Goal: Task Accomplishment & Management: Complete application form

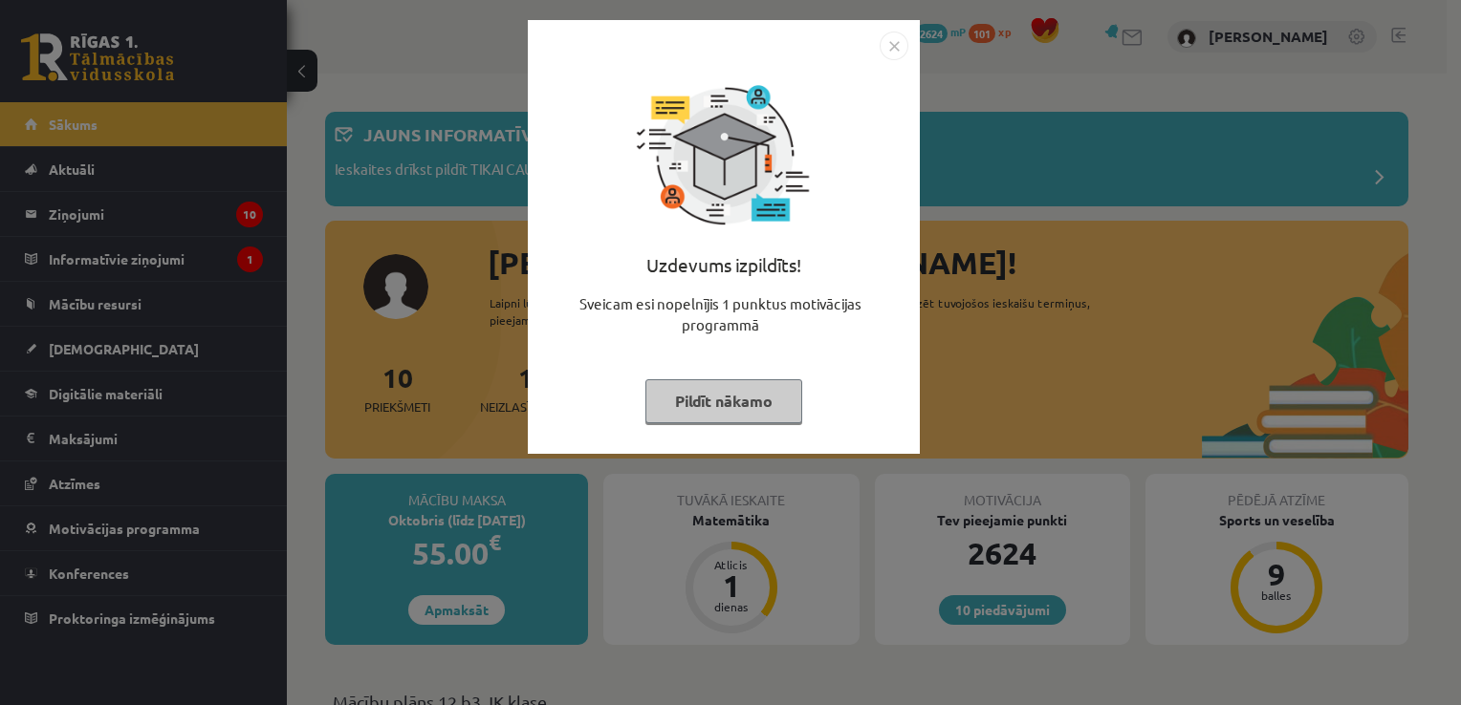
click at [767, 402] on button "Pildīt nākamo" at bounding box center [723, 401] width 157 height 44
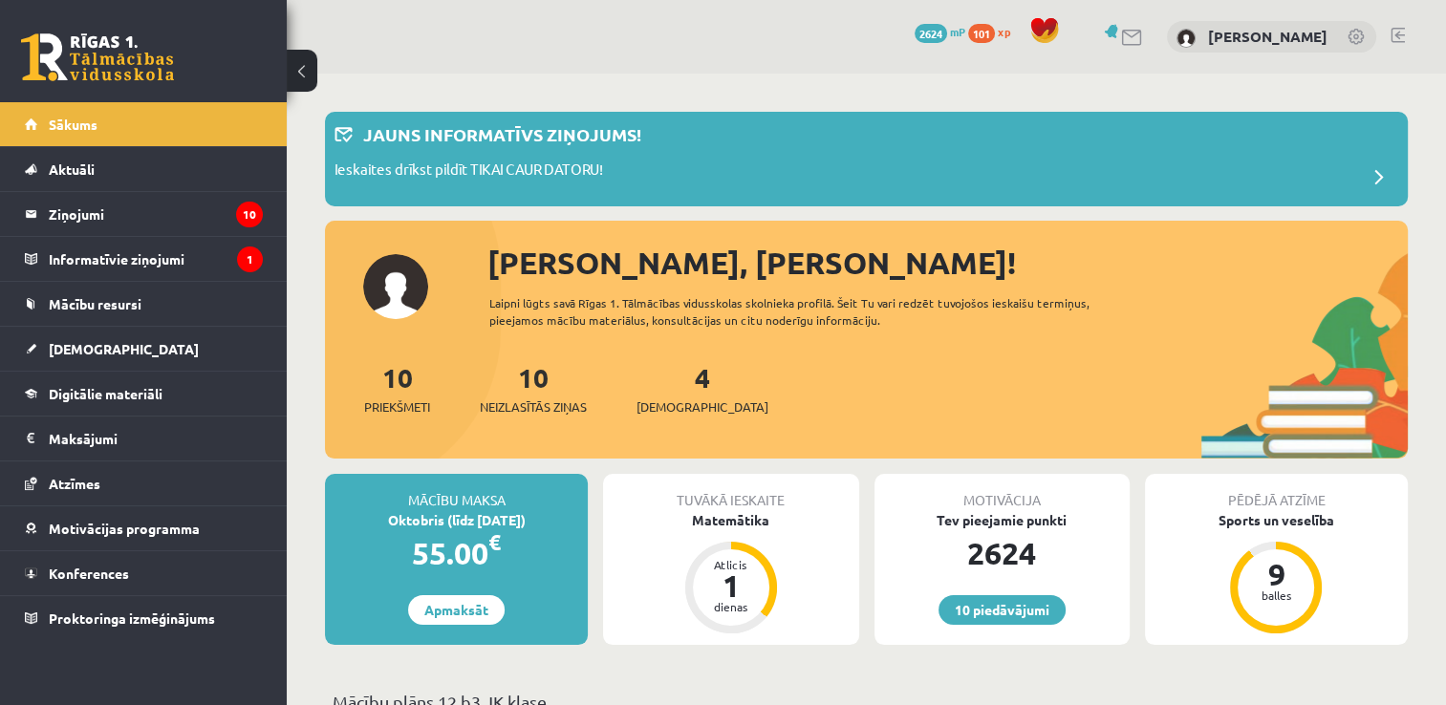
click at [1391, 33] on link at bounding box center [1398, 35] width 14 height 15
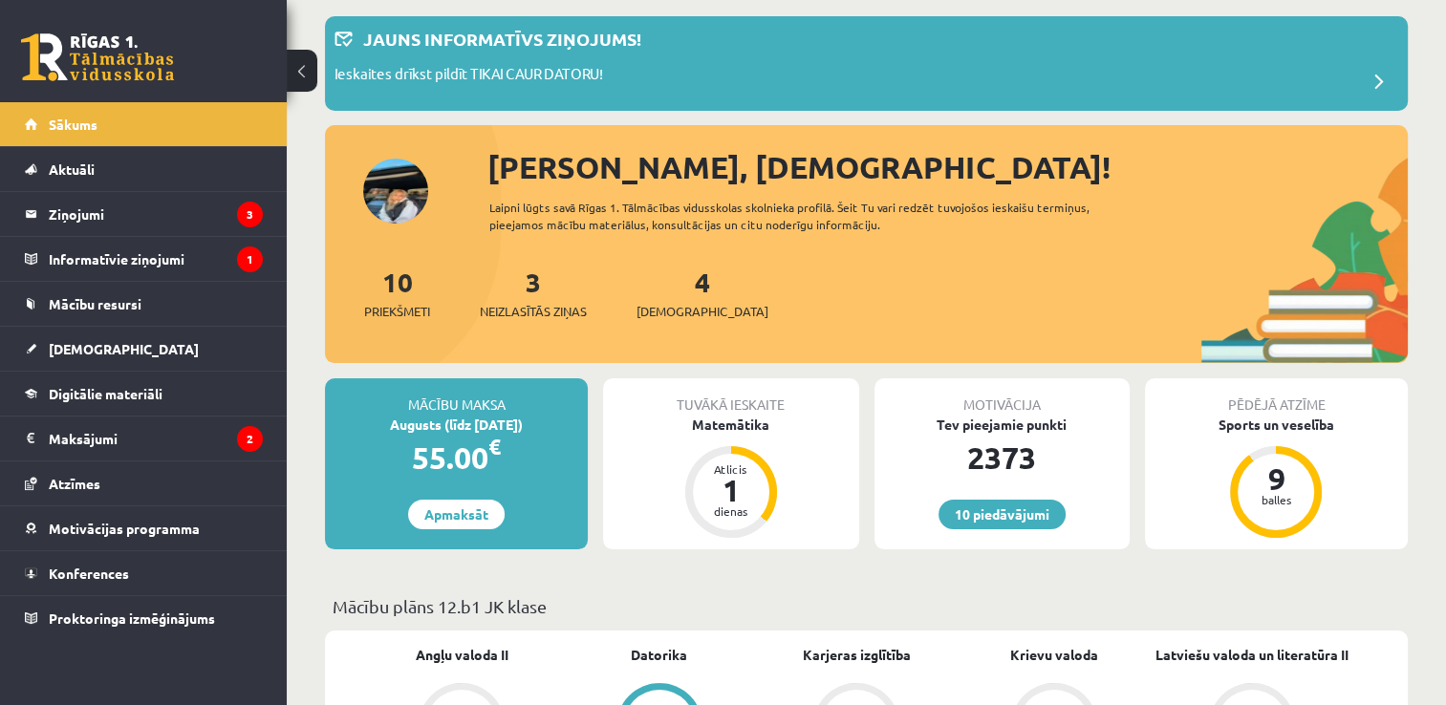
scroll to position [103, 0]
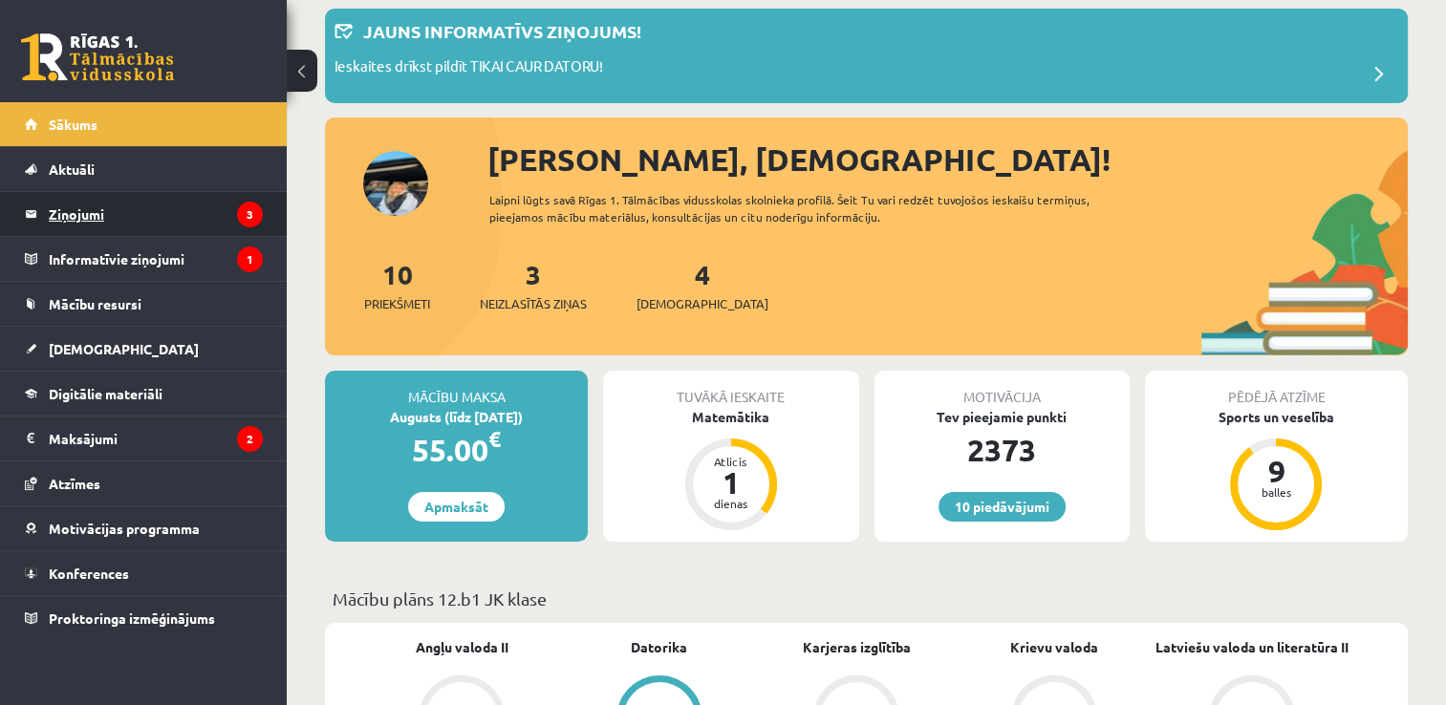
click at [223, 222] on legend "Ziņojumi 3" at bounding box center [156, 214] width 214 height 44
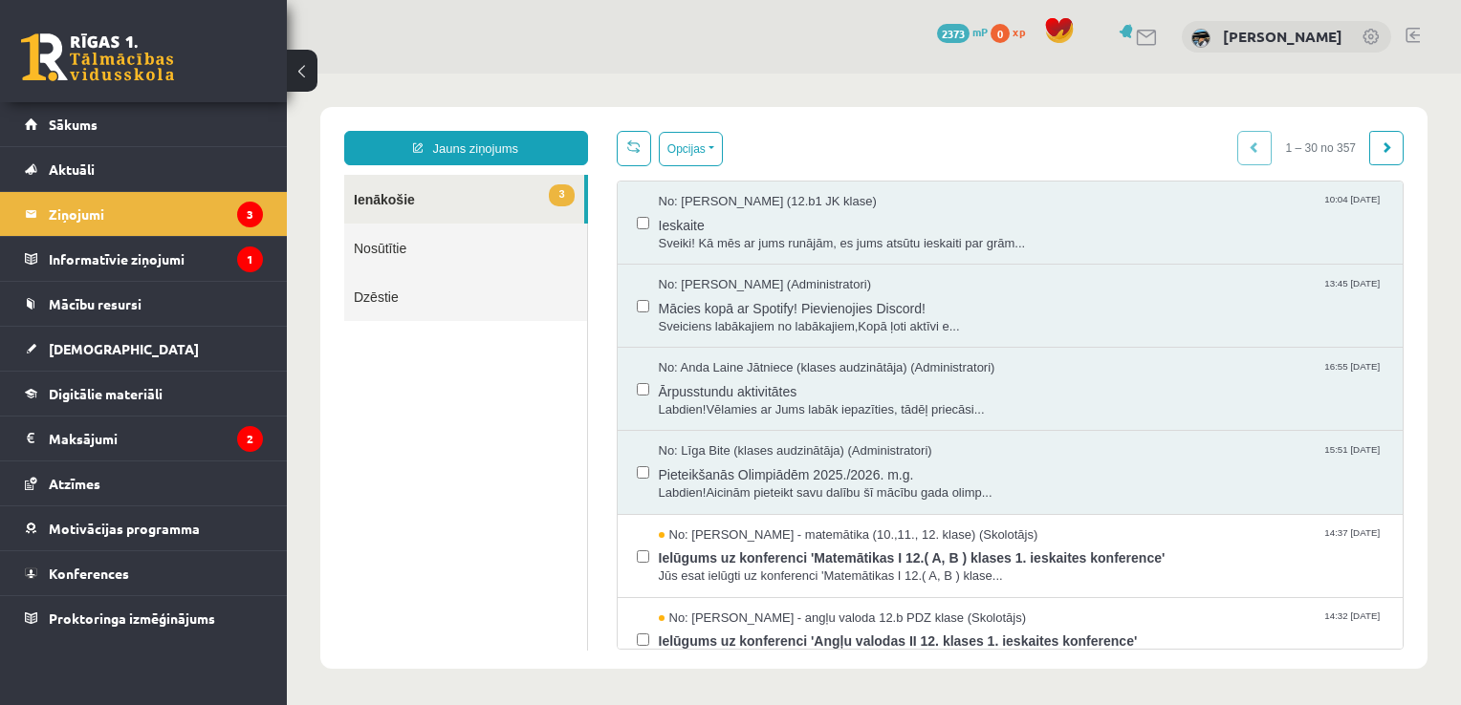
click at [478, 256] on link "Nosūtītie" at bounding box center [465, 248] width 243 height 49
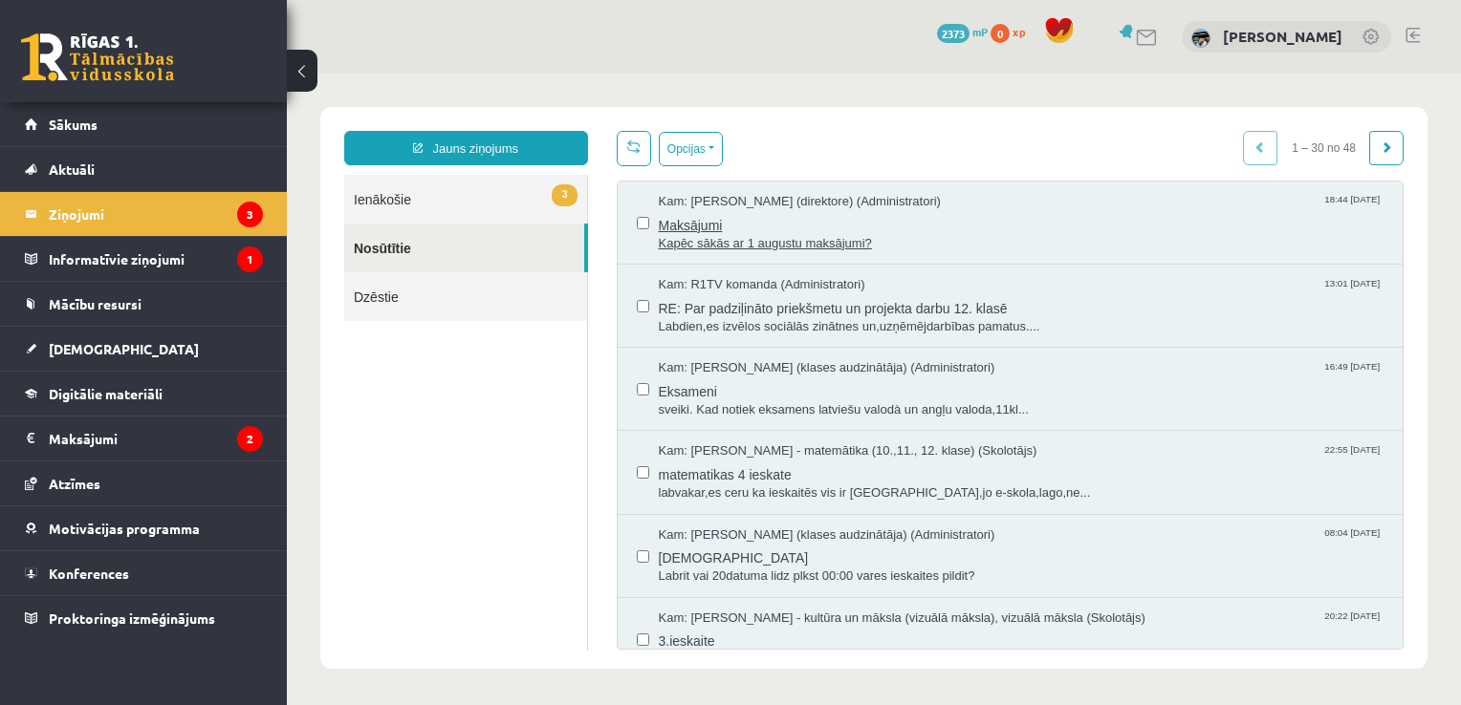
click at [704, 211] on span "Maksājumi" at bounding box center [1022, 223] width 726 height 24
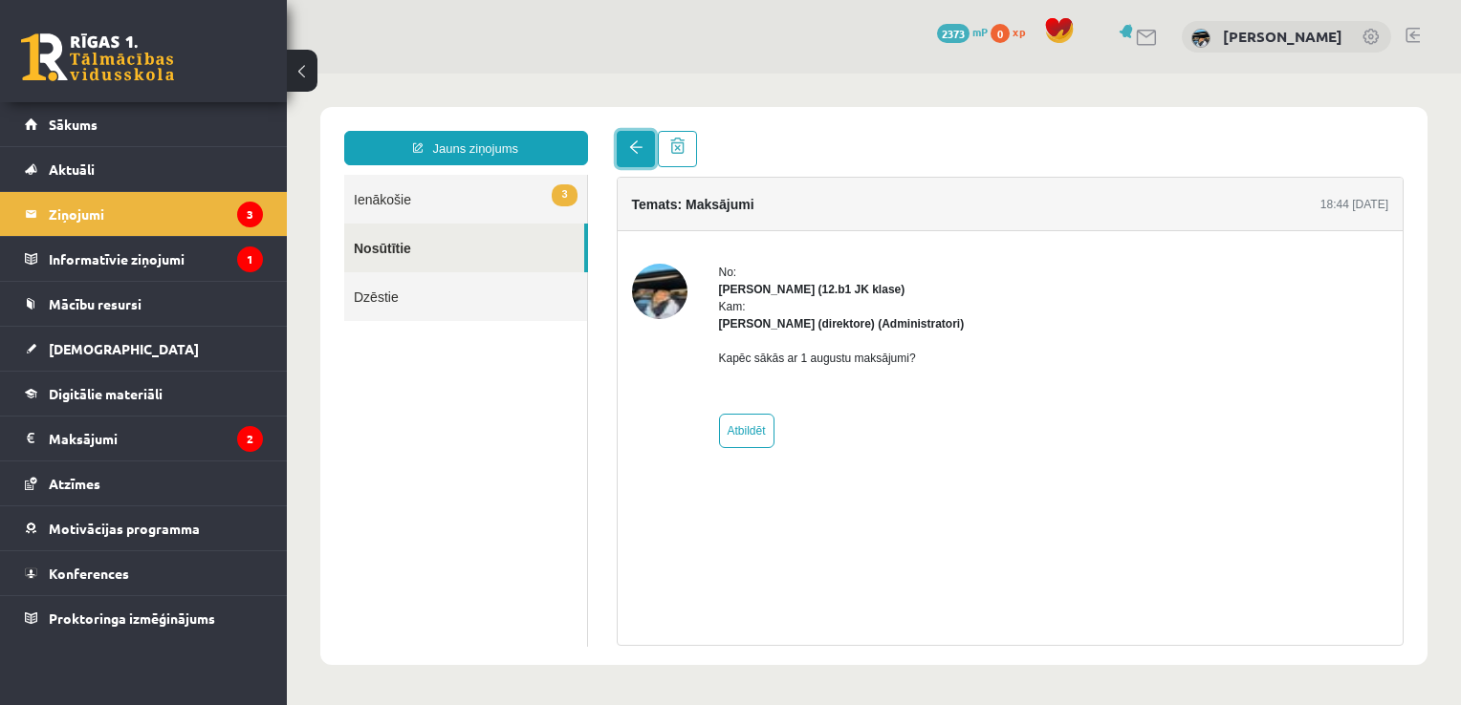
click at [619, 147] on link at bounding box center [636, 149] width 38 height 36
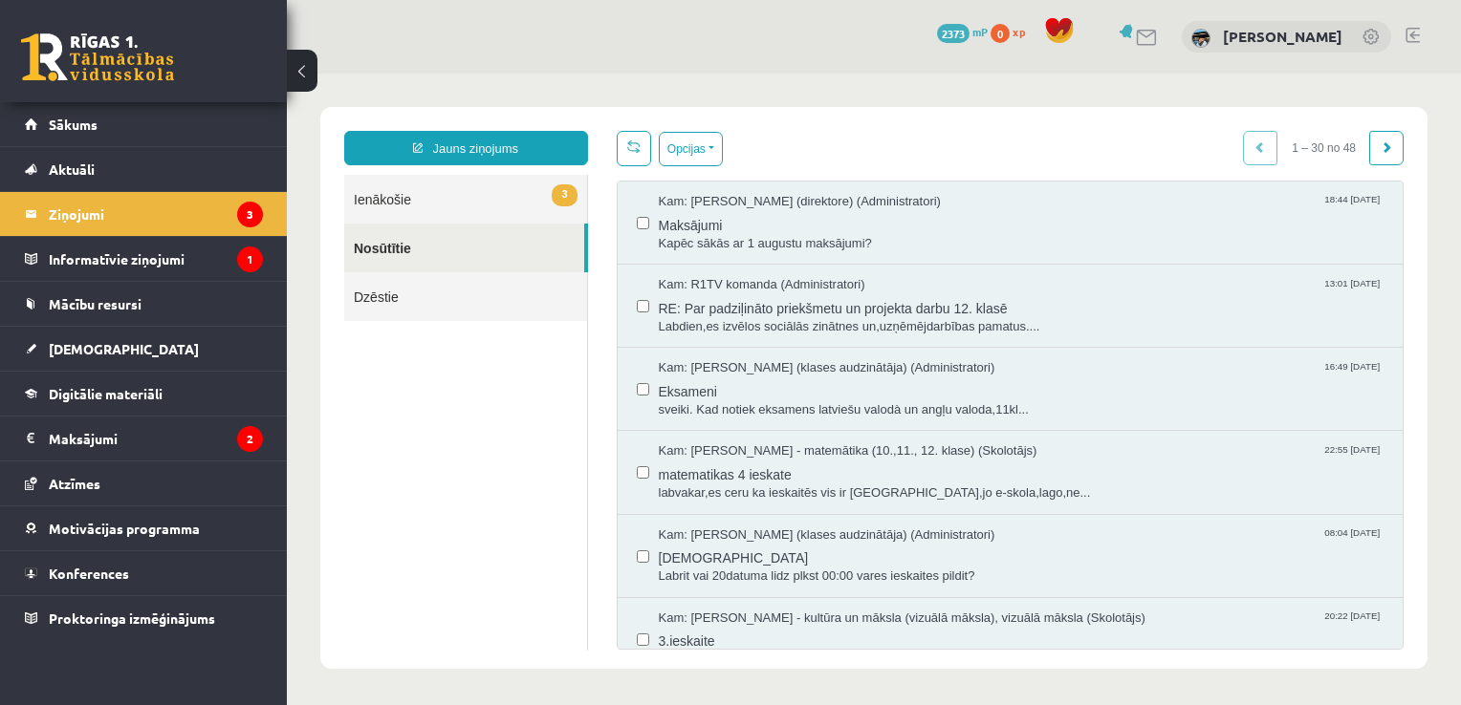
click at [506, 197] on link "3 Ienākošie" at bounding box center [465, 199] width 243 height 49
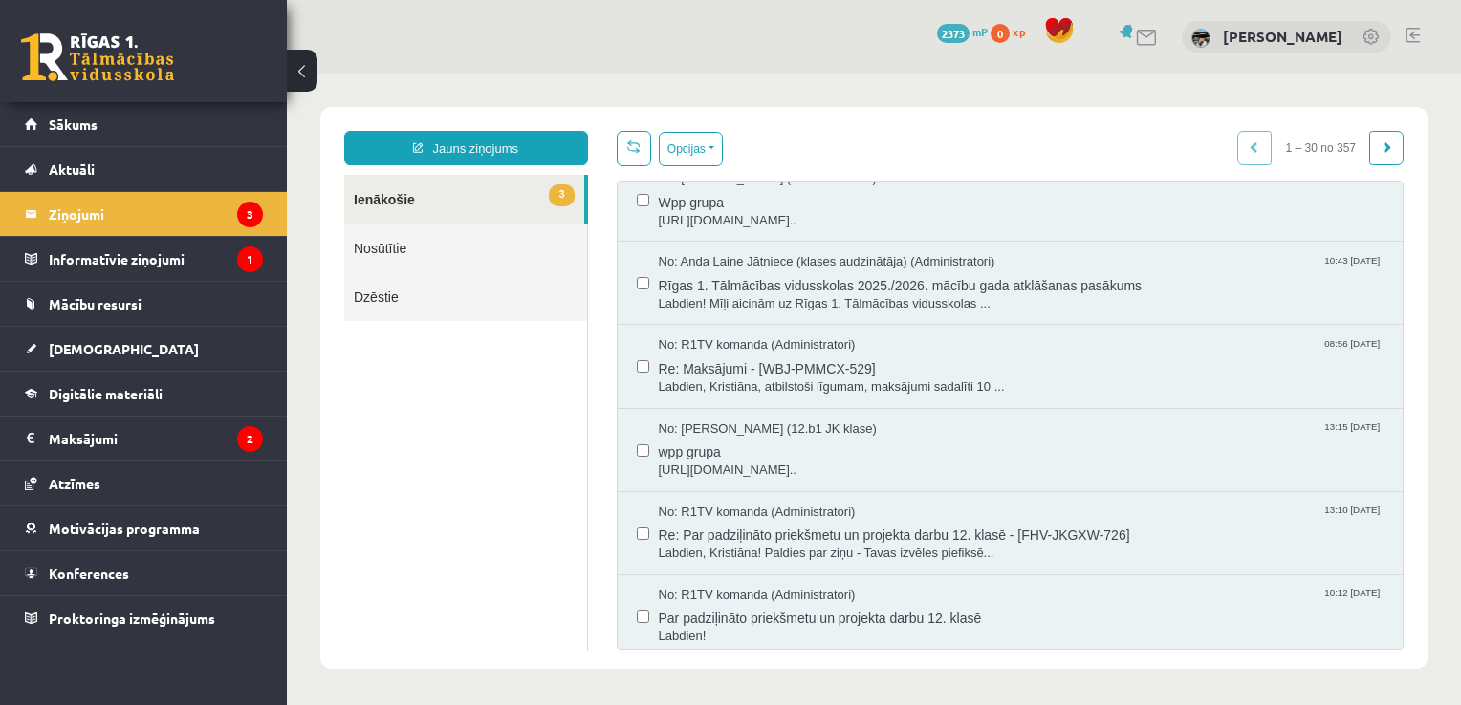
scroll to position [770, 0]
click at [750, 380] on span "Labdien, Kristiāna, atbilstoši līgumam, maksājumi sadalīti 10 ..." at bounding box center [1022, 389] width 726 height 18
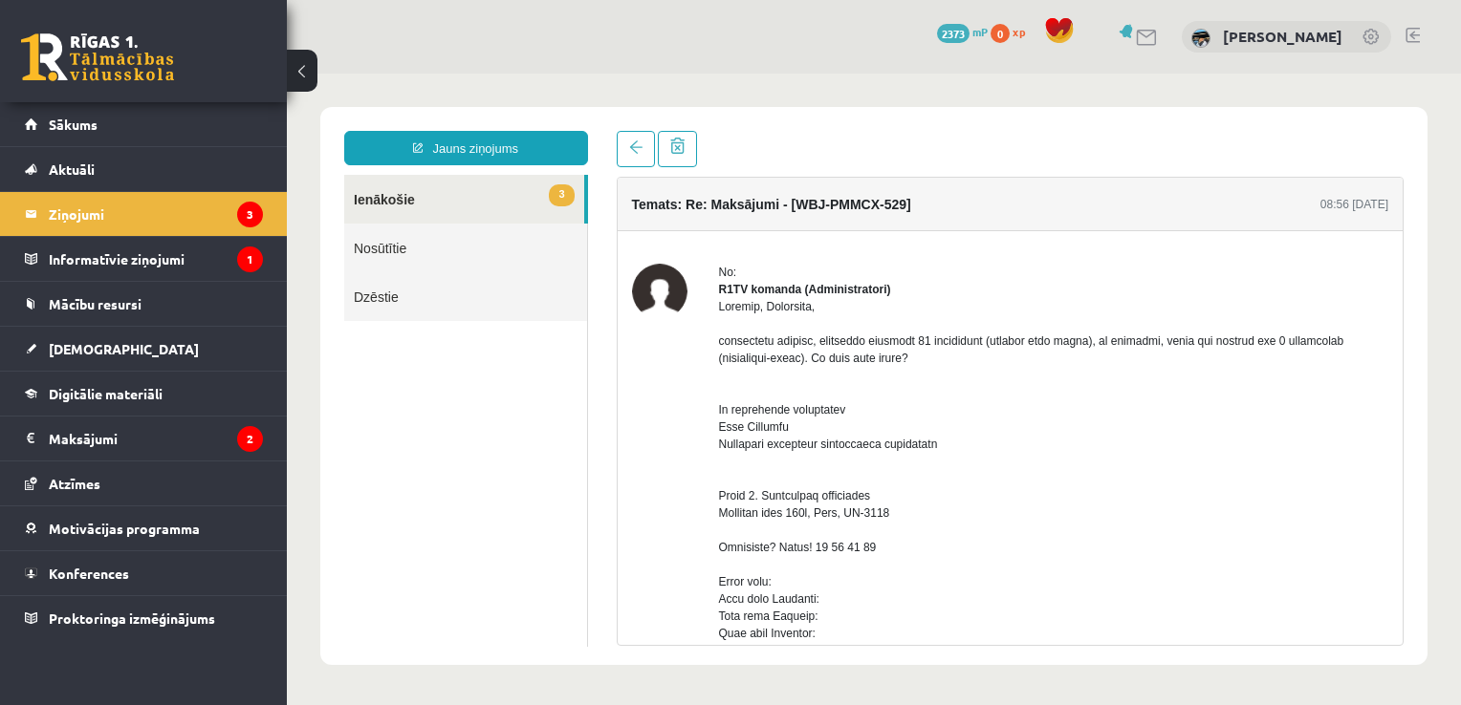
scroll to position [0, 0]
click at [642, 151] on link at bounding box center [636, 149] width 38 height 36
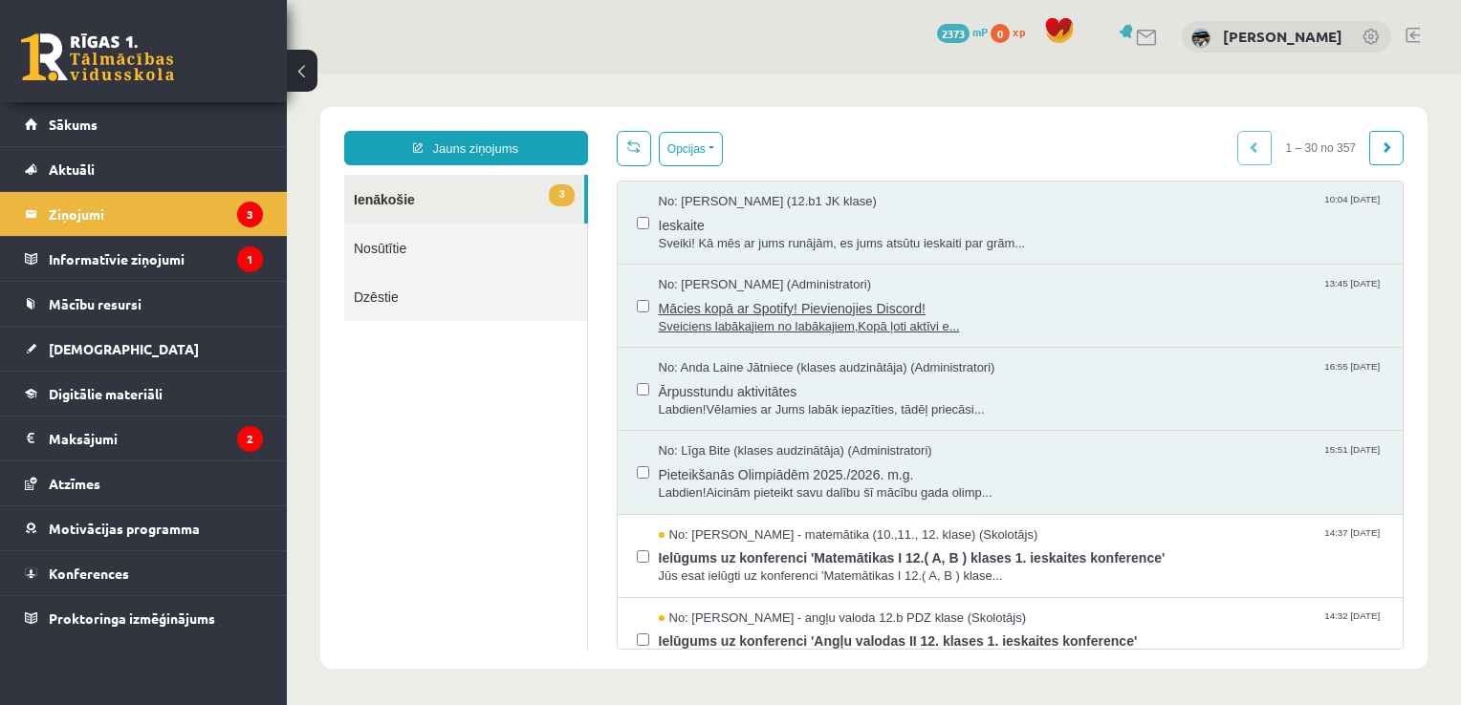
click at [705, 279] on span "No: Ivo Čapiņš (Administratori)" at bounding box center [765, 285] width 213 height 18
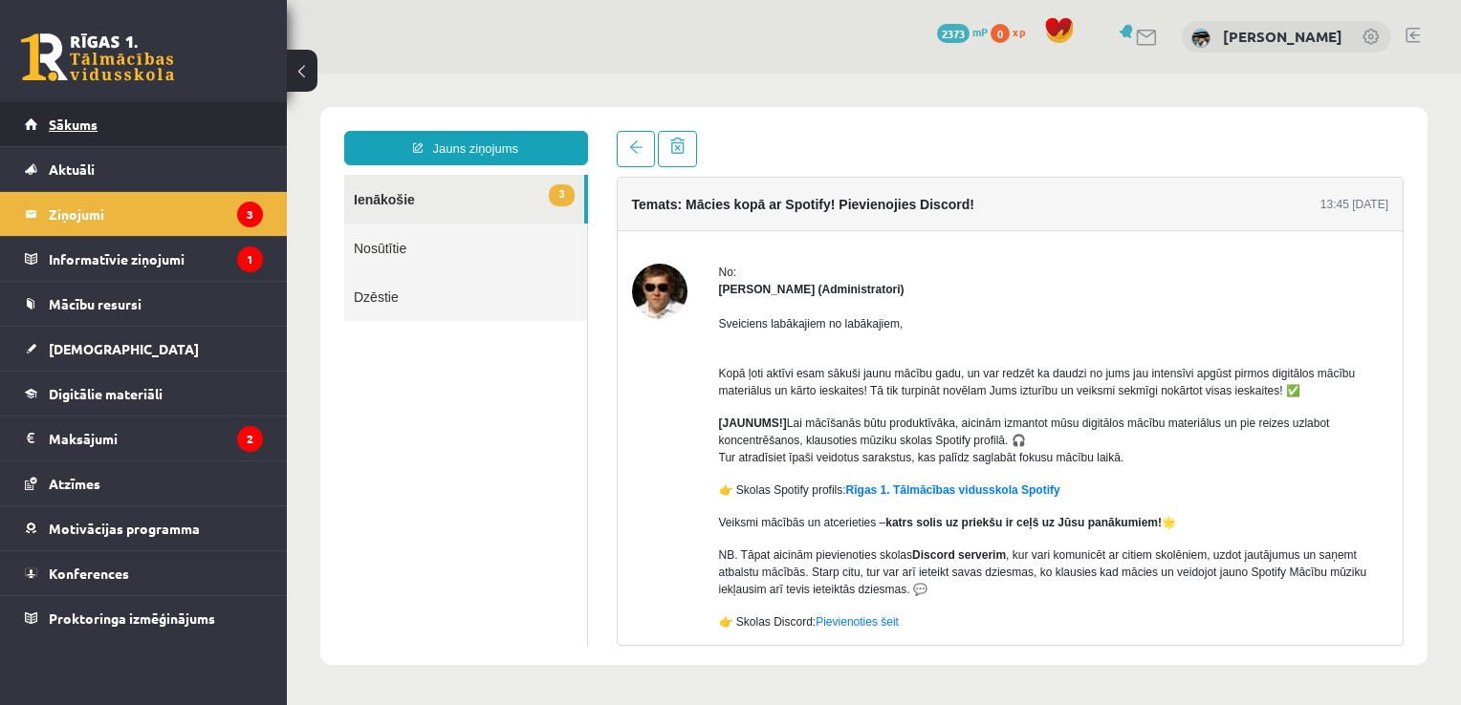
click at [159, 130] on link "Sākums" at bounding box center [144, 124] width 238 height 44
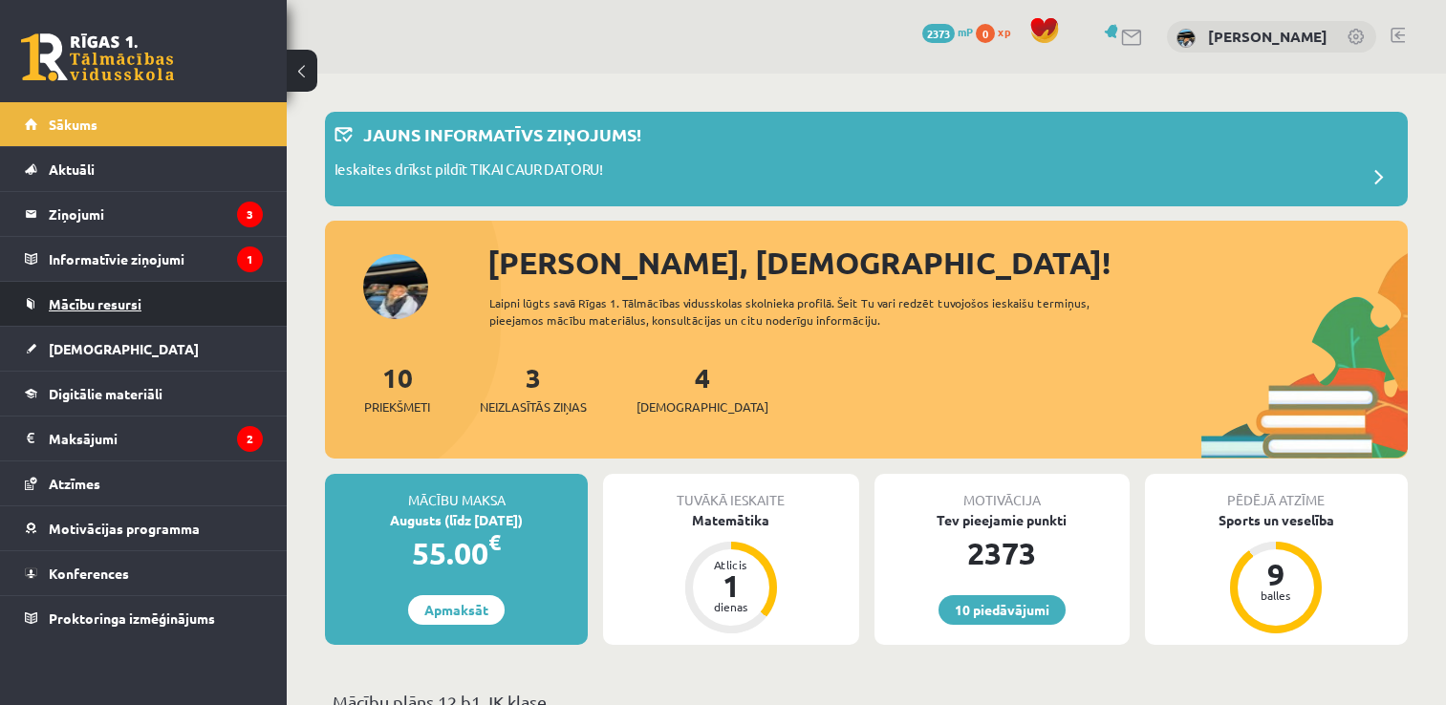
scroll to position [191, 0]
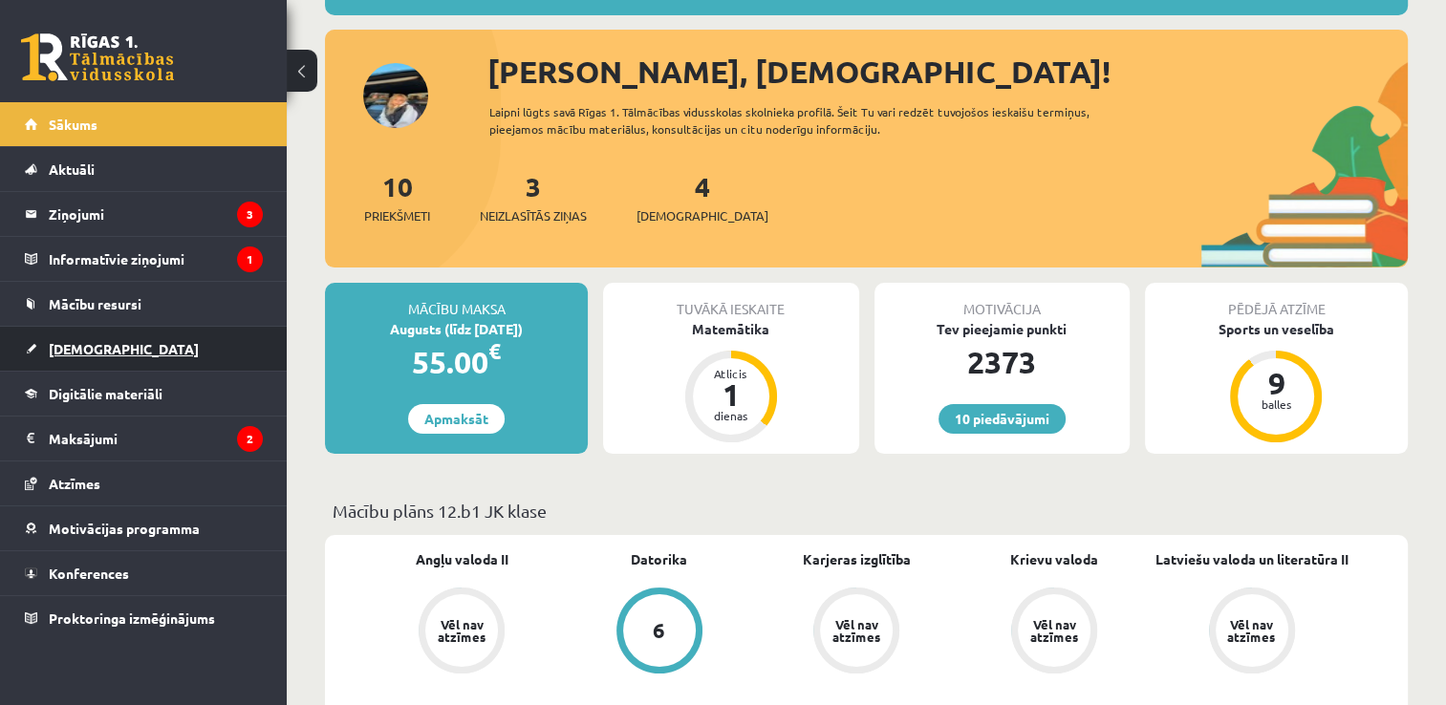
click at [173, 350] on link "[DEMOGRAPHIC_DATA]" at bounding box center [144, 349] width 238 height 44
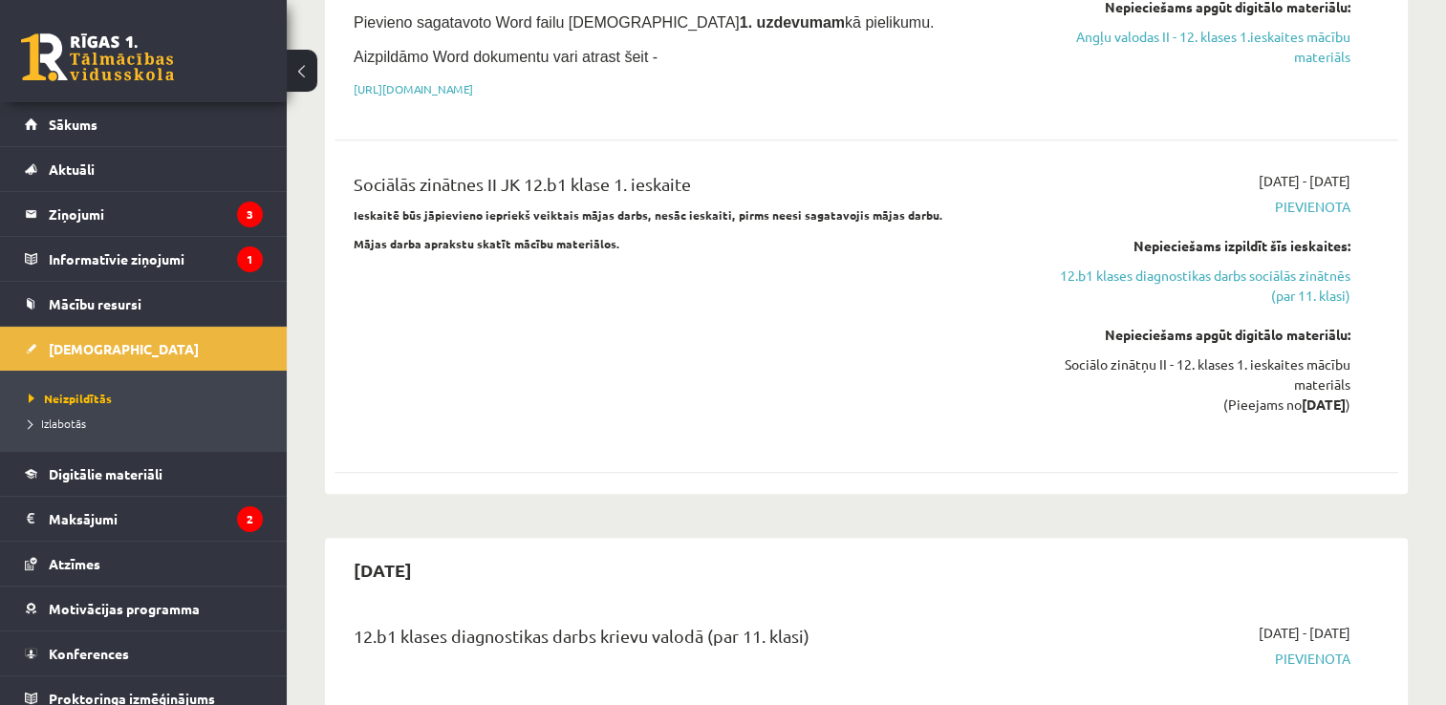
scroll to position [1816, 0]
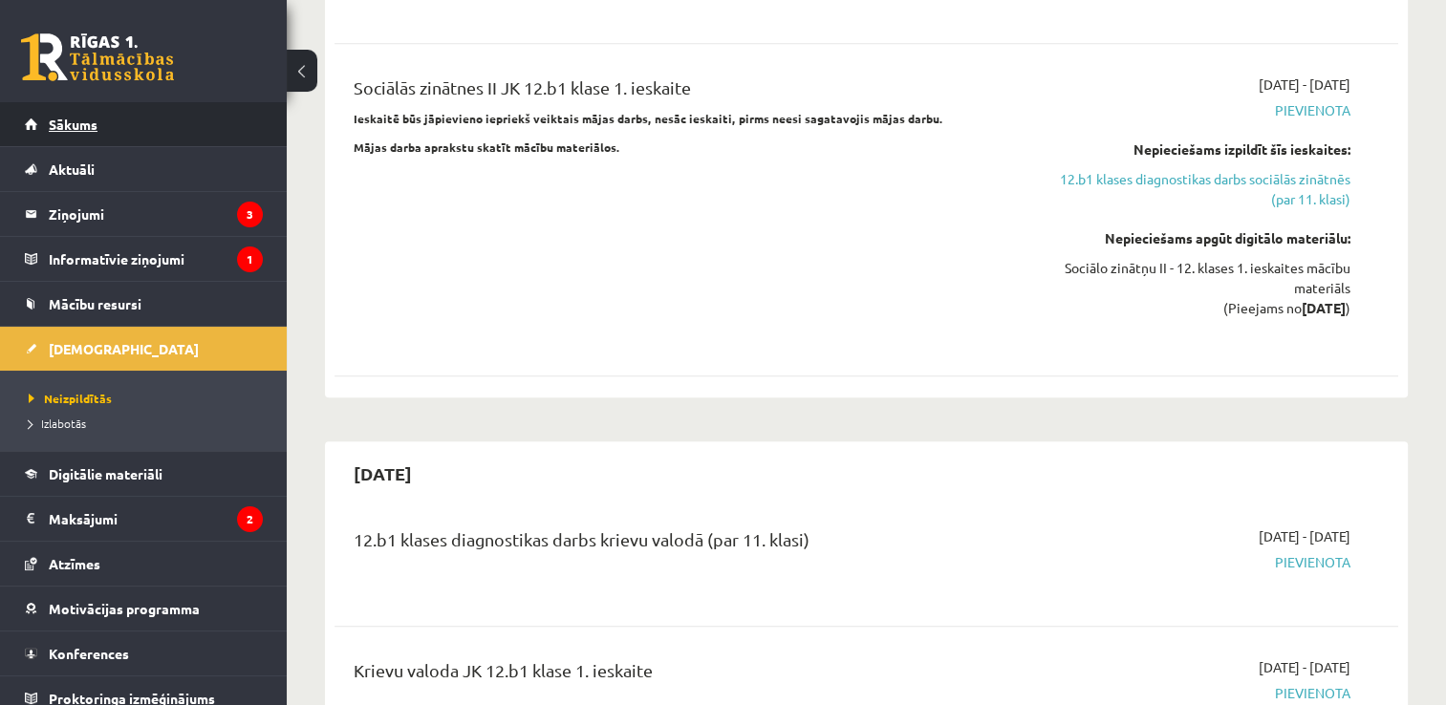
click at [110, 137] on link "Sākums" at bounding box center [144, 124] width 238 height 44
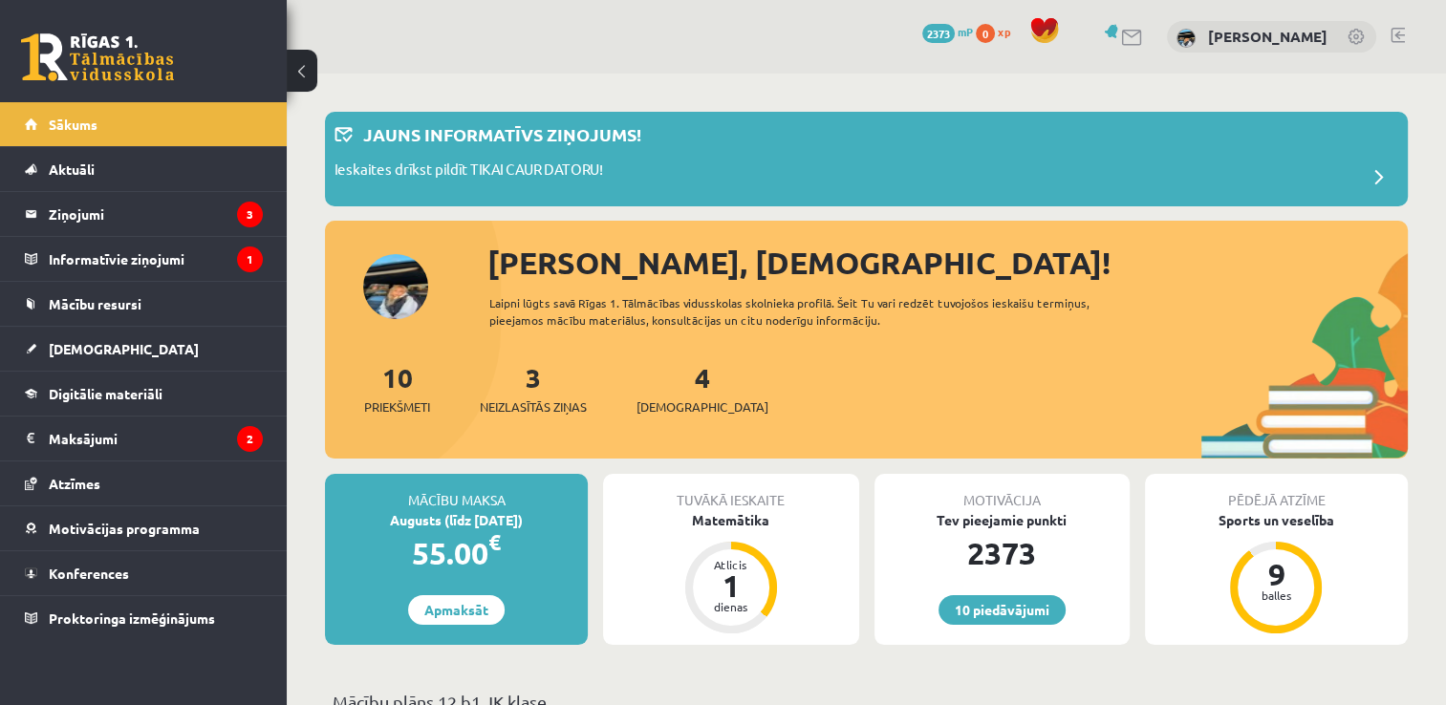
click at [1398, 36] on link at bounding box center [1398, 35] width 14 height 15
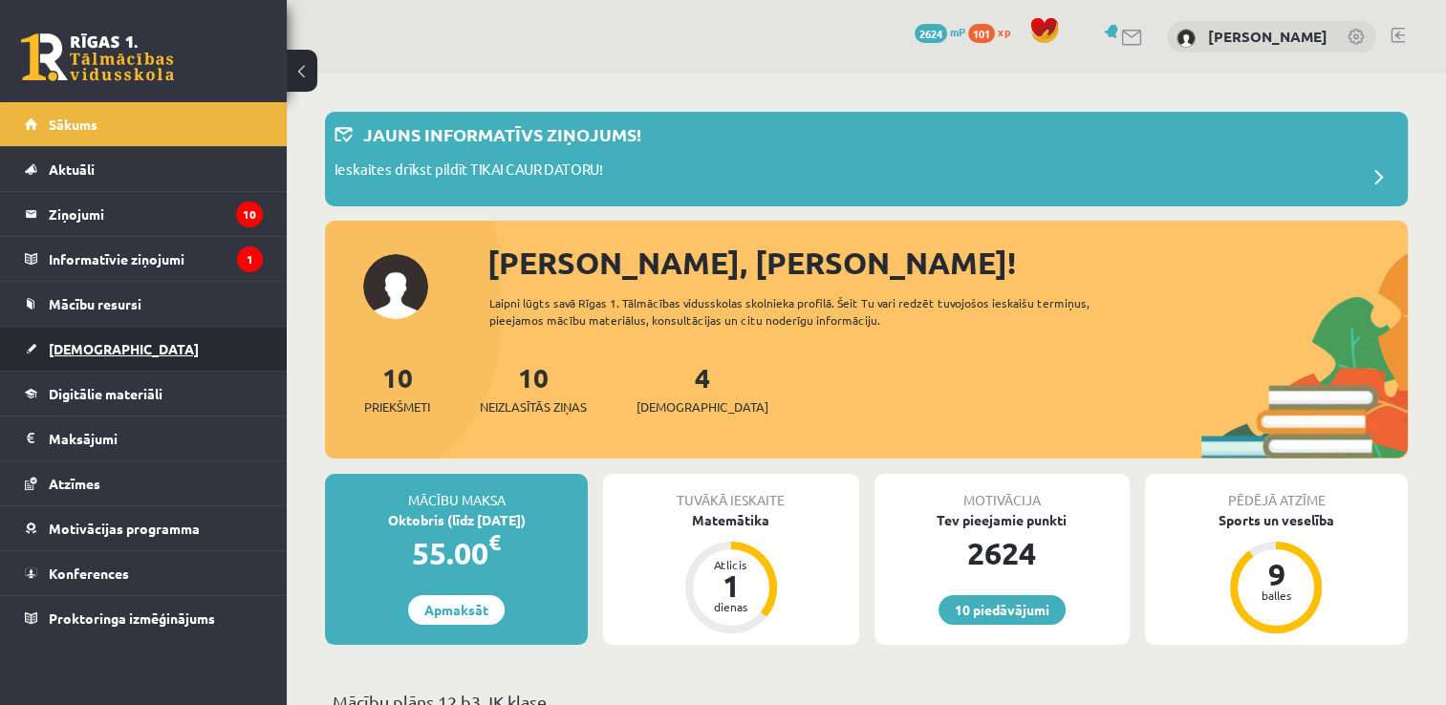
click at [86, 347] on span "[DEMOGRAPHIC_DATA]" at bounding box center [124, 348] width 150 height 17
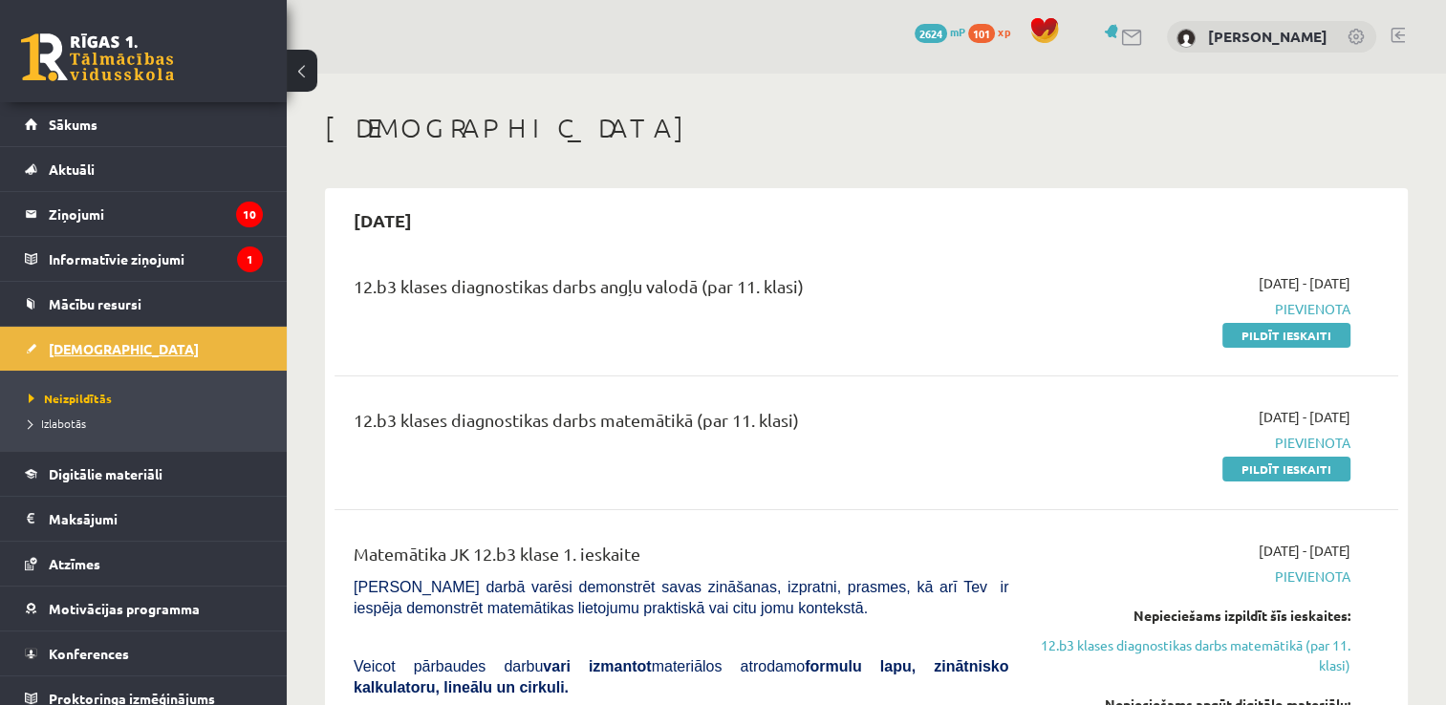
click at [88, 349] on span "[DEMOGRAPHIC_DATA]" at bounding box center [124, 348] width 150 height 17
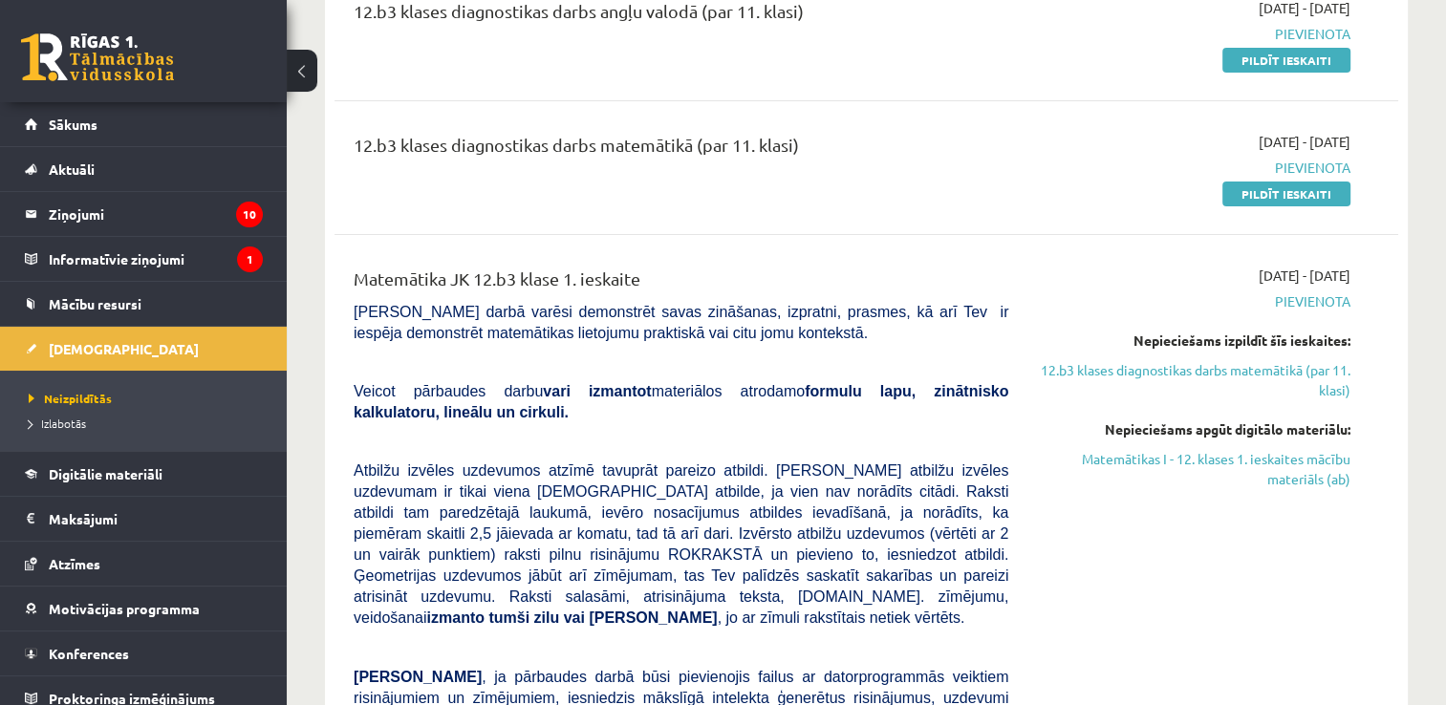
scroll to position [287, 0]
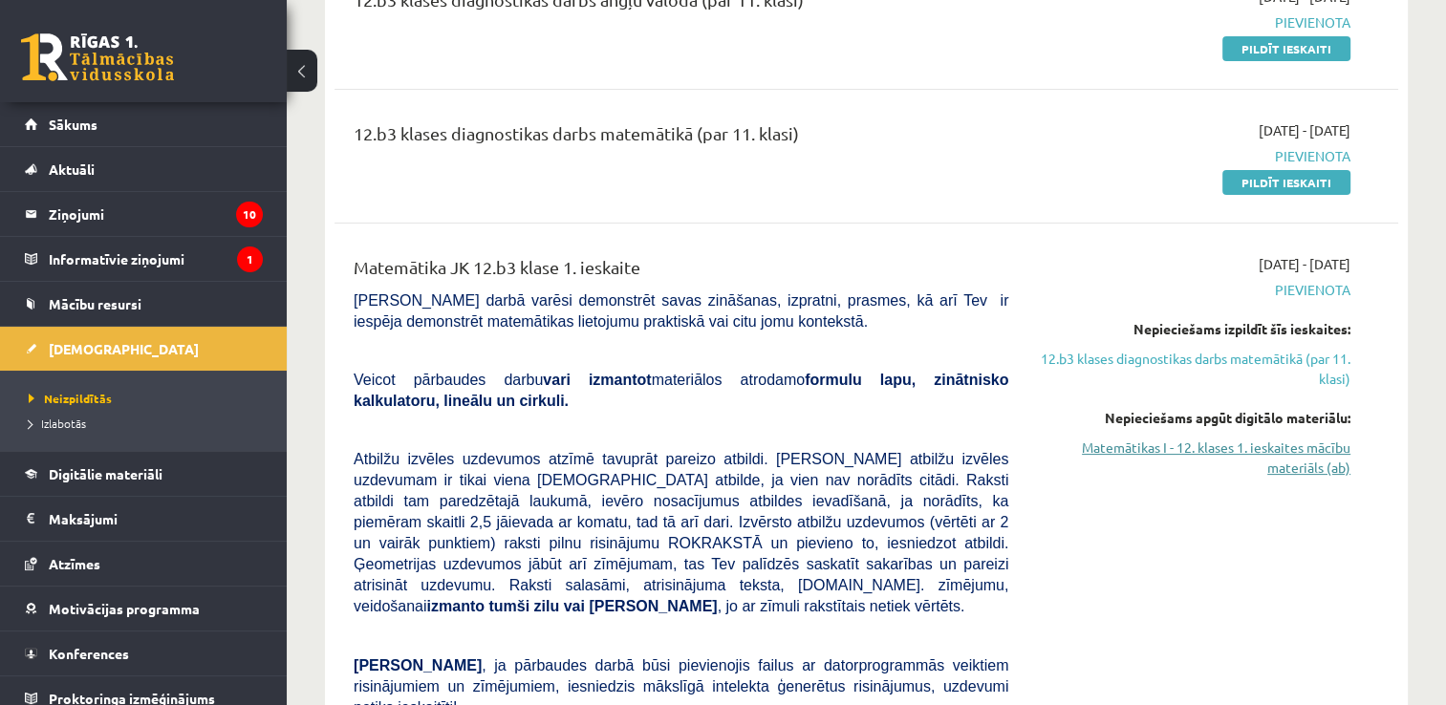
click at [1273, 449] on link "Matemātikas I - 12. klases 1. ieskaites mācību materiāls (ab)" at bounding box center [1194, 458] width 314 height 40
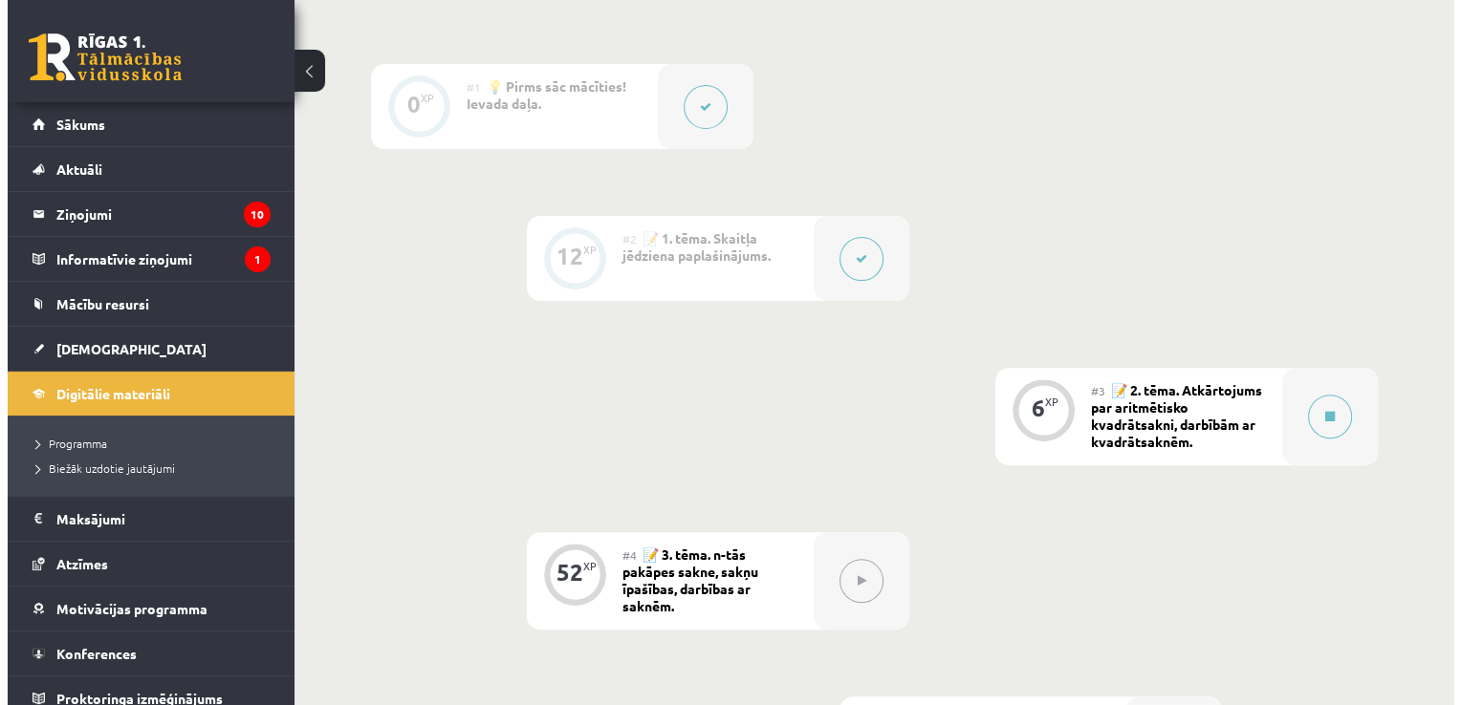
scroll to position [574, 0]
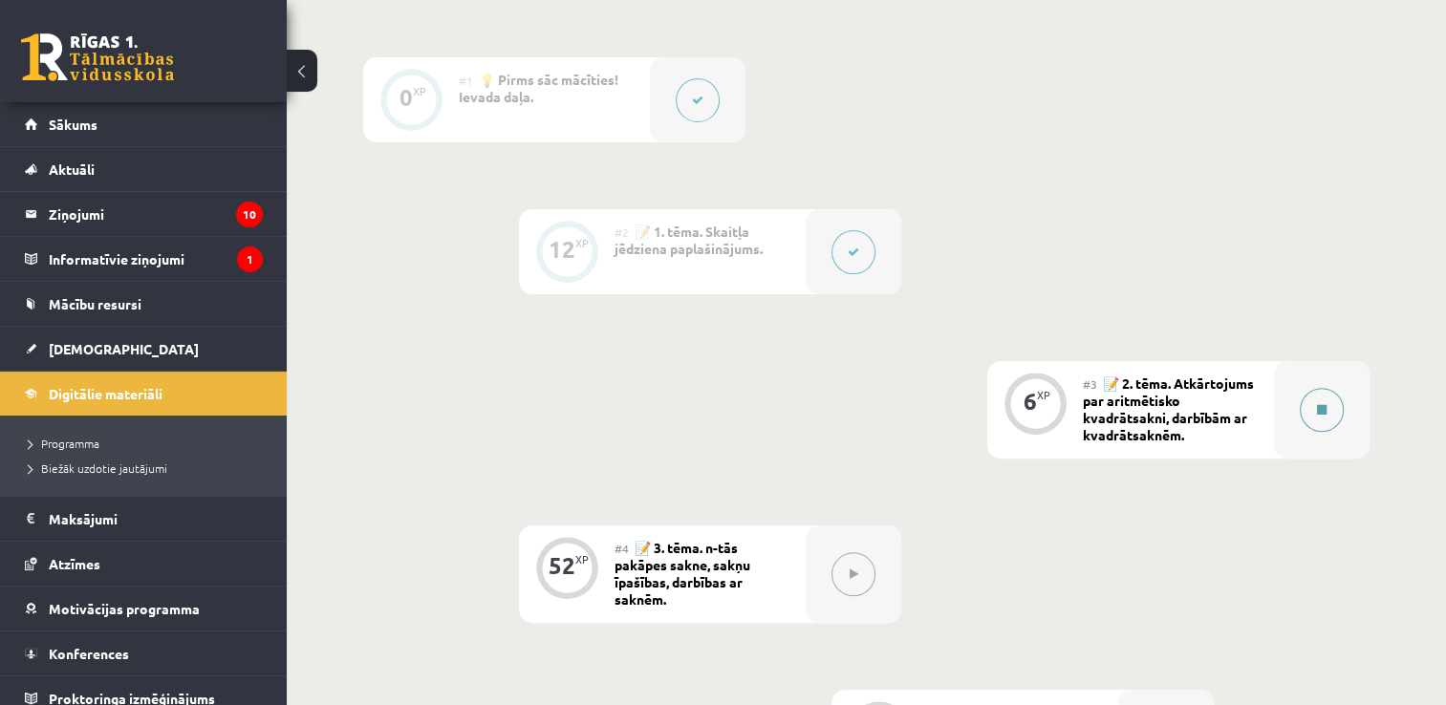
click at [1311, 420] on button at bounding box center [1322, 410] width 44 height 44
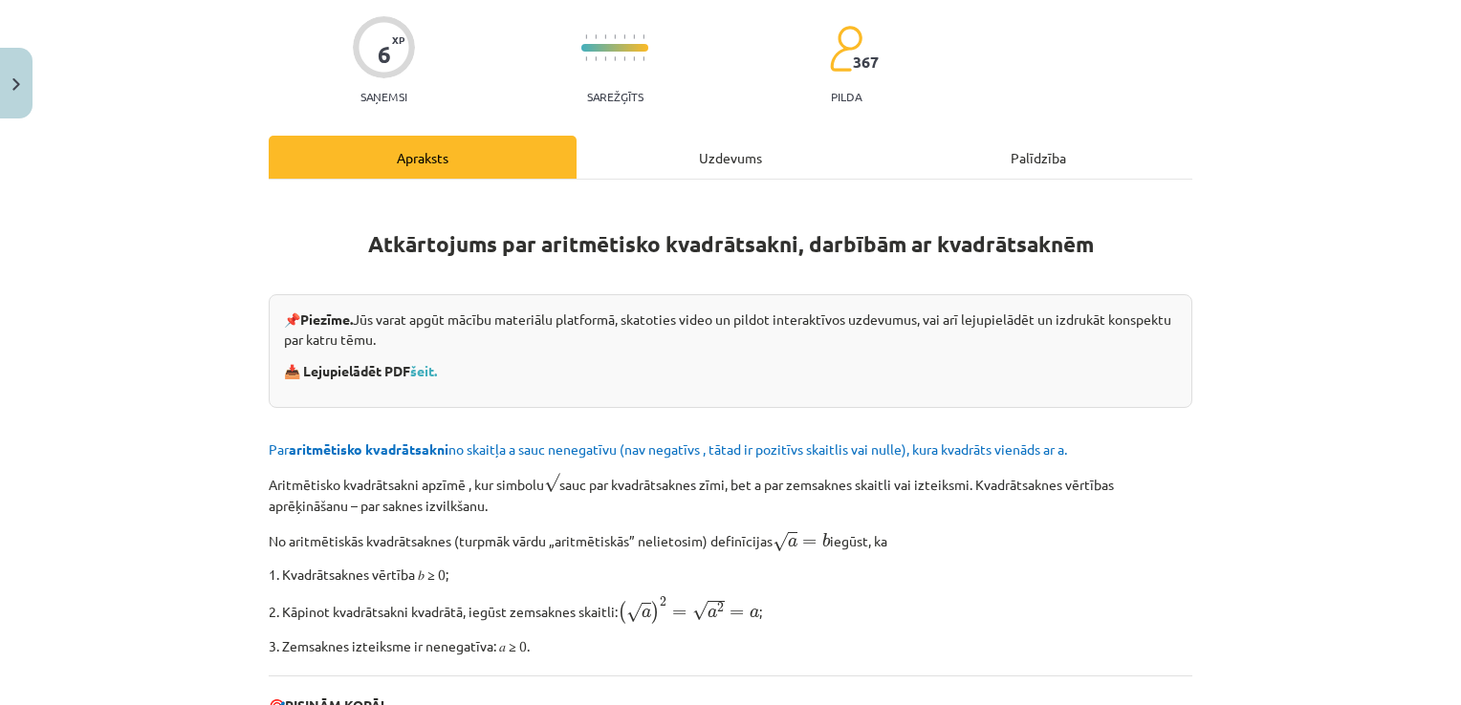
scroll to position [287, 0]
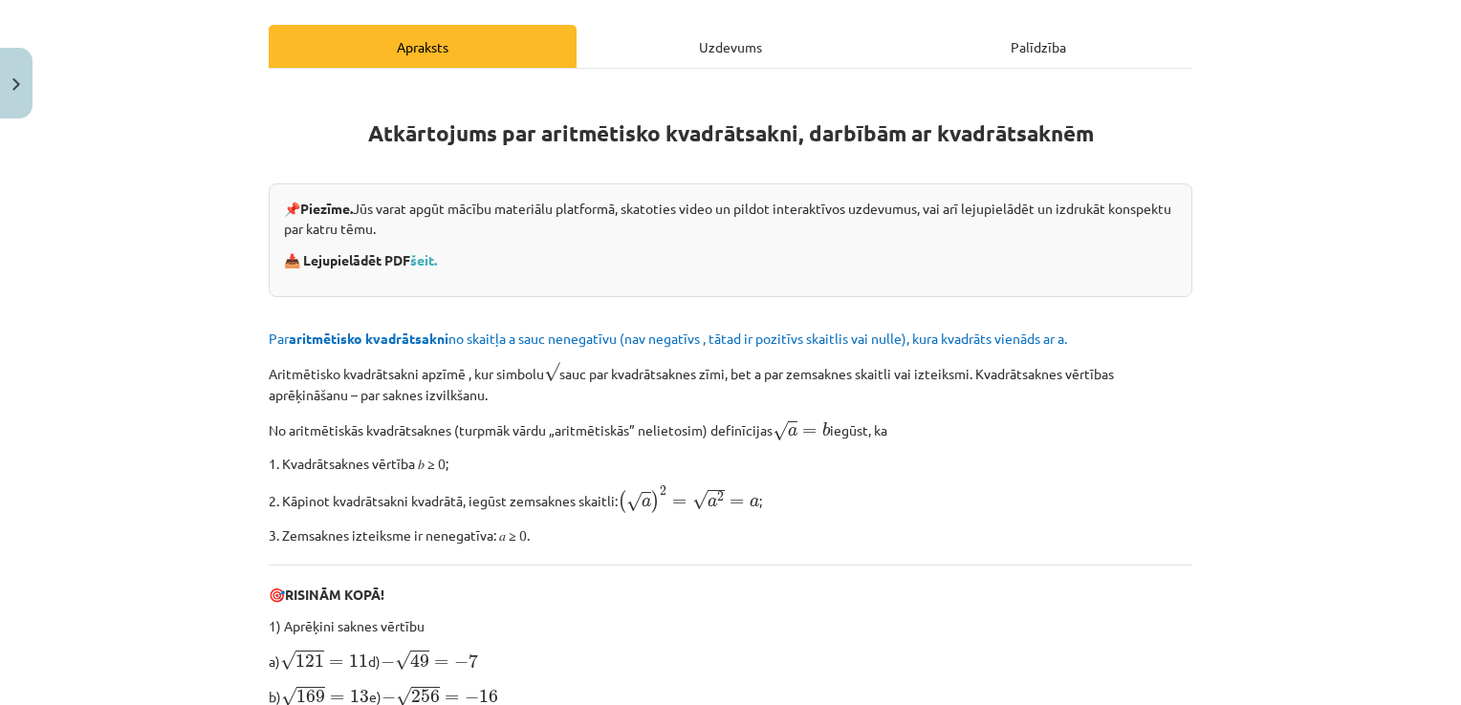
click at [661, 38] on div "Uzdevums" at bounding box center [730, 46] width 308 height 43
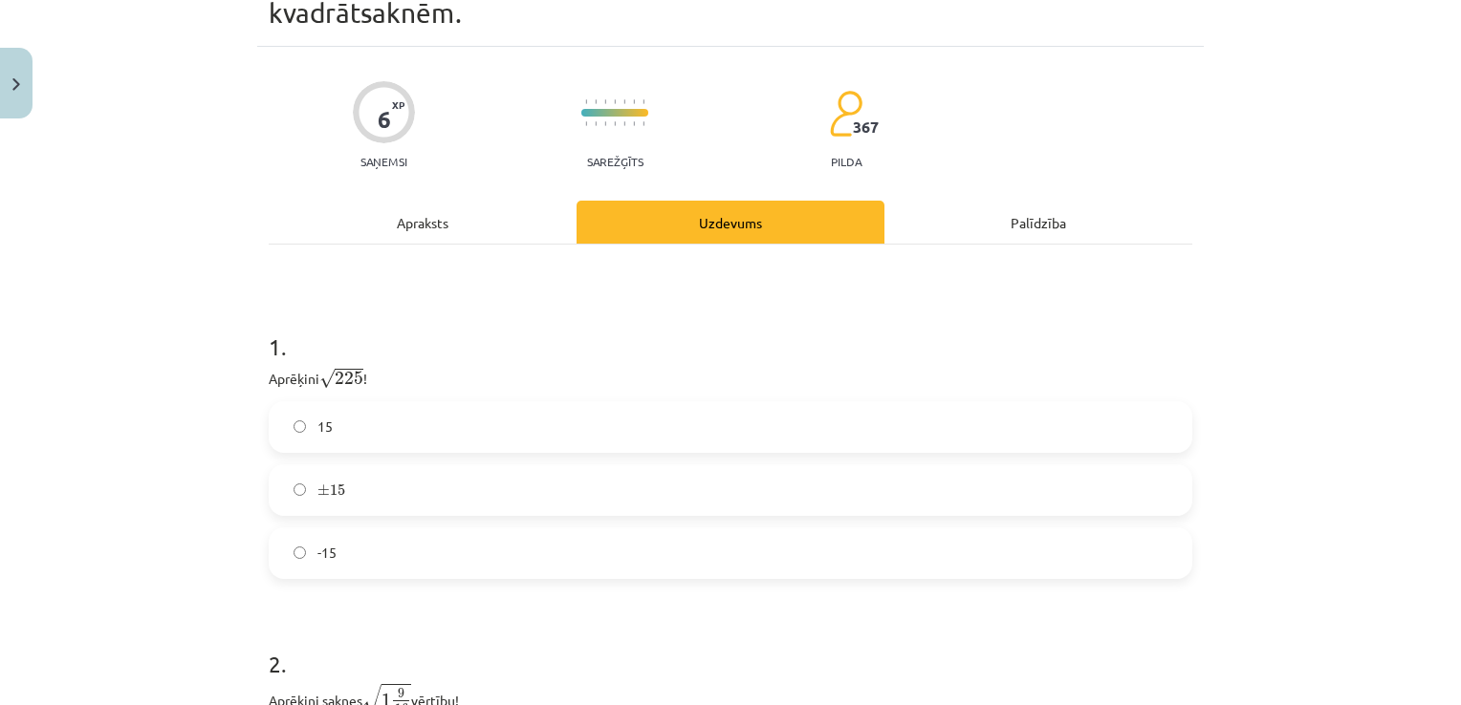
scroll to position [143, 0]
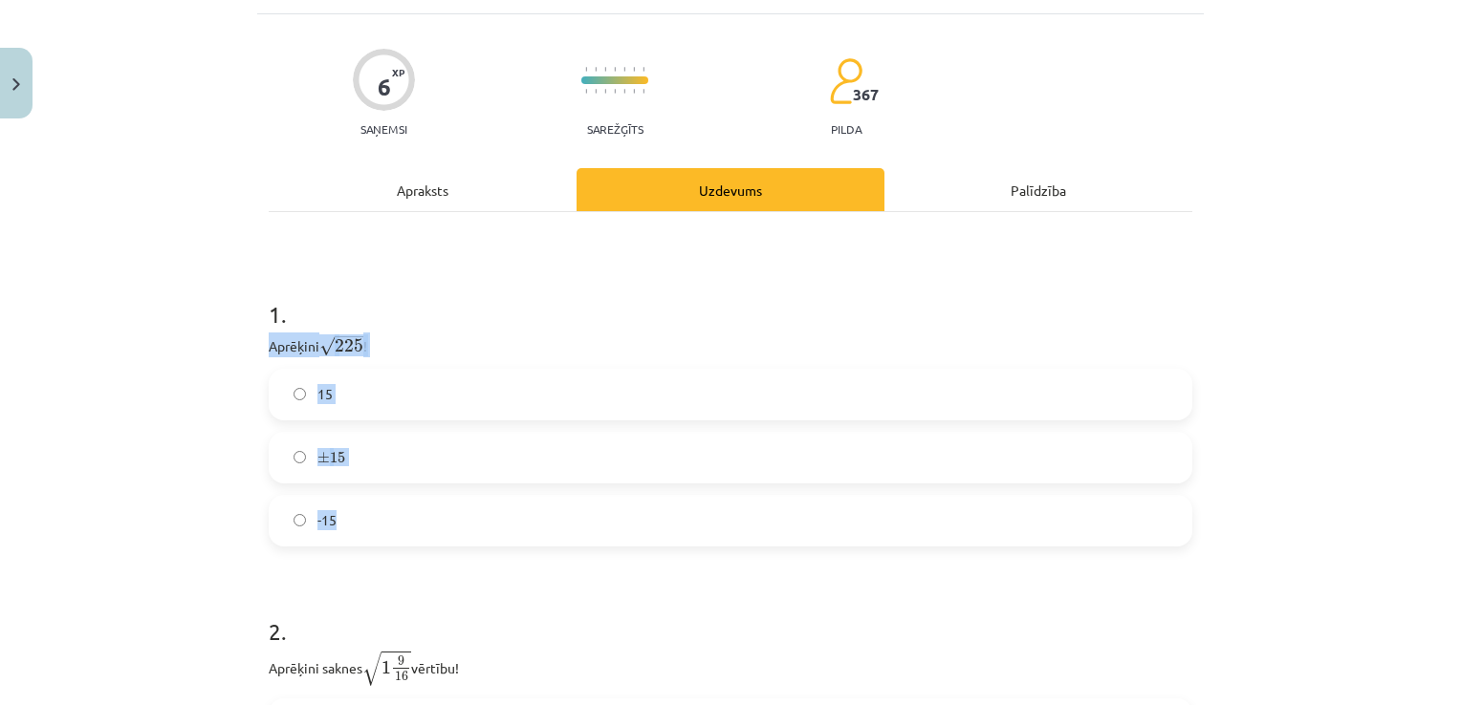
drag, startPoint x: 254, startPoint y: 348, endPoint x: 387, endPoint y: 513, distance: 212.1
click at [387, 513] on div "6 XP Saņemsi Sarežģīts 367 pilda Apraksts Uzdevums Palīdzība 1 . Aprēķini √ 225…" at bounding box center [730, 500] width 946 height 973
copy div "Aprēķini √ 225 225 ! 15 ± 15 ± 15 -15"
click at [353, 391] on label "15" at bounding box center [731, 395] width 920 height 48
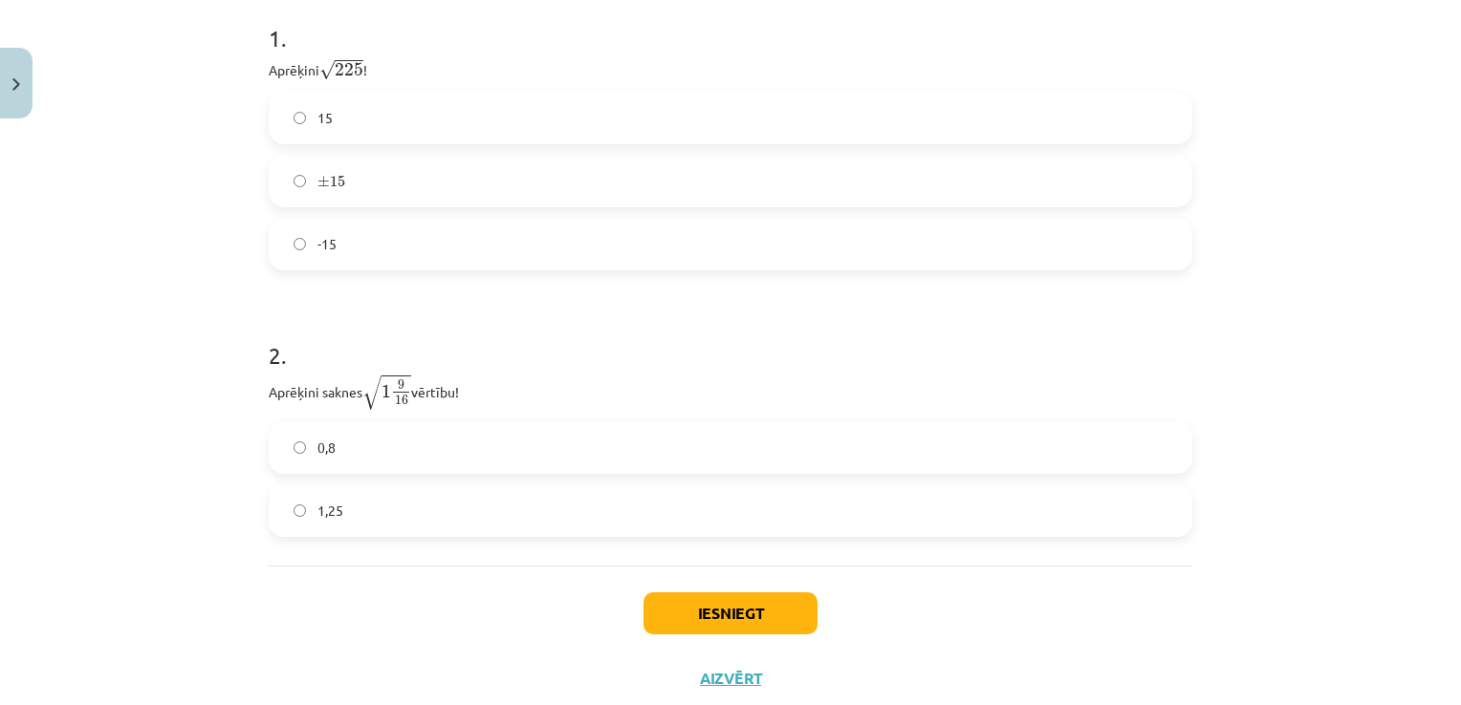
scroll to position [430, 0]
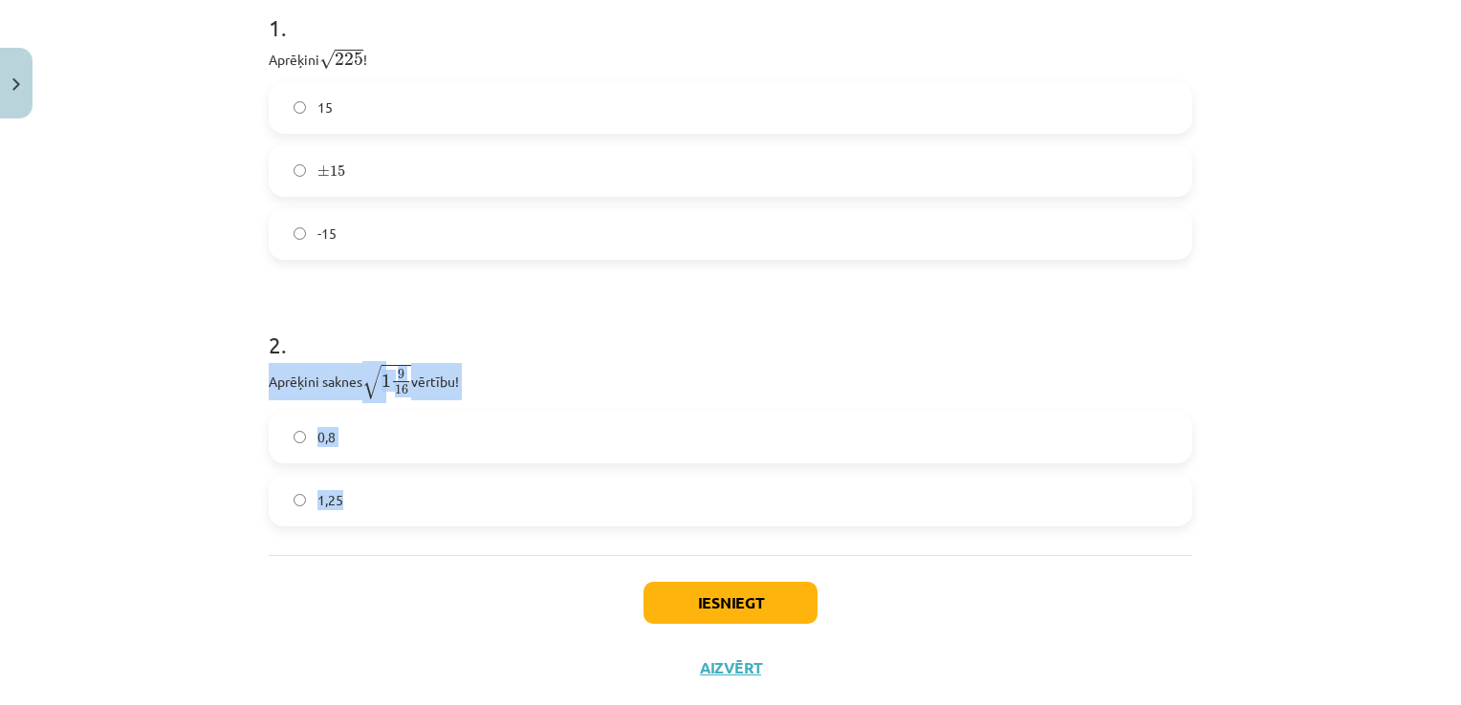
drag, startPoint x: 296, startPoint y: 416, endPoint x: 344, endPoint y: 492, distance: 90.2
click at [344, 492] on div "2 . Aprēķini saknes √ 1 9 16 1 9 16 vērtību! 0,8 1,25" at bounding box center [730, 412] width 923 height 228
copy div "Aprēķini saknes √ 1 9 16 1 9 16 vērtību! 0,8 1,25"
click at [688, 595] on button "Iesniegt" at bounding box center [730, 603] width 174 height 42
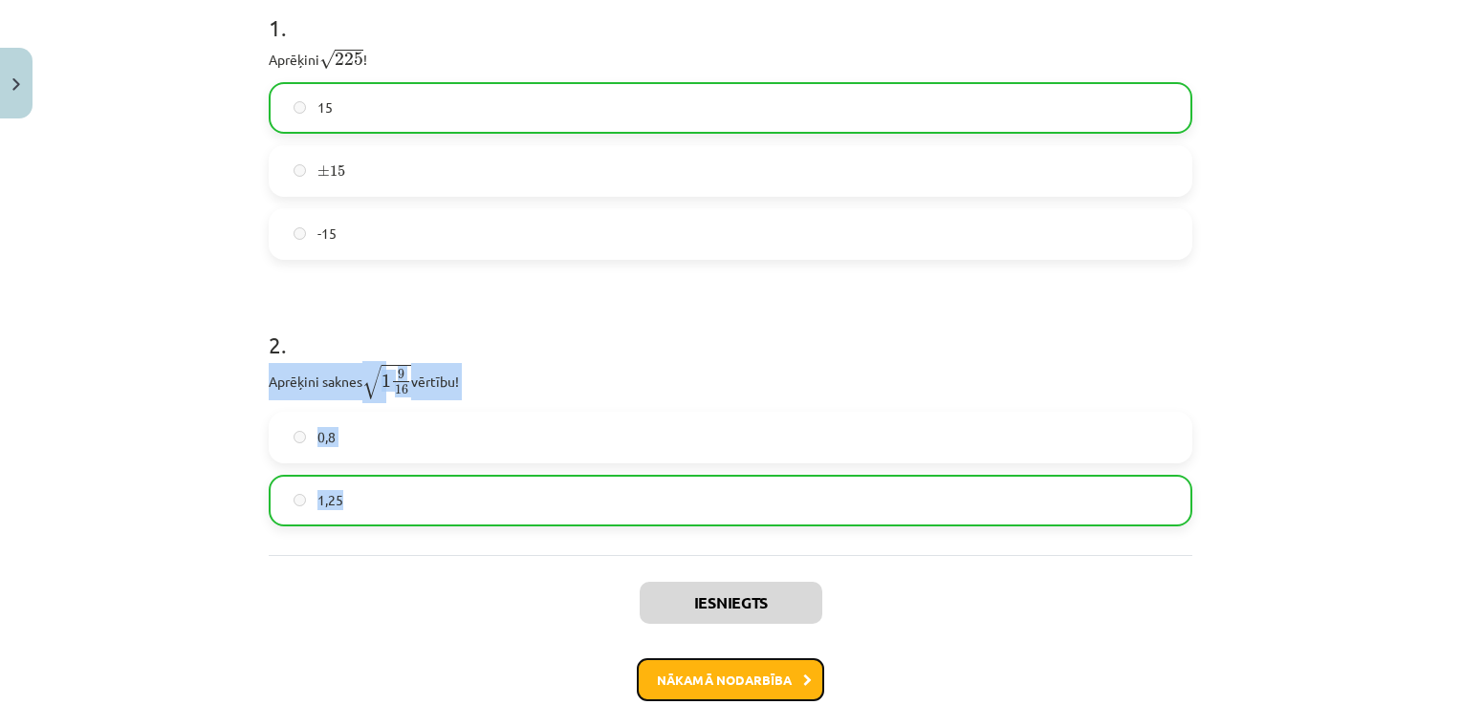
click at [700, 675] on button "Nākamā nodarbība" at bounding box center [730, 681] width 187 height 44
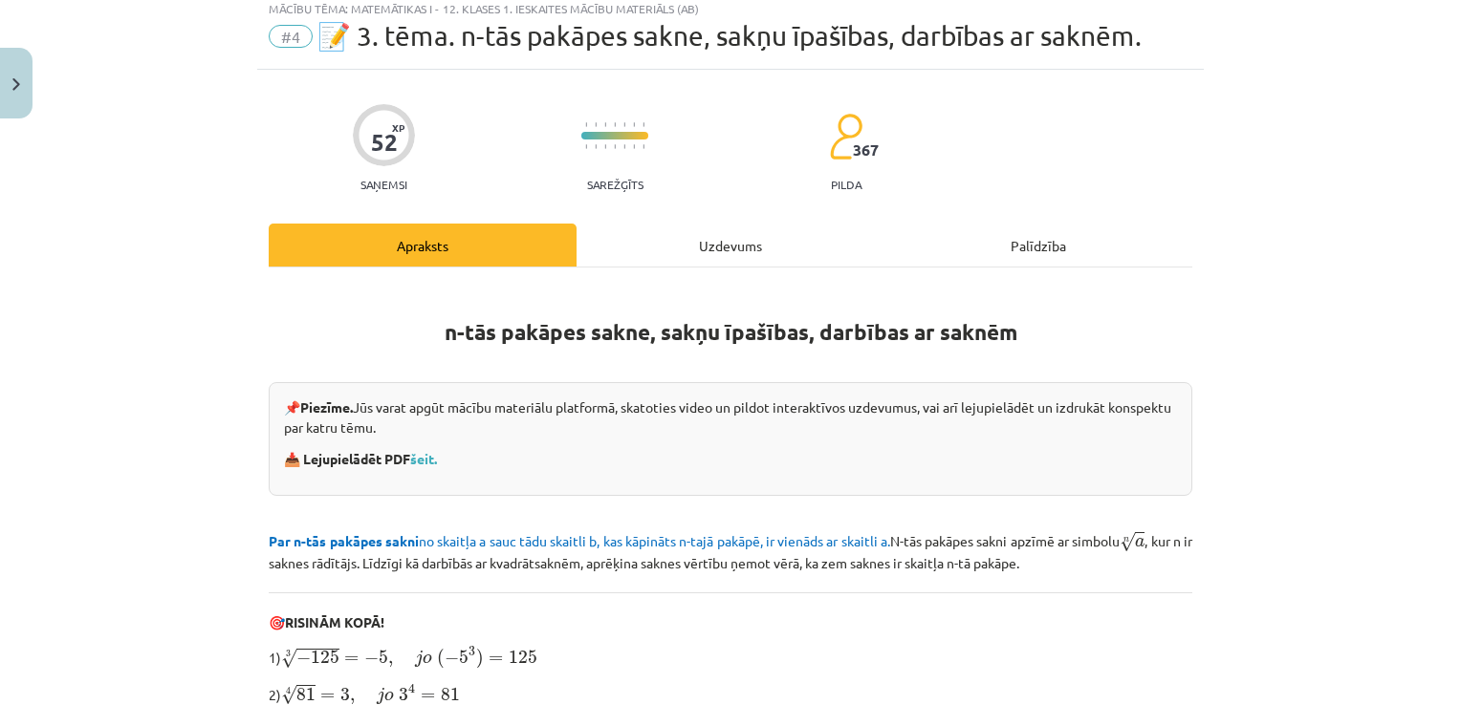
scroll to position [48, 0]
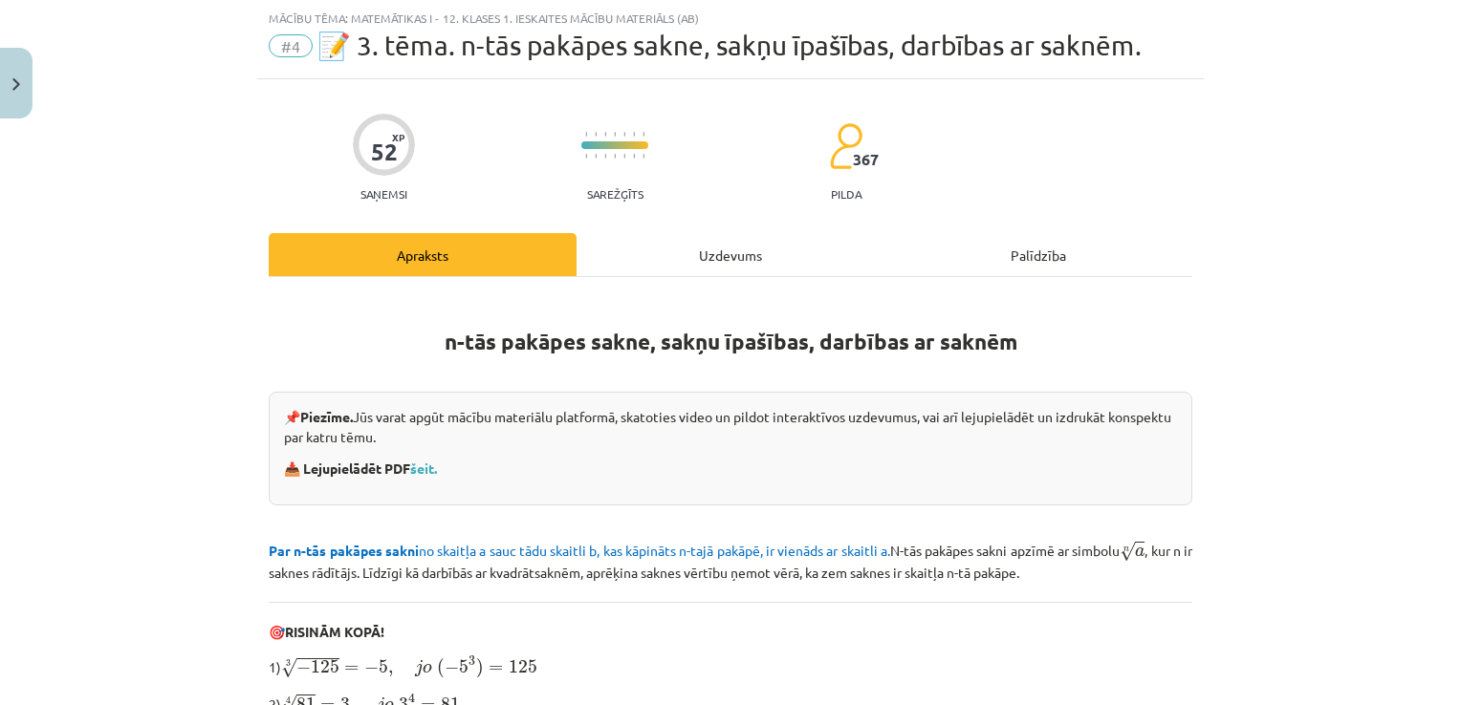
click at [712, 254] on div "Uzdevums" at bounding box center [730, 254] width 308 height 43
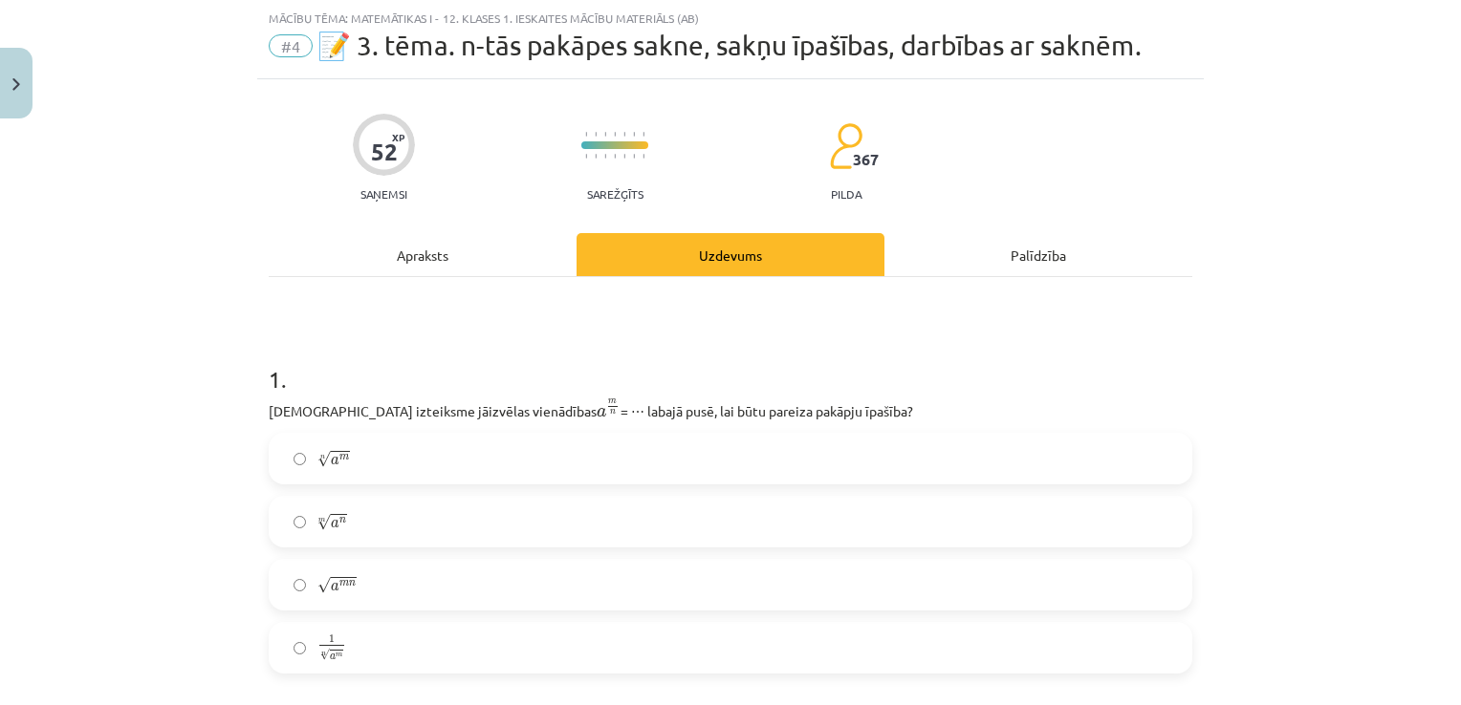
scroll to position [239, 0]
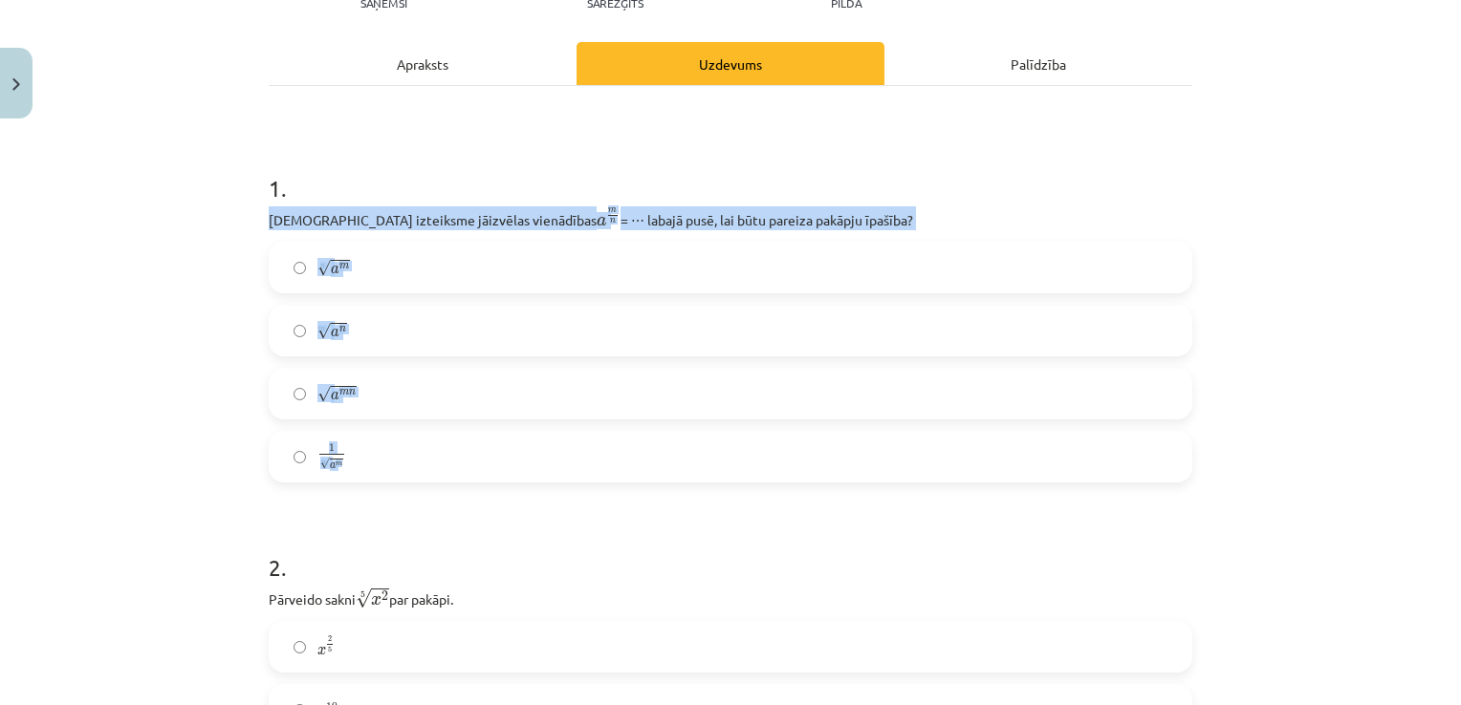
drag, startPoint x: 255, startPoint y: 212, endPoint x: 428, endPoint y: 476, distance: 315.5
copy div "Kura izteiksme jāizvēlas vienādības a m n a m n = ⋯ labajā pusē, lai būtu parei…"
click at [357, 271] on label "n √ a m a m n" at bounding box center [731, 268] width 920 height 48
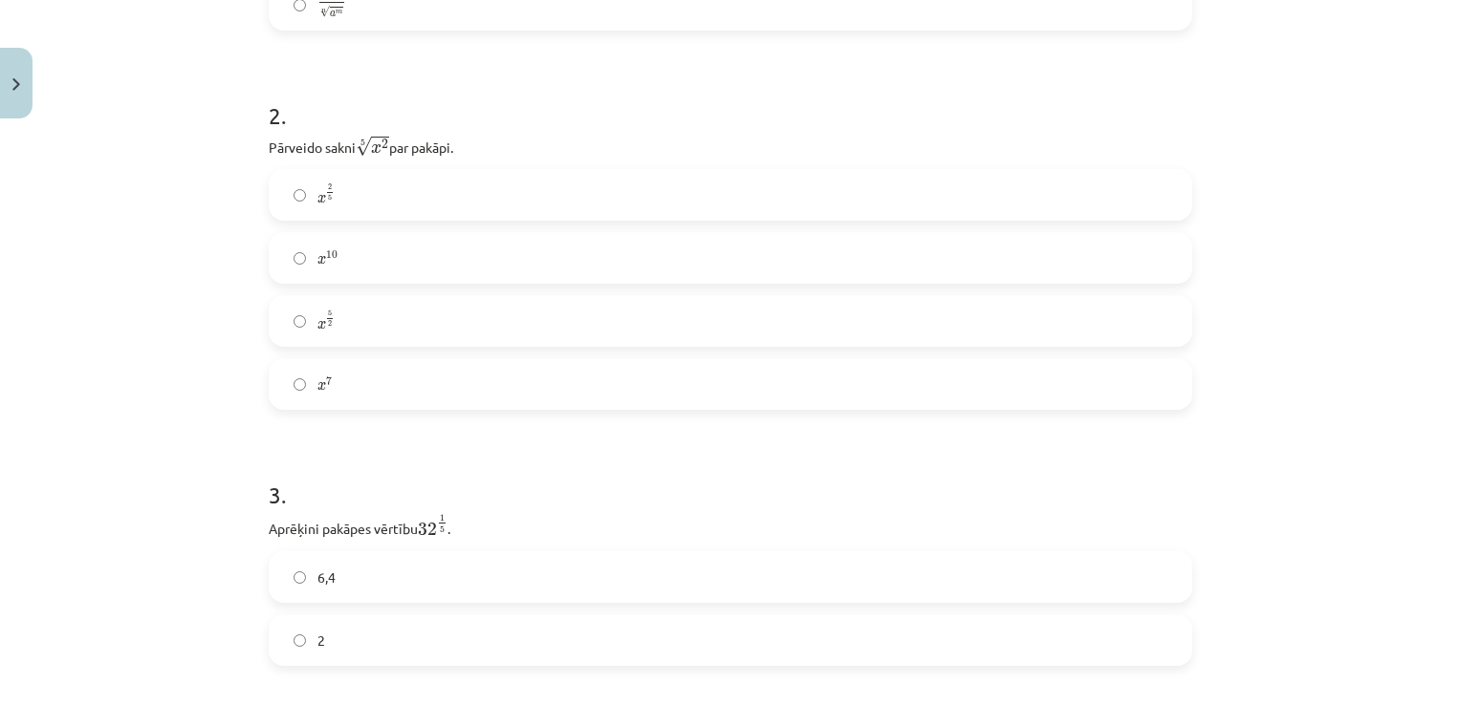
scroll to position [717, 0]
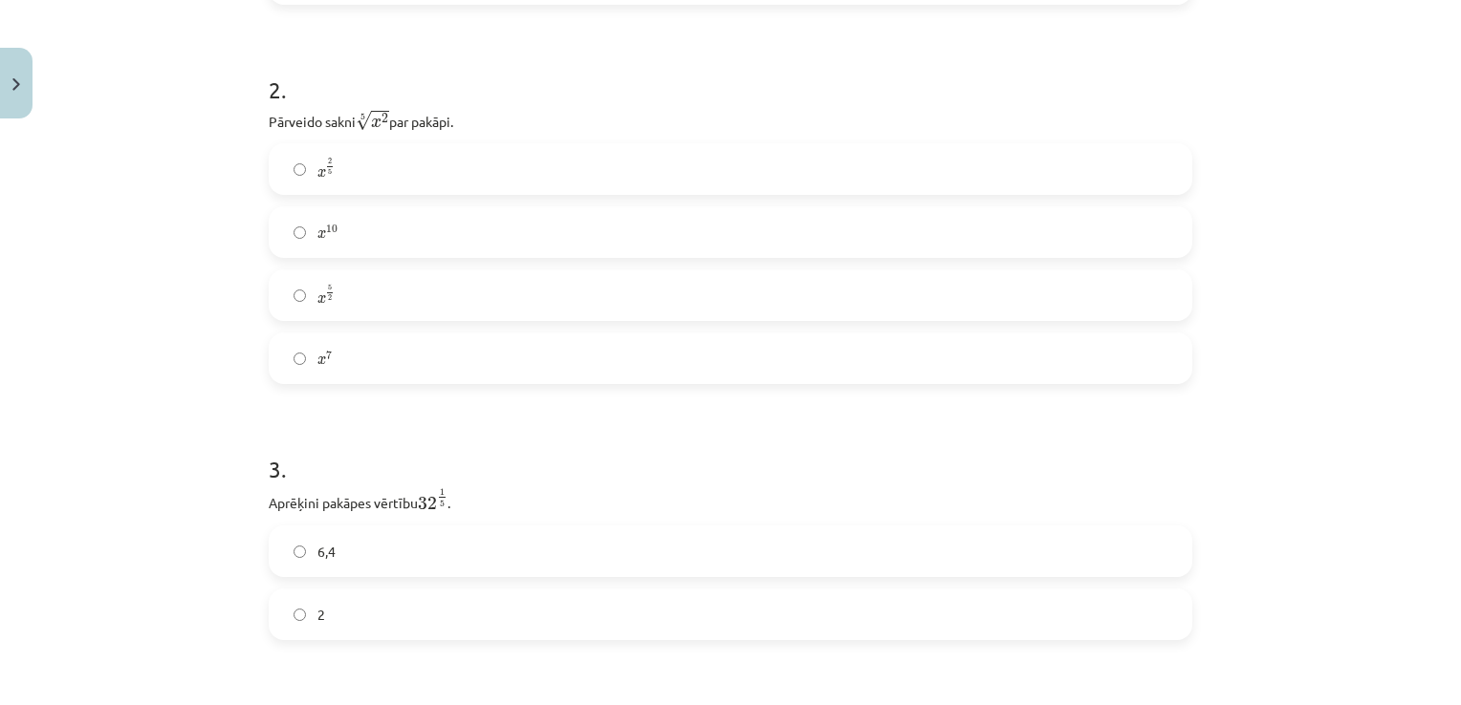
click at [381, 340] on label "x 7 x 7" at bounding box center [731, 359] width 920 height 48
drag, startPoint x: 287, startPoint y: 154, endPoint x: 358, endPoint y: 291, distance: 153.9
click at [355, 278] on div "2 . Pārveido sakni 5 √ x 2 x 2 5 par pakāpi. x 2 5 x 2 5 x 10 x 10 x 5 2 x 5 2 …" at bounding box center [730, 213] width 923 height 341
drag, startPoint x: 358, startPoint y: 291, endPoint x: 364, endPoint y: 318, distance: 28.5
click at [364, 318] on label "x 5 2 x 5 2" at bounding box center [731, 295] width 920 height 48
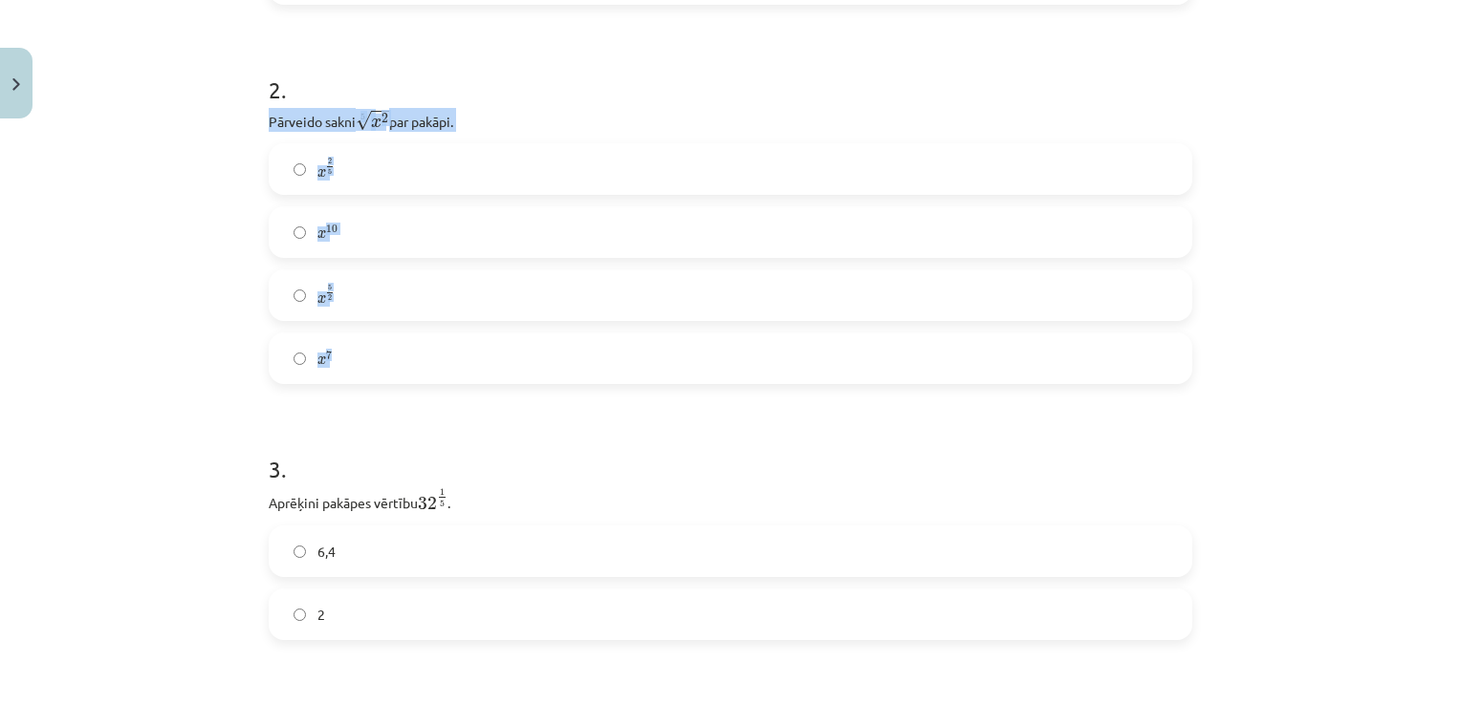
drag, startPoint x: 264, startPoint y: 124, endPoint x: 367, endPoint y: 344, distance: 242.9
click at [367, 344] on div "2 . Pārveido sakni 5 √ x 2 x 2 5 par pakāpi. x 2 5 x 2 5 x 10 x 10 x 5 2 x 5 2 …" at bounding box center [730, 213] width 923 height 341
copy div "Pārveido sakni 5 √ x 2 x 2 5 par pakāpi. x 2 5 x 2 5 x 10 x 10 x 5 2 x 5 2 x 7"
click at [384, 173] on label "x 2 5 x 2 5" at bounding box center [731, 169] width 920 height 48
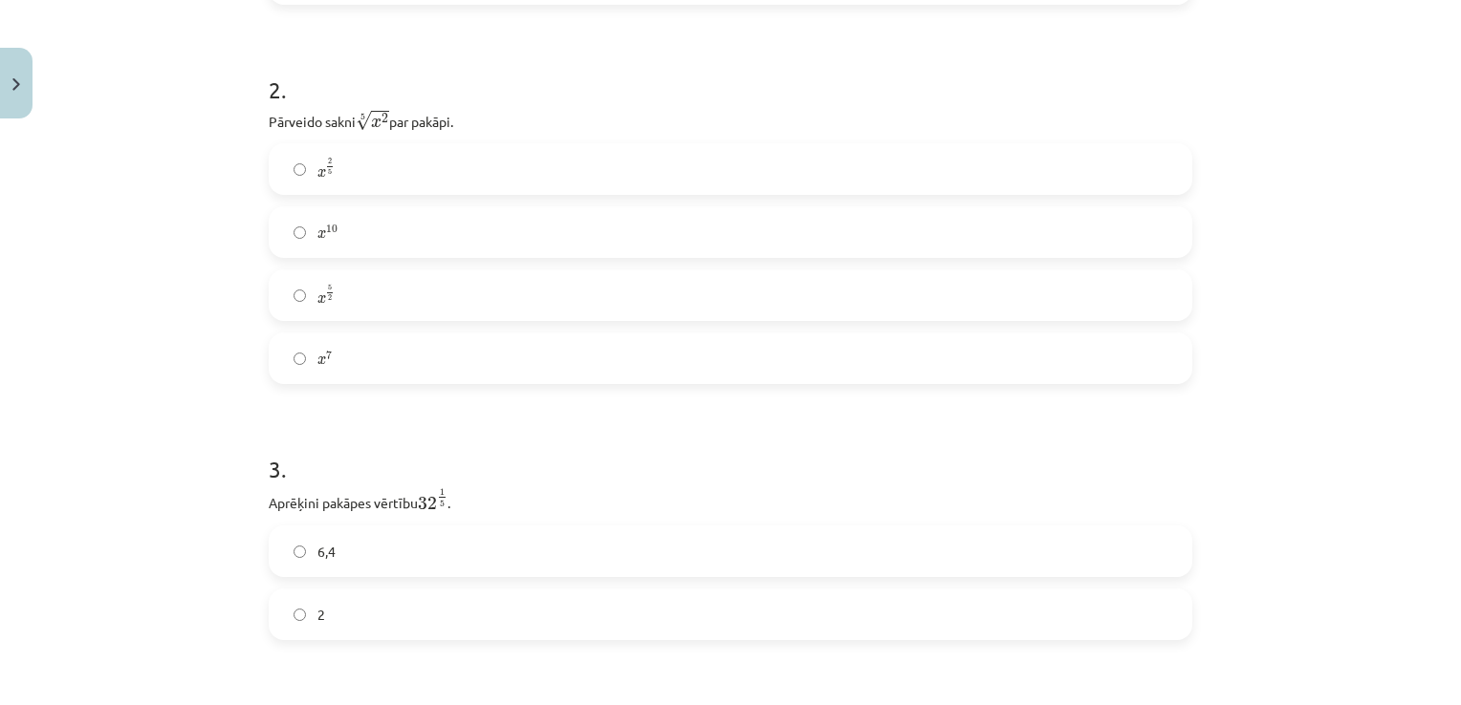
scroll to position [908, 0]
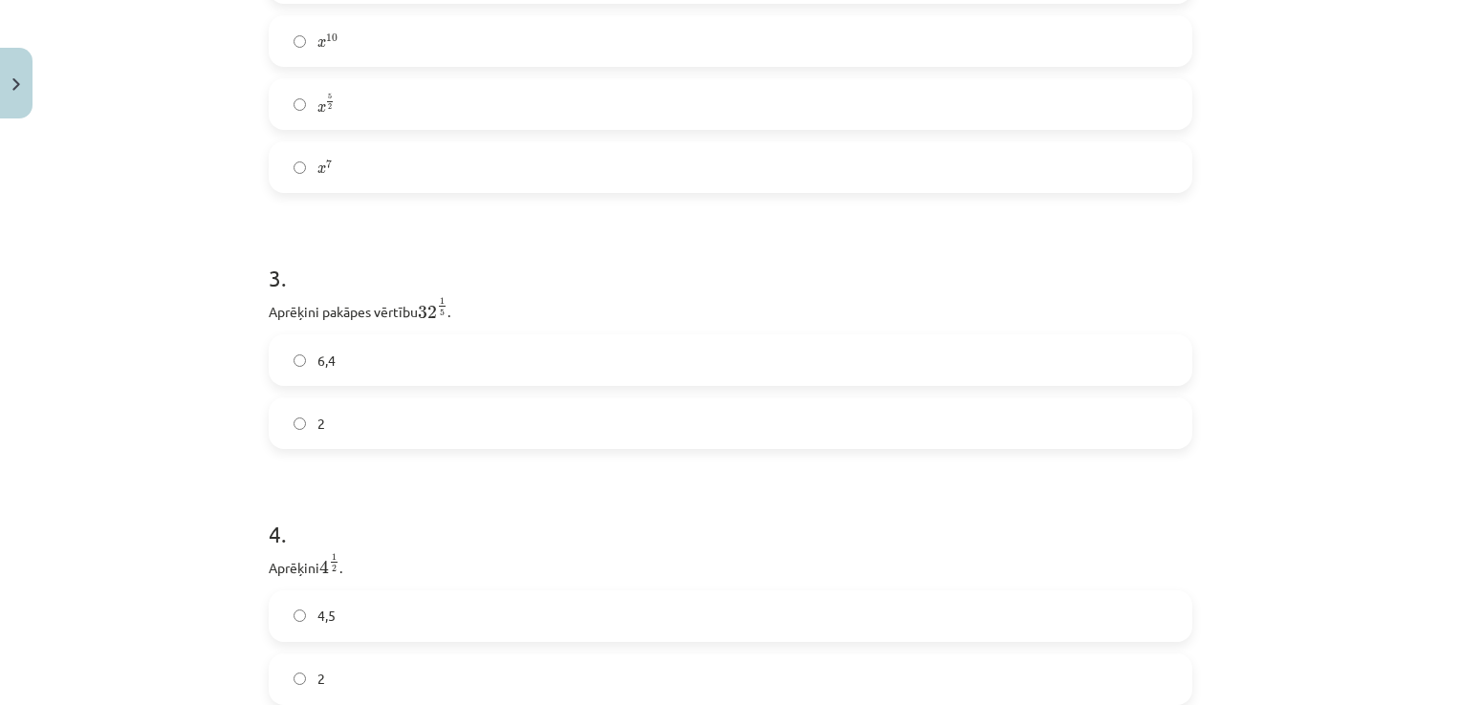
click at [347, 419] on label "2" at bounding box center [731, 424] width 920 height 48
click at [298, 351] on label "6,4" at bounding box center [731, 360] width 920 height 48
drag, startPoint x: 258, startPoint y: 313, endPoint x: 354, endPoint y: 416, distance: 140.7
copy div "Aprēķini pakāpes vērtību 32 1 5 32 1 5 . 6,4 2"
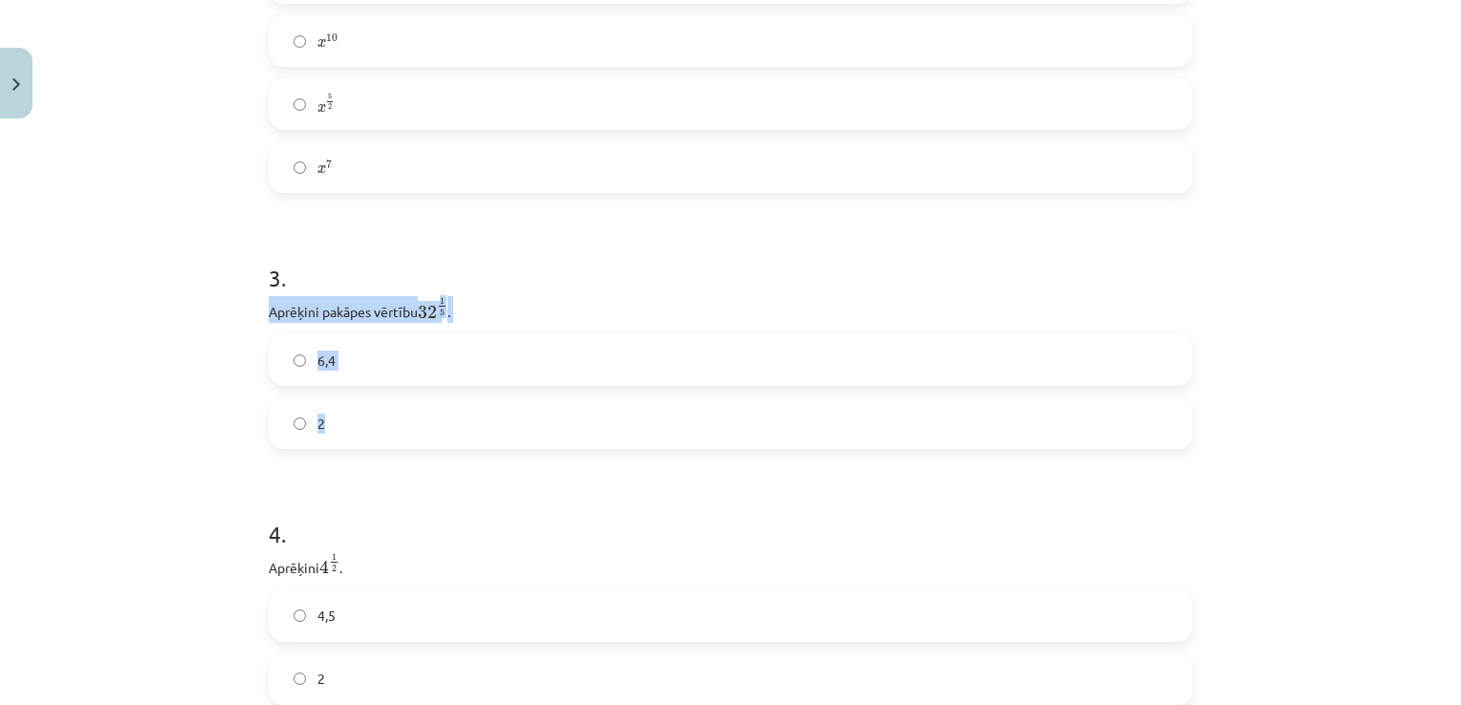
click at [459, 419] on label "2" at bounding box center [731, 424] width 920 height 48
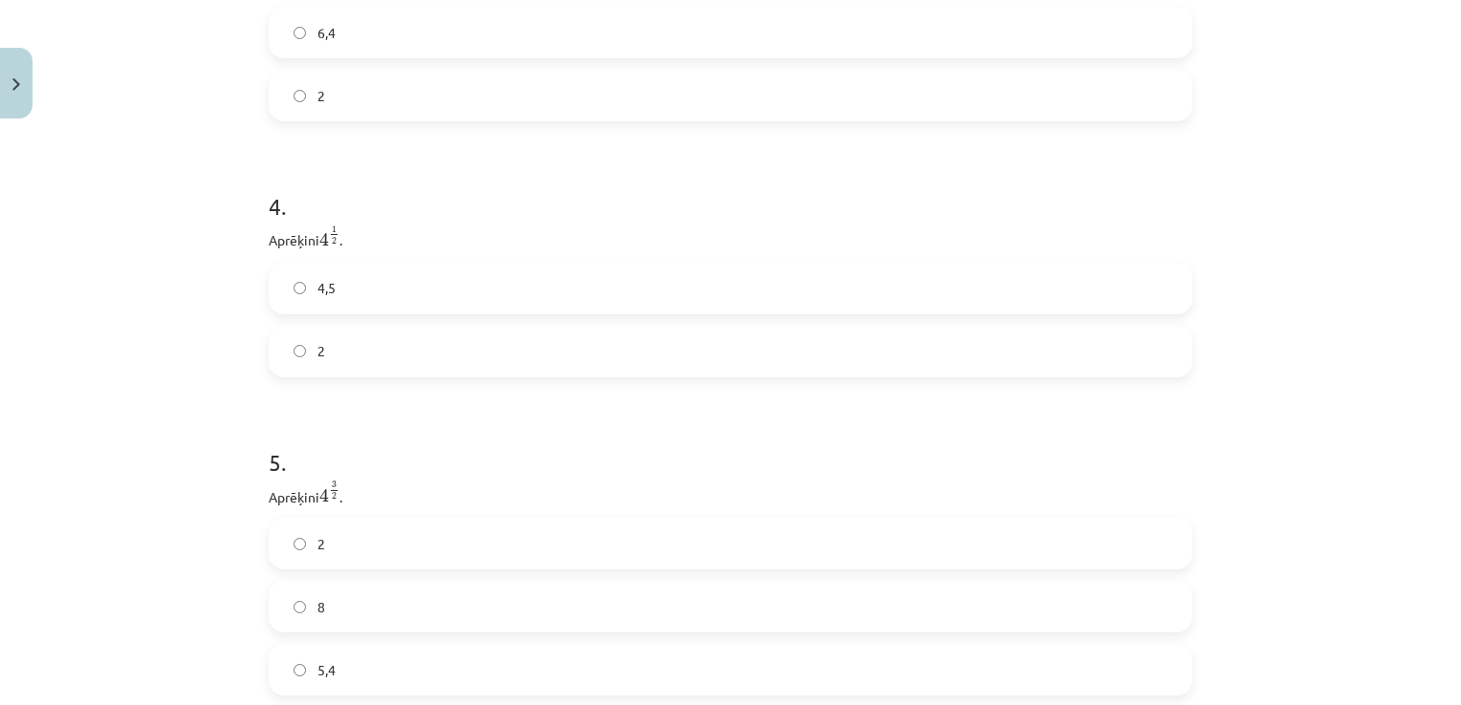
scroll to position [1290, 0]
drag, startPoint x: 283, startPoint y: 214, endPoint x: 338, endPoint y: 284, distance: 89.1
click at [338, 284] on div "4 . Aprēķini 4 1 2 4 1 2 . 4,5 2" at bounding box center [730, 214] width 923 height 218
drag, startPoint x: 338, startPoint y: 284, endPoint x: 279, endPoint y: 183, distance: 117.4
click at [279, 183] on p "Aprēķini 4 1 2 4 1 2 ." at bounding box center [730, 183] width 923 height 27
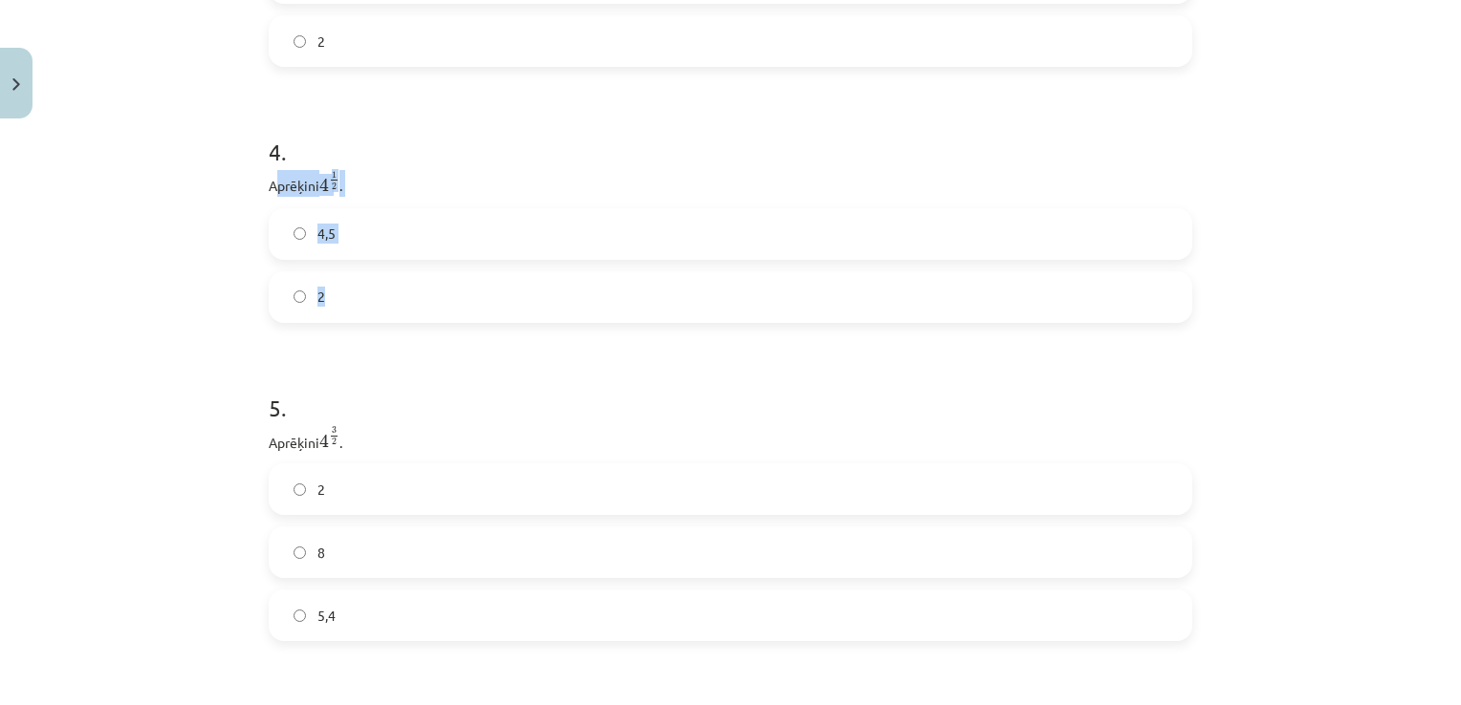
click at [269, 185] on p "Aprēķini 4 1 2 4 1 2 ." at bounding box center [730, 183] width 923 height 27
drag, startPoint x: 263, startPoint y: 185, endPoint x: 329, endPoint y: 273, distance: 109.9
click at [329, 273] on div "4 . Aprēķini 4 1 2 4 1 2 . 4,5 2" at bounding box center [730, 214] width 923 height 218
copy div "Aprēķini 4 1 2 4 1 2 . 4,5 2"
click at [354, 294] on label "2" at bounding box center [731, 297] width 920 height 48
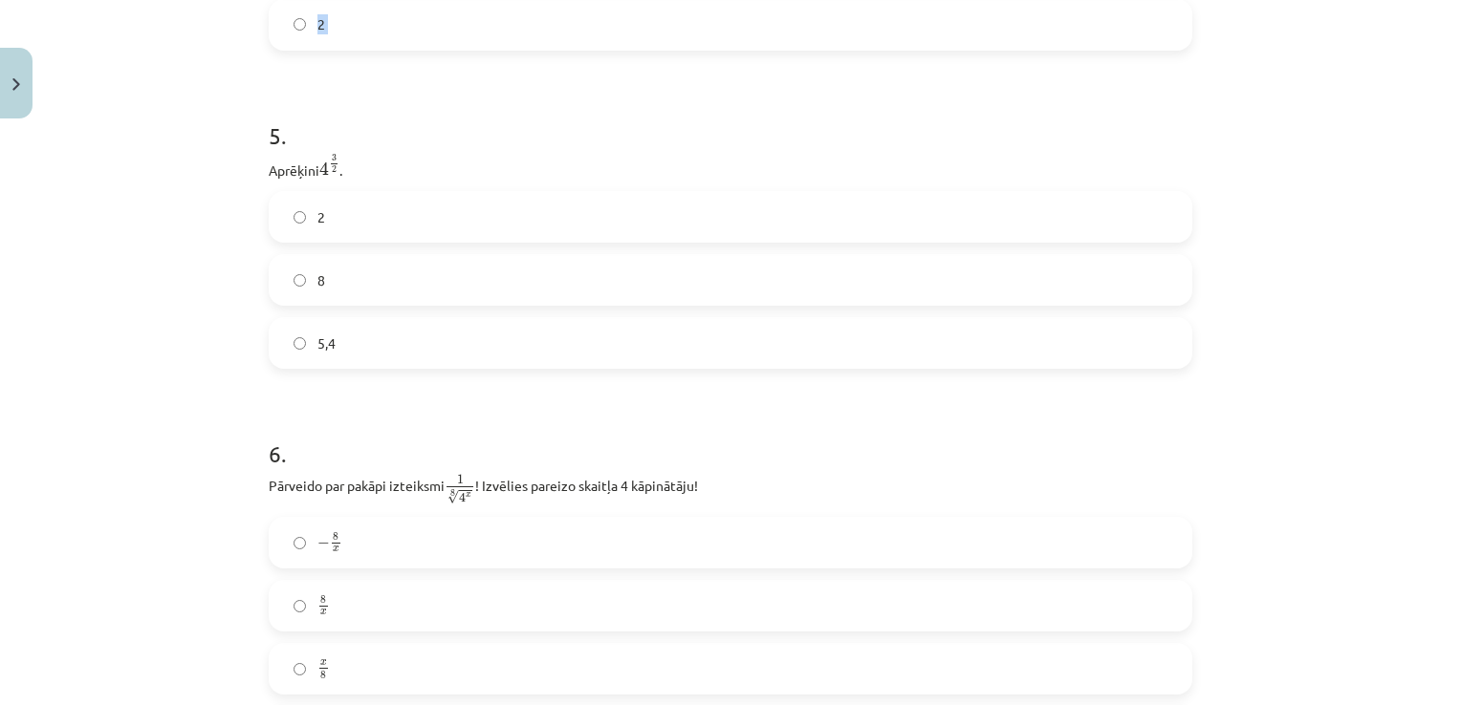
scroll to position [1577, 0]
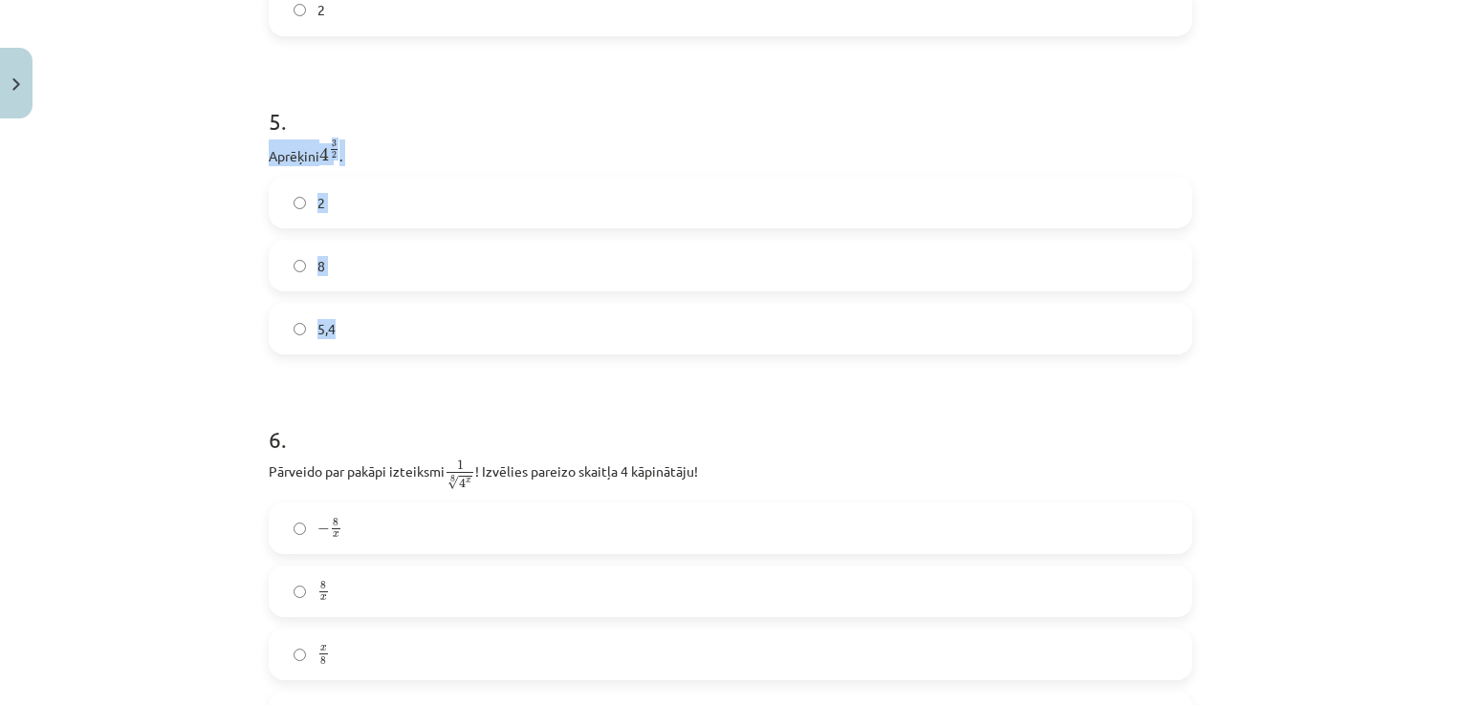
drag, startPoint x: 263, startPoint y: 163, endPoint x: 351, endPoint y: 328, distance: 187.3
click at [351, 328] on div "5 . Aprēķini 4 3 2 4 3 2 . 2 8 5,4" at bounding box center [730, 215] width 923 height 281
copy div "Aprēķini 4 3 2 4 3 2 . 2 8 5,4"
click at [365, 278] on label "8" at bounding box center [731, 266] width 920 height 48
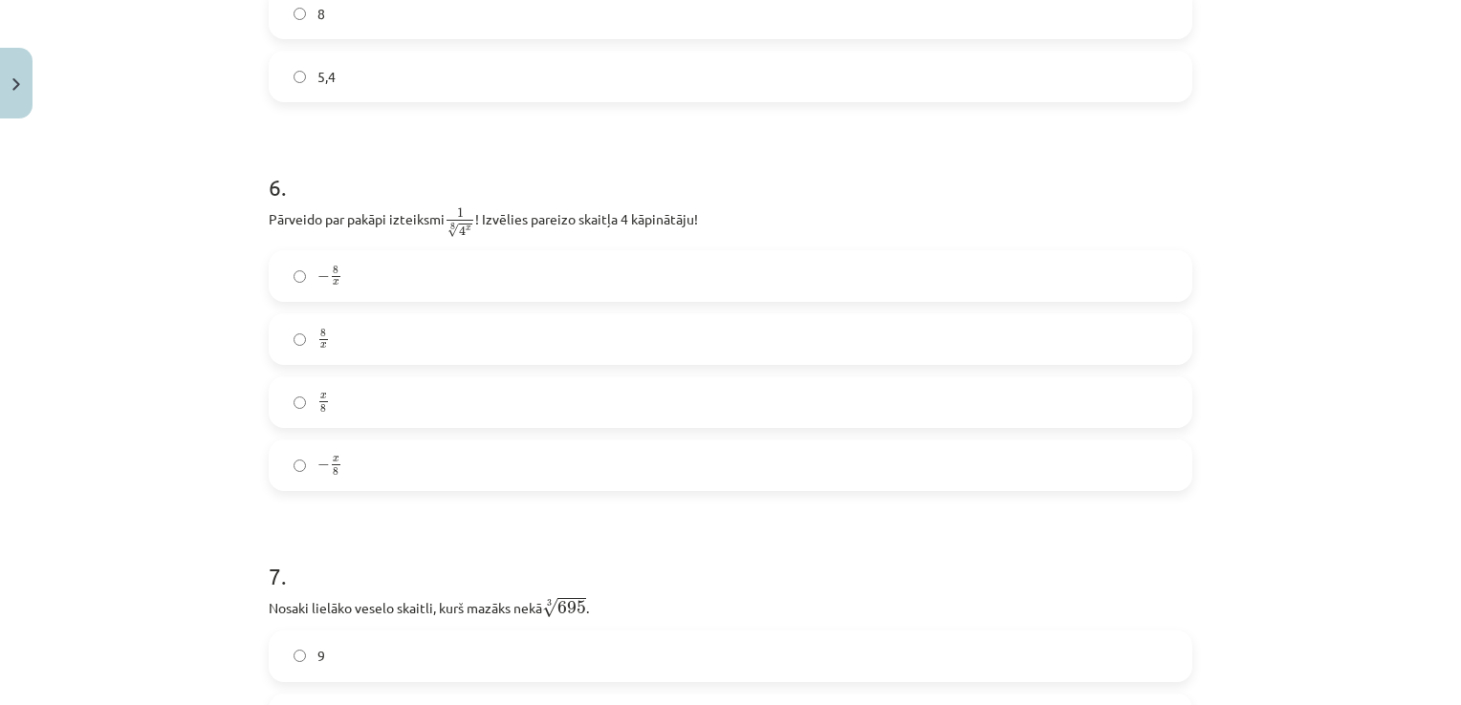
scroll to position [1864, 0]
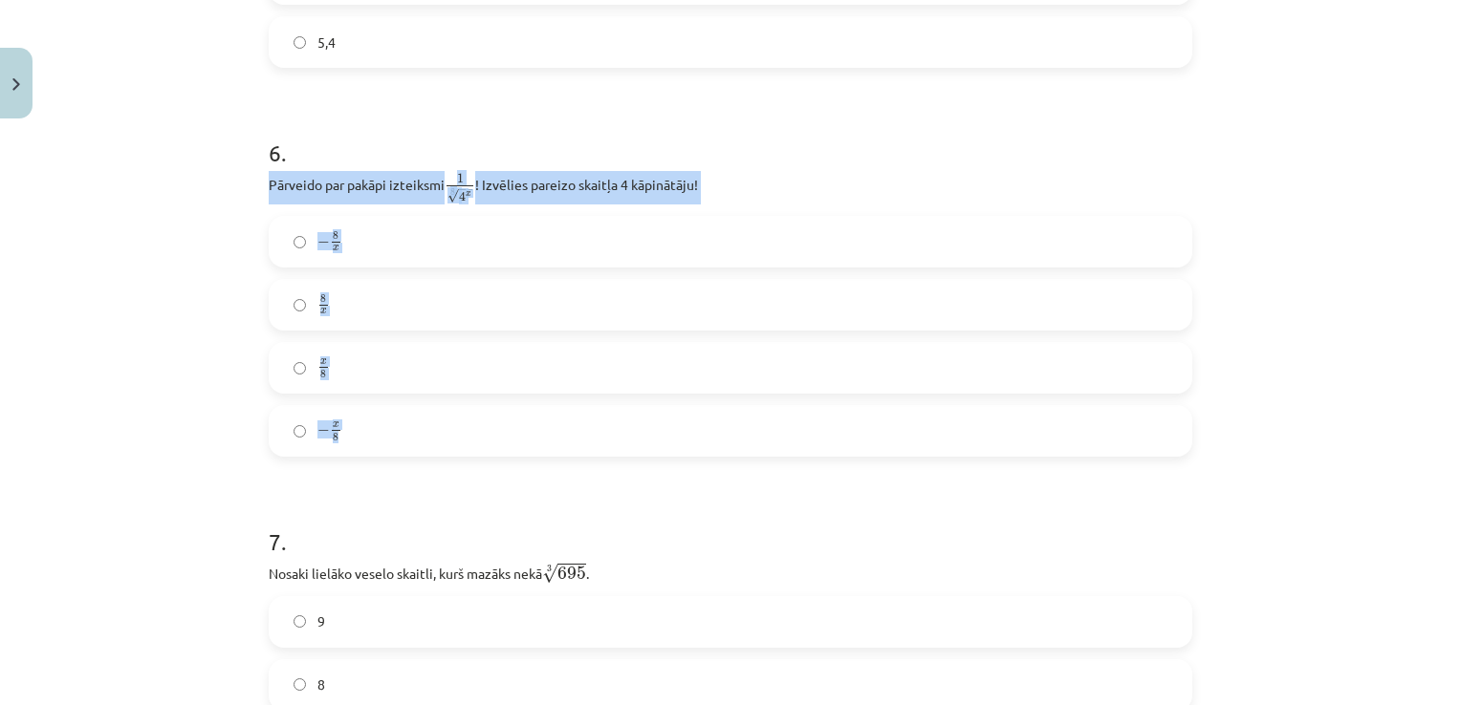
drag, startPoint x: 260, startPoint y: 193, endPoint x: 366, endPoint y: 423, distance: 252.8
click at [366, 423] on div "52 XP Saņemsi Sarežģīts 367 pilda Apraksts Uzdevums Palīdzība 1 . Kura izteiksm…" at bounding box center [730, 662] width 946 height 4798
copy div "Pārveido par pakāpi izteiksmi 1 8 √ 4 x 1 4 x 8 ! Izvēlies pareizo skaitļa 4 kā…"
click at [228, 397] on div "Mācību tēma: Matemātikas i - 12. klases 1. ieskaites mācību materiāls (ab) #4 📝…" at bounding box center [730, 352] width 1461 height 705
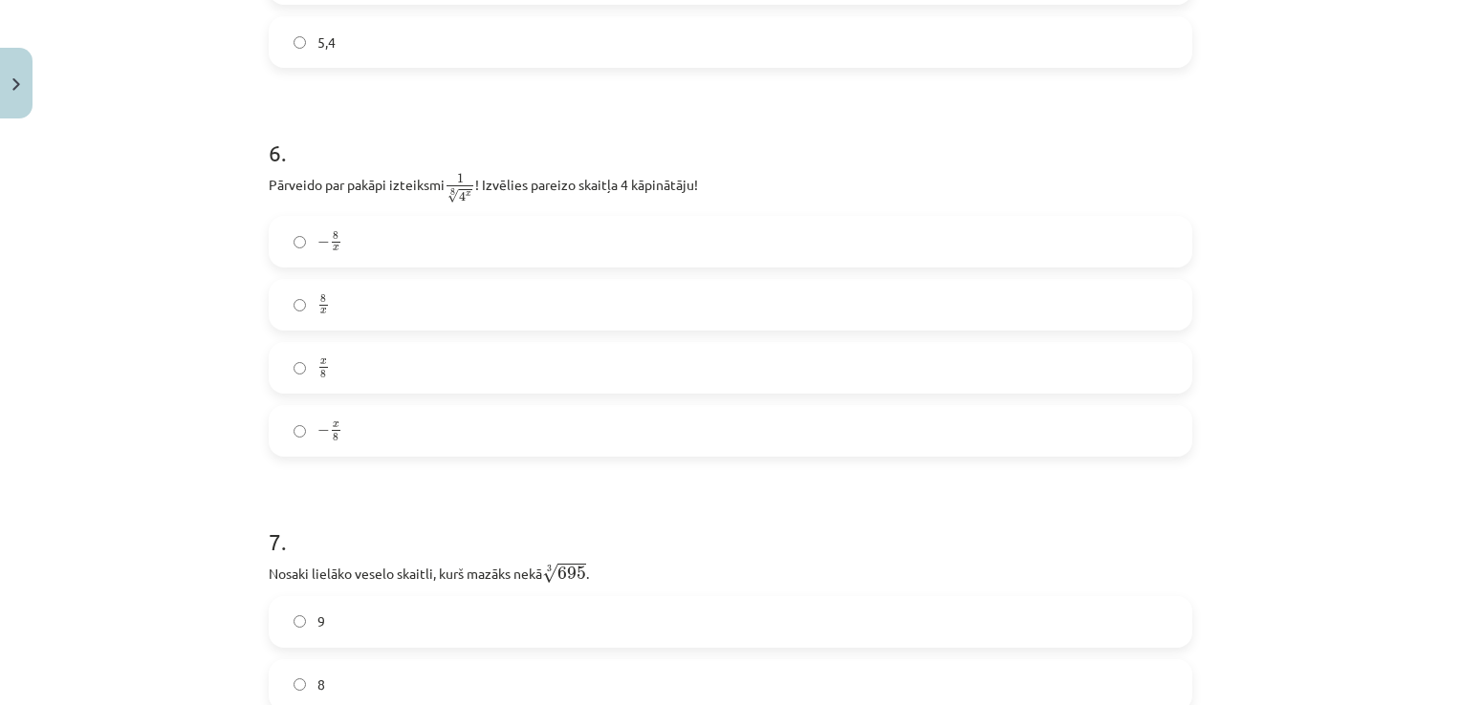
click at [359, 373] on label "x 8 x 8" at bounding box center [731, 368] width 920 height 48
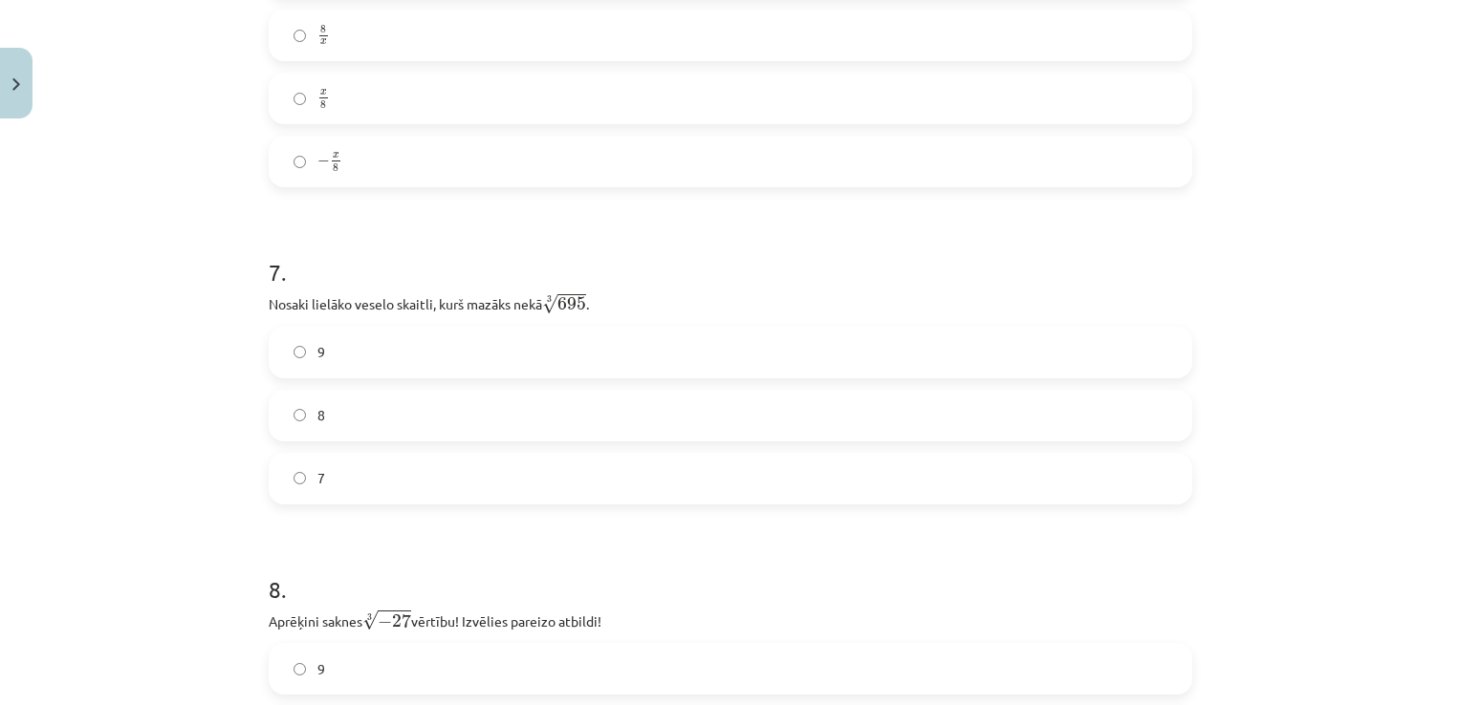
scroll to position [2246, 0]
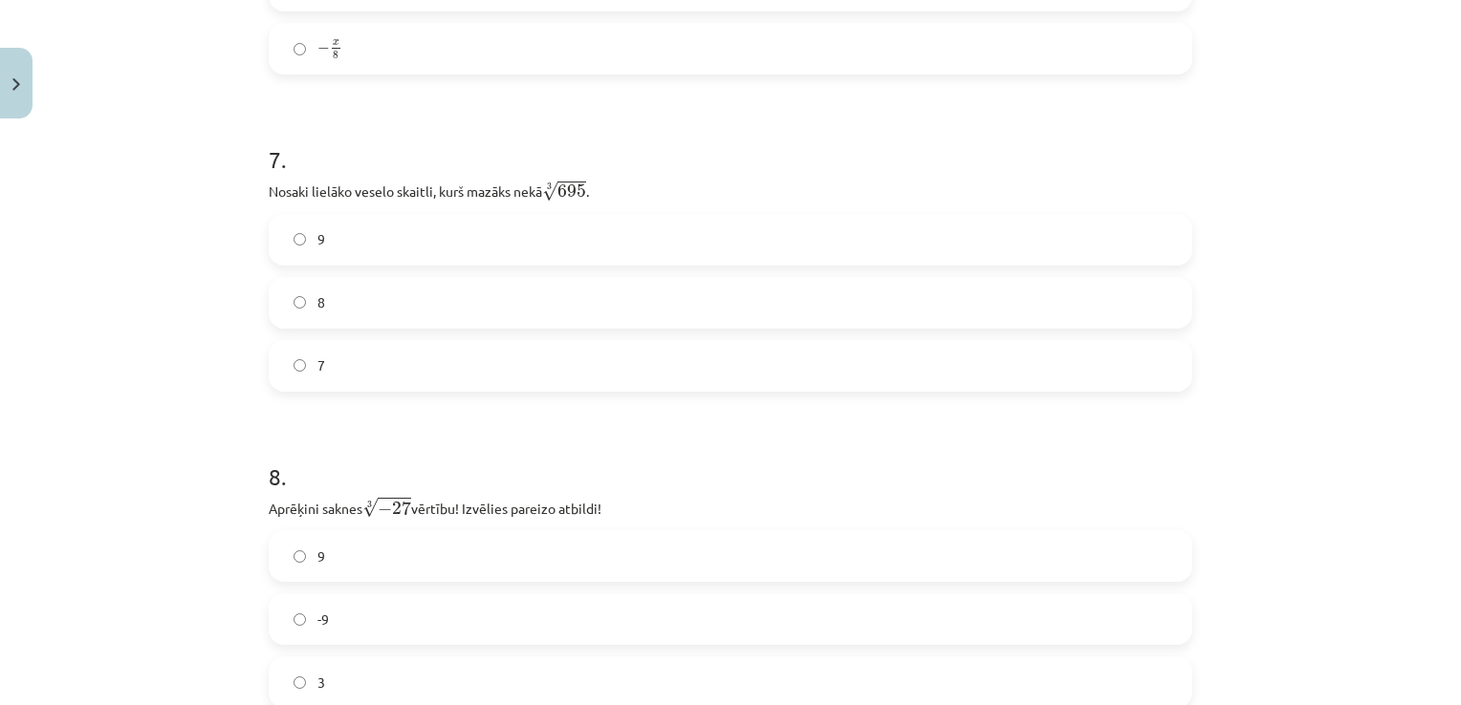
drag, startPoint x: 256, startPoint y: 194, endPoint x: 292, endPoint y: 231, distance: 51.4
click at [261, 200] on div "52 XP Saņemsi Sarežģīts 367 pilda Apraksts Uzdevums Palīdzība 1 . Kura izteiksm…" at bounding box center [730, 280] width 946 height 4798
click at [336, 308] on label "8" at bounding box center [731, 303] width 920 height 48
click at [257, 193] on div "52 XP Saņemsi Sarežģīts 367 pilda Apraksts Uzdevums Palīdzība 1 . Kura izteiksm…" at bounding box center [730, 280] width 946 height 4798
drag, startPoint x: 267, startPoint y: 194, endPoint x: 287, endPoint y: 213, distance: 27.7
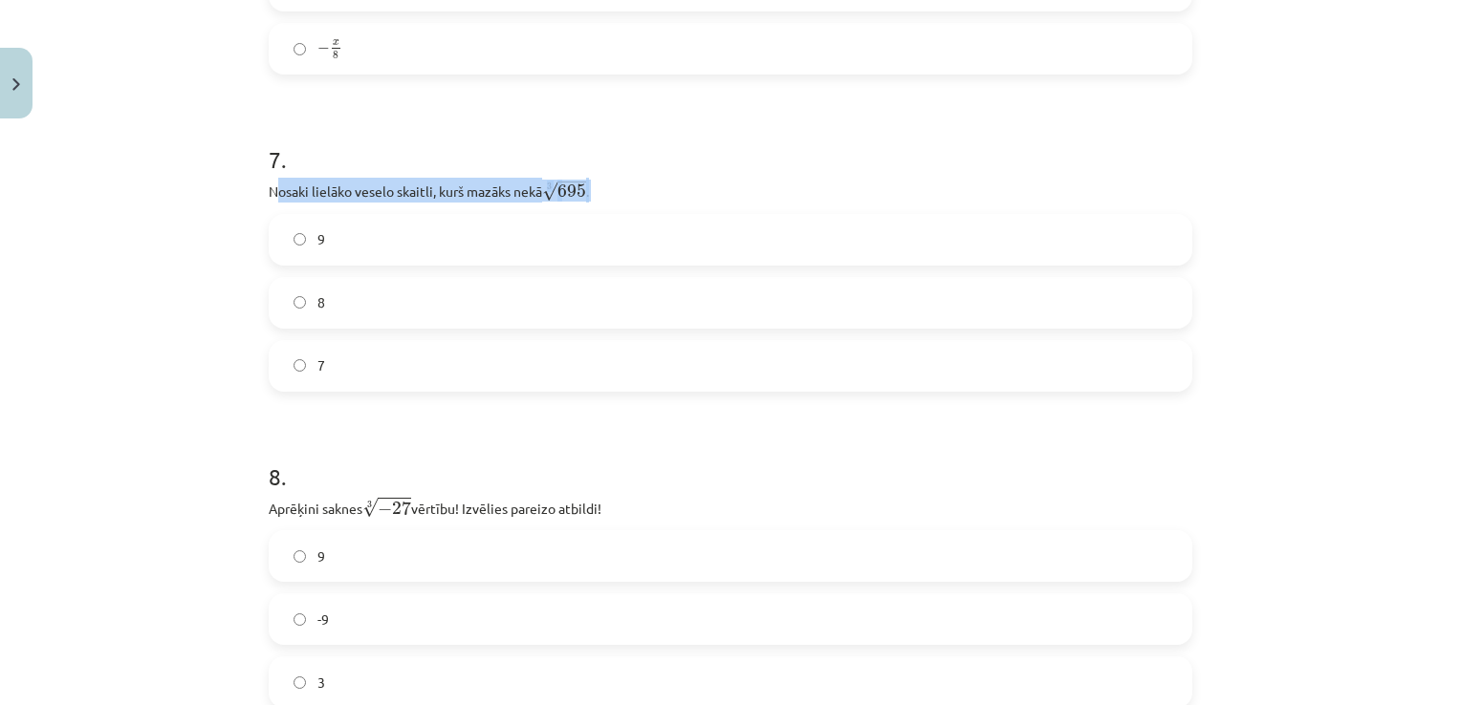
click at [287, 213] on div "7 . Nosaki lielāko veselo skaitli, kurš mazāks nekā 3 √ 695 695 3 . 9 8 7" at bounding box center [730, 252] width 923 height 279
drag, startPoint x: 287, startPoint y: 213, endPoint x: 267, endPoint y: 196, distance: 26.4
click at [269, 196] on p "Nosaki lielāko veselo skaitli, kurš mazāks nekā 3 √ 695 695 3 ." at bounding box center [730, 190] width 923 height 25
click at [288, 202] on p "Nosaki lielāko veselo skaitli, kurš mazāks nekā 3 √ 695 695 3 ." at bounding box center [730, 190] width 923 height 25
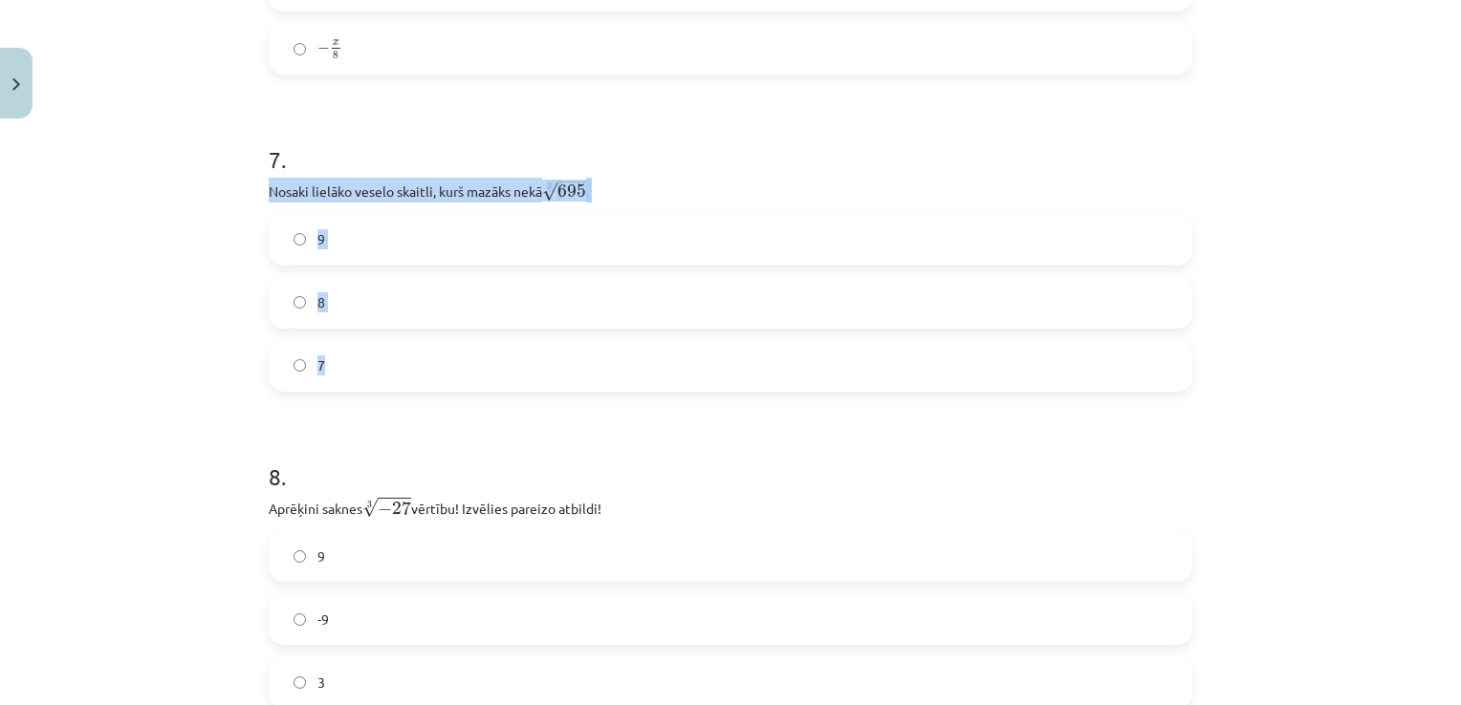
drag, startPoint x: 306, startPoint y: 231, endPoint x: 358, endPoint y: 357, distance: 135.8
click at [358, 357] on div "7 . Nosaki lielāko veselo skaitli, kurš mazāks nekā 3 √ 695 695 3 . 9 8 7" at bounding box center [730, 252] width 923 height 279
copy div "Nosaki lielāko veselo skaitli, kurš mazāks nekā 3 √ 695 695 3 . 9 8 7"
click at [384, 307] on label "8" at bounding box center [731, 303] width 920 height 48
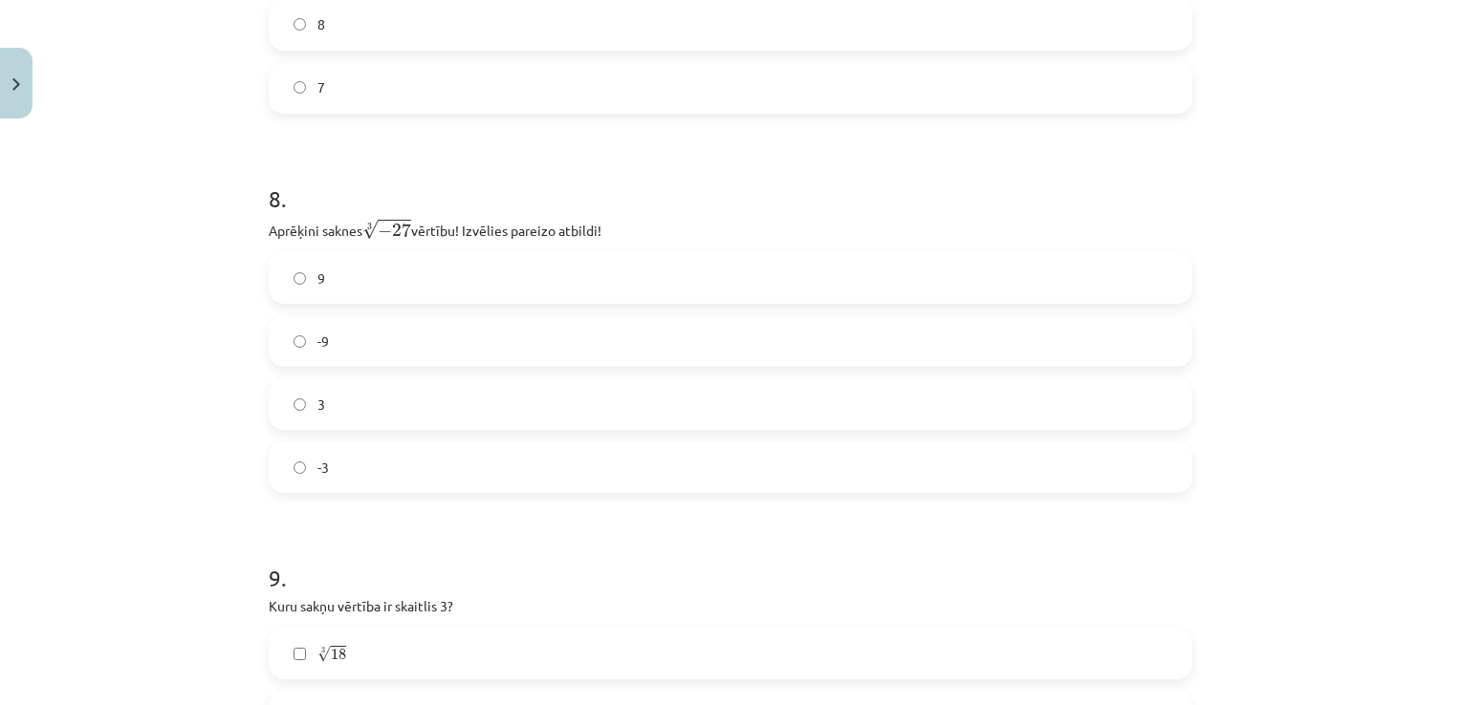
scroll to position [2533, 0]
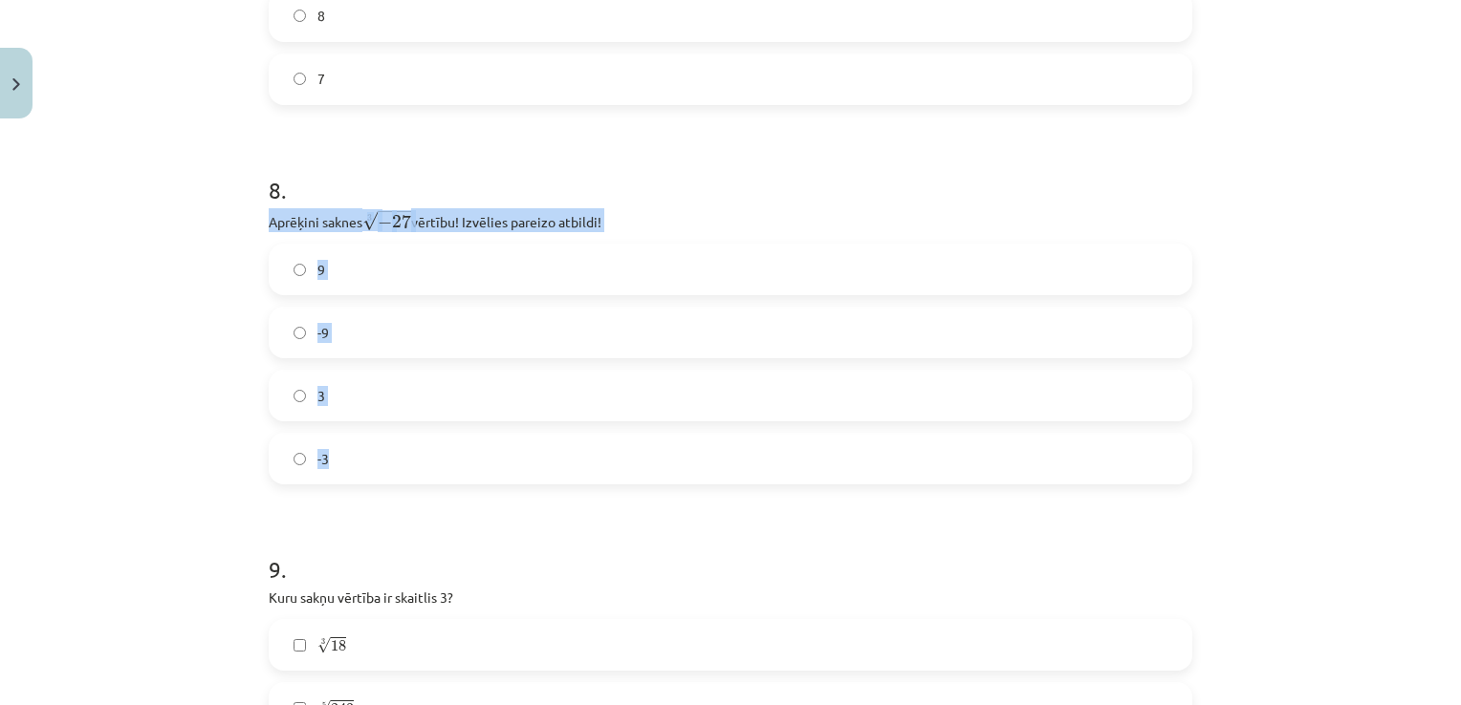
drag, startPoint x: 264, startPoint y: 227, endPoint x: 358, endPoint y: 452, distance: 244.6
click at [358, 452] on label "-3" at bounding box center [731, 459] width 920 height 48
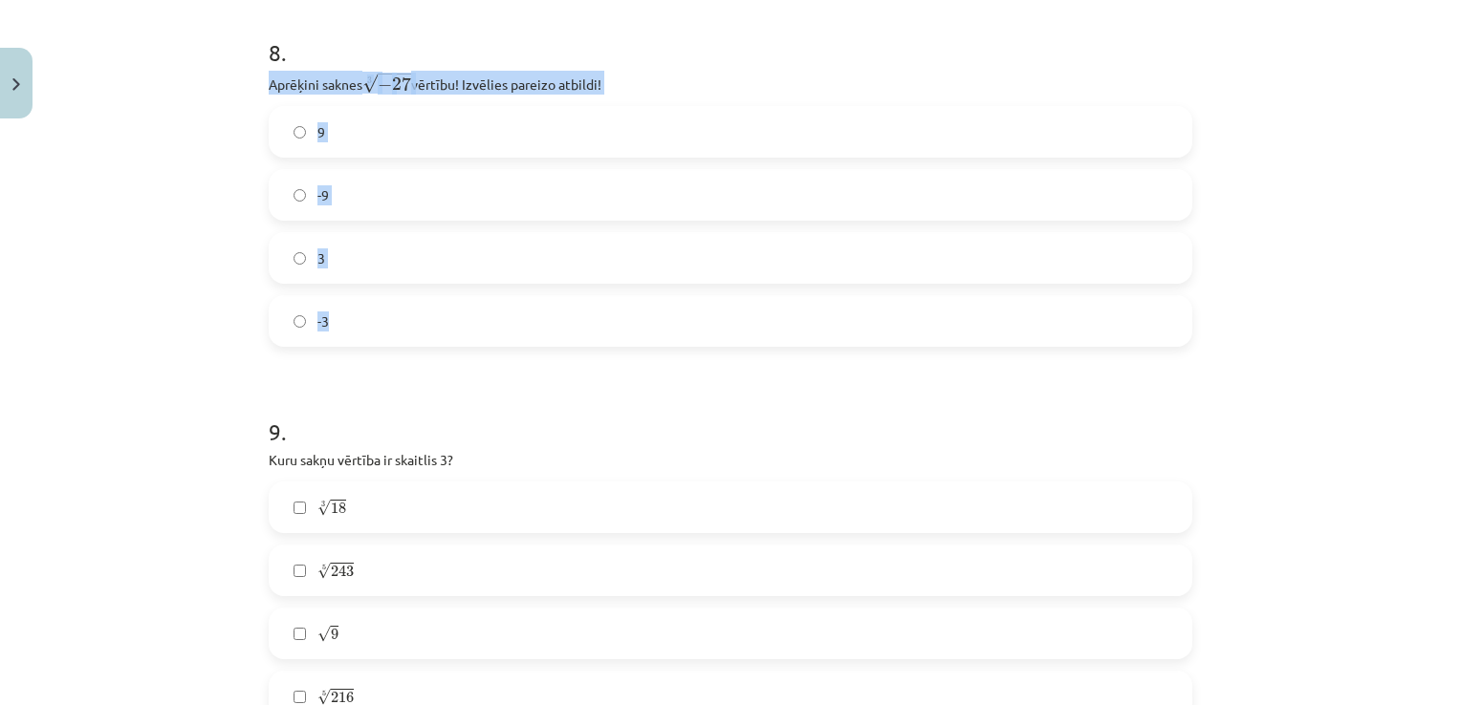
scroll to position [2820, 0]
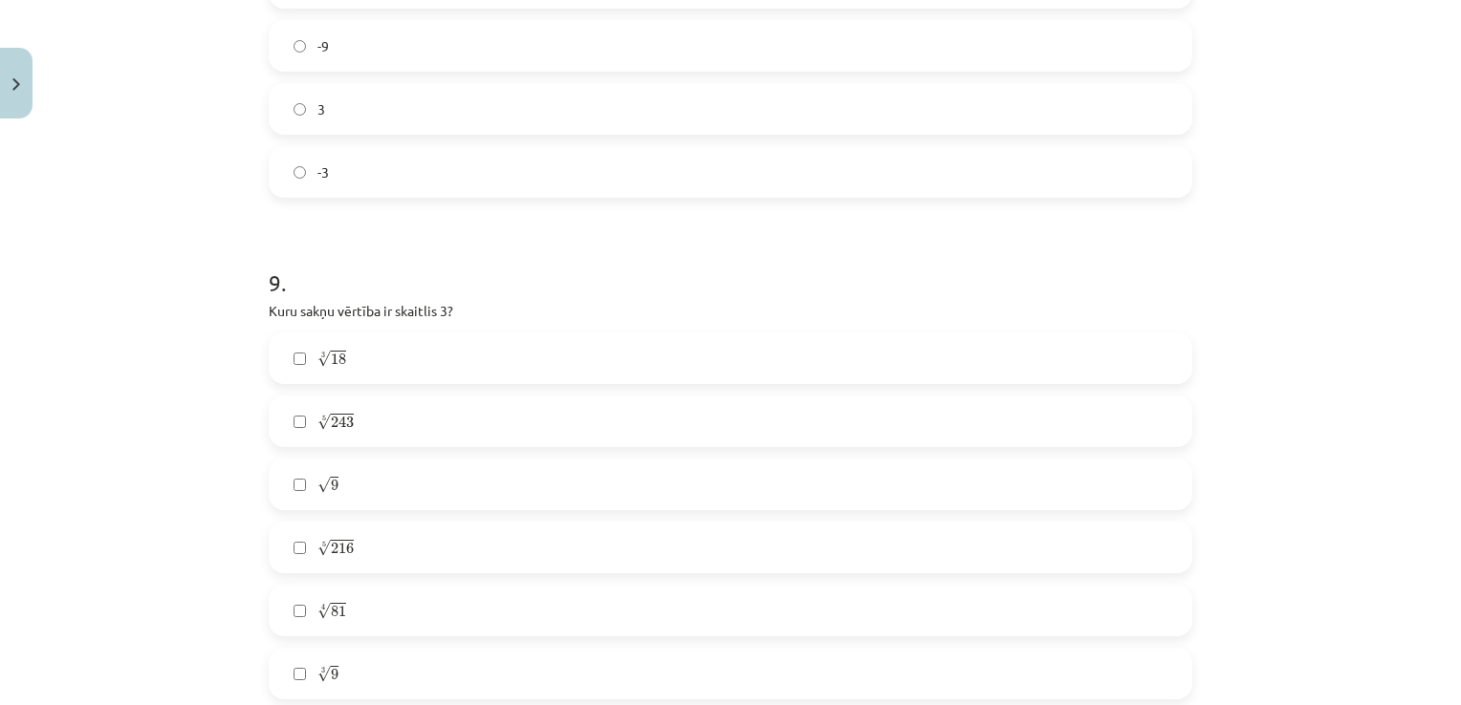
drag, startPoint x: 275, startPoint y: 338, endPoint x: 288, endPoint y: 369, distance: 33.0
click at [288, 369] on div "9 . Kuru sakņu vērtība ir skaitlis 3? 3 √ 18 18 3 5 √ 243 243 5 √ 9 9 5 √ 216 2…" at bounding box center [730, 468] width 923 height 464
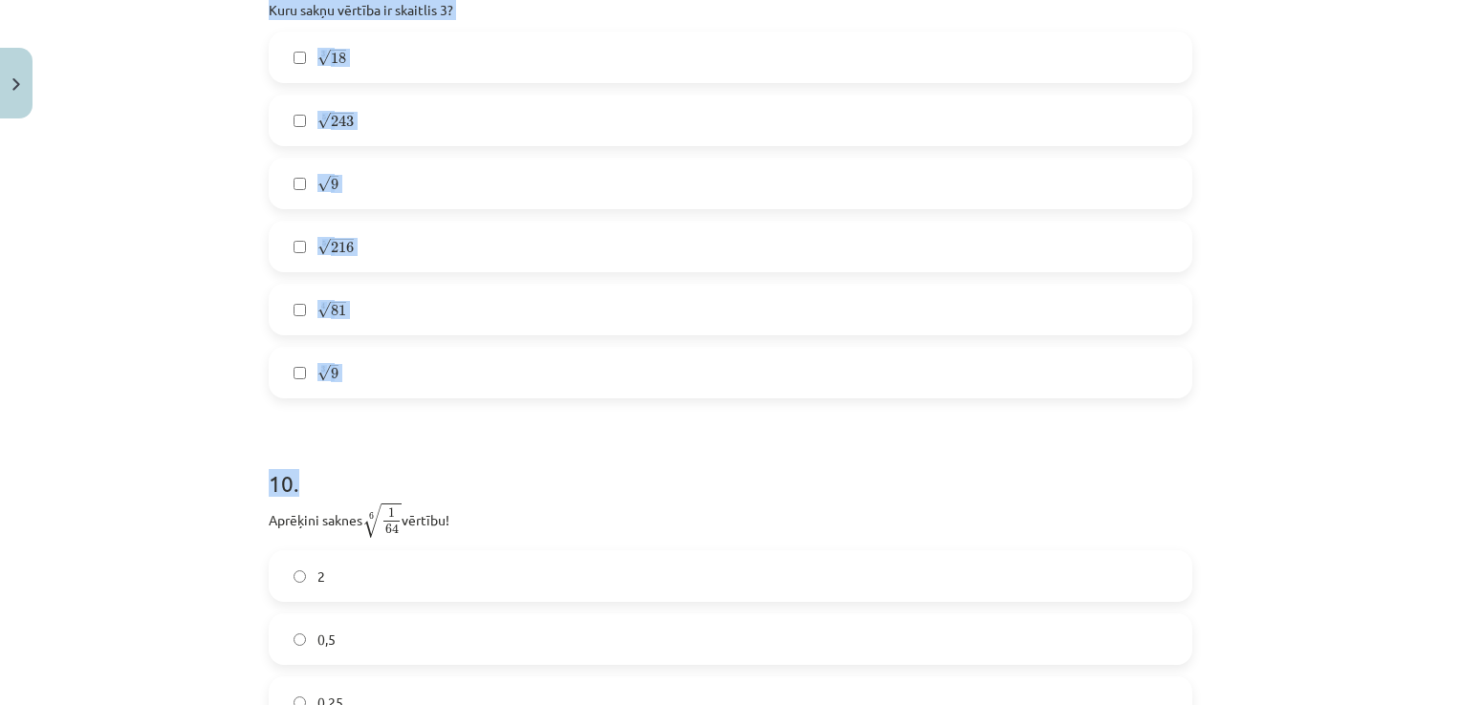
scroll to position [3202, 0]
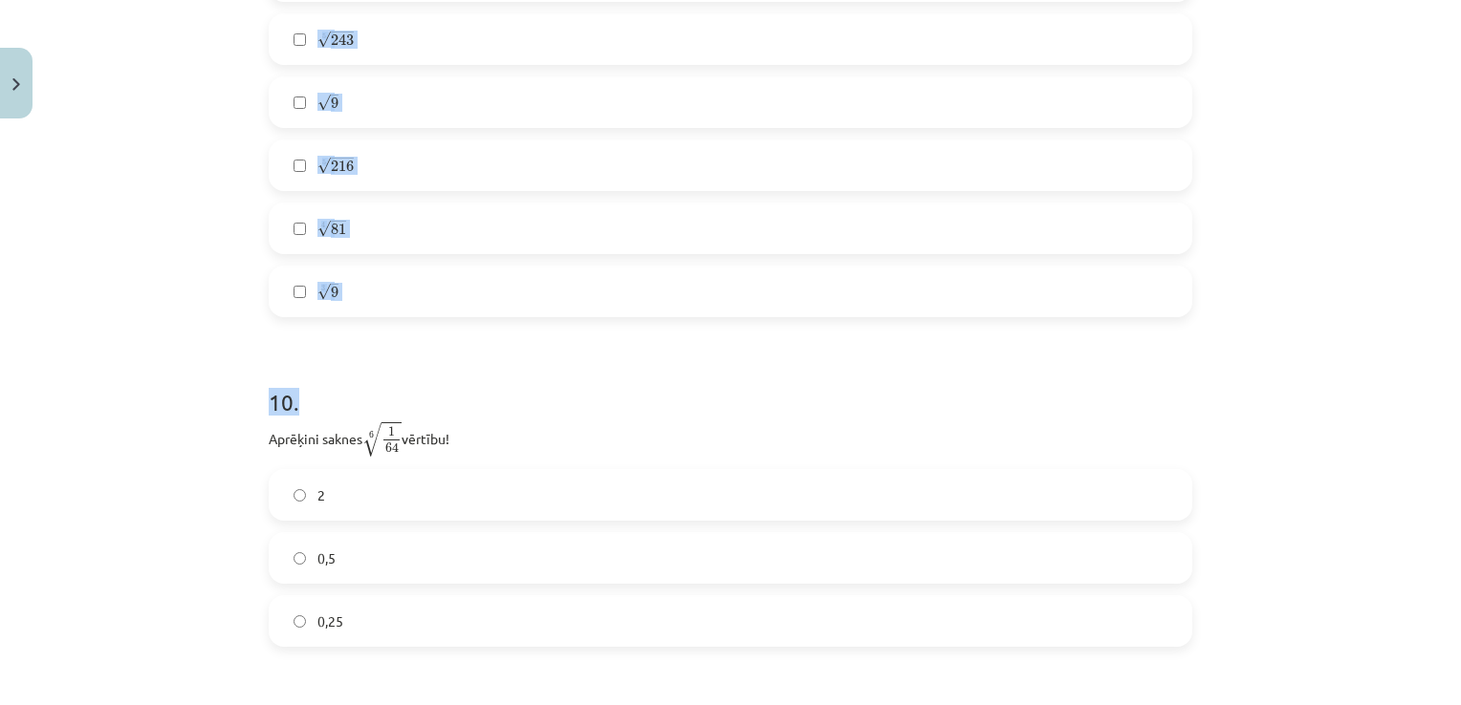
drag, startPoint x: 263, startPoint y: 312, endPoint x: 333, endPoint y: 319, distance: 70.2
click at [333, 317] on div "9 . Kuru sakņu vērtība ir skaitlis 3? 3 √ 18 18 3 5 √ 243 243 5 √ 9 9 5 √ 216 2…" at bounding box center [730, 86] width 923 height 464
drag, startPoint x: 333, startPoint y: 319, endPoint x: 337, endPoint y: 308, distance: 12.4
click at [337, 308] on label "3 √ 9 9 3" at bounding box center [731, 292] width 920 height 48
click at [336, 308] on label "3 √ 9 9 3" at bounding box center [731, 292] width 920 height 48
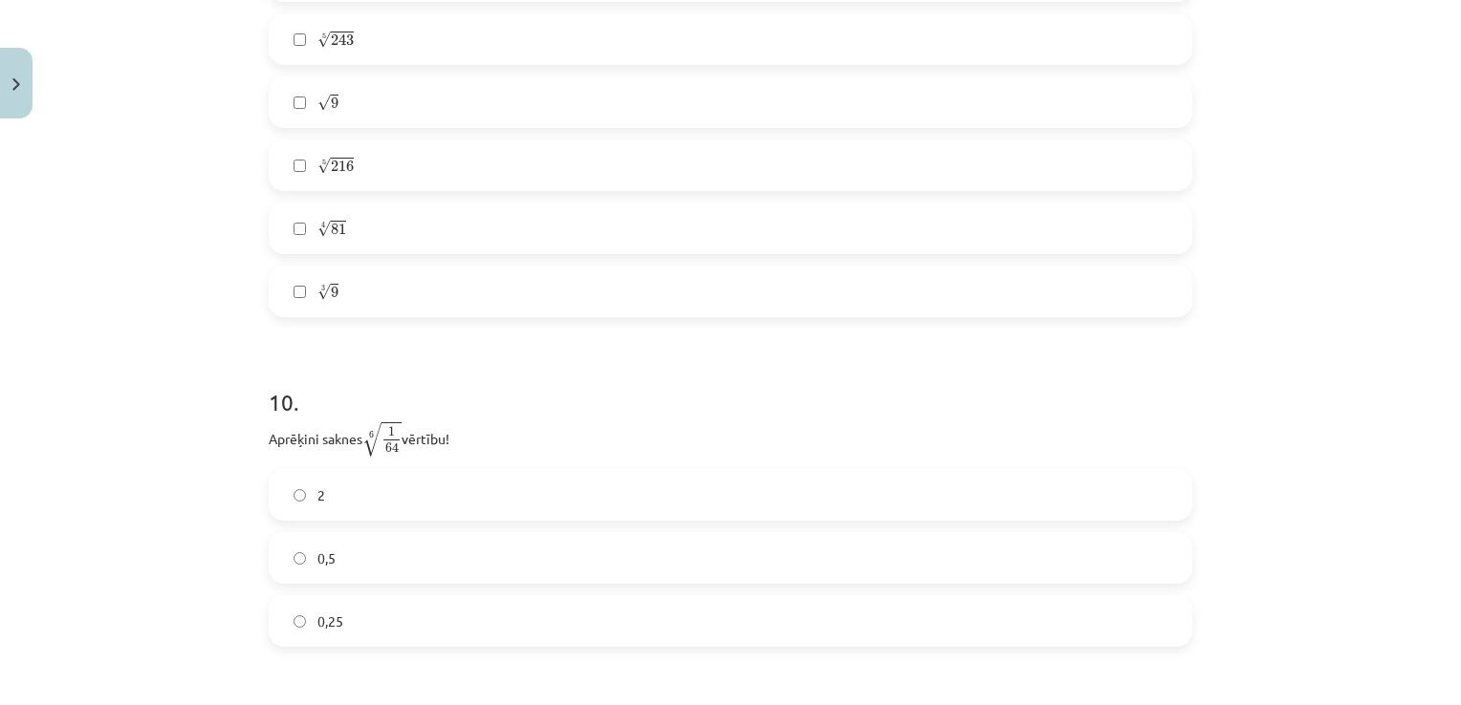
drag, startPoint x: 332, startPoint y: 304, endPoint x: 330, endPoint y: 318, distance: 14.5
click at [330, 315] on label "3 √ 9 9 3" at bounding box center [731, 292] width 920 height 48
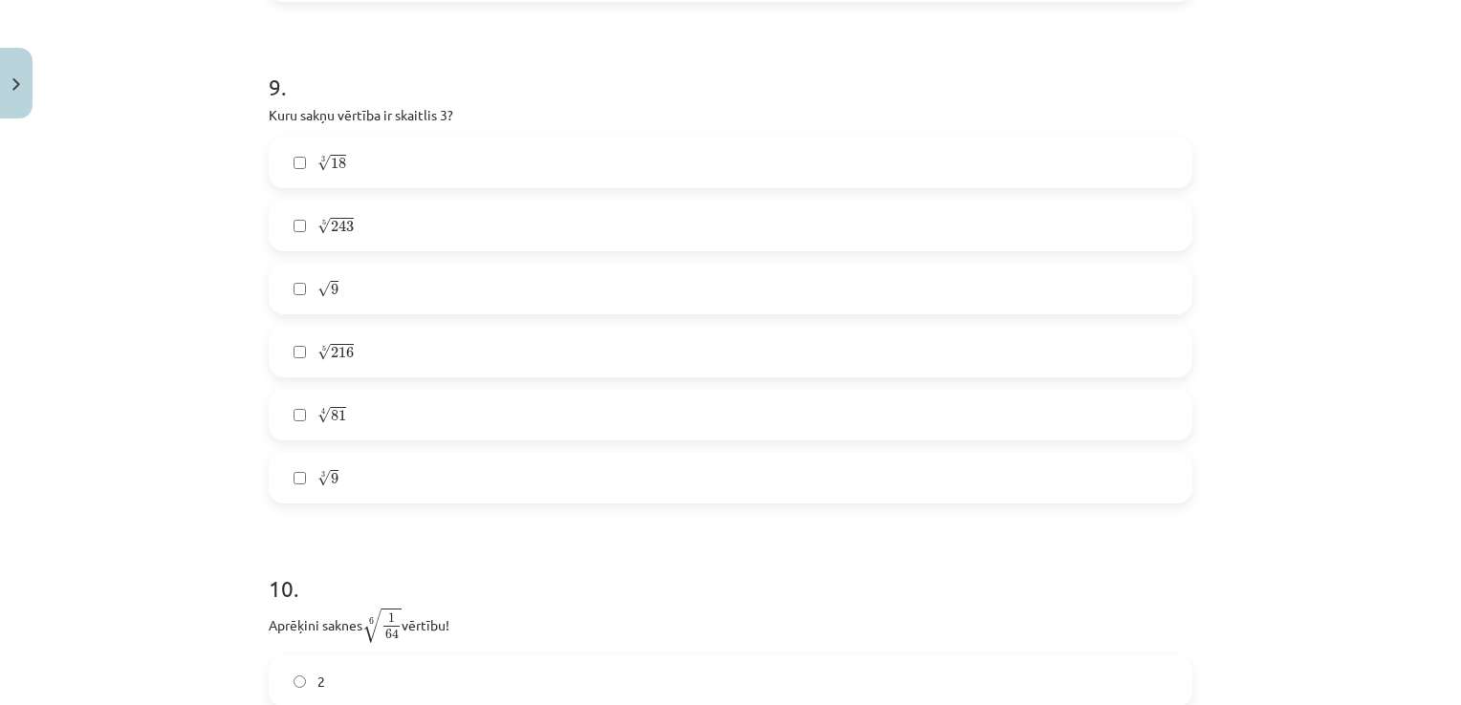
scroll to position [3011, 0]
click at [359, 495] on label "3 √ 9 9 3" at bounding box center [731, 483] width 920 height 48
drag, startPoint x: 288, startPoint y: 371, endPoint x: 249, endPoint y: 205, distance: 170.7
drag, startPoint x: 249, startPoint y: 205, endPoint x: 245, endPoint y: 144, distance: 60.4
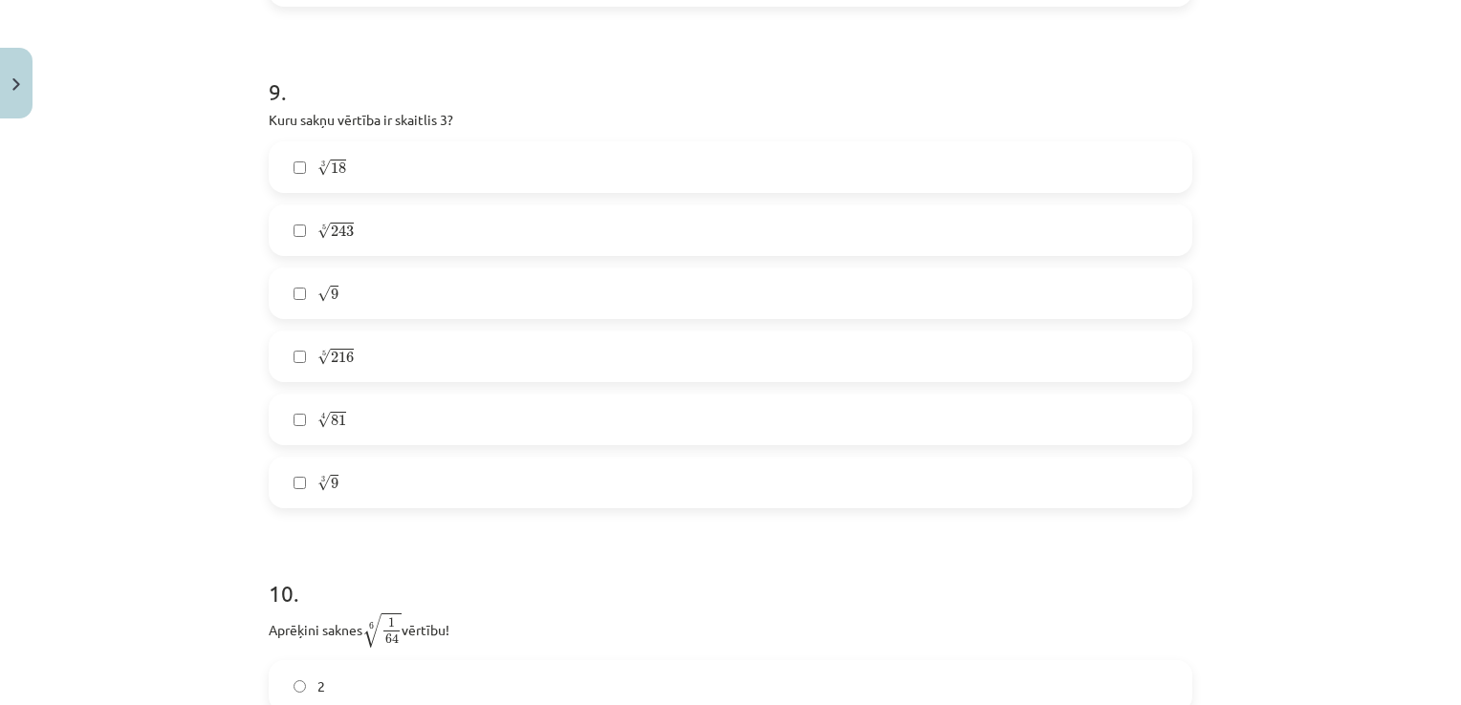
click at [245, 144] on div "Mācību tēma: Matemātikas i - 12. klases 1. ieskaites mācību materiāls (ab) #4 📝…" at bounding box center [730, 352] width 1461 height 705
drag, startPoint x: 260, startPoint y: 122, endPoint x: 389, endPoint y: 500, distance: 399.0
click at [229, 399] on div "Mācību tēma: Matemātikas i - 12. klases 1. ieskaites mācību materiāls (ab) #4 📝…" at bounding box center [730, 352] width 1461 height 705
click at [390, 354] on label "5 √ 216 216 5" at bounding box center [731, 357] width 920 height 48
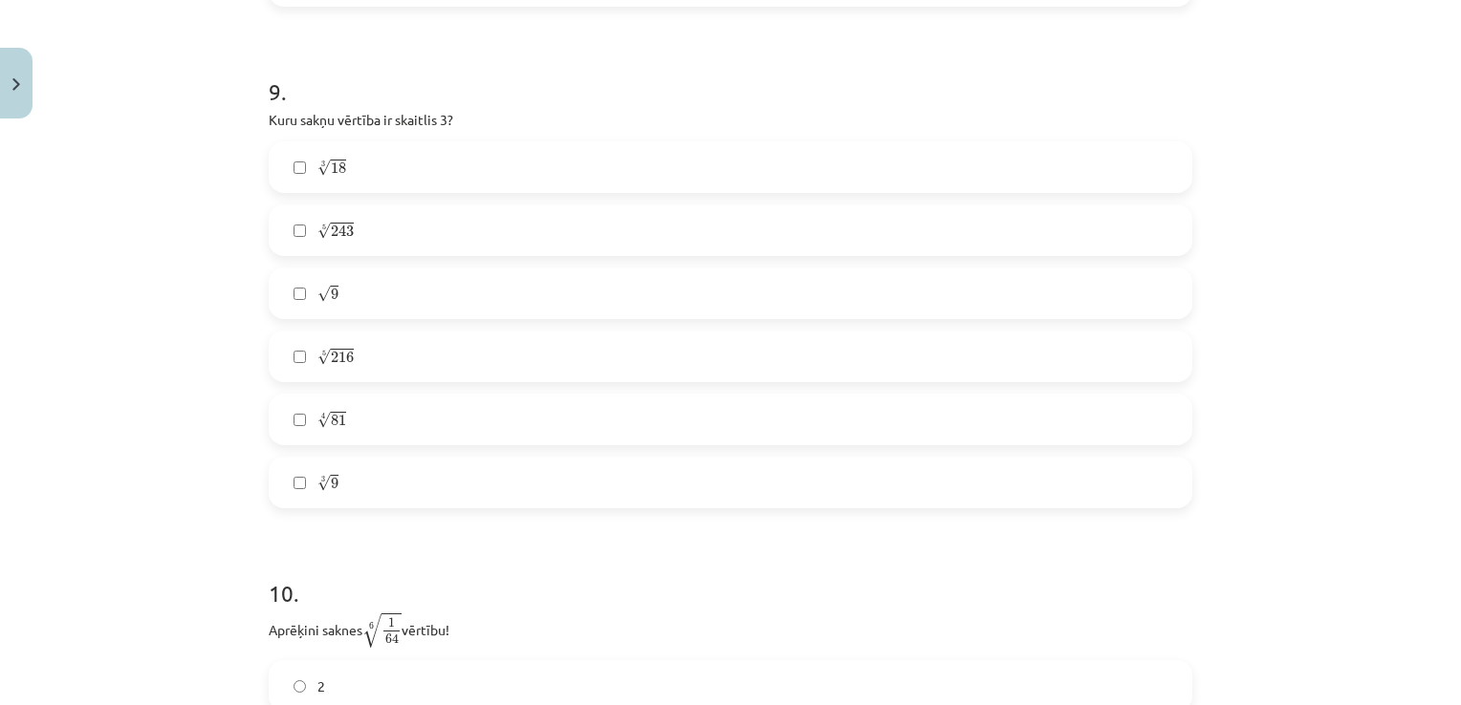
click at [371, 293] on label "√ 9 9" at bounding box center [731, 294] width 920 height 48
click at [350, 428] on label "4 √ 81 81 4" at bounding box center [731, 420] width 920 height 48
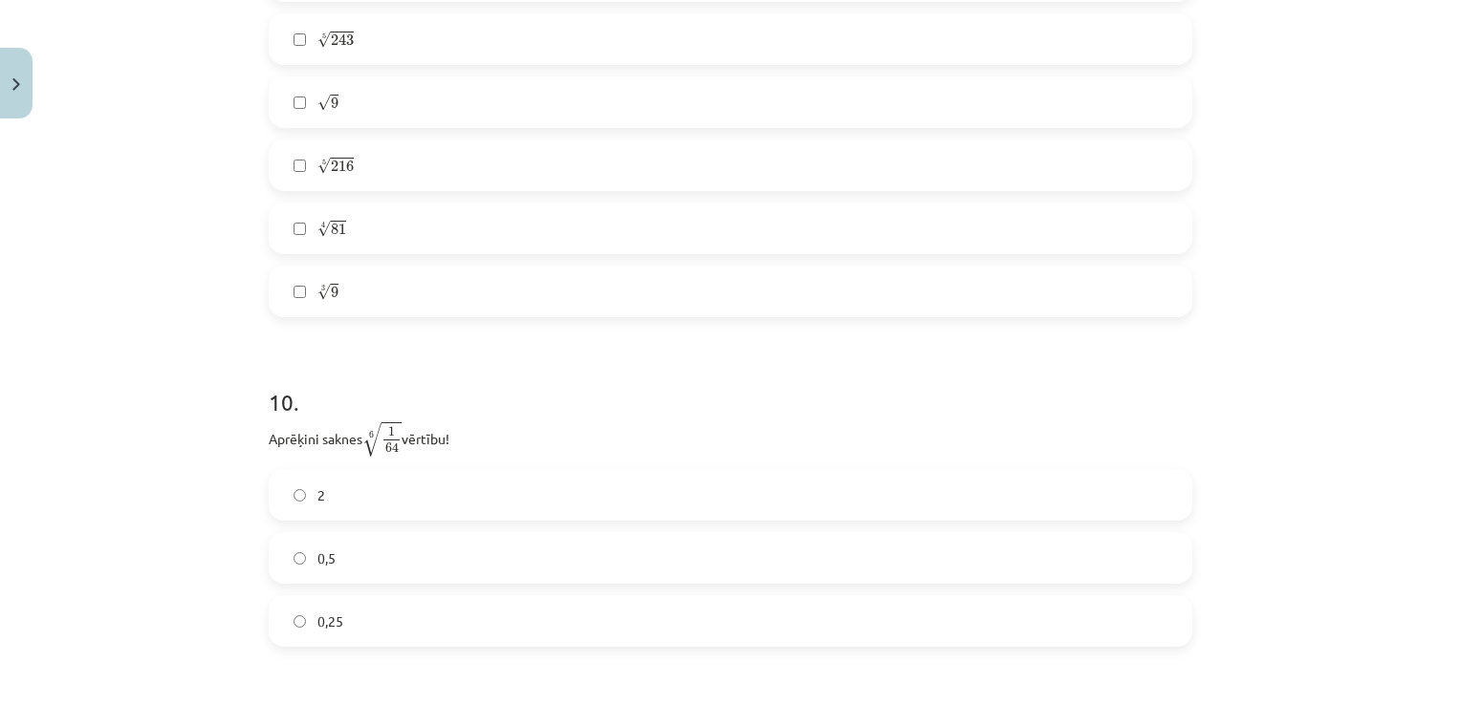
scroll to position [3298, 0]
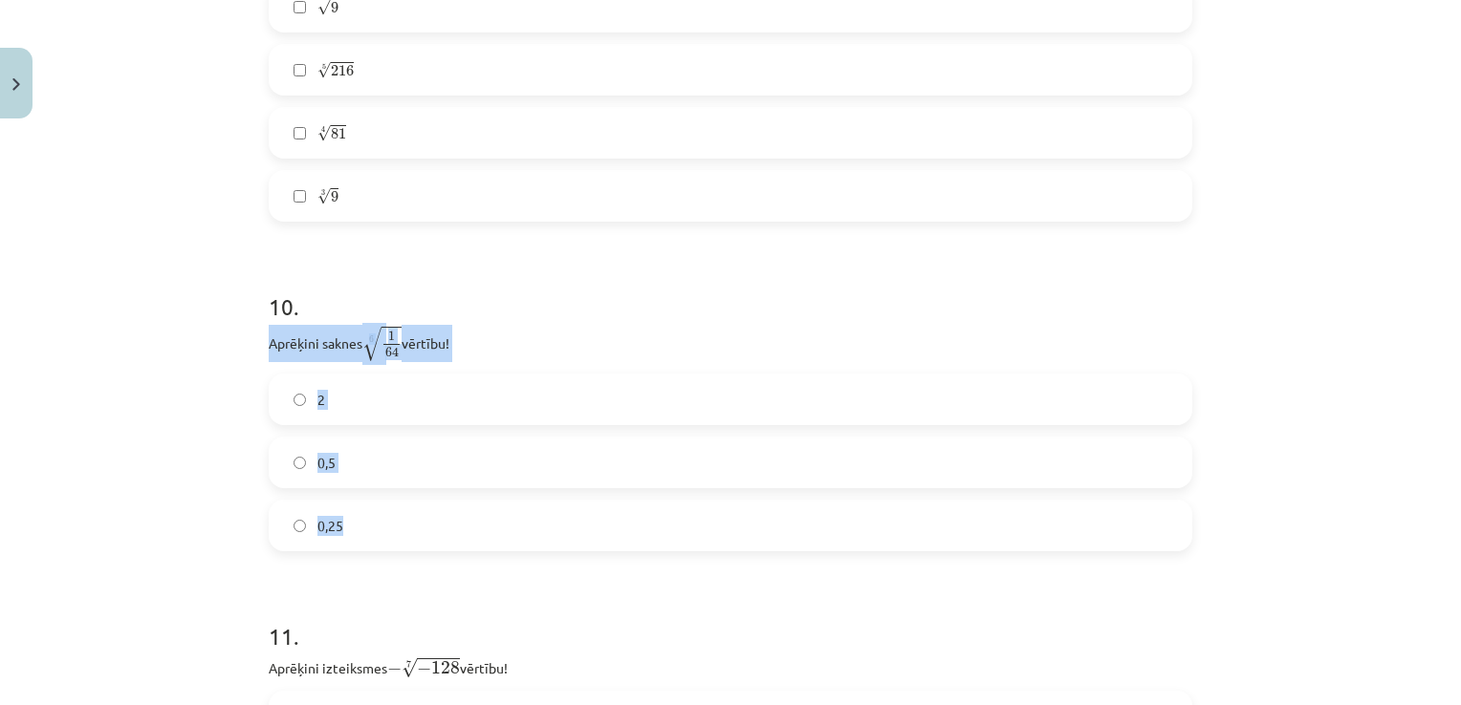
drag, startPoint x: 268, startPoint y: 358, endPoint x: 365, endPoint y: 509, distance: 180.6
click at [365, 509] on div "10 . Aprēķini saknes 6 √ 1 64 1 64 6 vērtību! 2 0,5 0,25" at bounding box center [730, 406] width 923 height 292
click at [351, 400] on label "2" at bounding box center [731, 400] width 920 height 48
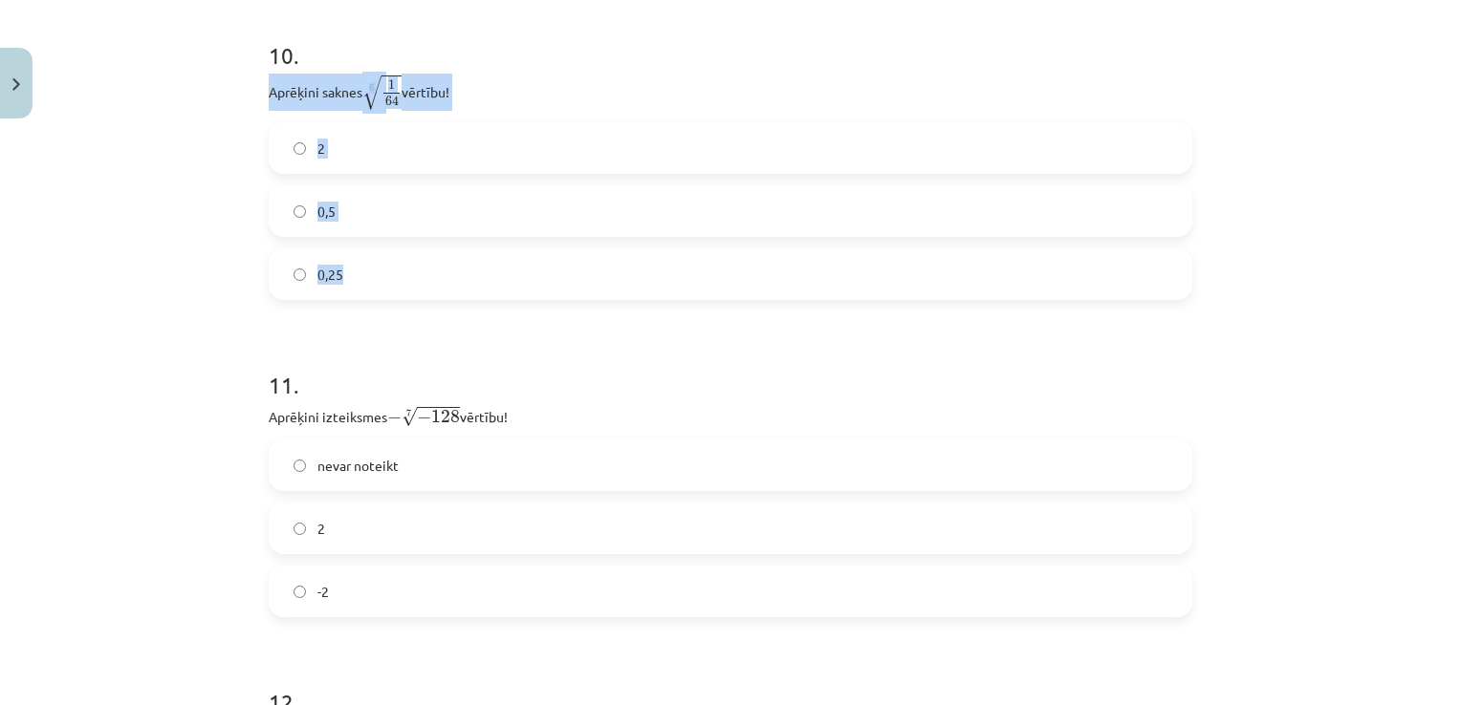
scroll to position [3585, 0]
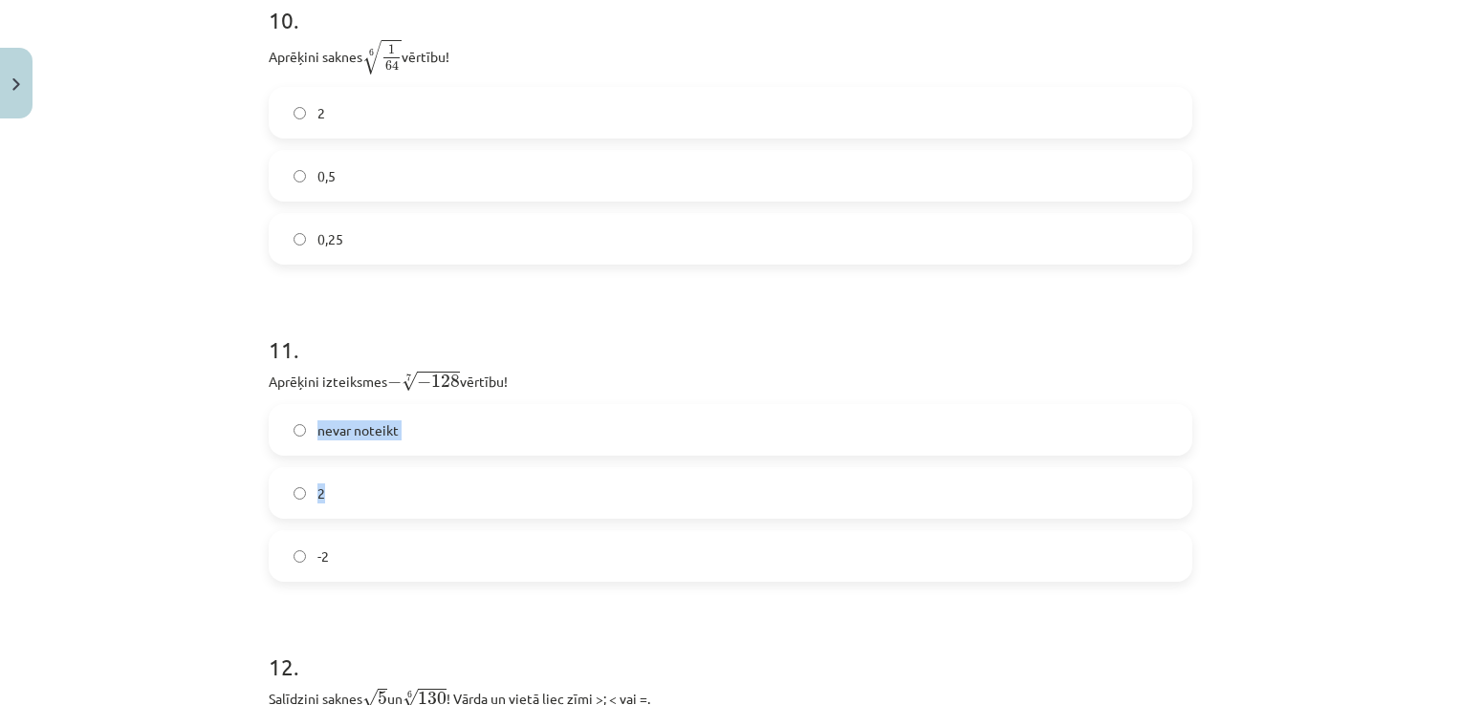
drag, startPoint x: 306, startPoint y: 472, endPoint x: 321, endPoint y: 497, distance: 29.2
click at [321, 497] on div "nevar noteikt 2 -2" at bounding box center [730, 493] width 923 height 178
drag, startPoint x: 321, startPoint y: 497, endPoint x: 260, endPoint y: 386, distance: 126.6
drag, startPoint x: 264, startPoint y: 386, endPoint x: 355, endPoint y: 548, distance: 185.3
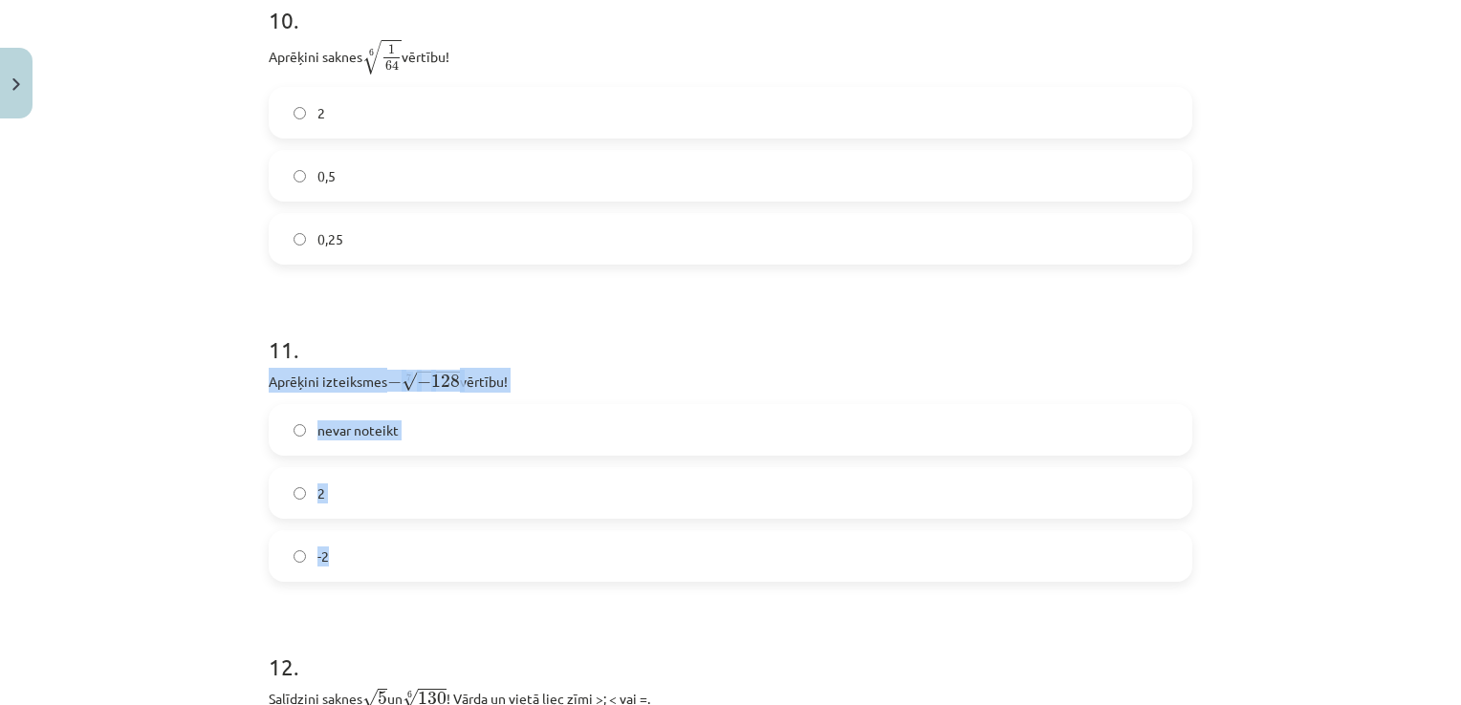
click at [355, 548] on div "11 . Aprēķini izteiksmes − 7 √ − 128 − − 128 7 vērtību! nevar noteikt 2 -2" at bounding box center [730, 442] width 923 height 279
click at [366, 491] on label "2" at bounding box center [731, 493] width 920 height 48
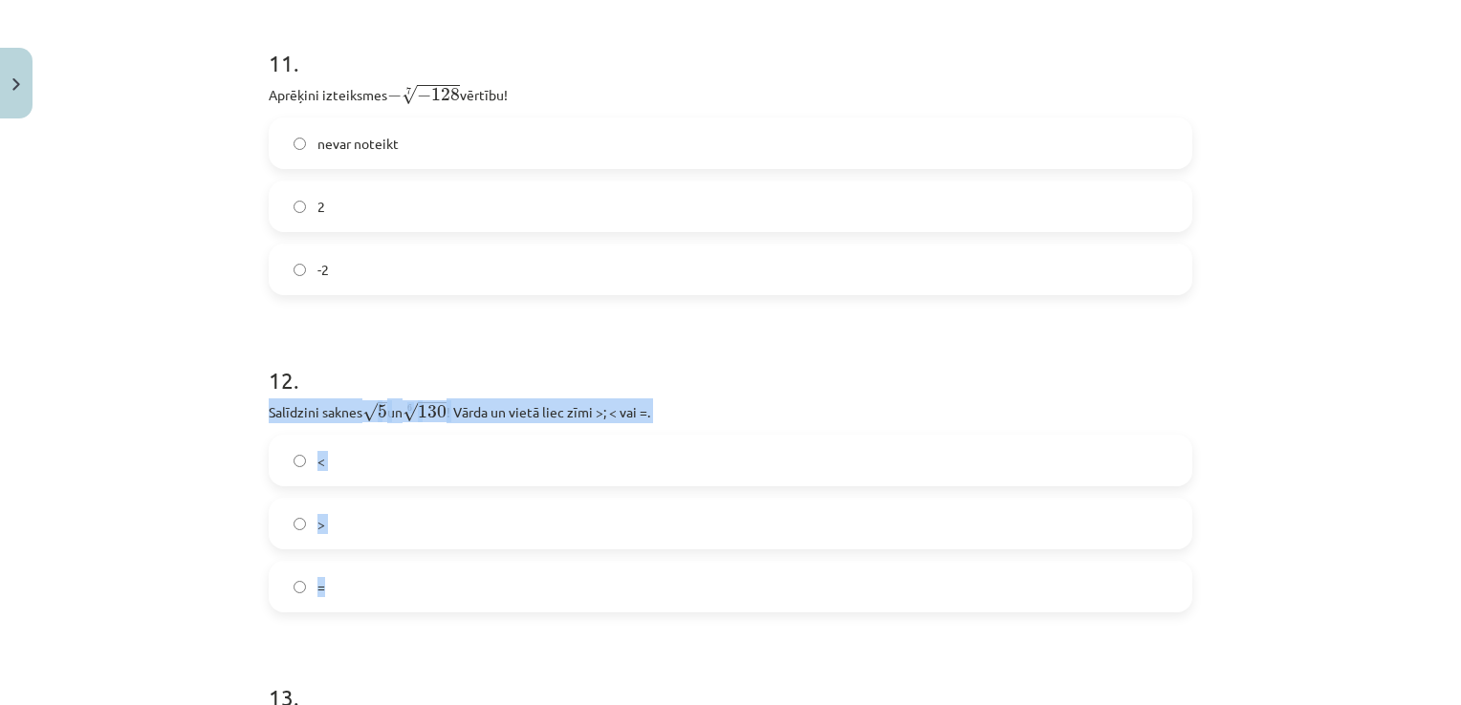
drag, startPoint x: 264, startPoint y: 417, endPoint x: 368, endPoint y: 565, distance: 181.1
click at [368, 565] on div "12 . Salīdzini saknes √ 5 5 un 6 √ 130 130 6 ! Vārda un vietā liec zīmi >; < va…" at bounding box center [730, 473] width 923 height 279
click at [354, 466] on label "<" at bounding box center [731, 461] width 920 height 48
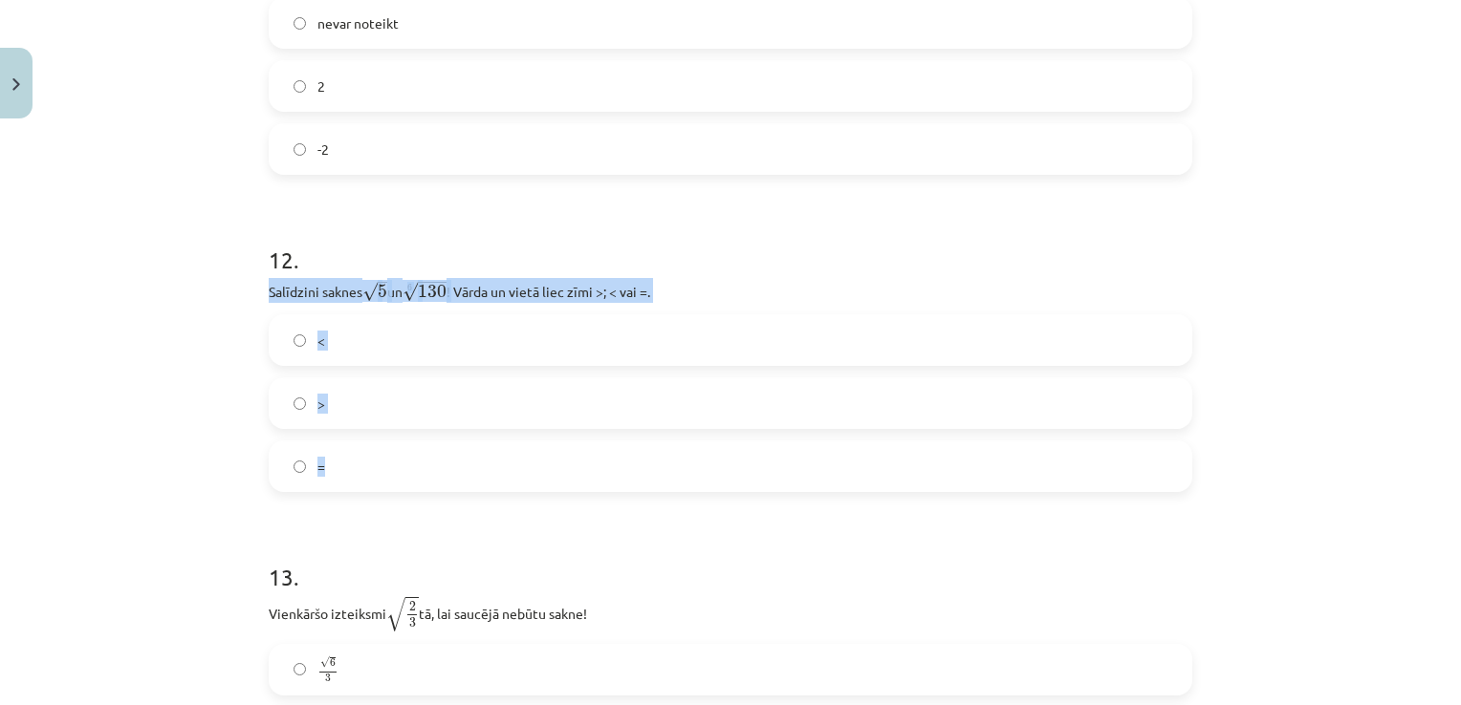
scroll to position [4158, 0]
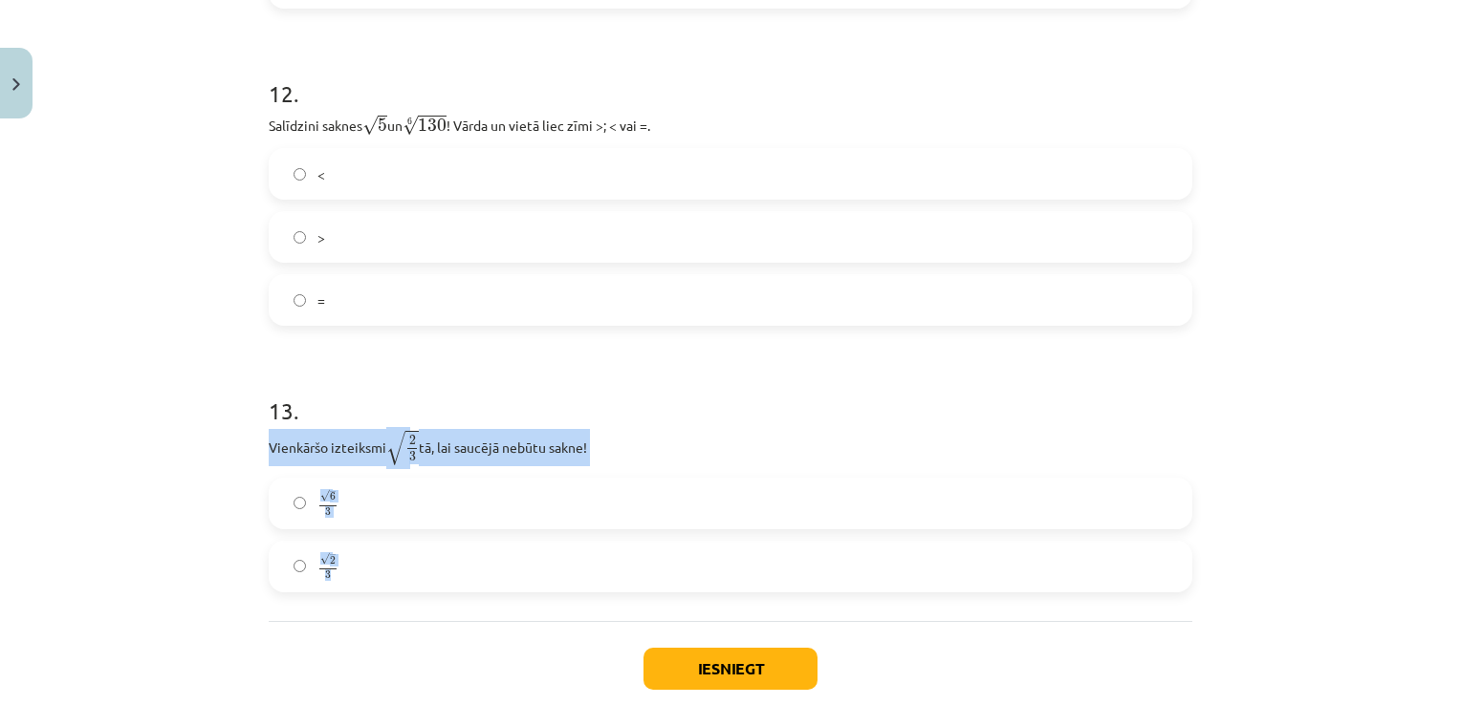
drag, startPoint x: 263, startPoint y: 453, endPoint x: 366, endPoint y: 567, distance: 153.6
click at [366, 567] on div "13 . Vienkāršo izteiksmi √ 2 3 2 3 tā, lai saucējā nebūtu sakne! √ 6 3 6 3 √ 2 …" at bounding box center [730, 478] width 923 height 228
click at [359, 499] on label "√ 6 3 6 3" at bounding box center [731, 504] width 920 height 48
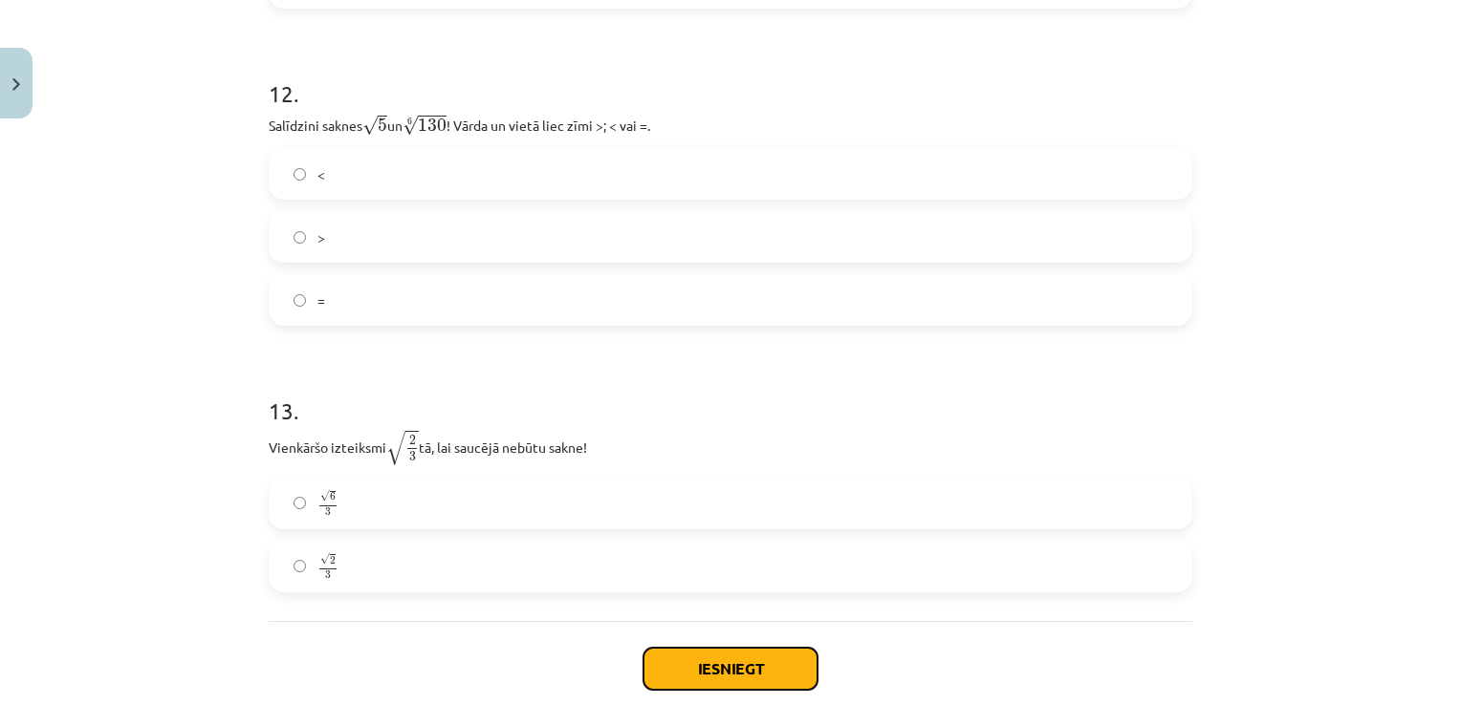
click at [719, 667] on button "Iesniegt" at bounding box center [730, 669] width 174 height 42
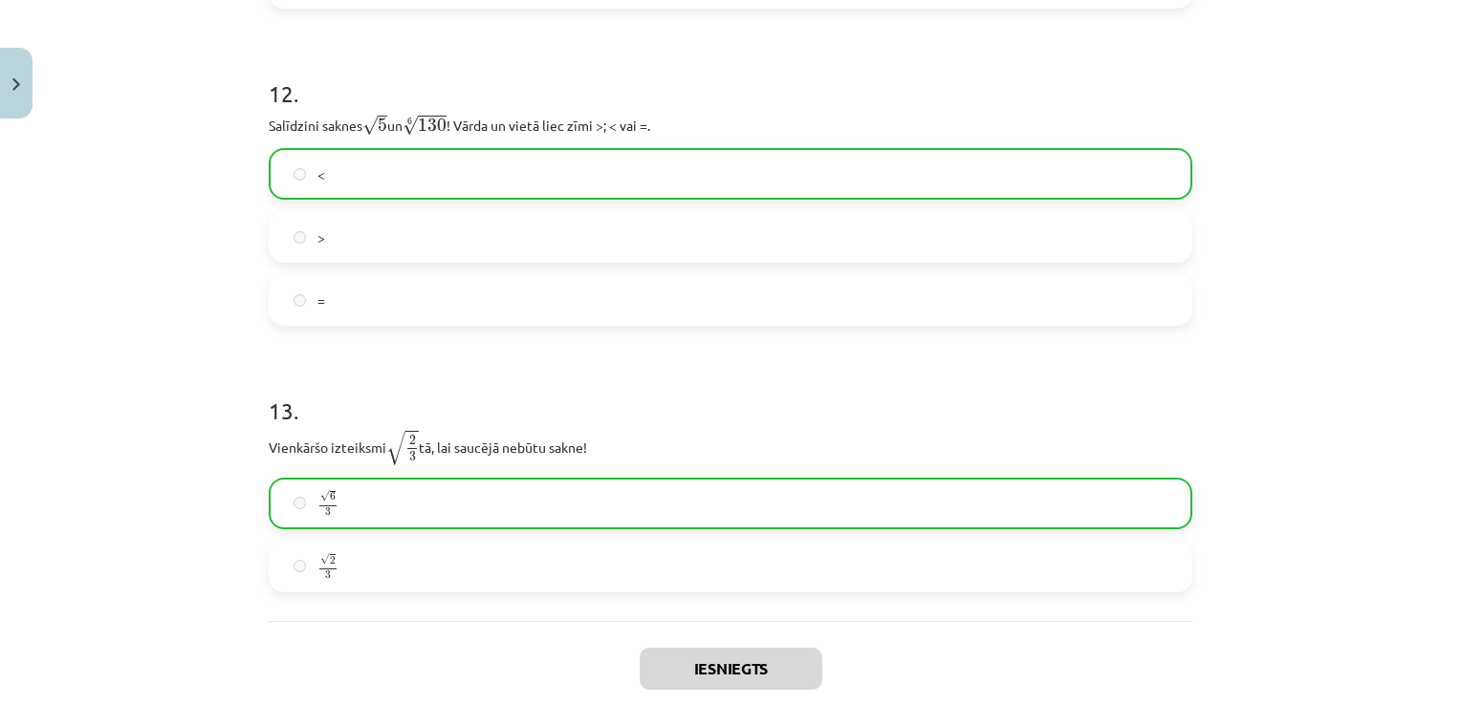
scroll to position [4328, 0]
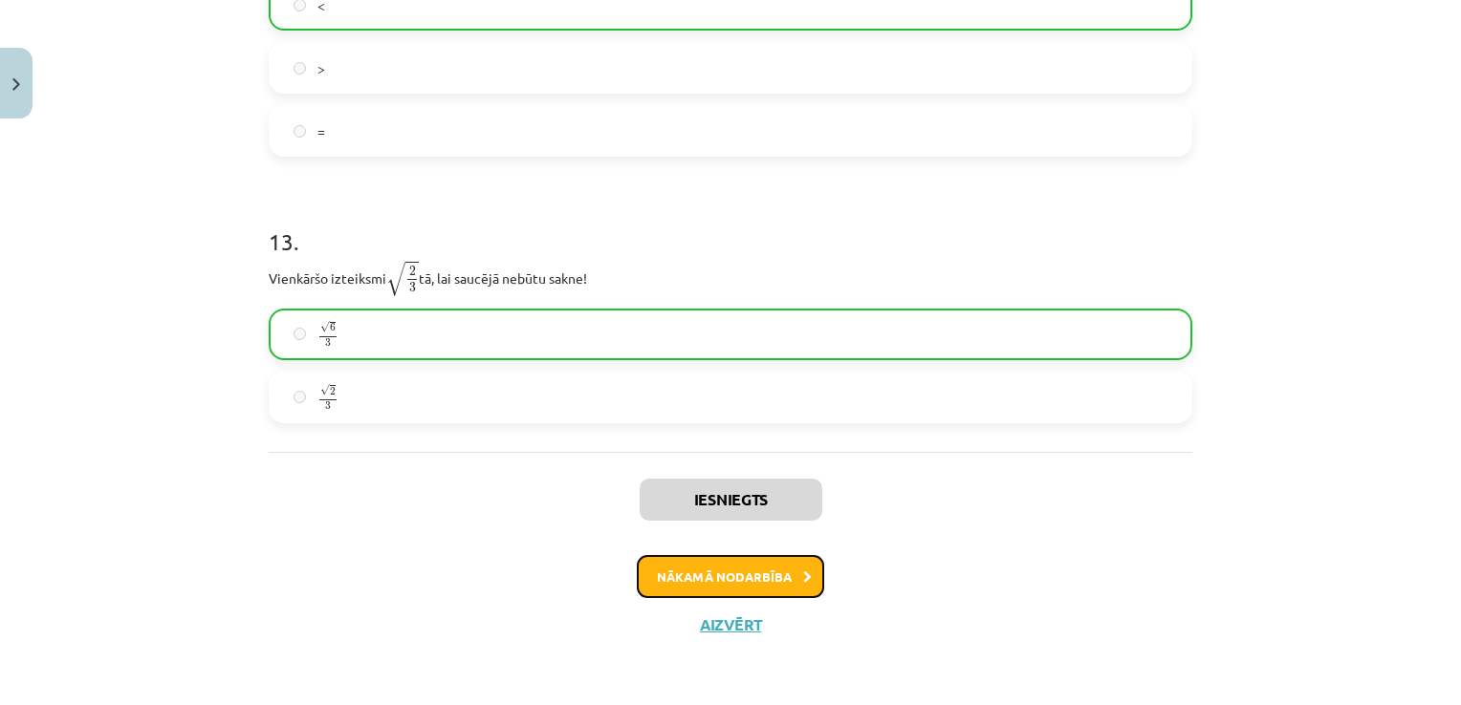
click at [769, 573] on button "Nākamā nodarbība" at bounding box center [730, 577] width 187 height 44
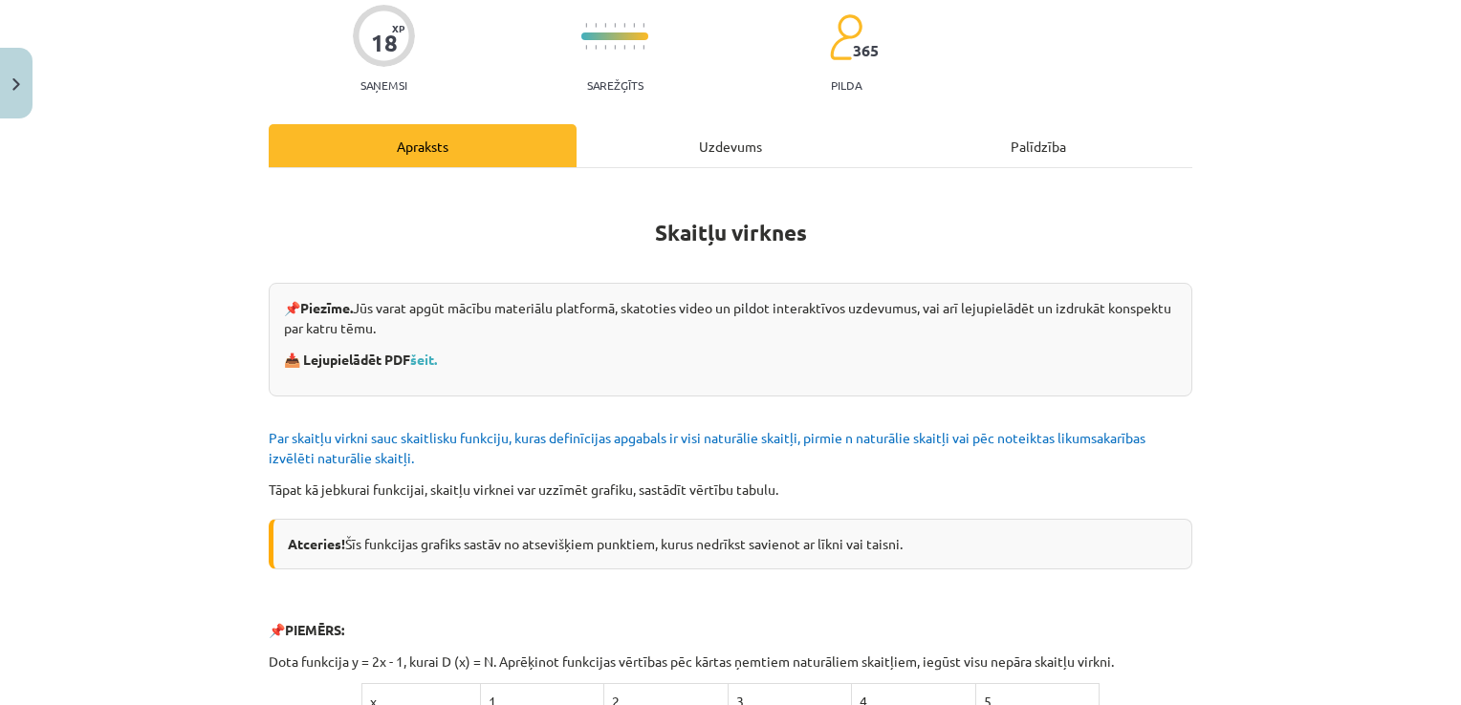
scroll to position [48, 0]
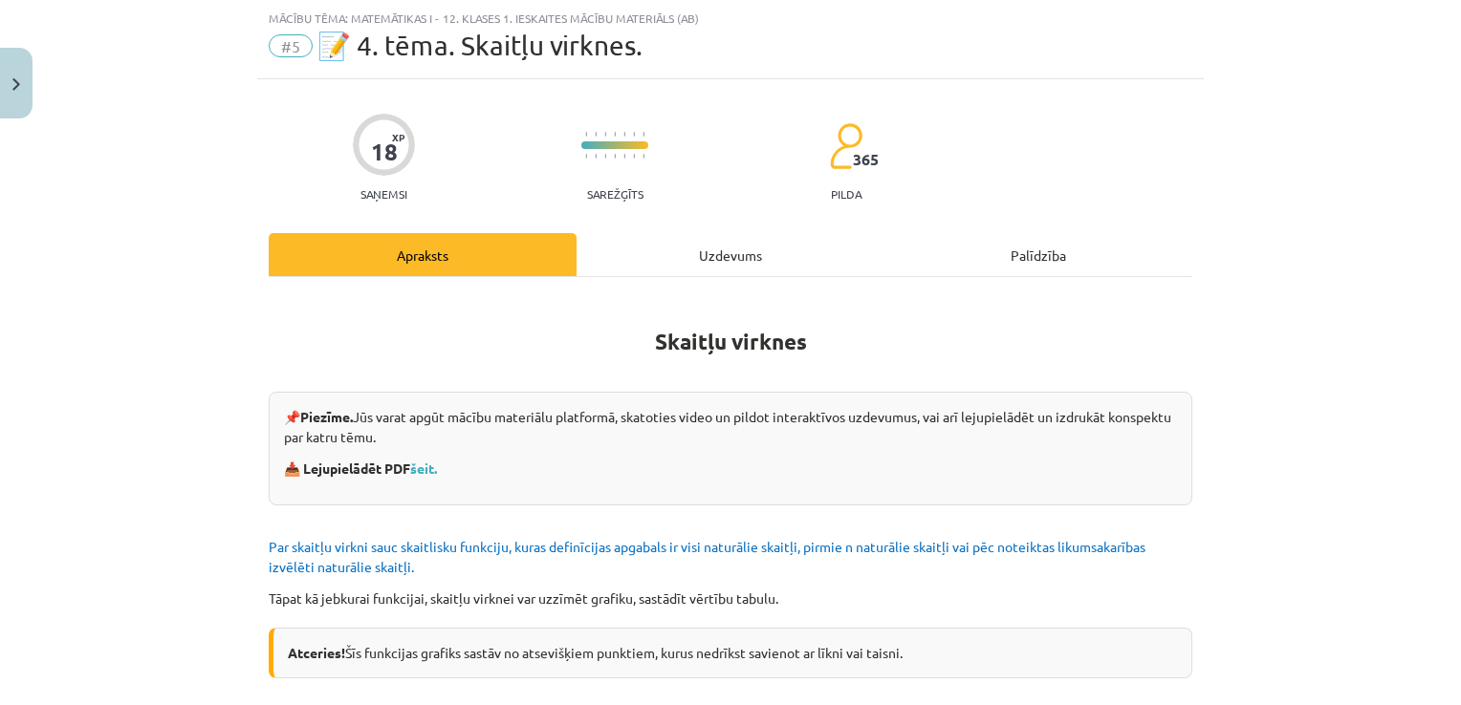
click at [670, 247] on div "Uzdevums" at bounding box center [730, 254] width 308 height 43
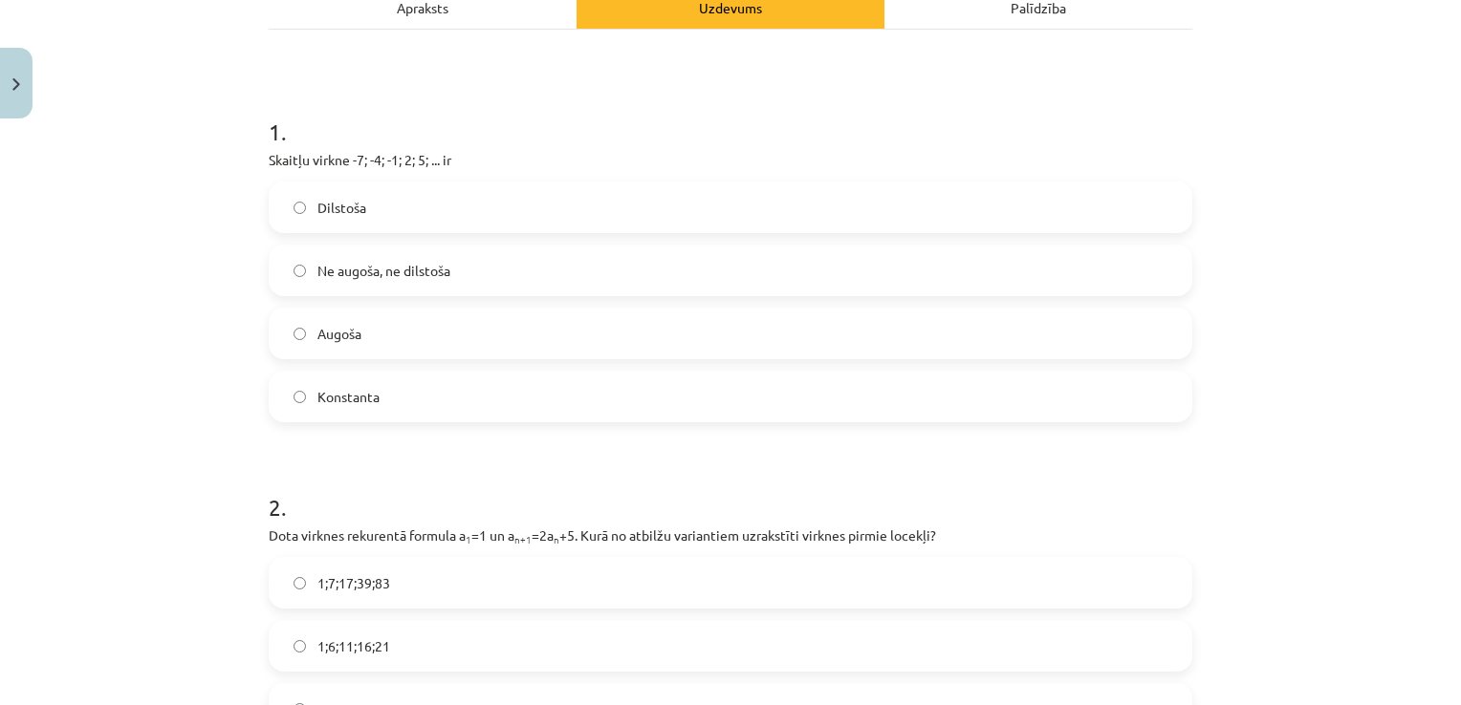
scroll to position [335, 0]
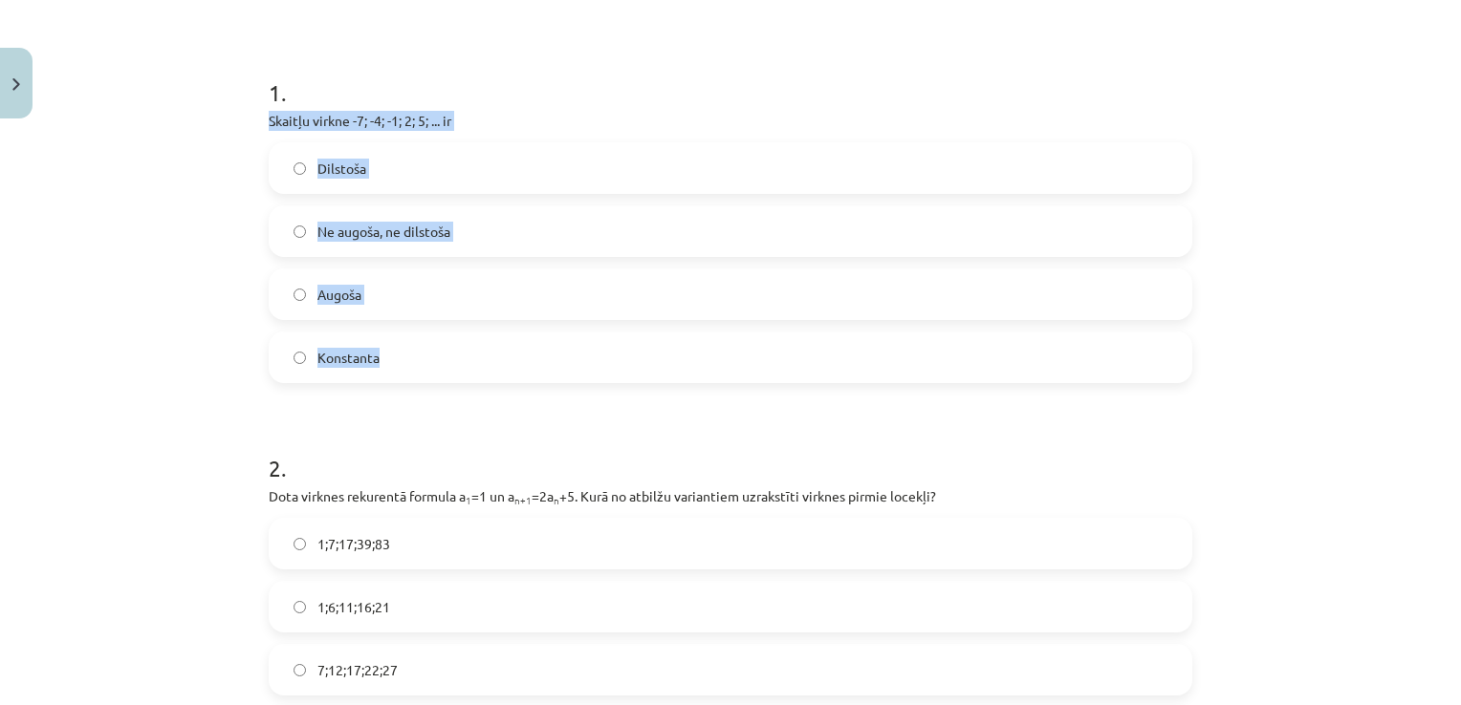
drag, startPoint x: 256, startPoint y: 121, endPoint x: 419, endPoint y: 354, distance: 283.5
click at [392, 279] on label "Augoša" at bounding box center [731, 295] width 920 height 48
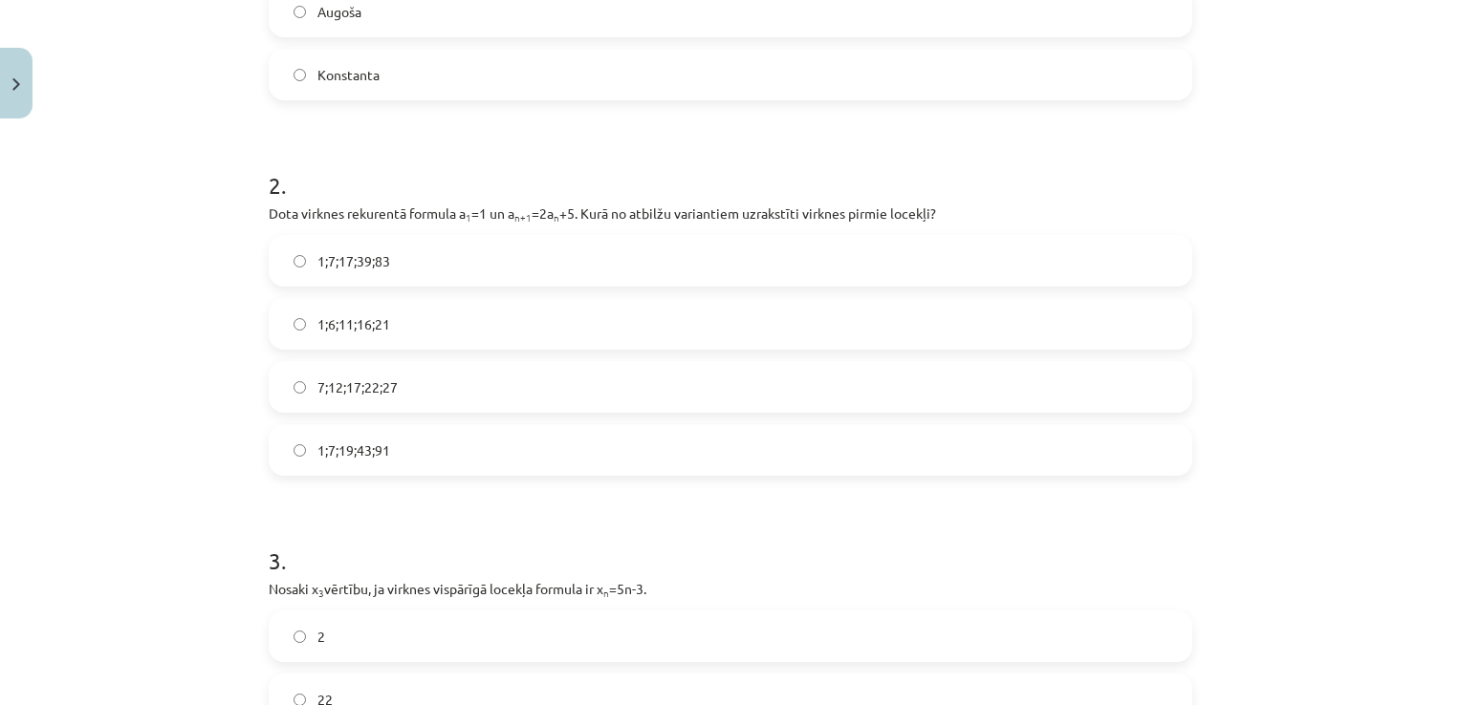
scroll to position [621, 0]
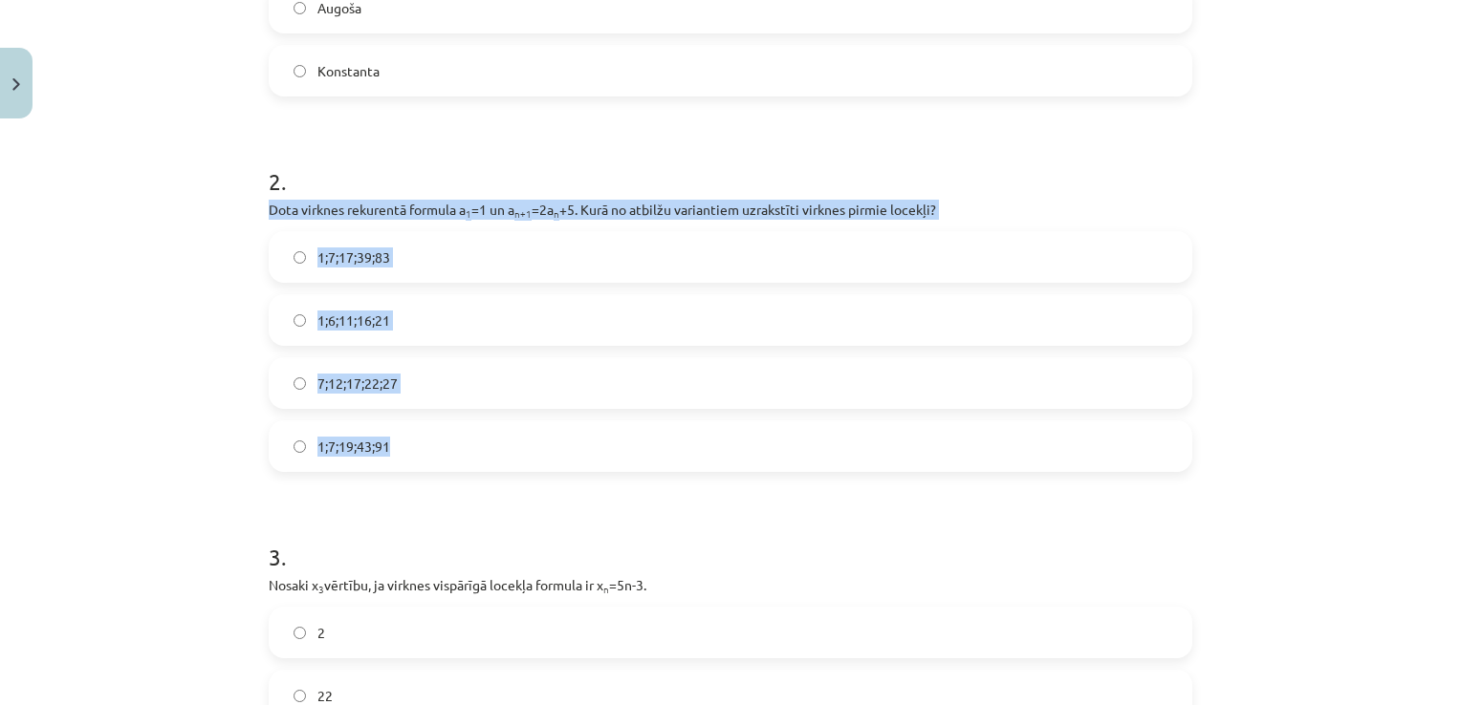
drag, startPoint x: 260, startPoint y: 211, endPoint x: 447, endPoint y: 430, distance: 288.1
click at [447, 430] on div "2 . Dota virknes rekurentā formula a 1 =1 un a n+1 =2a n +5. Kurā no atbilžu va…" at bounding box center [730, 303] width 923 height 337
click at [347, 449] on span "1;7;19;43;91" at bounding box center [353, 447] width 73 height 20
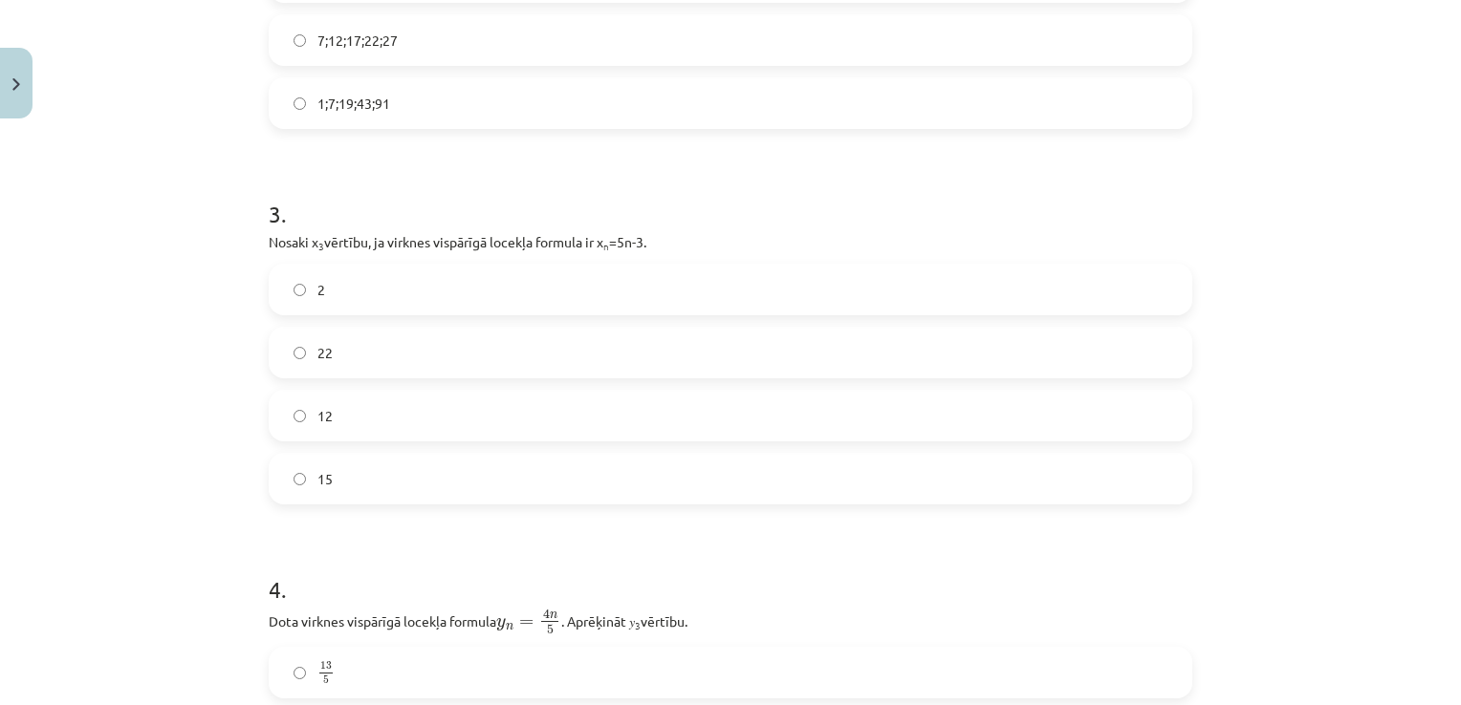
scroll to position [1004, 0]
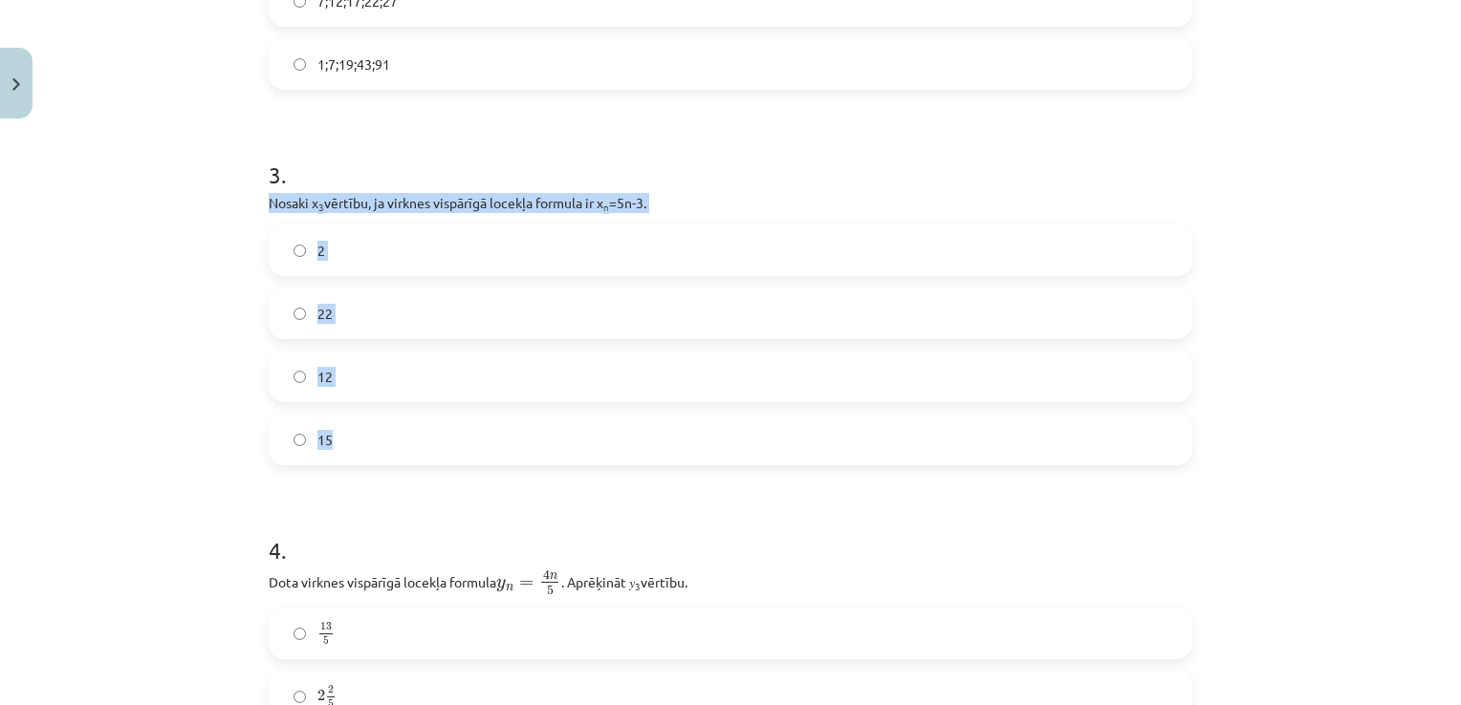
drag, startPoint x: 256, startPoint y: 201, endPoint x: 389, endPoint y: 423, distance: 259.3
click at [389, 423] on div "18 XP Saņemsi Sarežģīts 365 pilda Apraksts Uzdevums Palīdzība 1 . Skaitļu virkn…" at bounding box center [730, 448] width 946 height 2651
click at [359, 369] on label "12" at bounding box center [731, 377] width 920 height 48
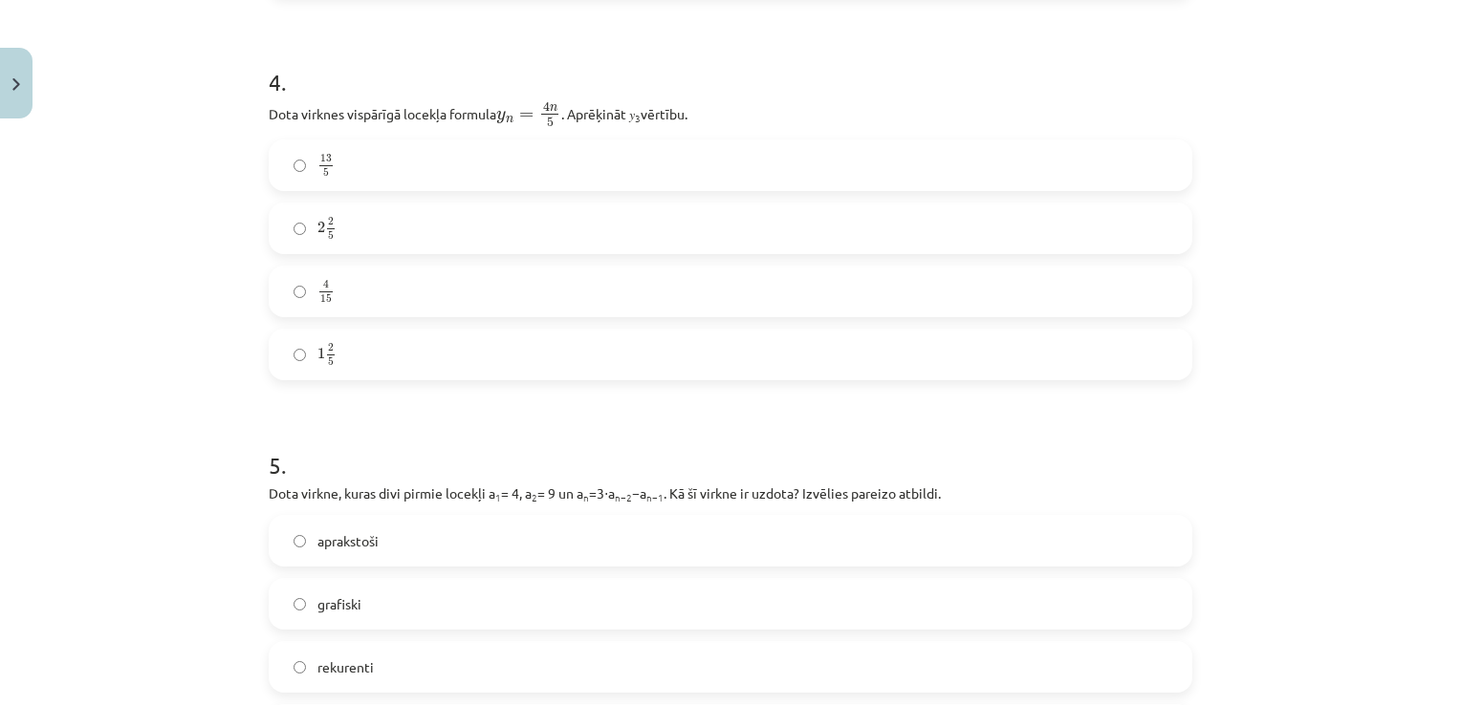
scroll to position [1482, 0]
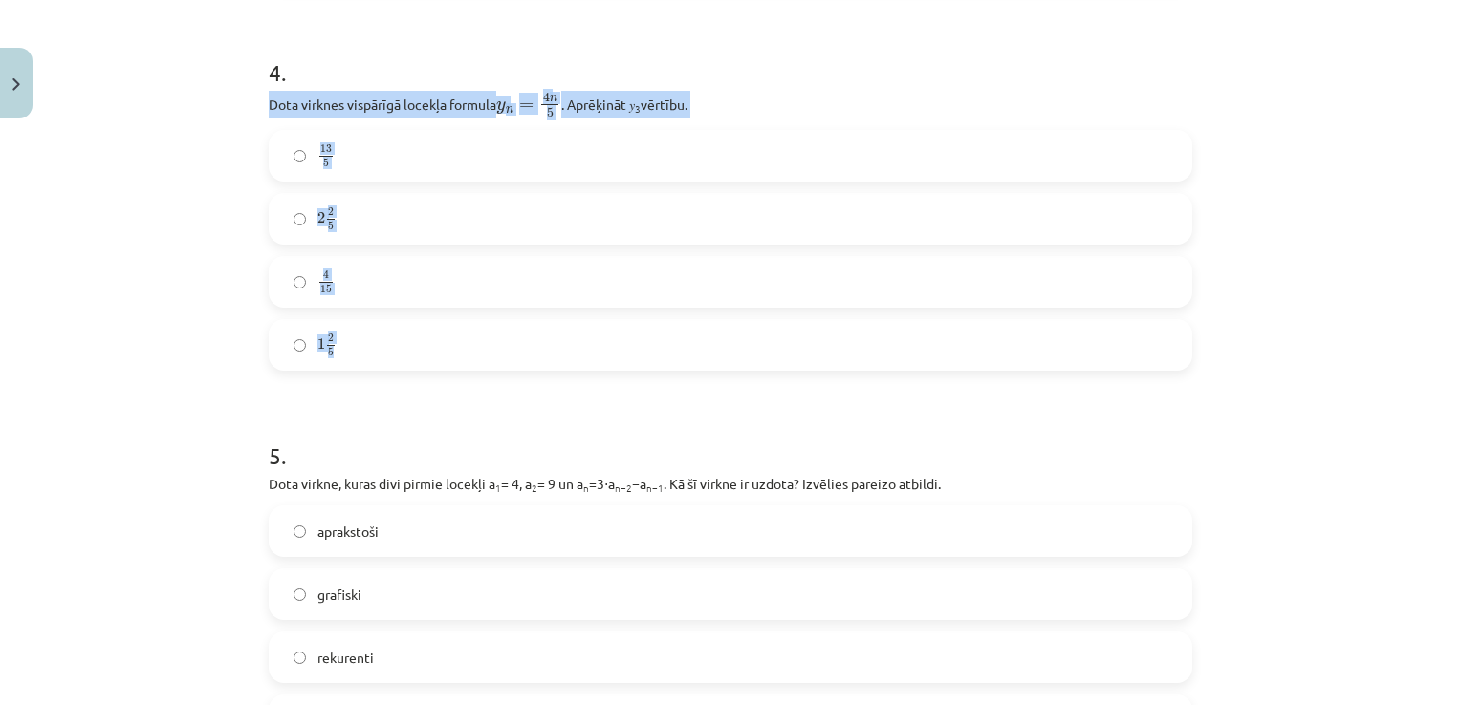
drag, startPoint x: 258, startPoint y: 105, endPoint x: 382, endPoint y: 336, distance: 261.8
click at [269, 266] on div "13 5 13 5 2 2 5 2 2 5 4 15 4 15 1 2 5 1 2 5" at bounding box center [730, 250] width 923 height 241
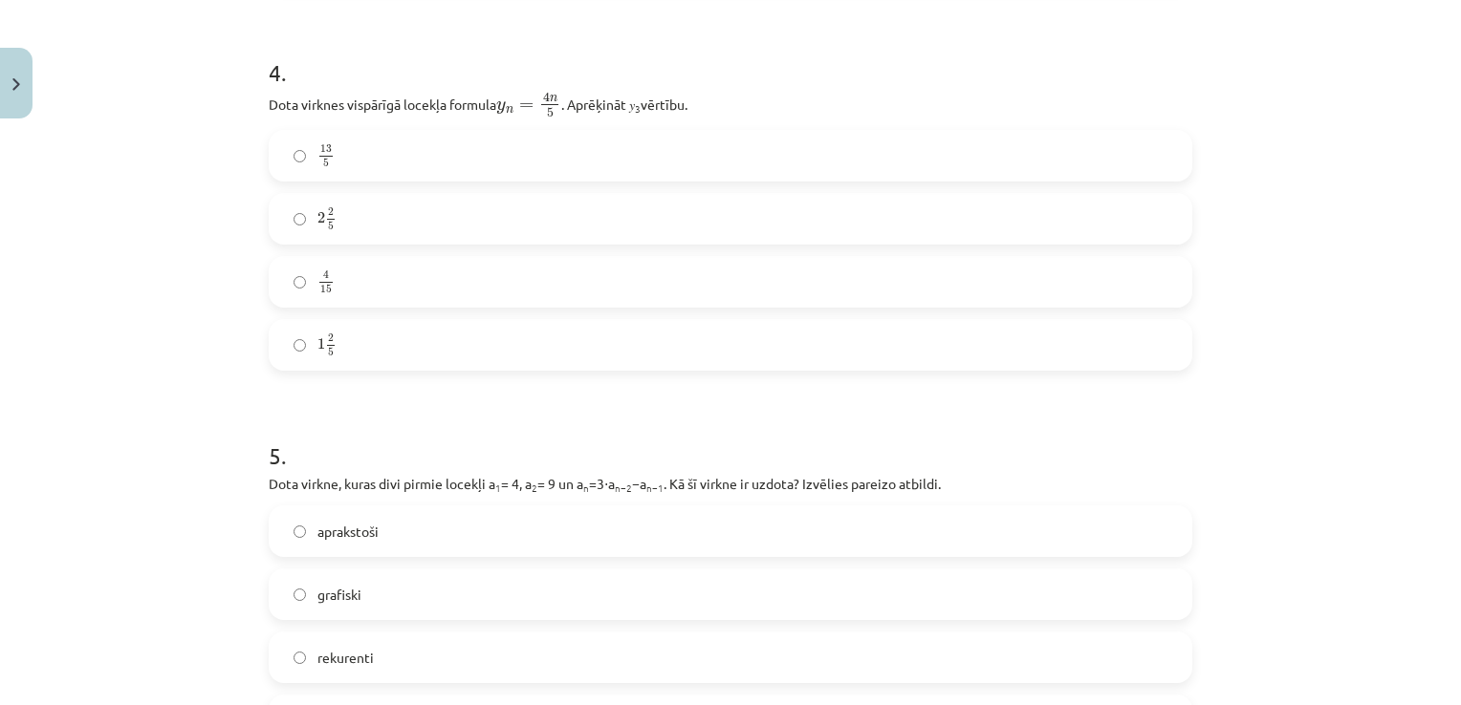
click at [340, 157] on label "13 5 13 5" at bounding box center [731, 156] width 920 height 48
click at [360, 215] on label "2 2 5 2 2 5" at bounding box center [731, 219] width 920 height 48
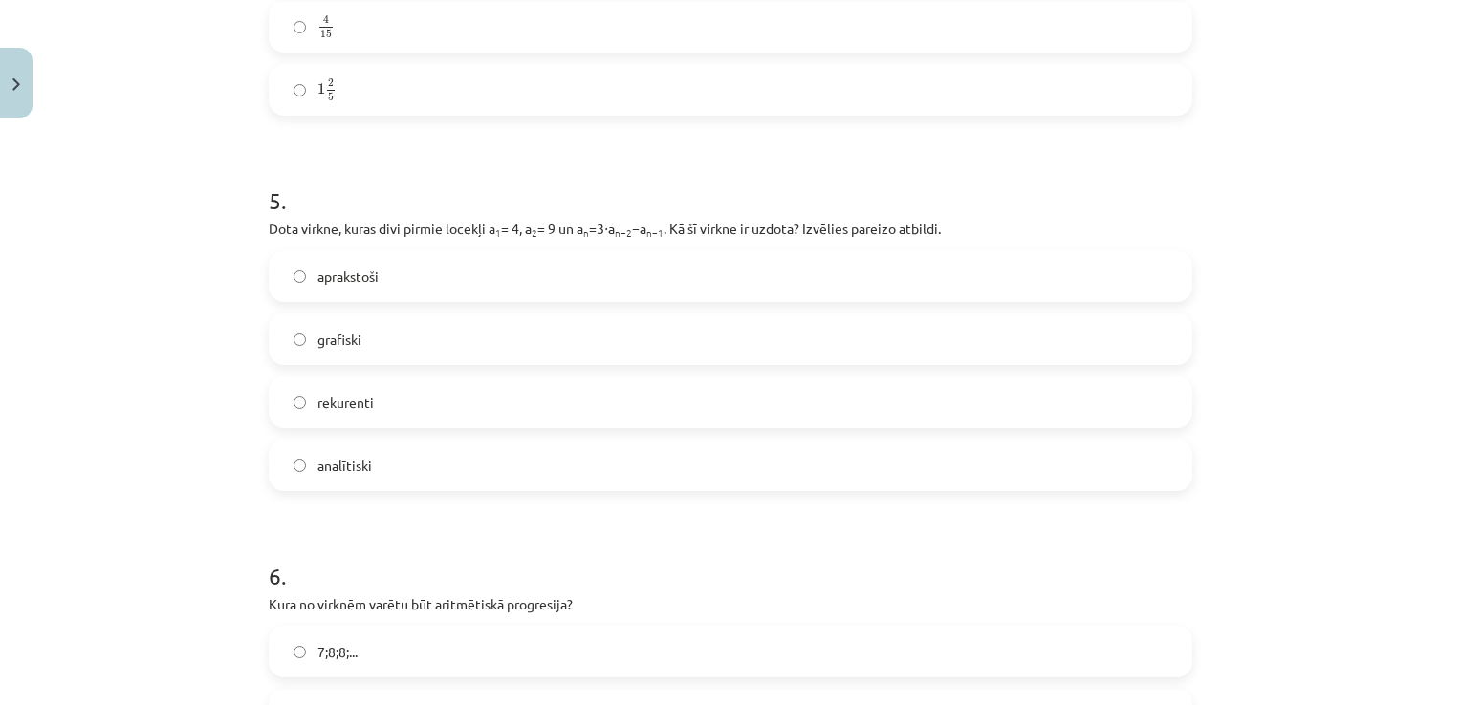
scroll to position [1768, 0]
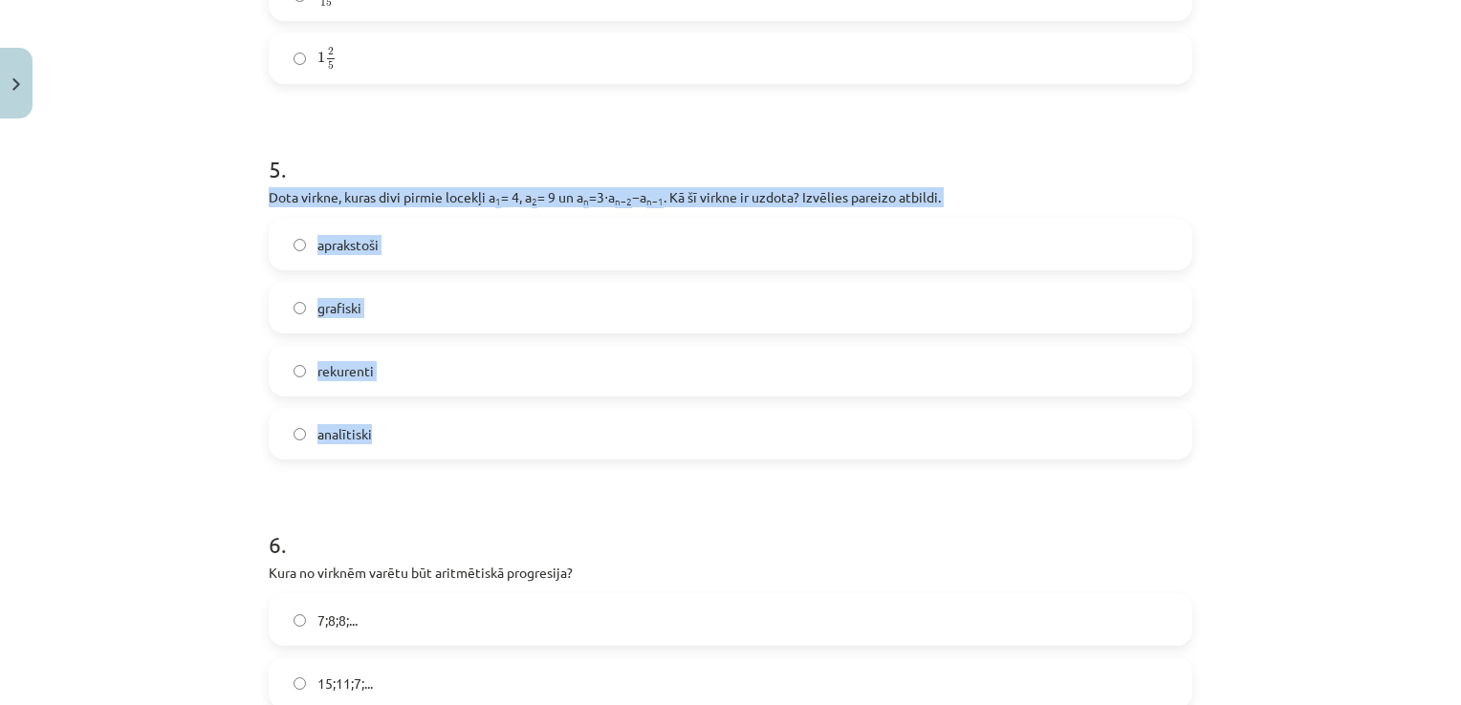
drag, startPoint x: 262, startPoint y: 198, endPoint x: 401, endPoint y: 423, distance: 264.5
click at [401, 423] on div "5 . Dota virkne, kuras divi pirmie locekļi a 1 = 4, a 2 = 9 un a n =3⋅a n−2 −a …" at bounding box center [730, 290] width 923 height 337
click at [422, 364] on label "rekurenti" at bounding box center [731, 371] width 920 height 48
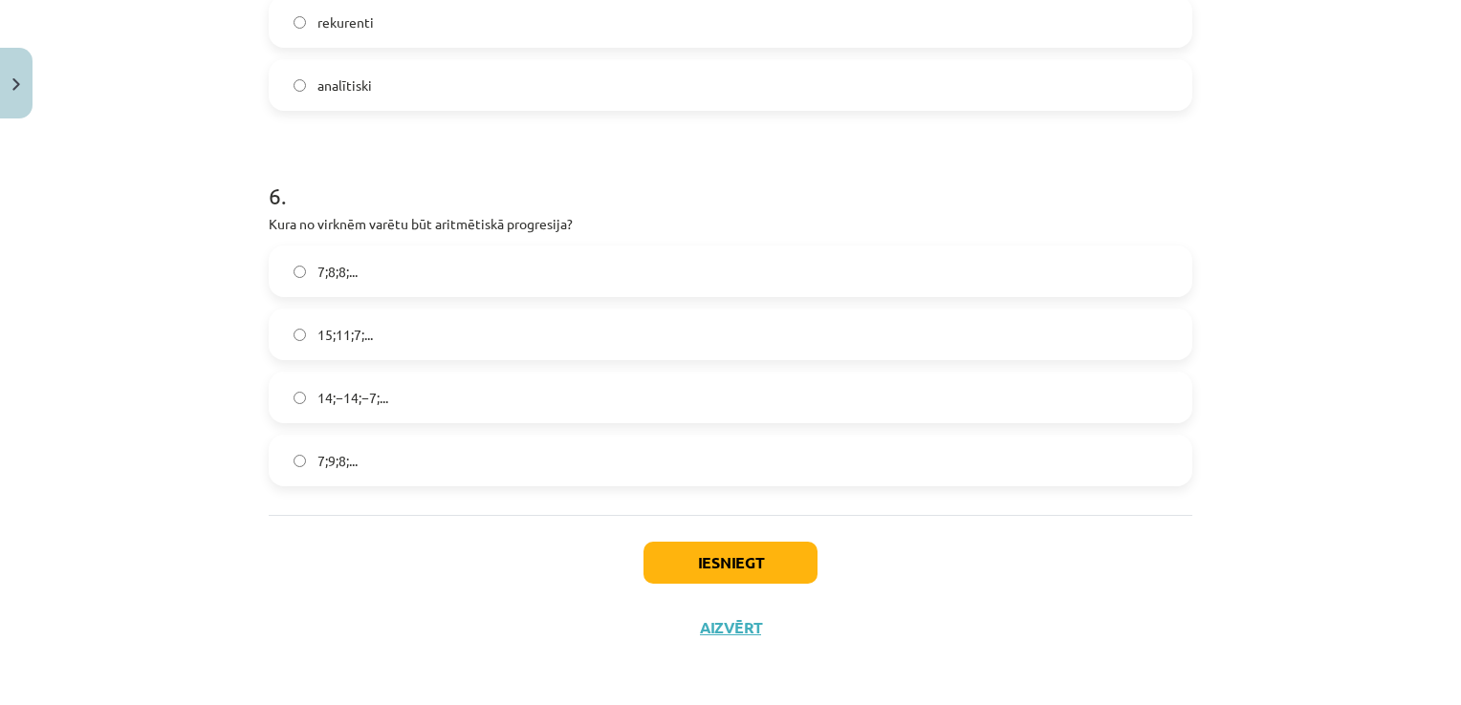
scroll to position [2118, 0]
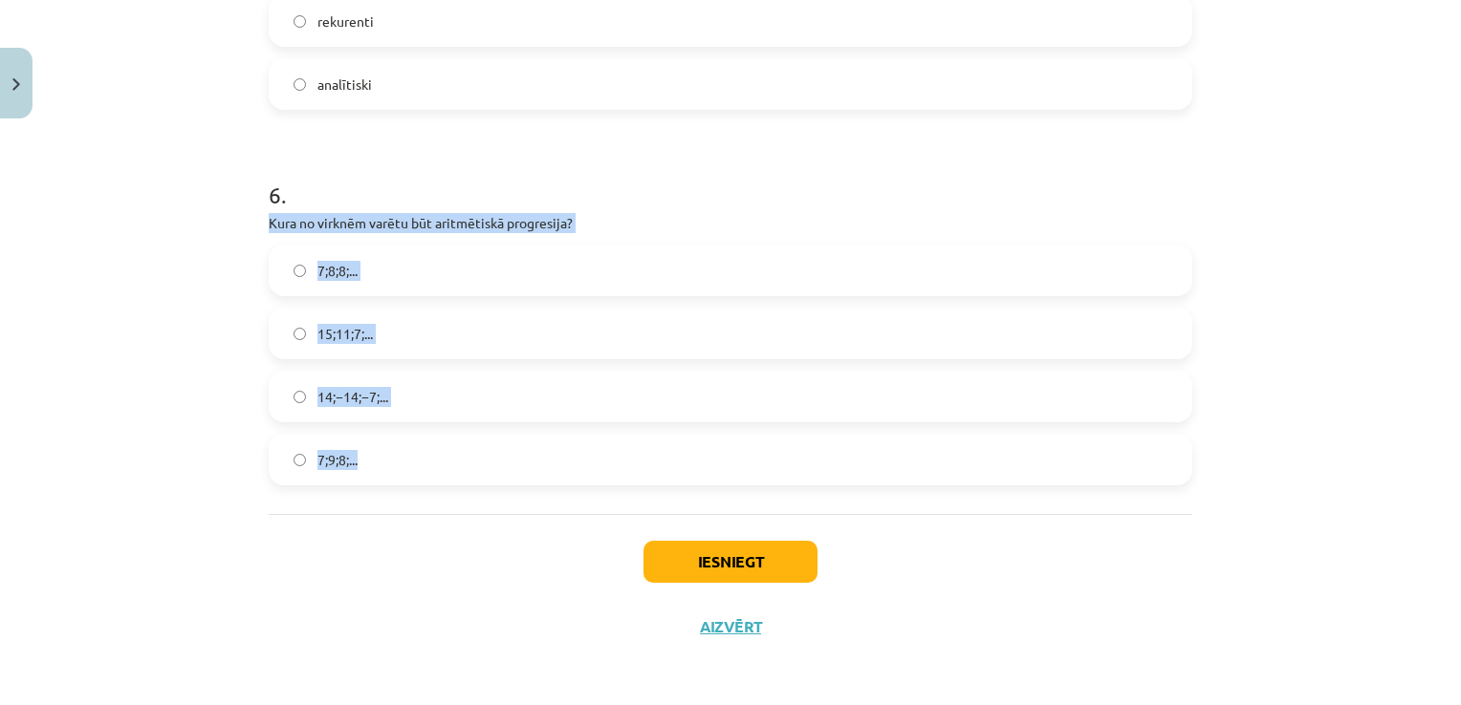
drag, startPoint x: 264, startPoint y: 222, endPoint x: 377, endPoint y: 450, distance: 254.8
click at [377, 450] on div "6 . Kura no virknēm varētu būt aritmētiskā progresija? 7;8;8;... 15;11;7;... 14…" at bounding box center [730, 316] width 923 height 337
click at [411, 335] on label "15;11;7;..." at bounding box center [731, 334] width 920 height 48
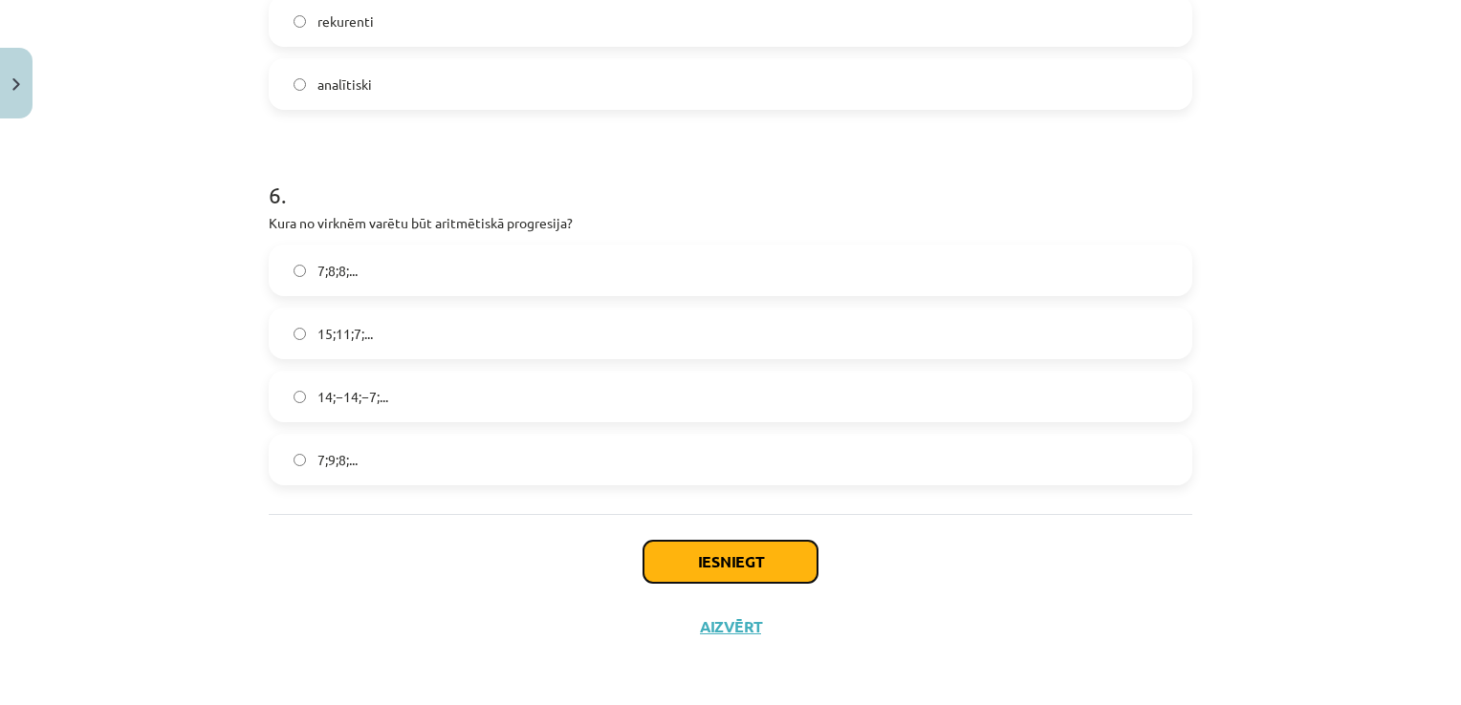
click at [665, 556] on button "Iesniegt" at bounding box center [730, 562] width 174 height 42
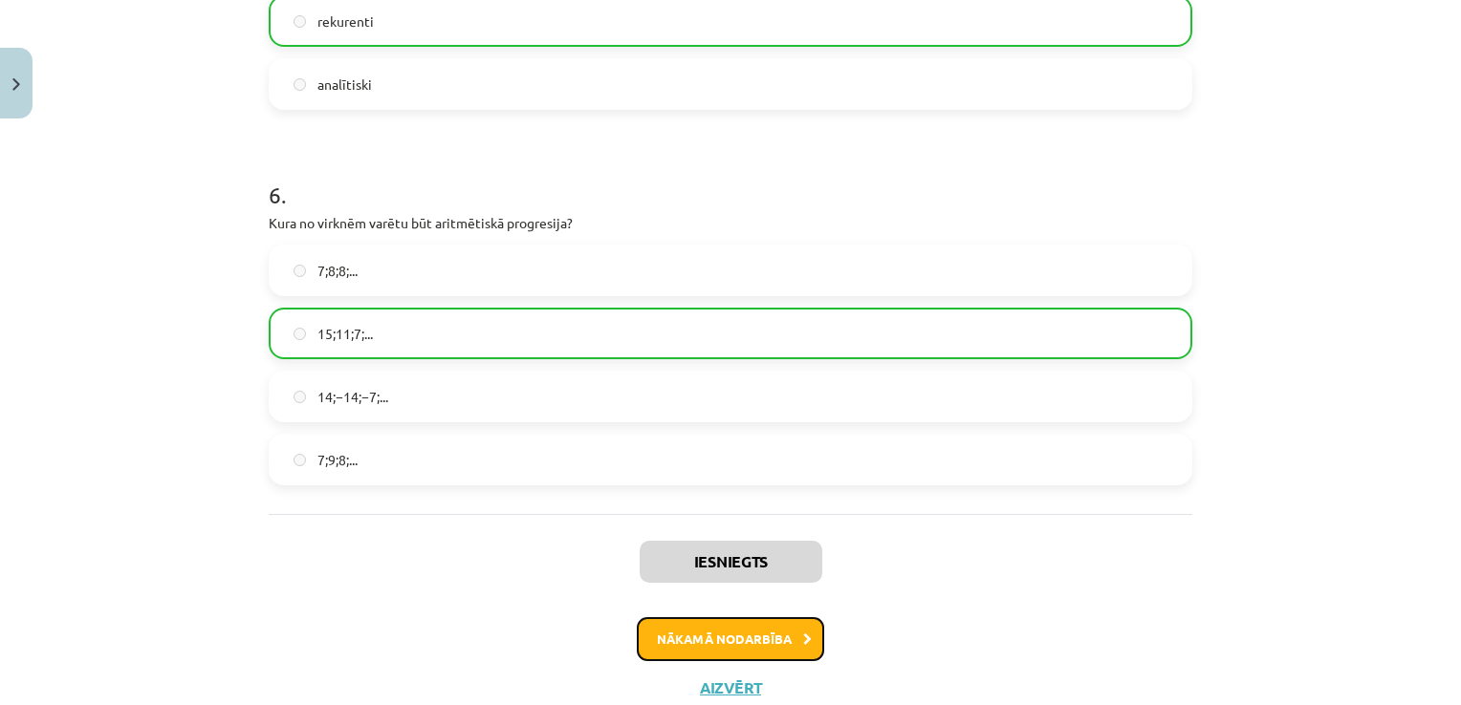
click at [749, 627] on button "Nākamā nodarbība" at bounding box center [730, 640] width 187 height 44
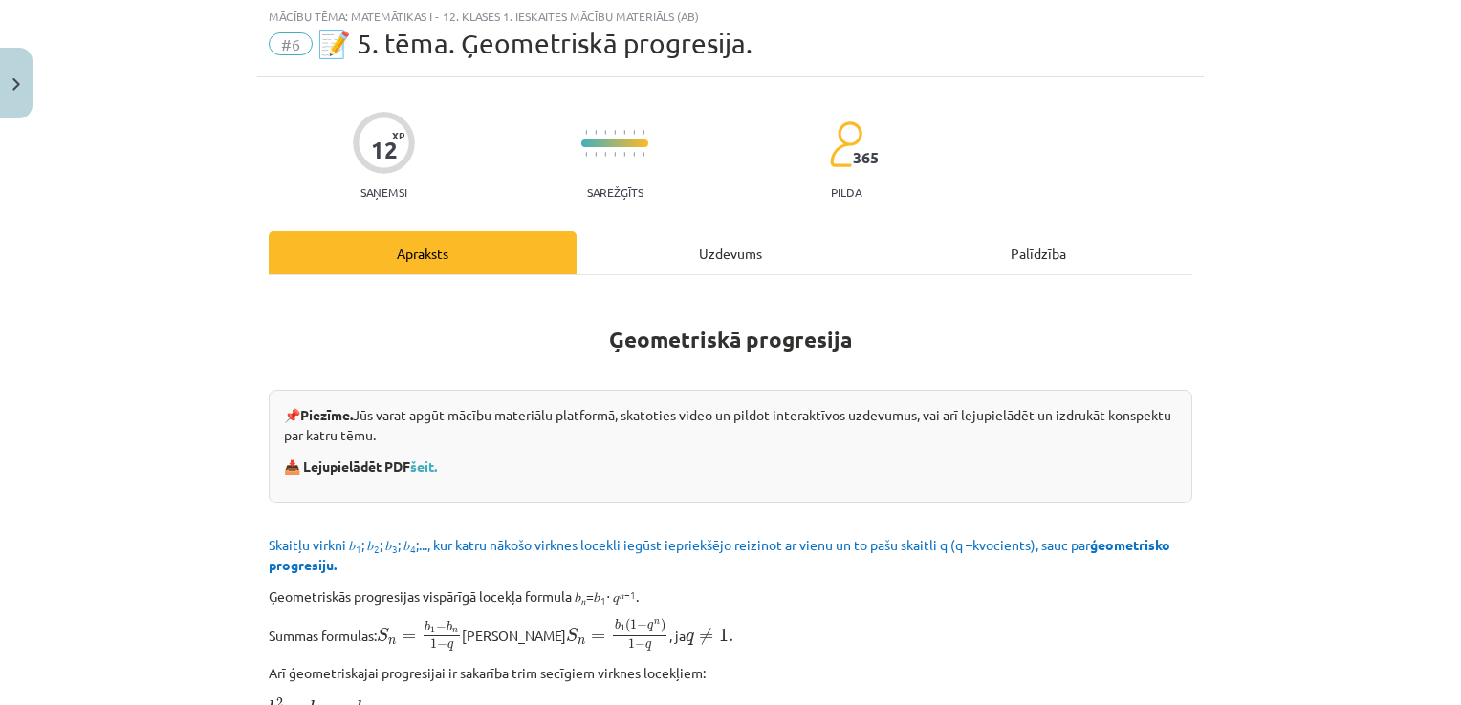
scroll to position [48, 0]
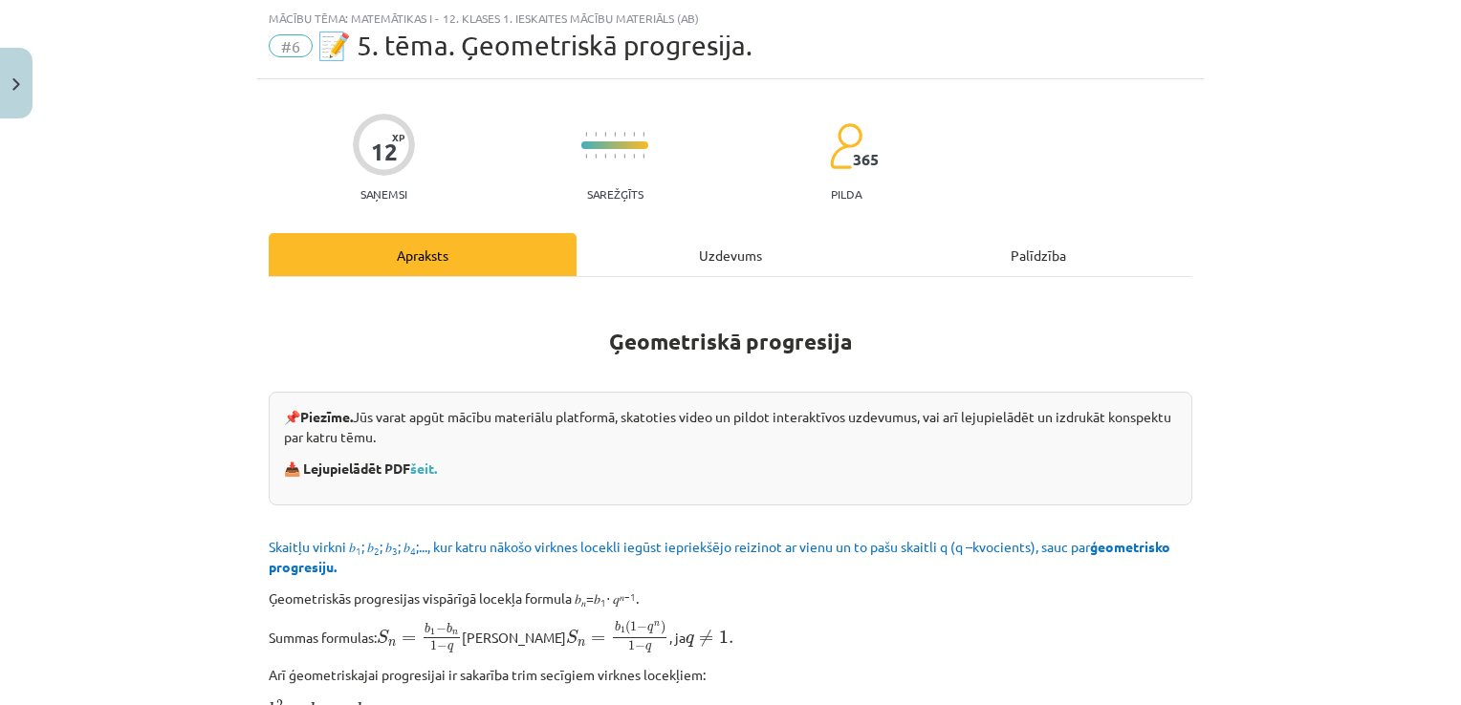
click at [722, 262] on div "Uzdevums" at bounding box center [730, 254] width 308 height 43
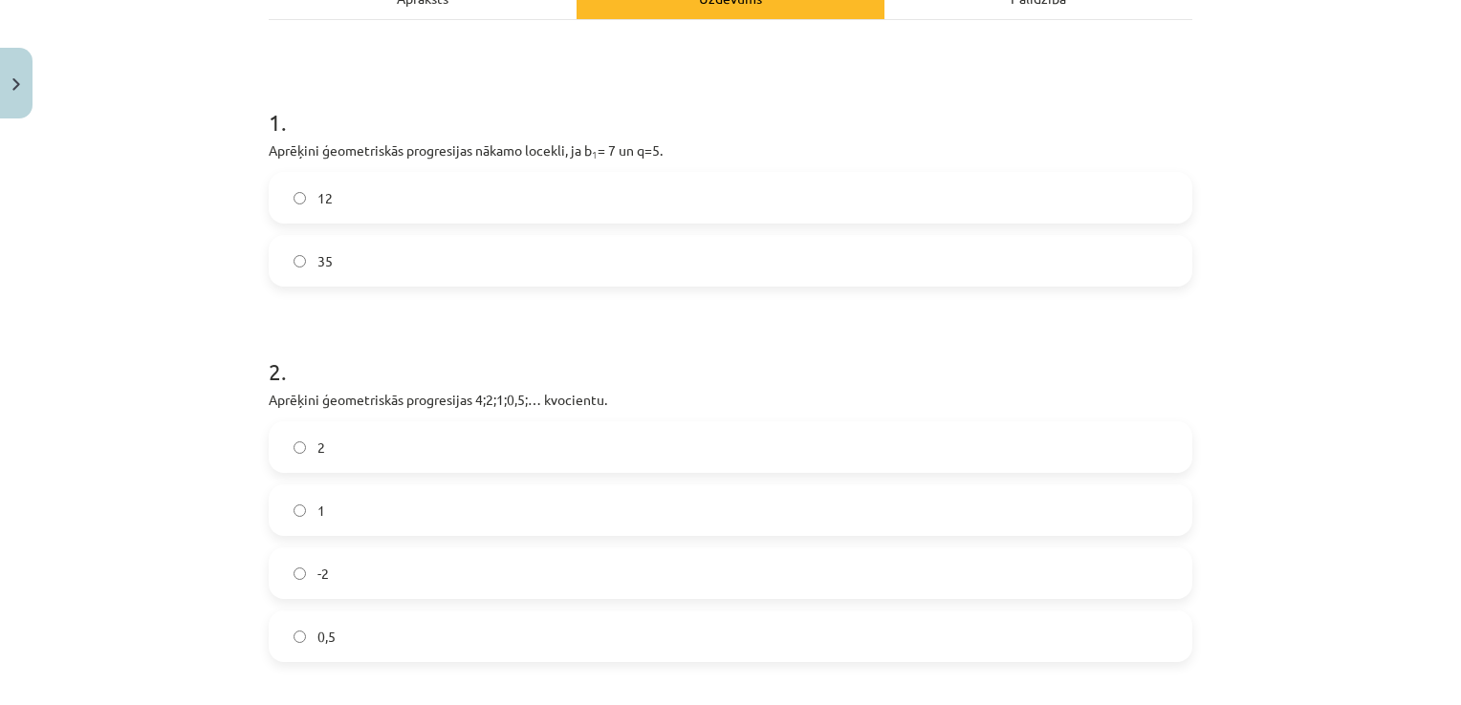
scroll to position [335, 0]
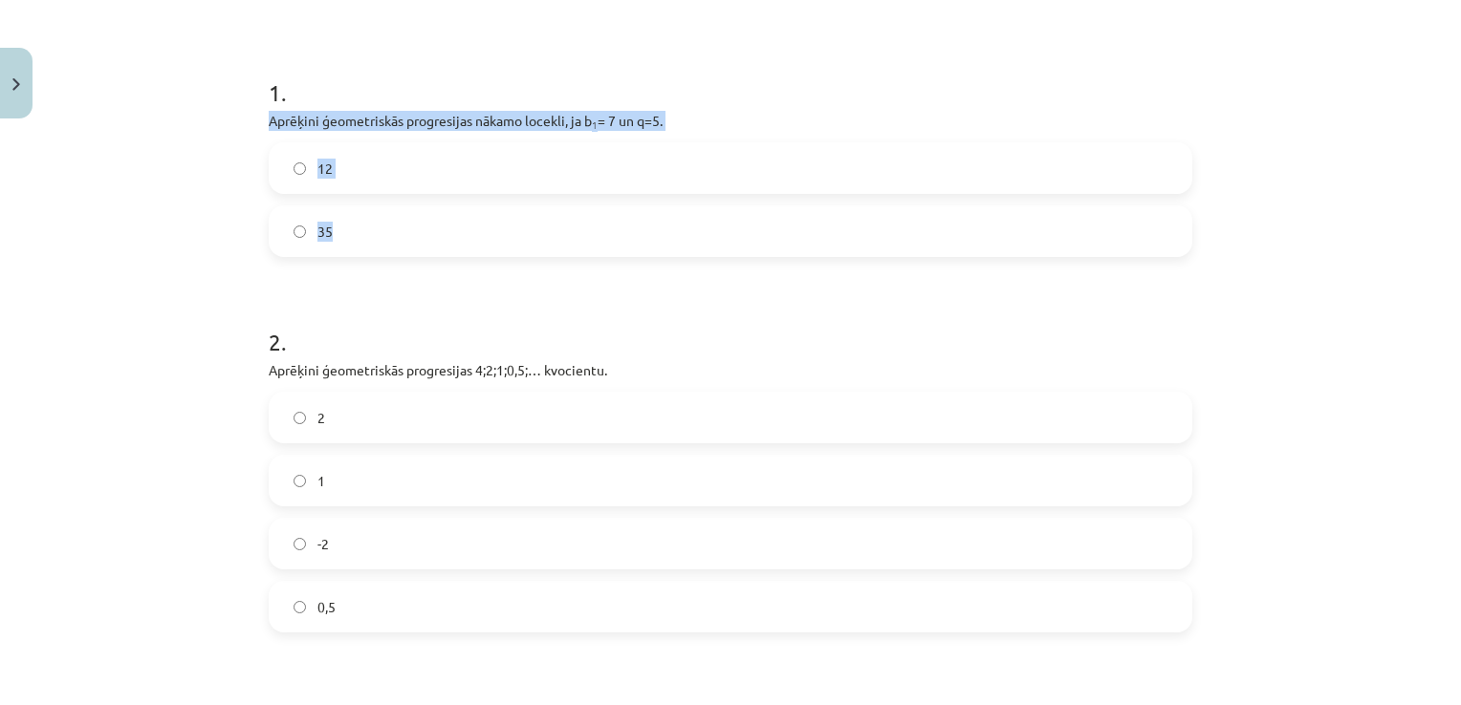
drag, startPoint x: 265, startPoint y: 124, endPoint x: 365, endPoint y: 256, distance: 165.8
click at [365, 256] on div "12 XP Saņemsi Sarežģīts 364 pilda Apraksts Uzdevums Palīdzība 1 . Aprēķini ģeom…" at bounding box center [730, 488] width 946 height 1390
click at [371, 239] on label "35" at bounding box center [731, 231] width 920 height 48
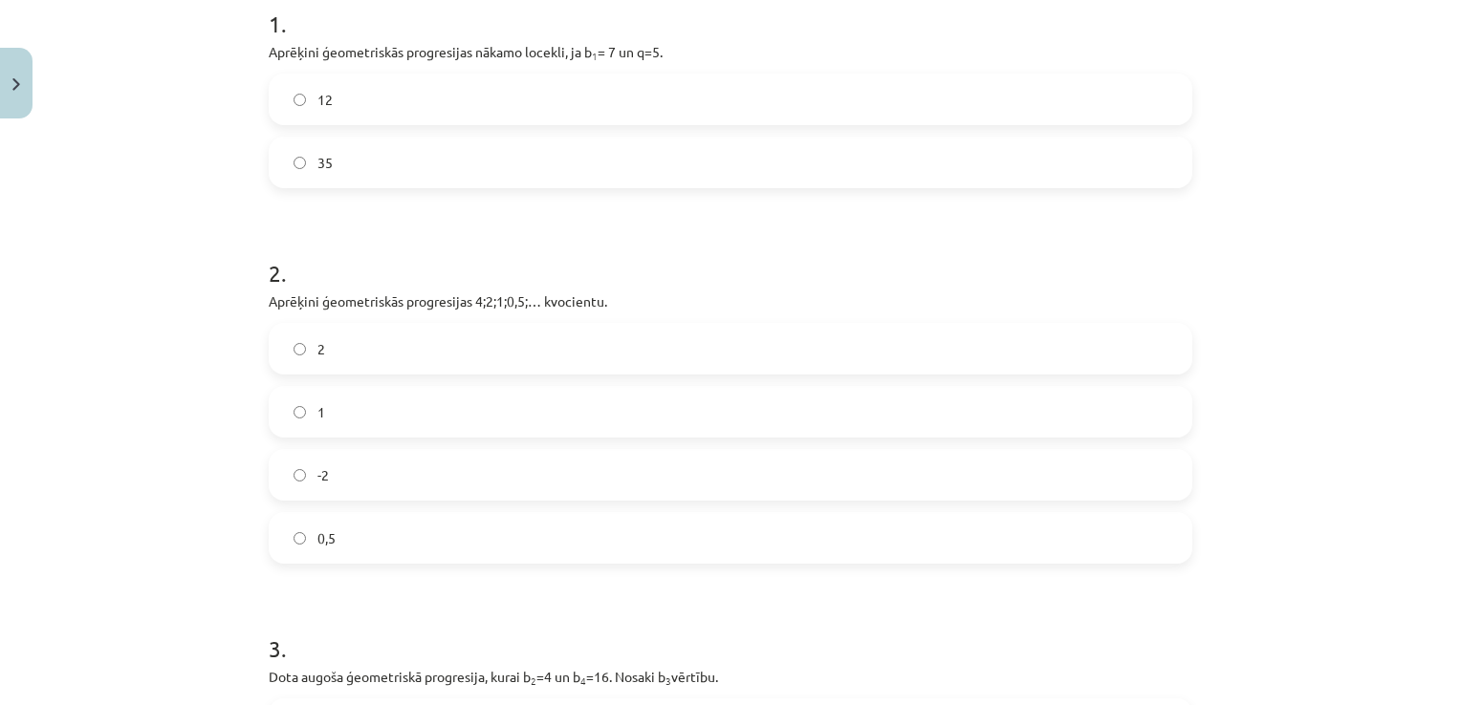
scroll to position [526, 0]
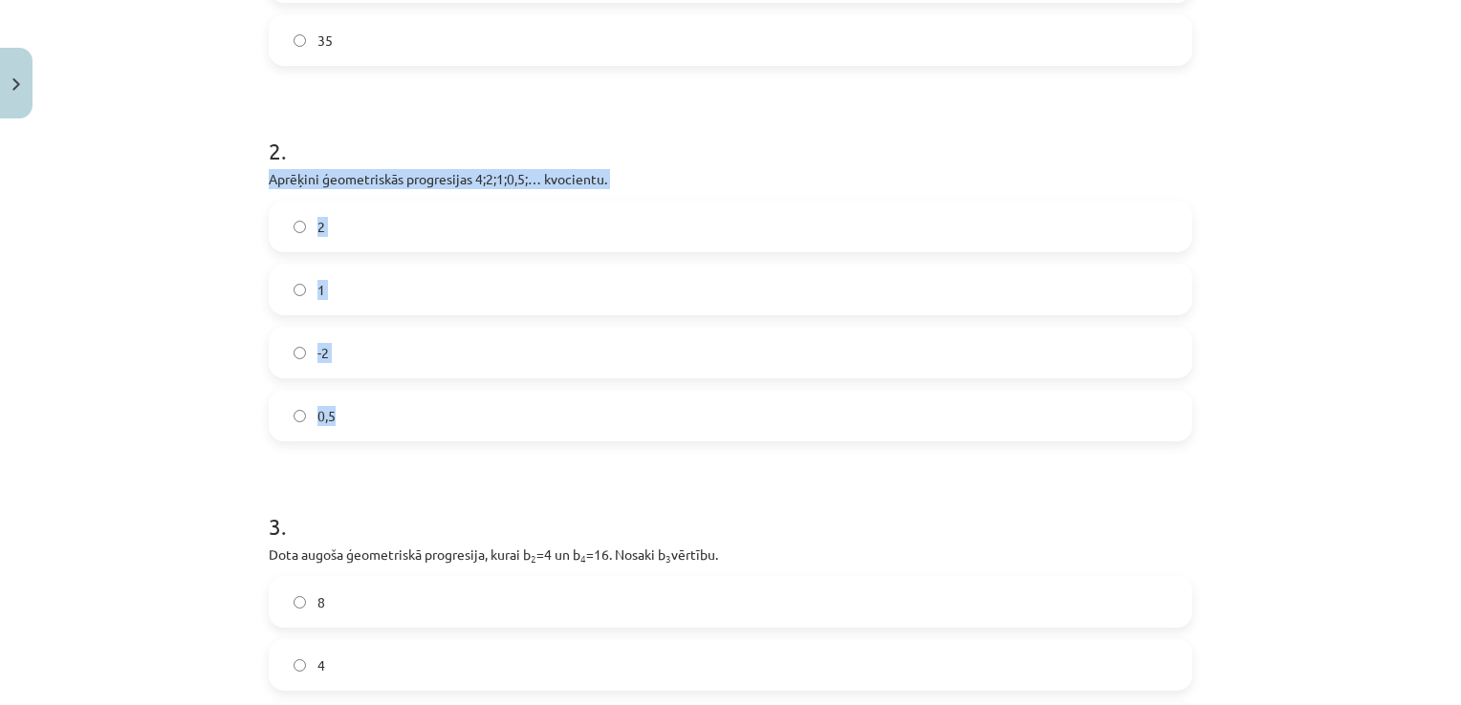
drag, startPoint x: 260, startPoint y: 178, endPoint x: 339, endPoint y: 401, distance: 236.4
click at [339, 401] on div "2 . Aprēķini ģeometriskās progresijas 4;2;1;0,5;… kvocientu. 2 1 -2 0,5" at bounding box center [730, 272] width 923 height 337
click at [347, 411] on label "0,5" at bounding box center [731, 416] width 920 height 48
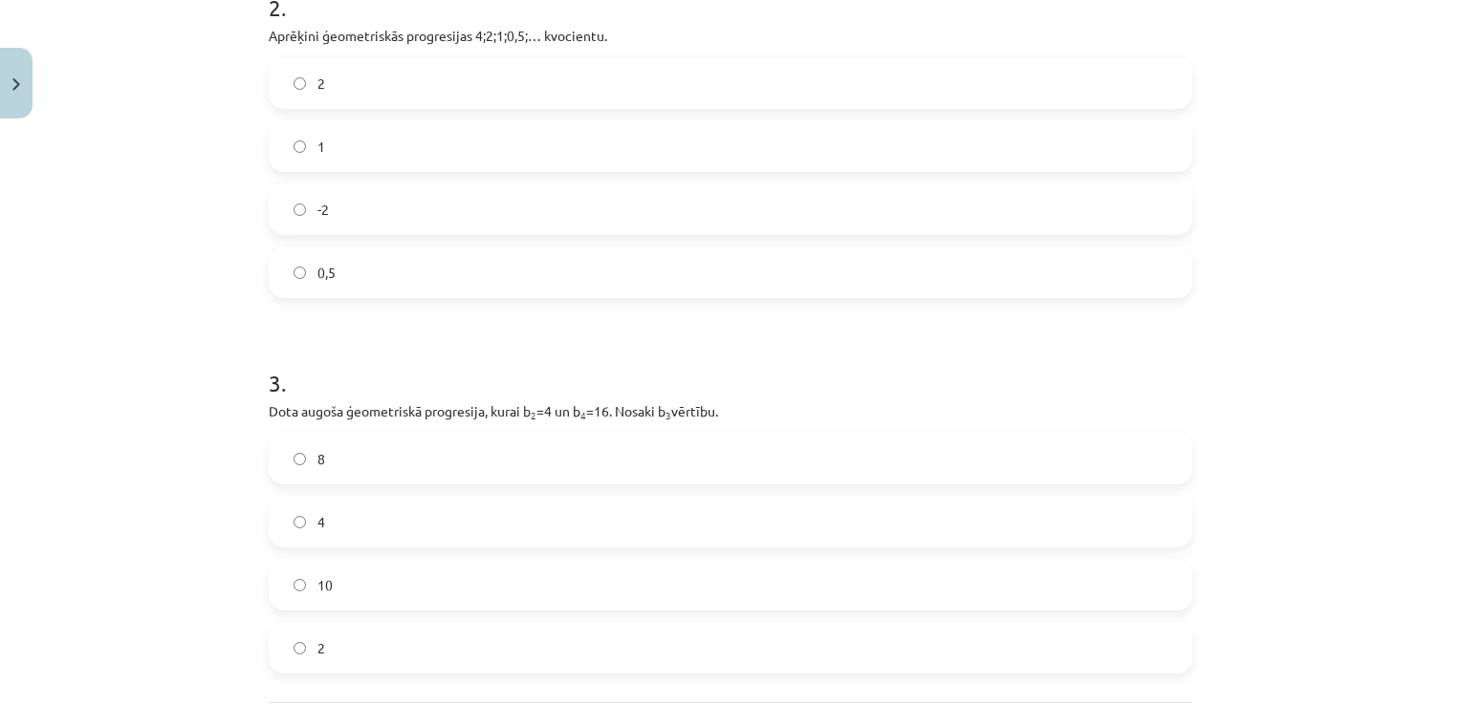
scroll to position [813, 0]
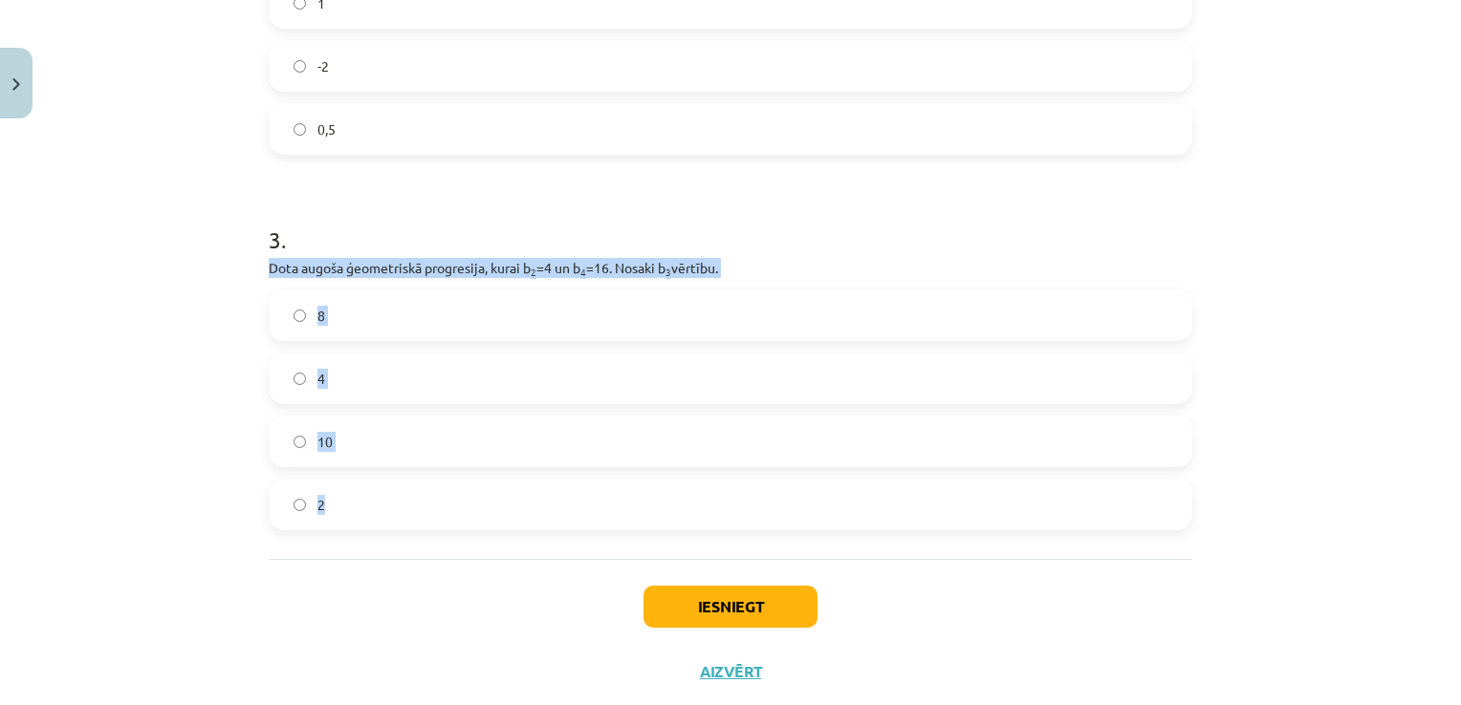
drag, startPoint x: 261, startPoint y: 264, endPoint x: 356, endPoint y: 498, distance: 252.6
click at [356, 498] on div "3 . Dota augoša ģeometriskā progresija, kurai b 2 =4 un b 4 =16. Nosaki b 3 vēr…" at bounding box center [730, 361] width 923 height 337
click at [372, 301] on label "8" at bounding box center [731, 316] width 920 height 48
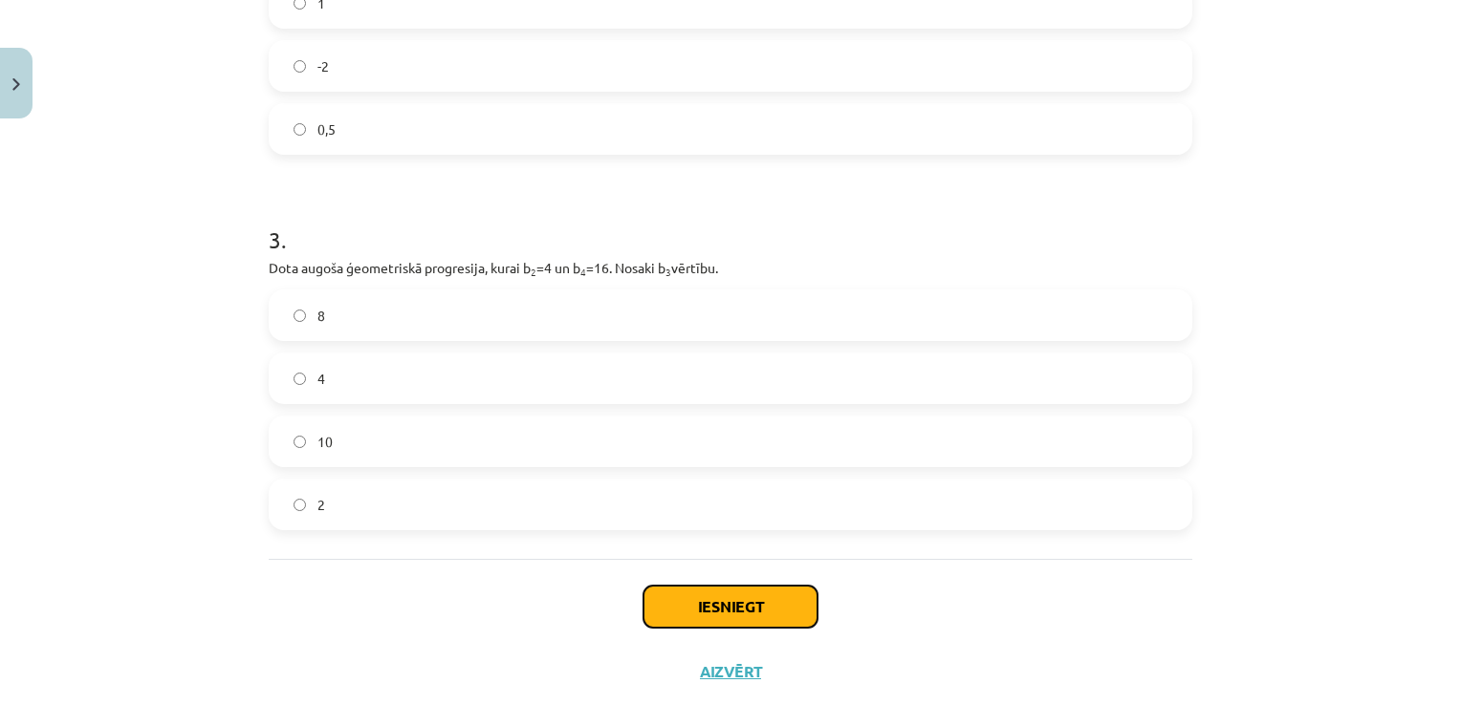
click at [661, 606] on button "Iesniegt" at bounding box center [730, 607] width 174 height 42
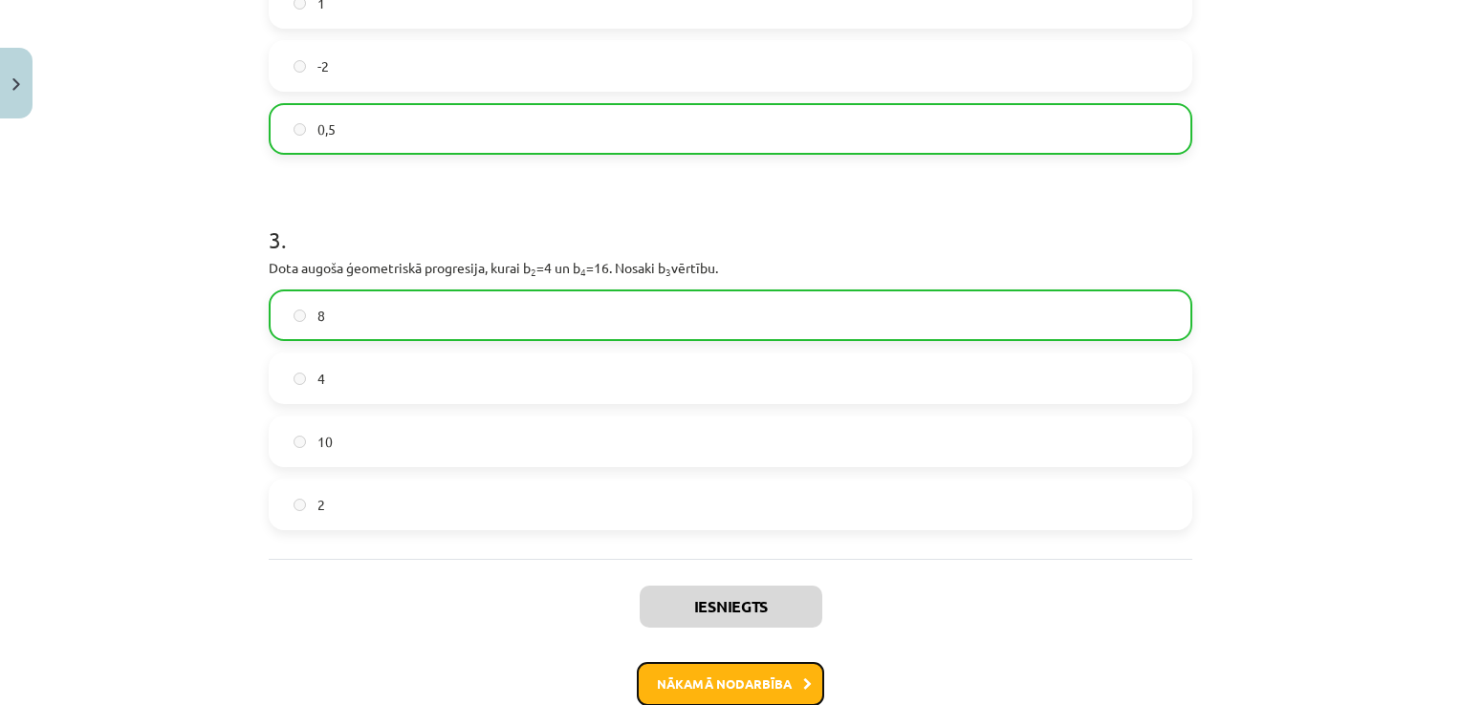
click at [691, 675] on button "Nākamā nodarbība" at bounding box center [730, 684] width 187 height 44
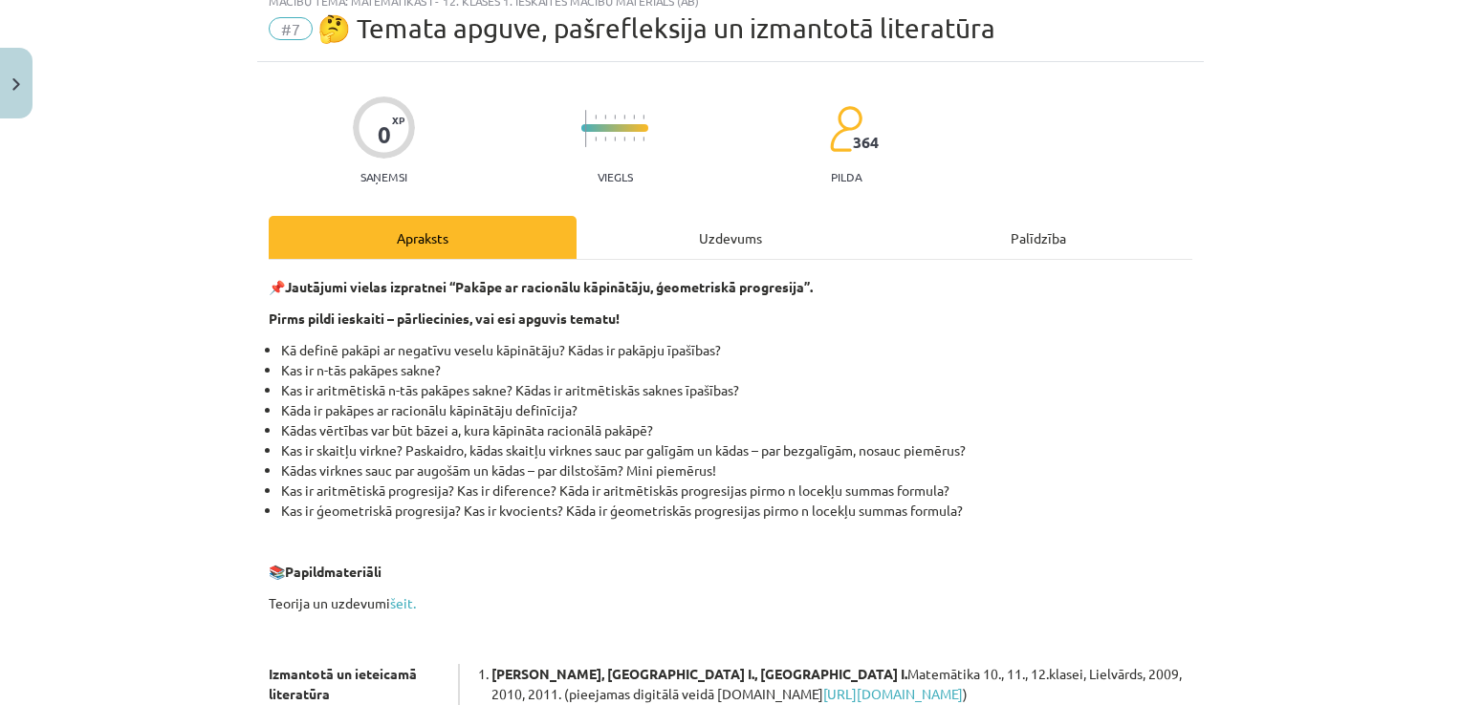
scroll to position [48, 0]
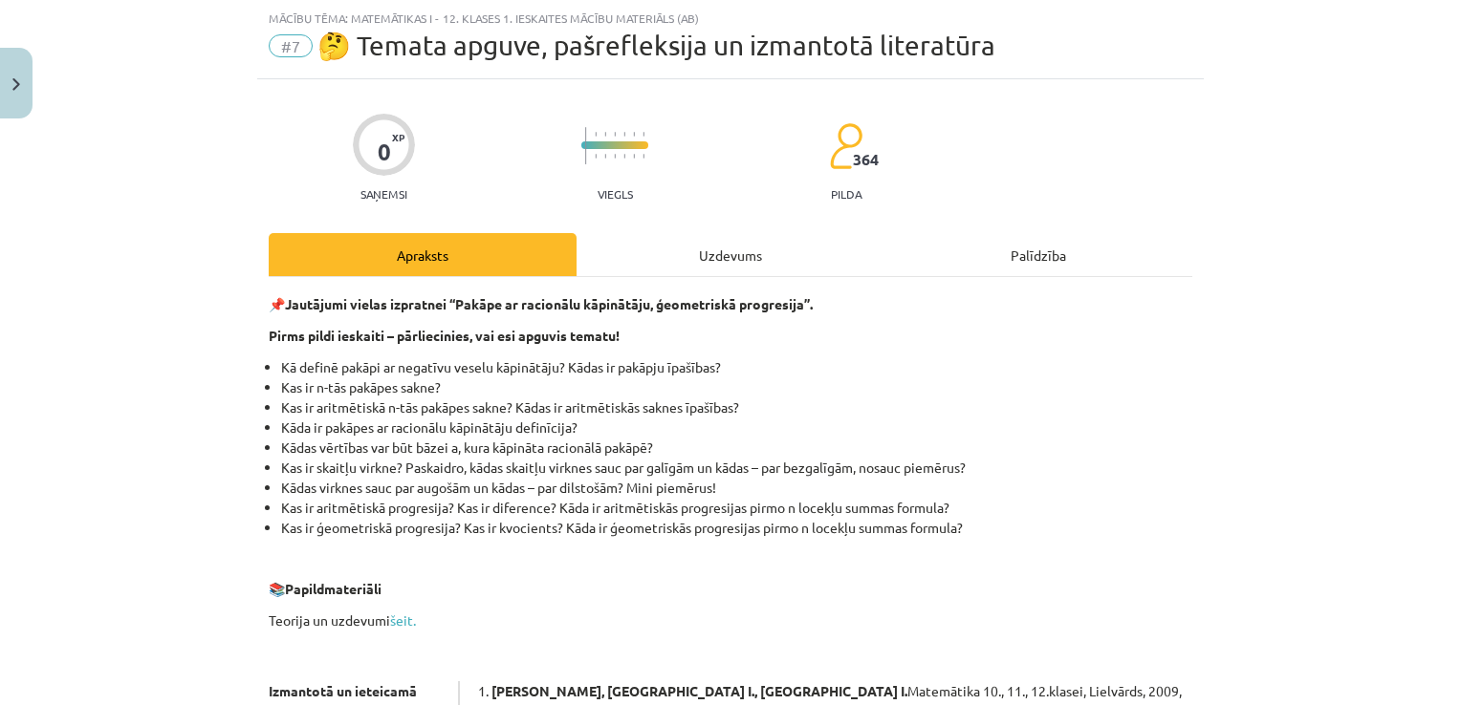
click at [634, 246] on div "Uzdevums" at bounding box center [730, 254] width 308 height 43
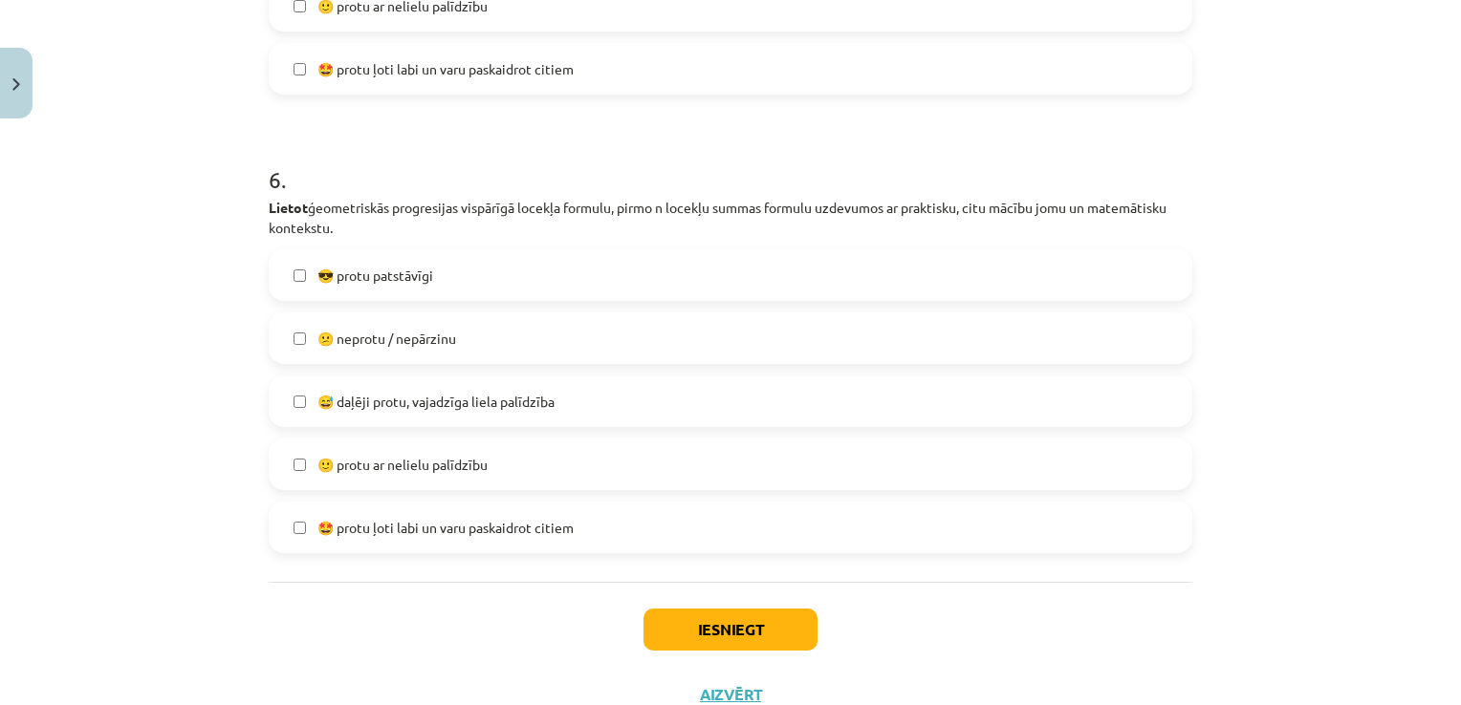
scroll to position [2535, 0]
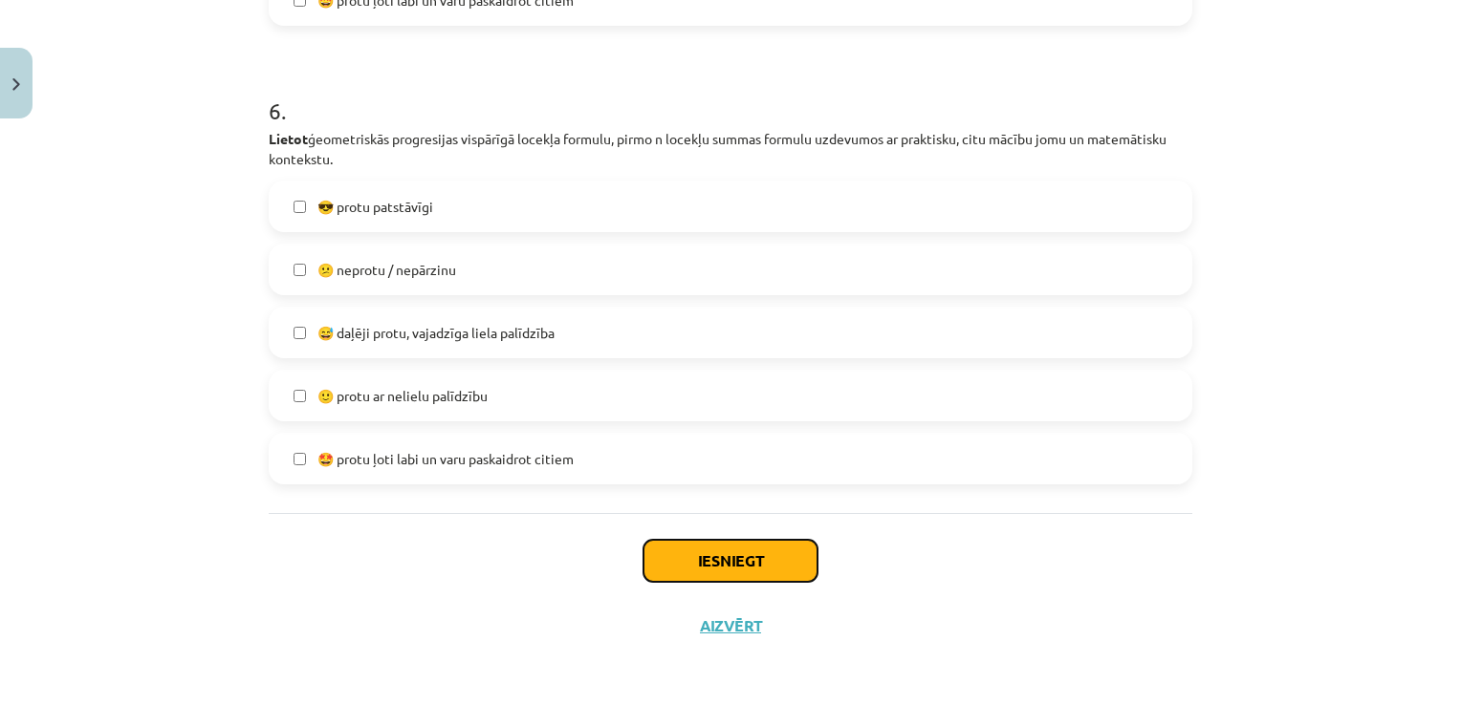
click at [702, 572] on button "Iesniegt" at bounding box center [730, 561] width 174 height 42
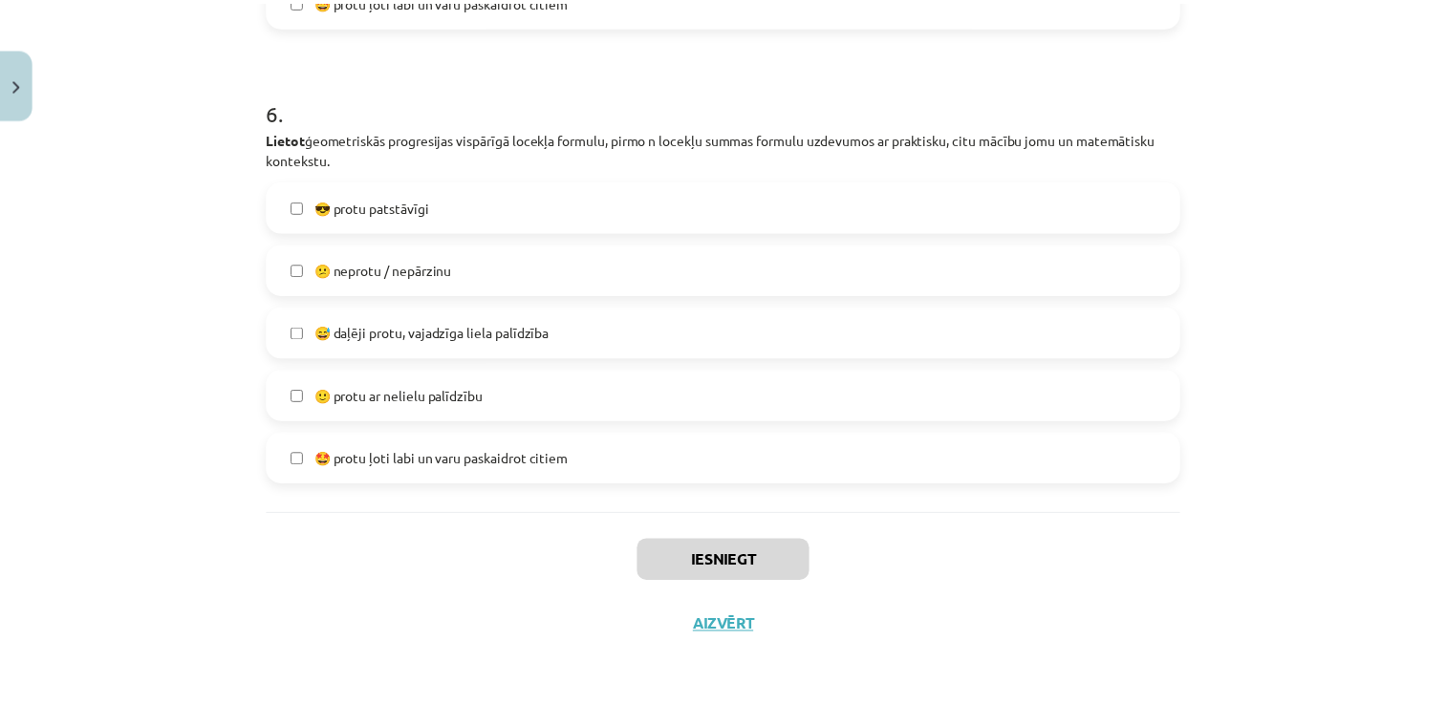
scroll to position [572, 0]
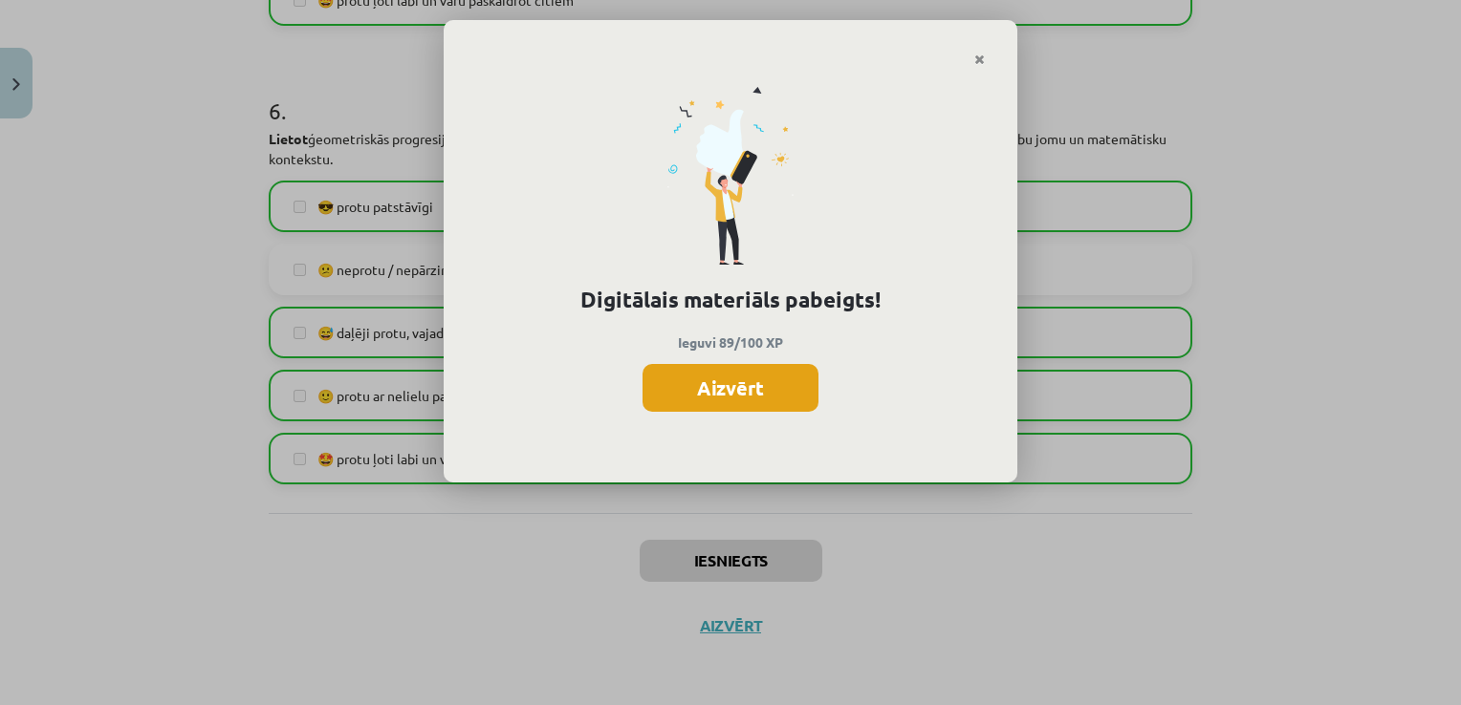
click at [701, 400] on button "Aizvērt" at bounding box center [730, 388] width 176 height 48
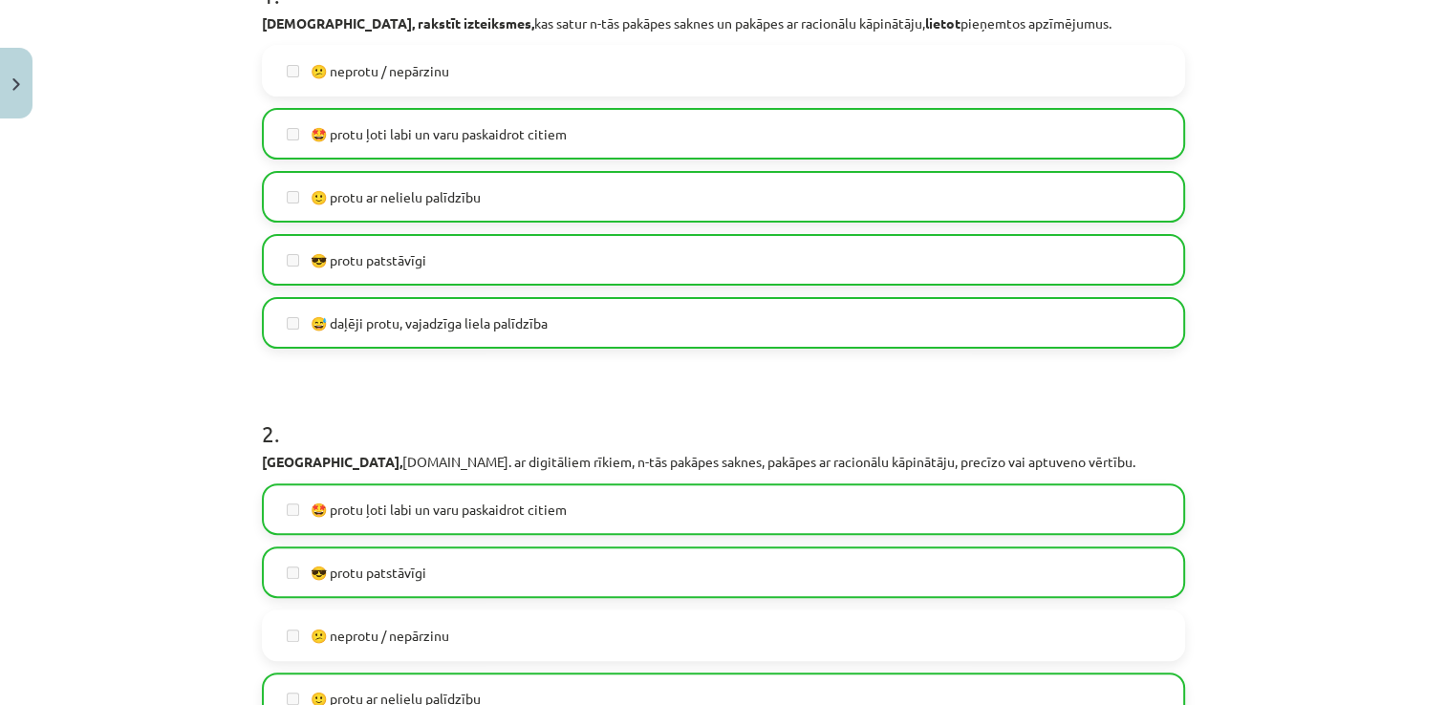
scroll to position [0, 0]
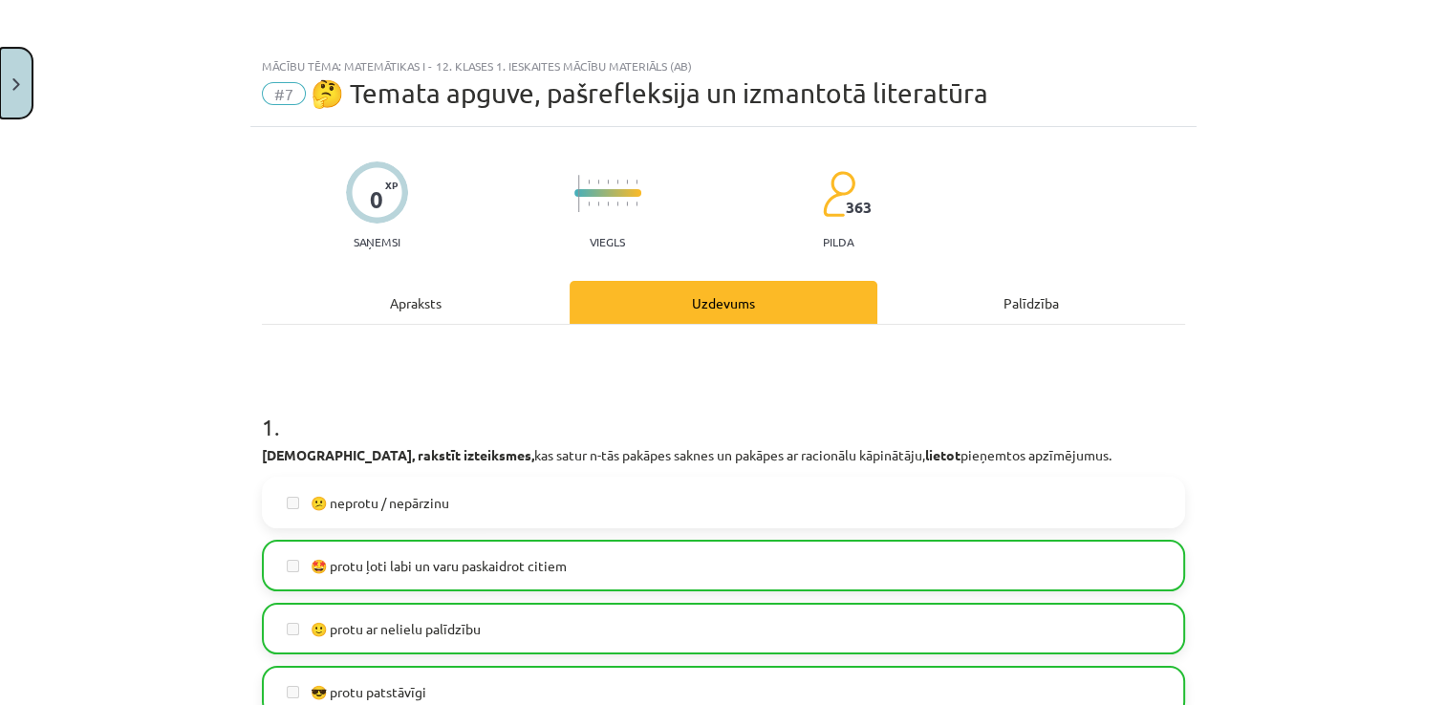
click at [12, 82] on img "Close" at bounding box center [16, 84] width 8 height 12
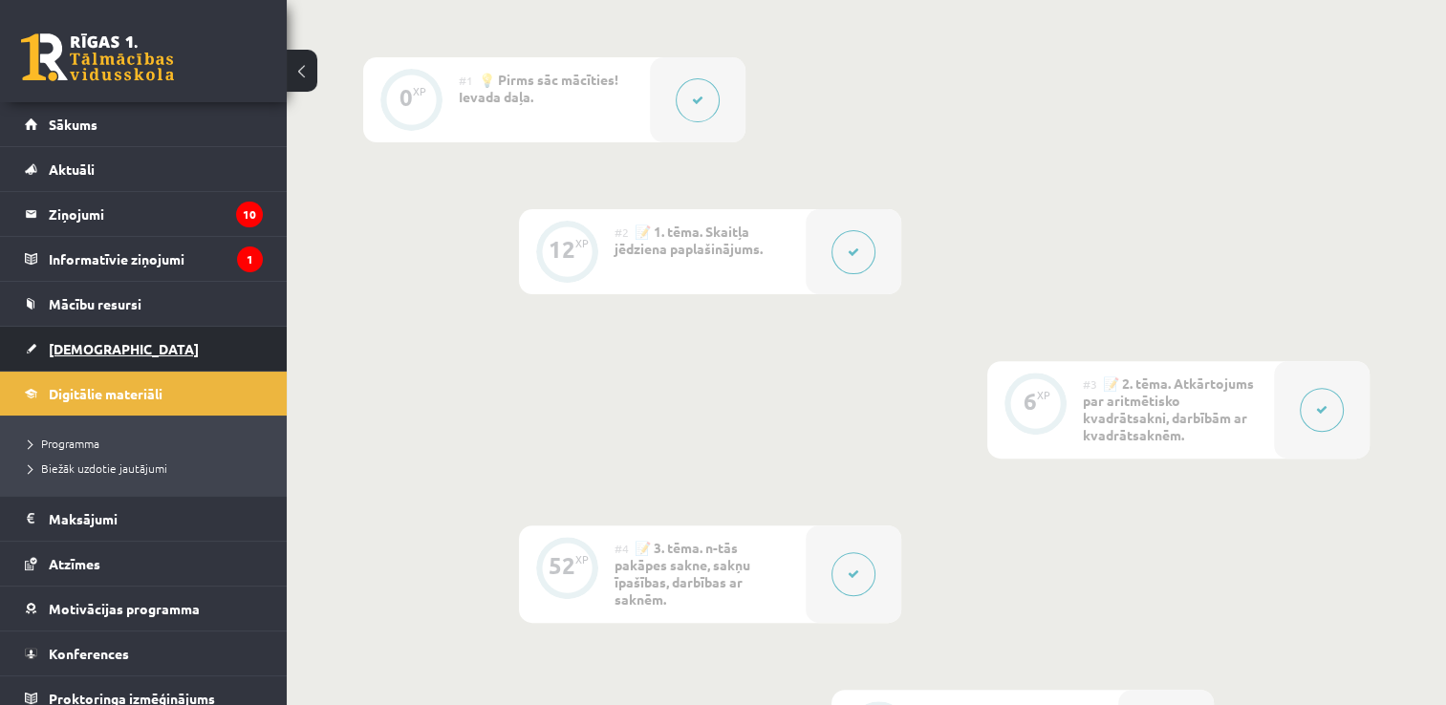
click at [160, 346] on link "[DEMOGRAPHIC_DATA]" at bounding box center [144, 349] width 238 height 44
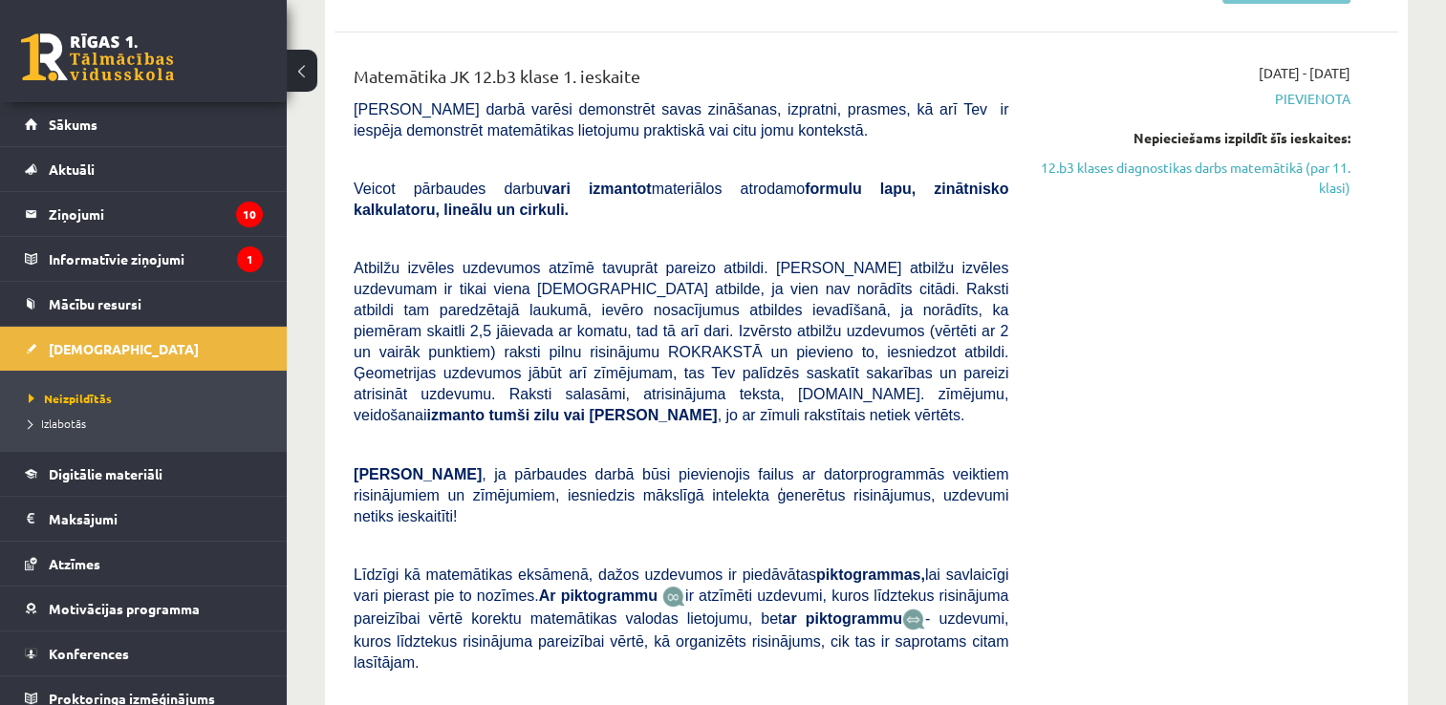
scroll to position [191, 0]
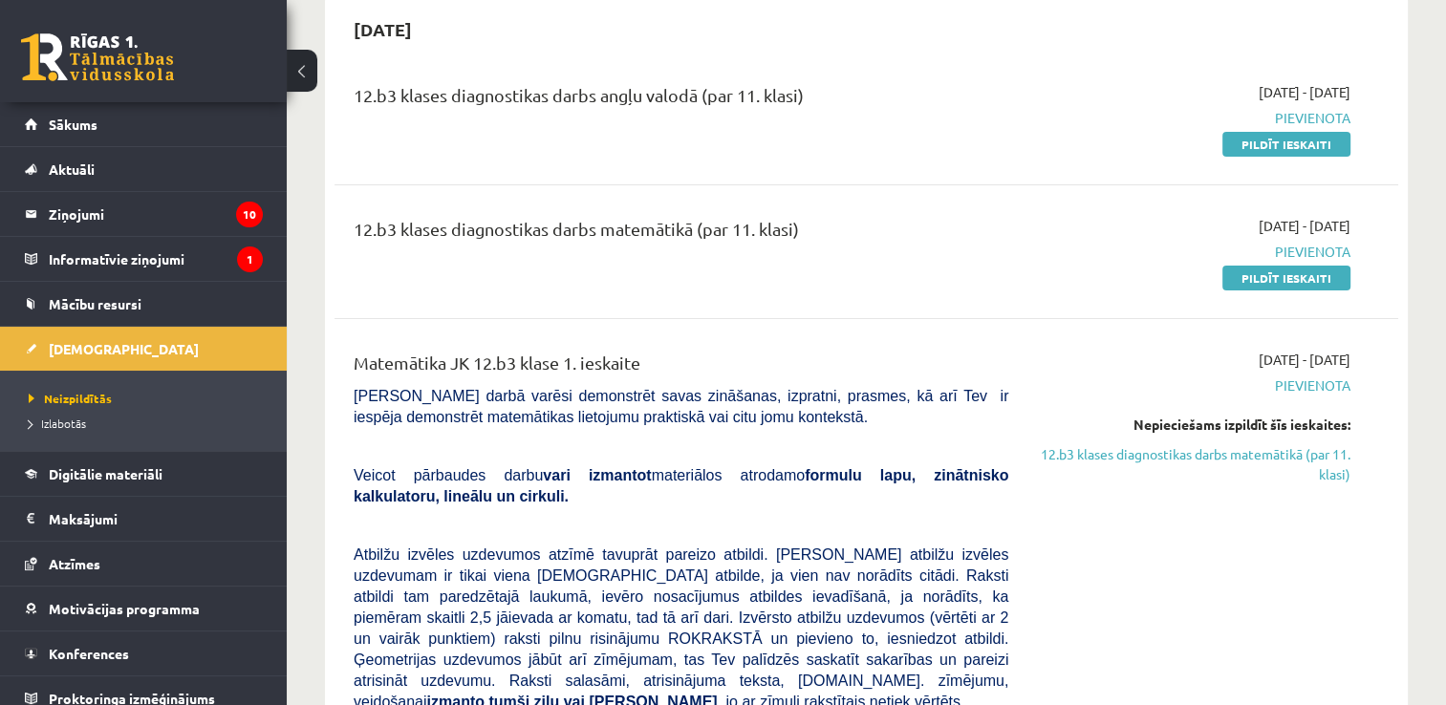
drag, startPoint x: 1268, startPoint y: 270, endPoint x: 837, endPoint y: 94, distance: 464.7
click at [1268, 270] on link "Pildīt ieskaiti" at bounding box center [1287, 278] width 128 height 25
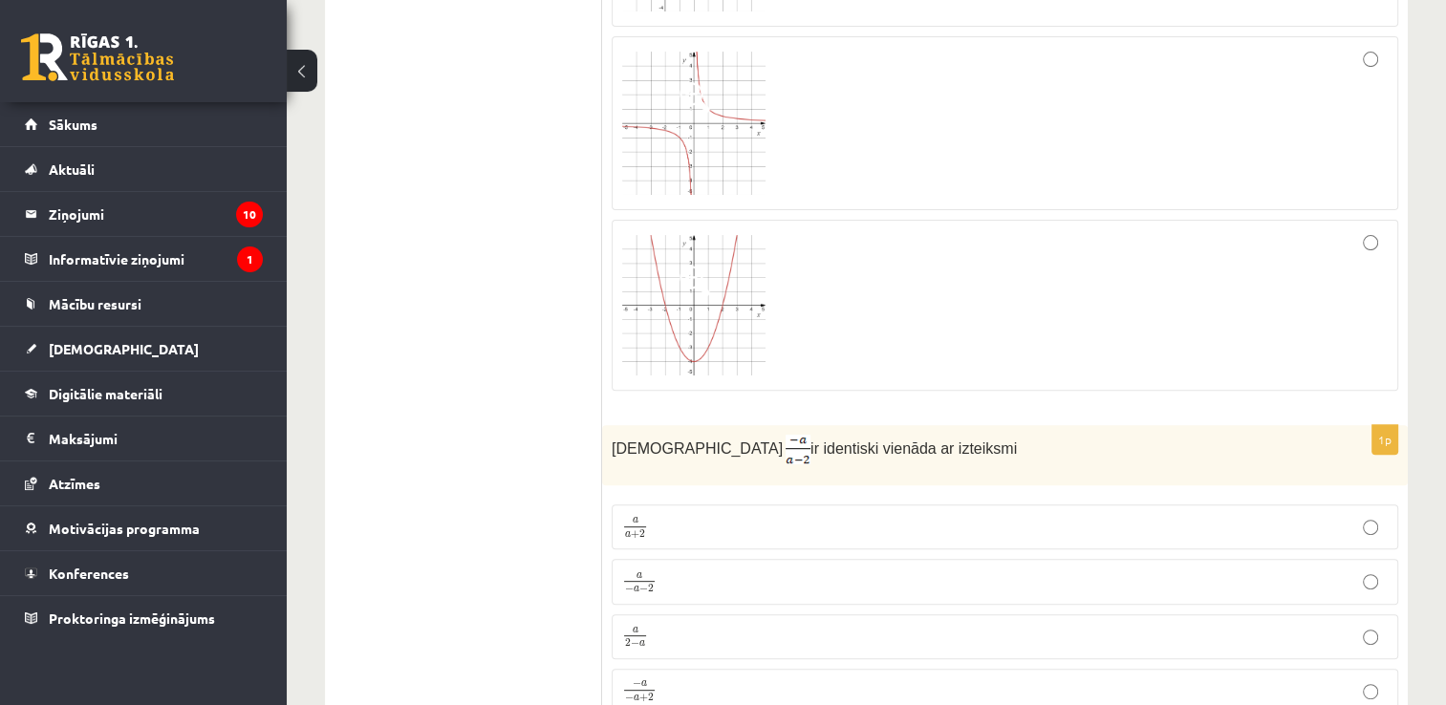
scroll to position [287, 0]
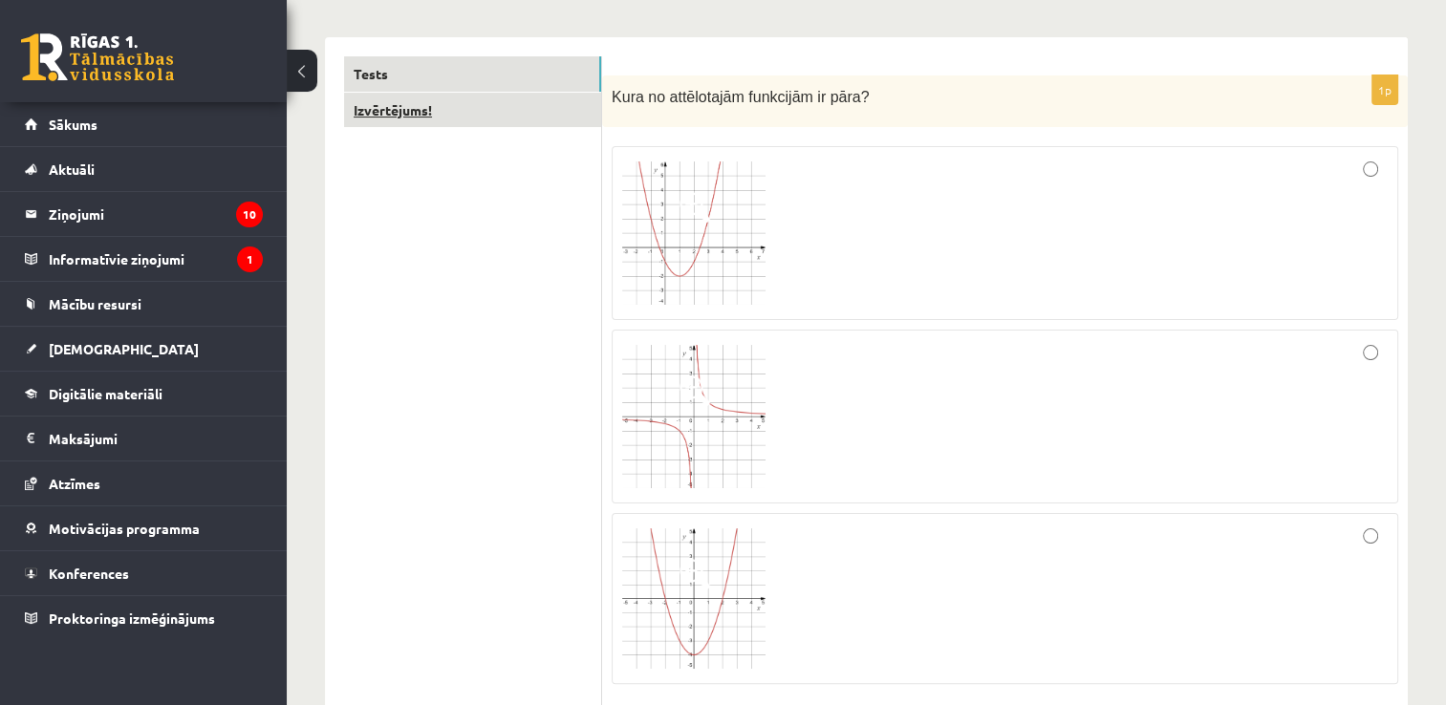
click at [483, 119] on link "Izvērtējums!" at bounding box center [472, 110] width 257 height 35
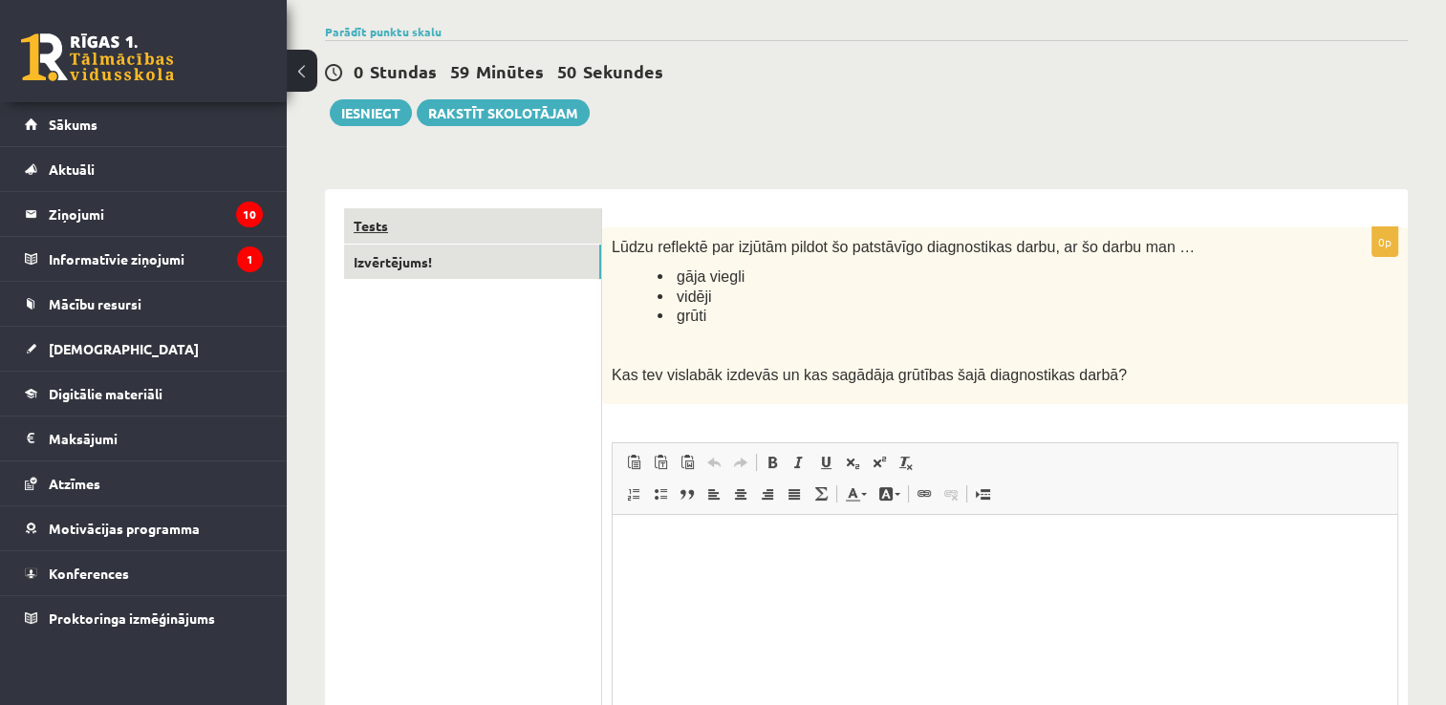
scroll to position [0, 0]
click at [505, 220] on link "Tests" at bounding box center [472, 225] width 257 height 35
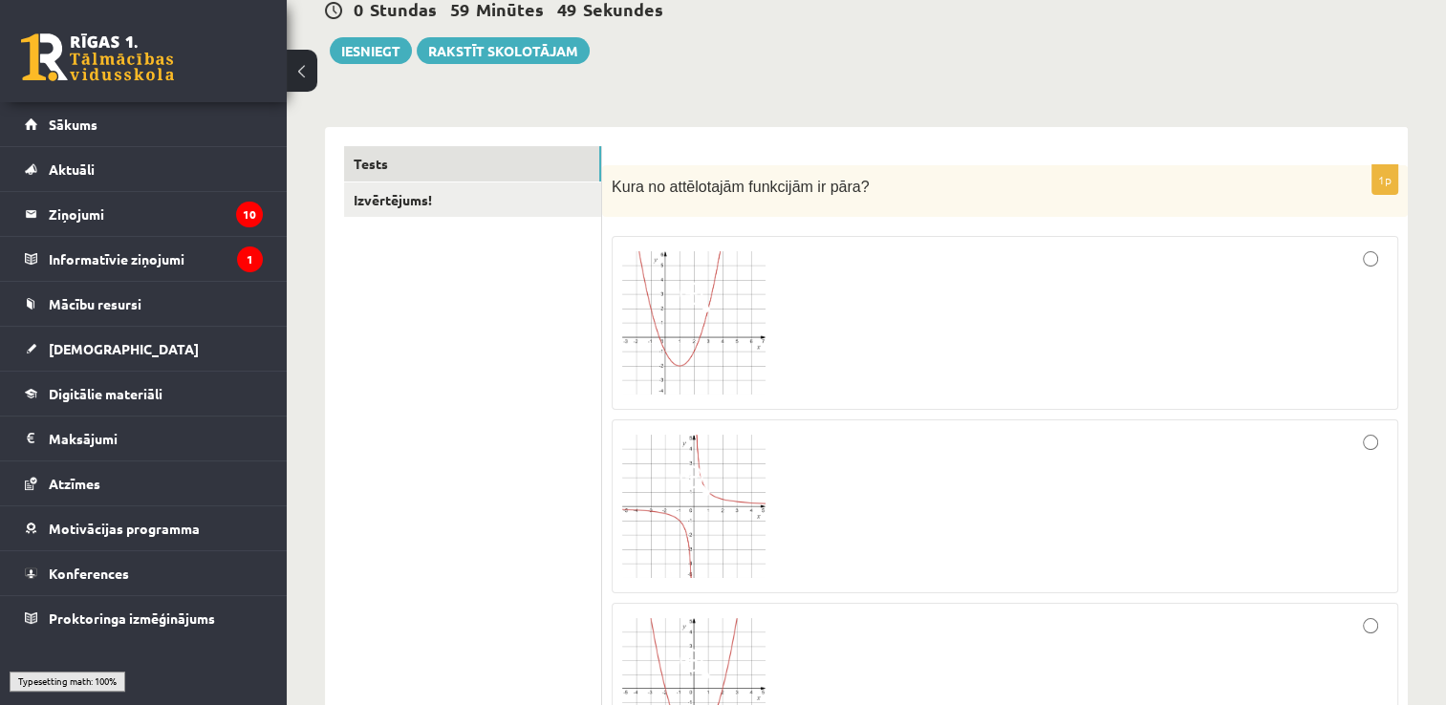
scroll to position [230, 0]
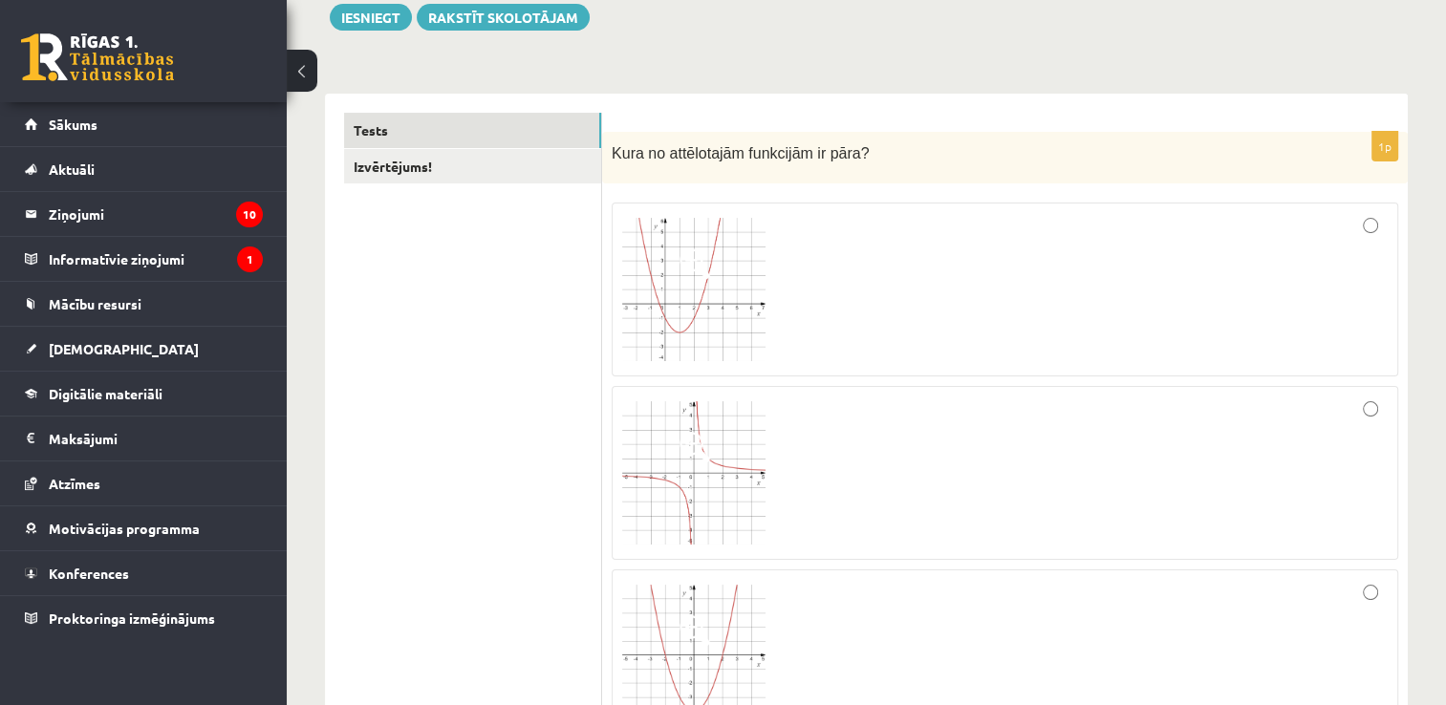
click at [700, 280] on img at bounding box center [693, 289] width 143 height 143
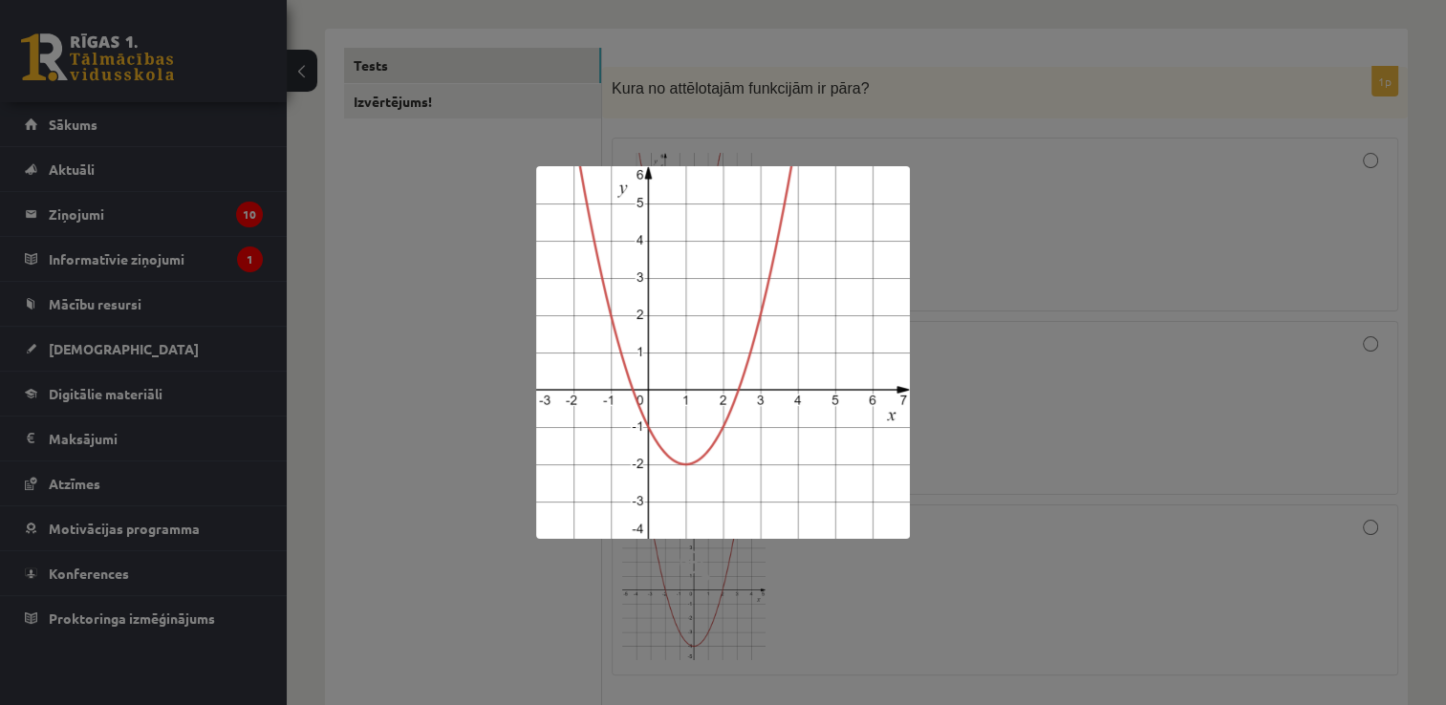
scroll to position [326, 0]
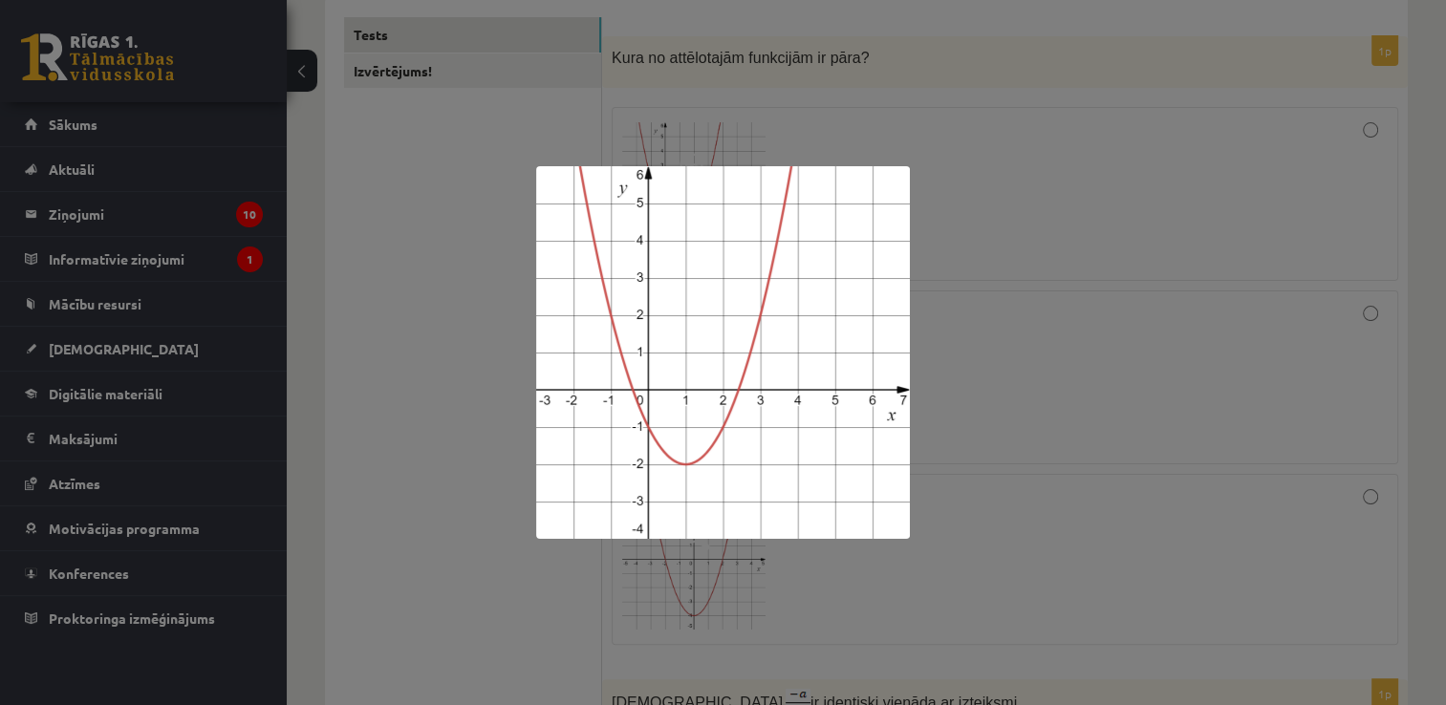
click at [975, 418] on div at bounding box center [723, 352] width 1446 height 705
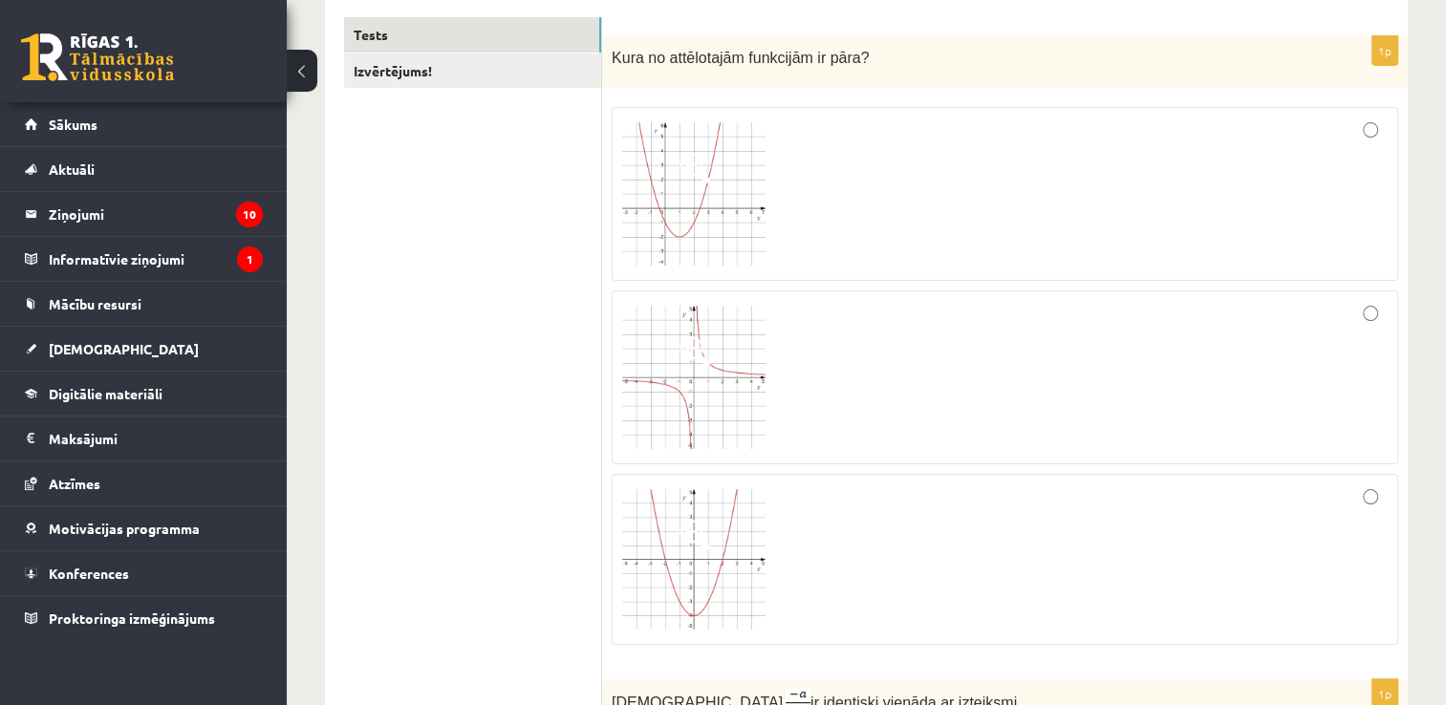
click at [679, 204] on img at bounding box center [693, 193] width 143 height 143
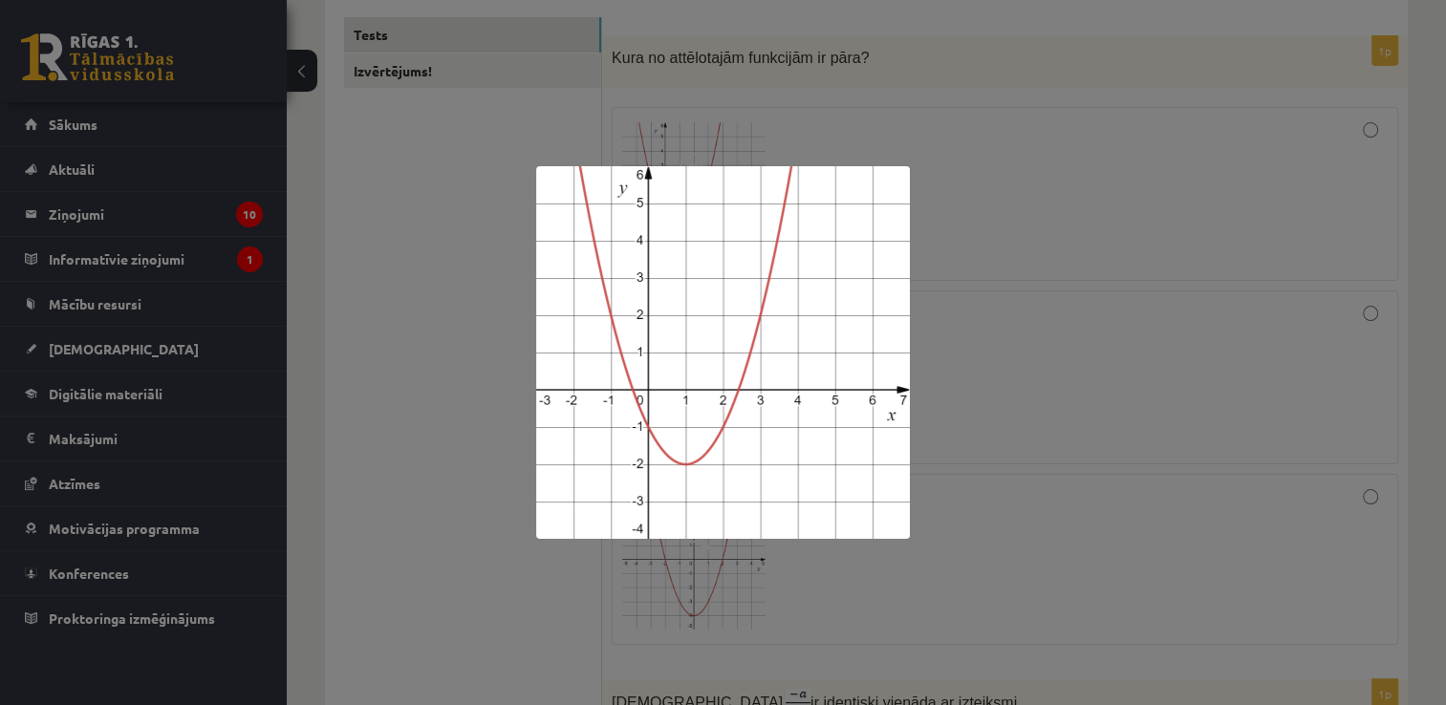
click at [528, 144] on div at bounding box center [723, 352] width 1446 height 705
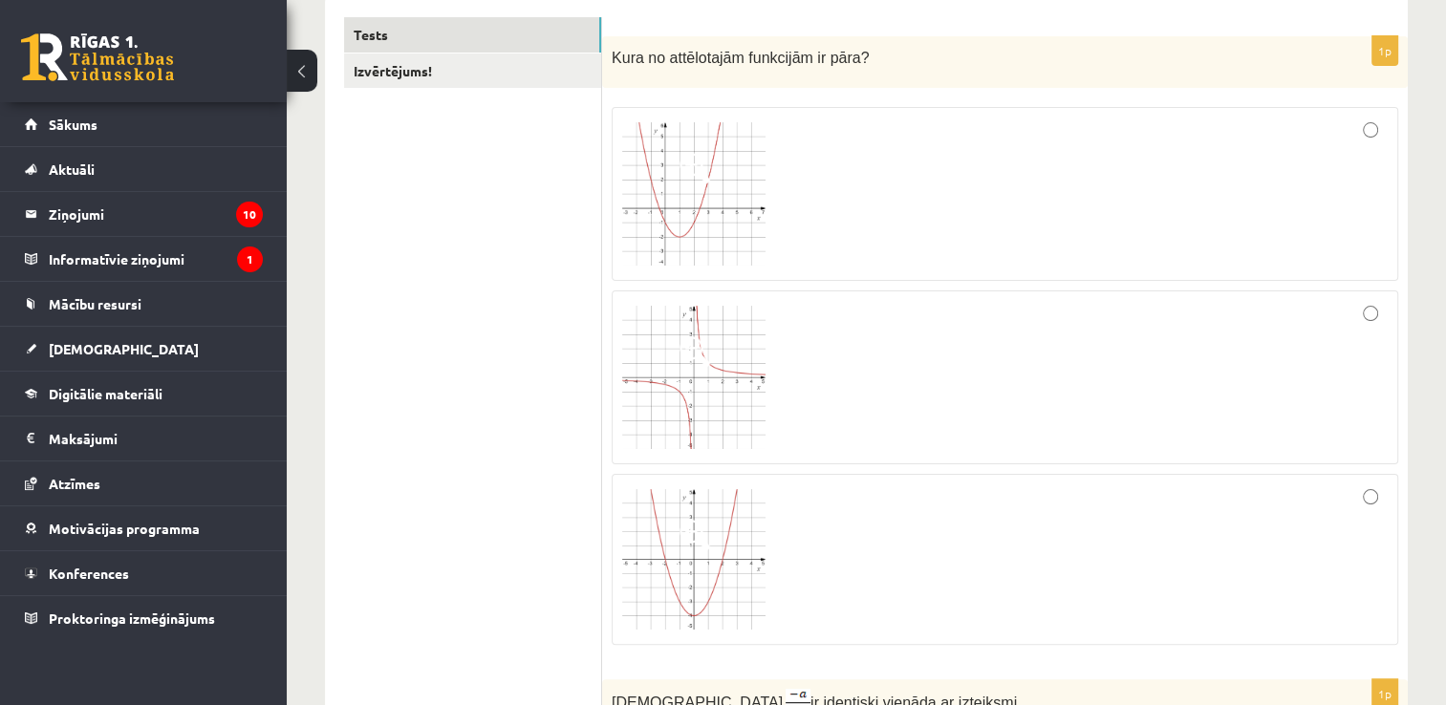
click at [690, 200] on img at bounding box center [693, 193] width 143 height 143
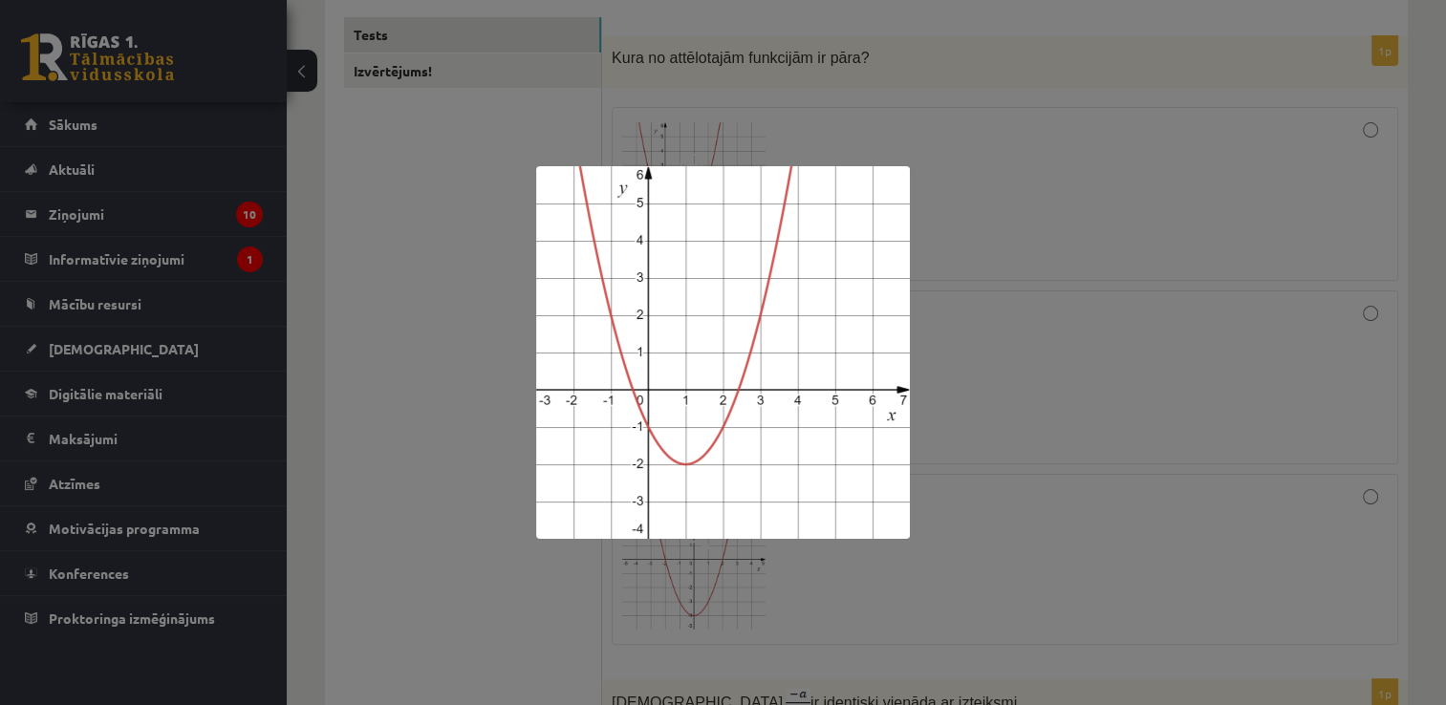
click at [485, 206] on div at bounding box center [723, 352] width 1446 height 705
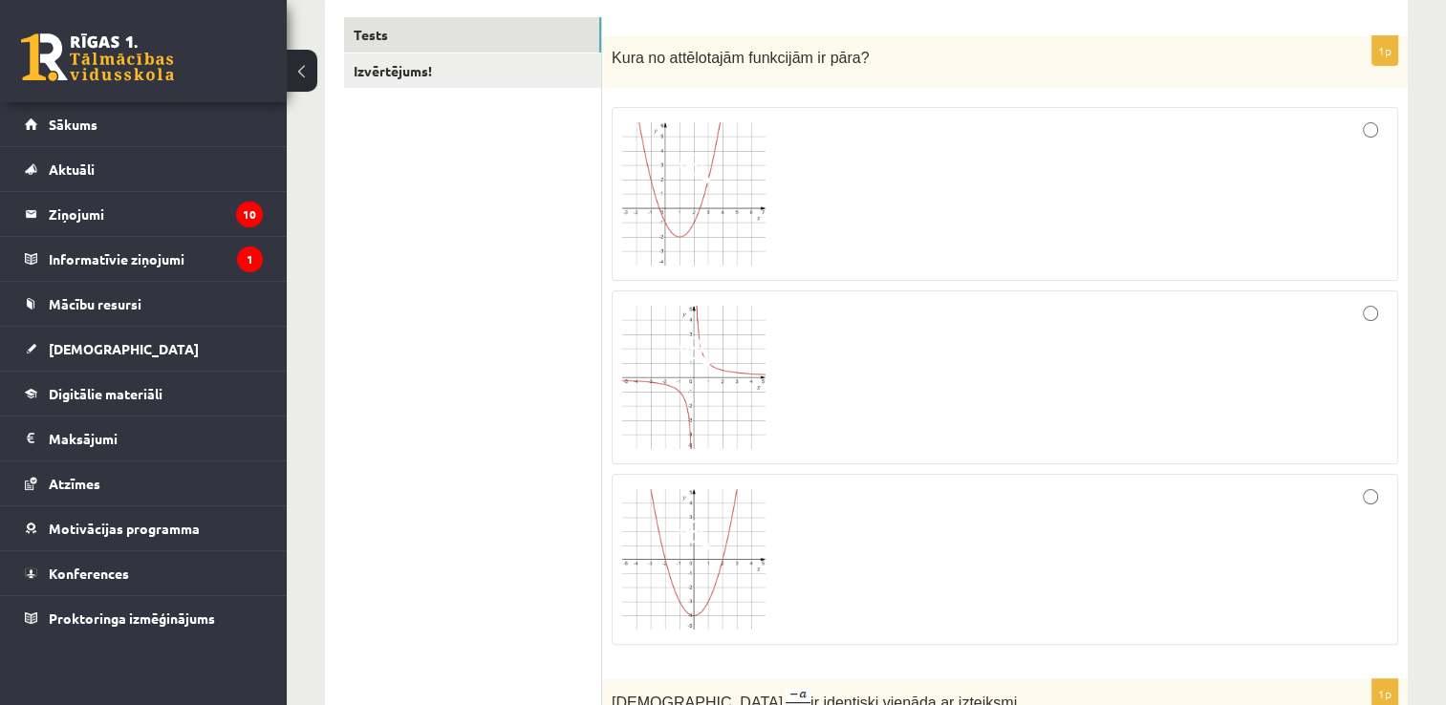
click at [682, 550] on img at bounding box center [693, 559] width 143 height 141
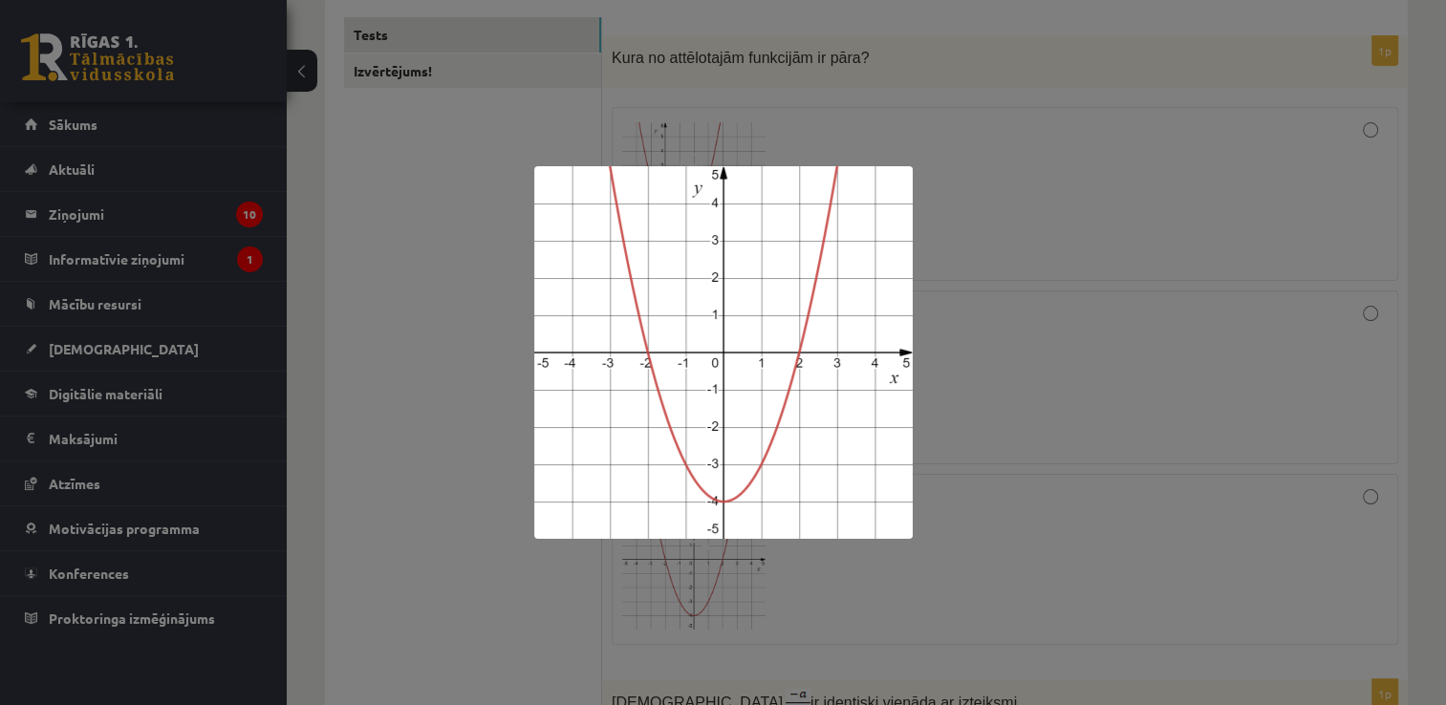
click at [999, 401] on div at bounding box center [723, 352] width 1446 height 705
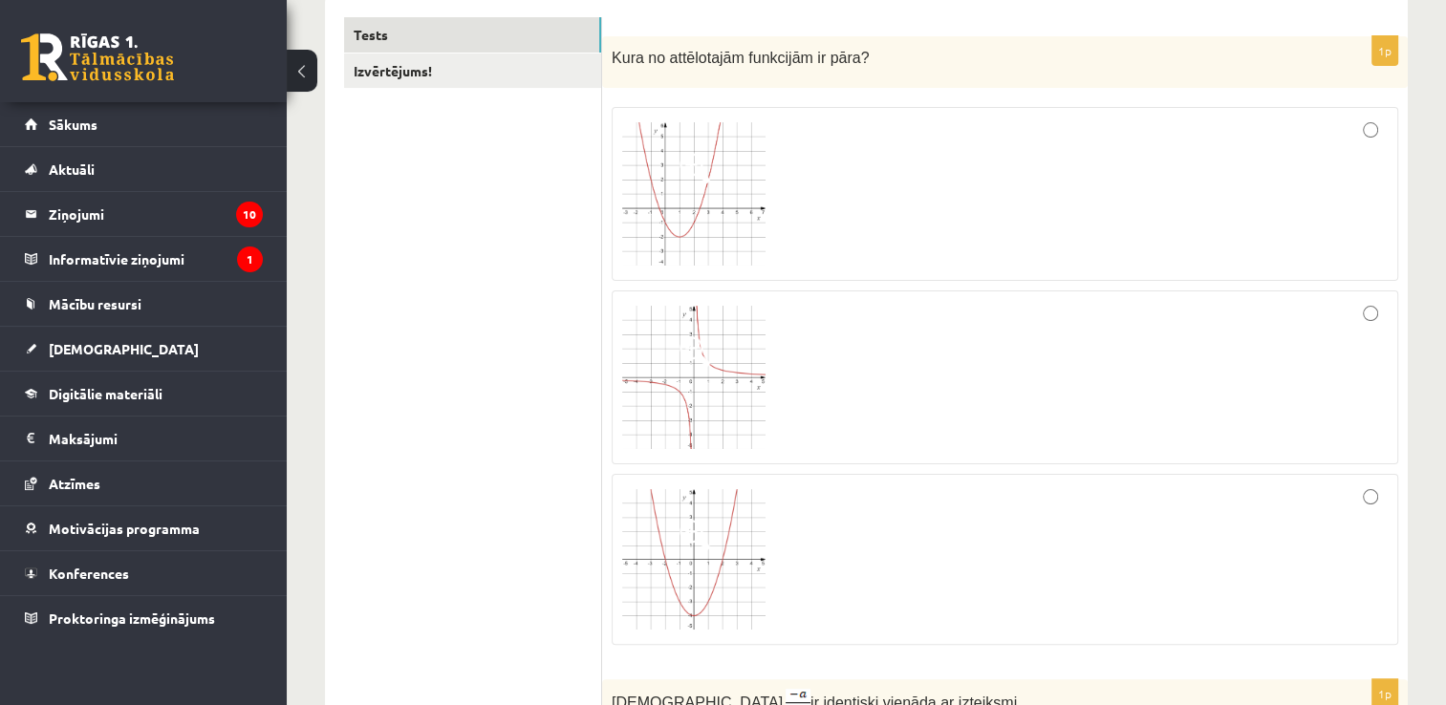
click at [845, 565] on div at bounding box center [1005, 560] width 766 height 151
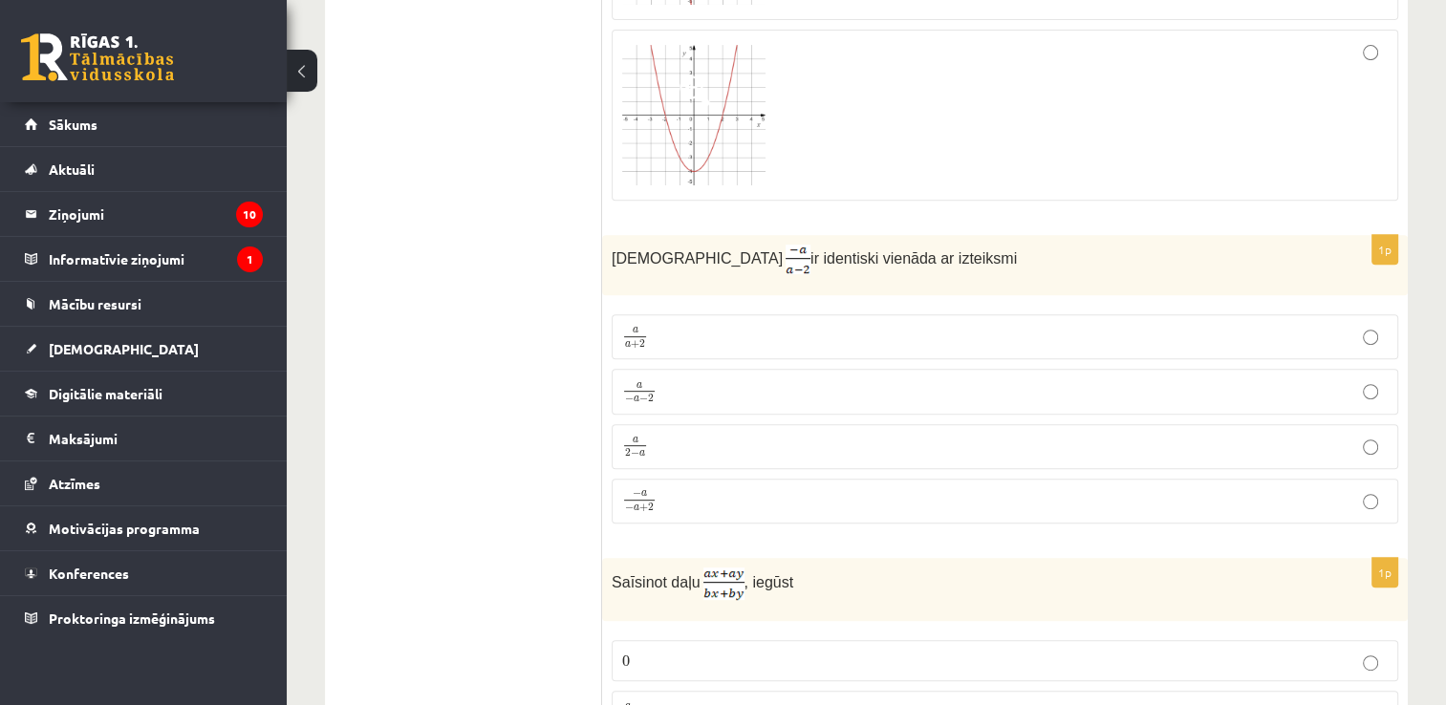
scroll to position [804, 0]
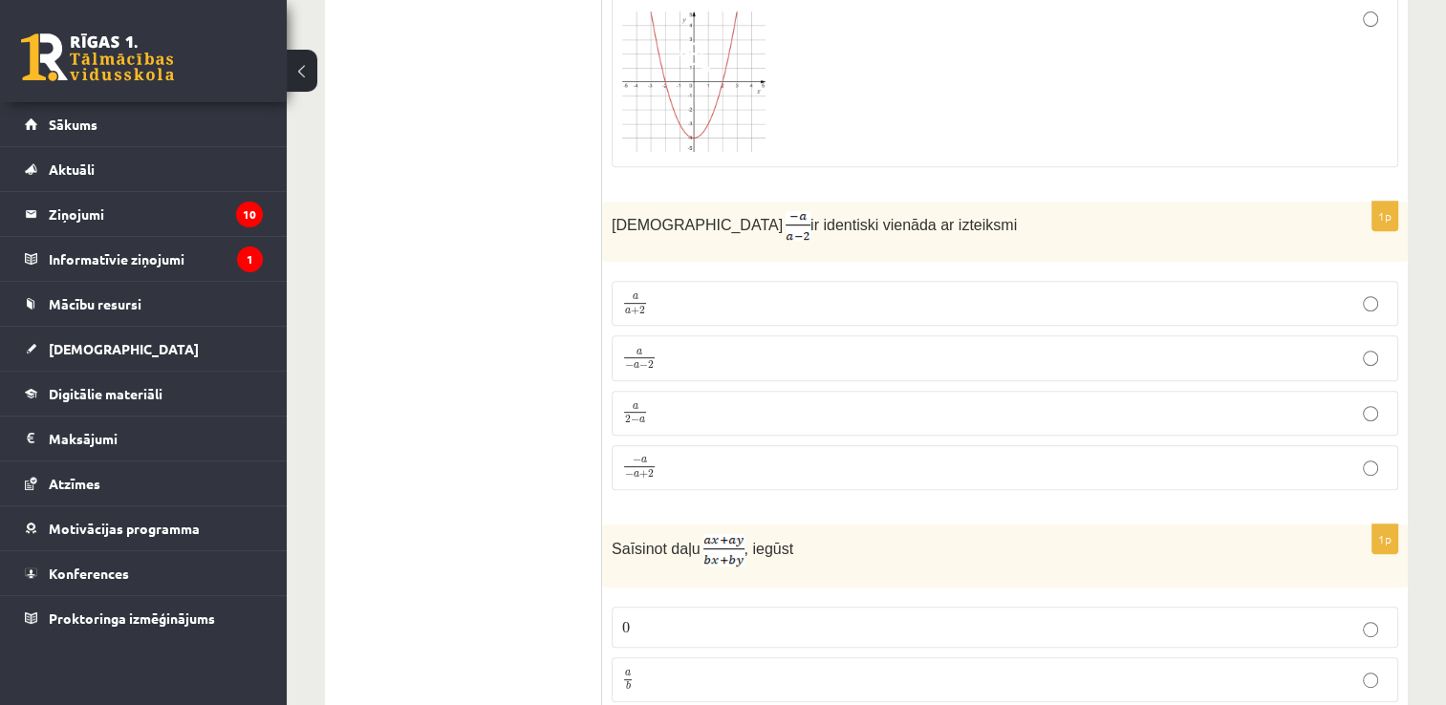
click at [679, 416] on p "a 2 − a a 2 − a" at bounding box center [1005, 413] width 766 height 24
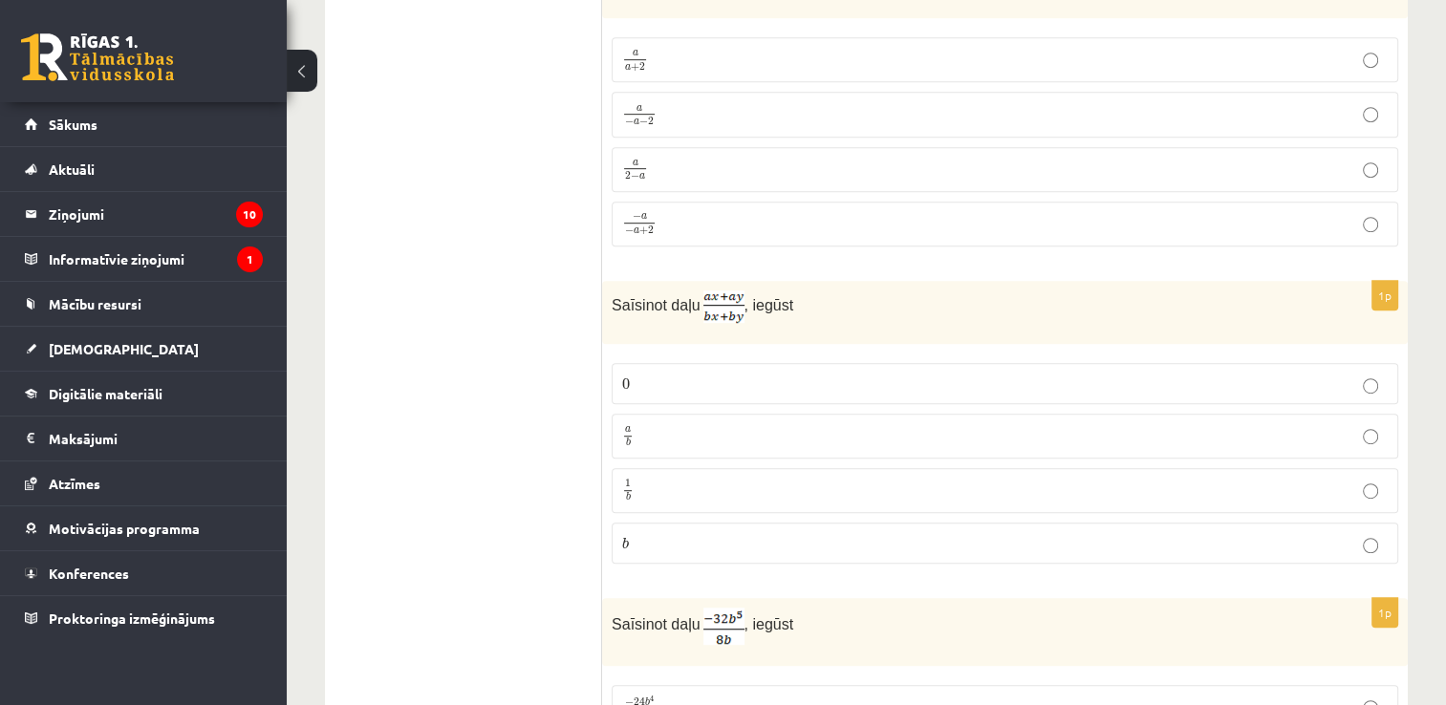
scroll to position [1091, 0]
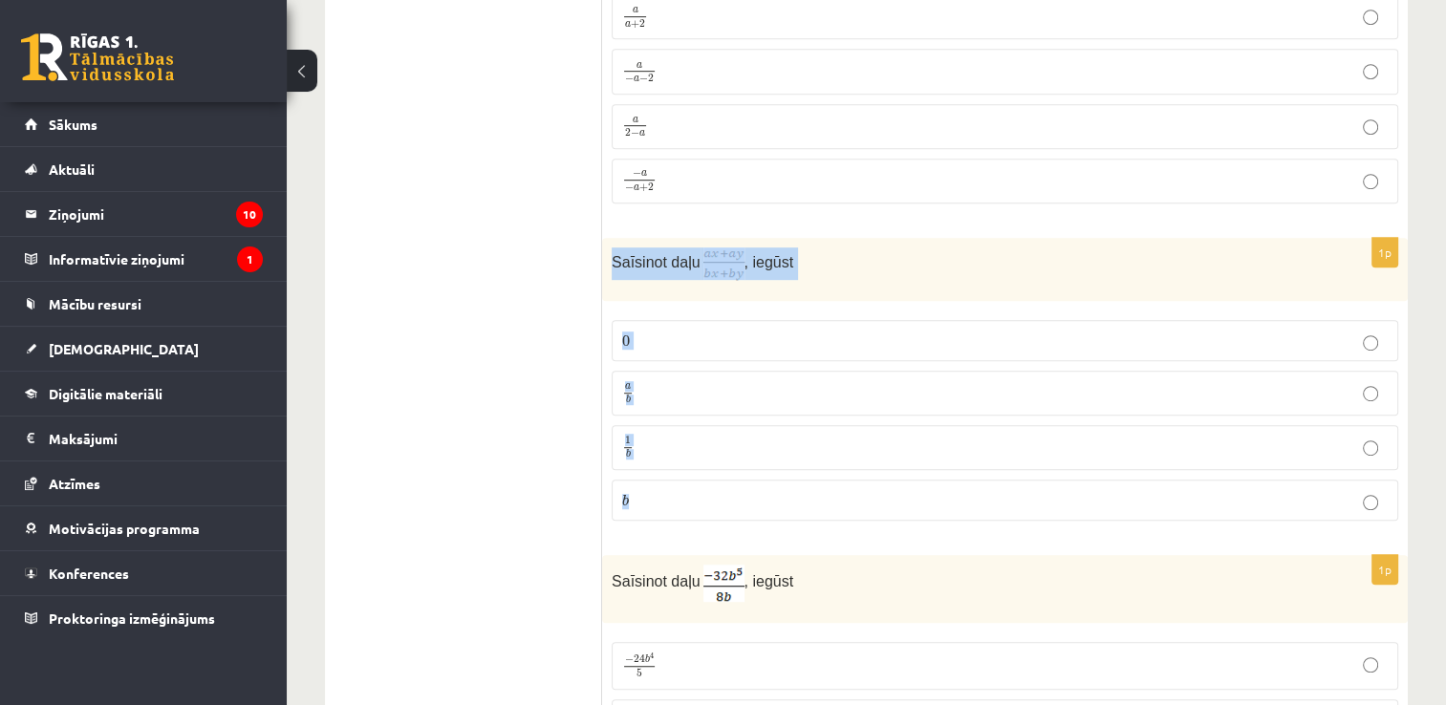
drag, startPoint x: 608, startPoint y: 257, endPoint x: 719, endPoint y: 476, distance: 245.4
click at [719, 476] on div "1p Saīsinot daļu , iegūst 0 0 a b a b 1 b 1 b b b" at bounding box center [1005, 387] width 806 height 298
copy div "Saīsinot daļu , iegūst 0 0 a b a b 1 b 1 b b"
click at [921, 270] on p "Saīsinot daļu , iegūst" at bounding box center [957, 264] width 691 height 33
click at [661, 381] on p "a b a b" at bounding box center [1005, 393] width 766 height 24
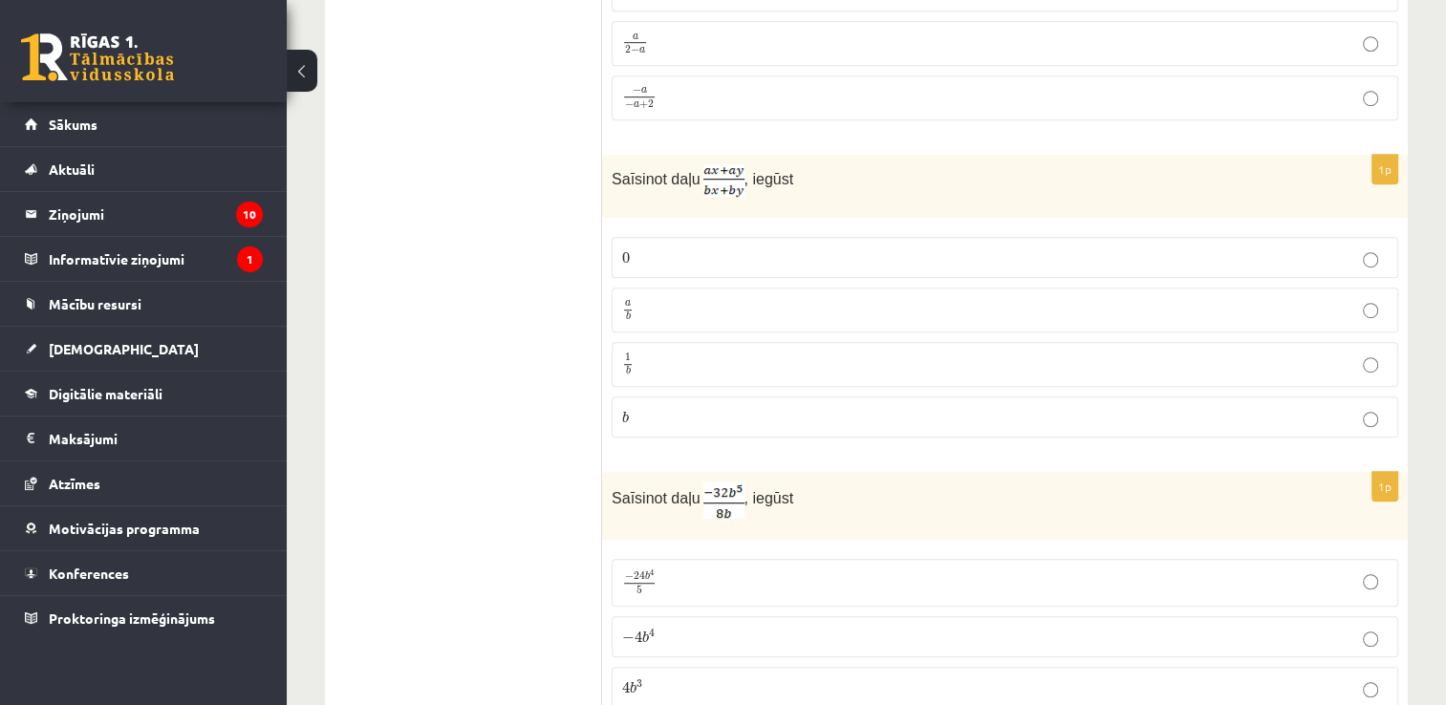
scroll to position [1282, 0]
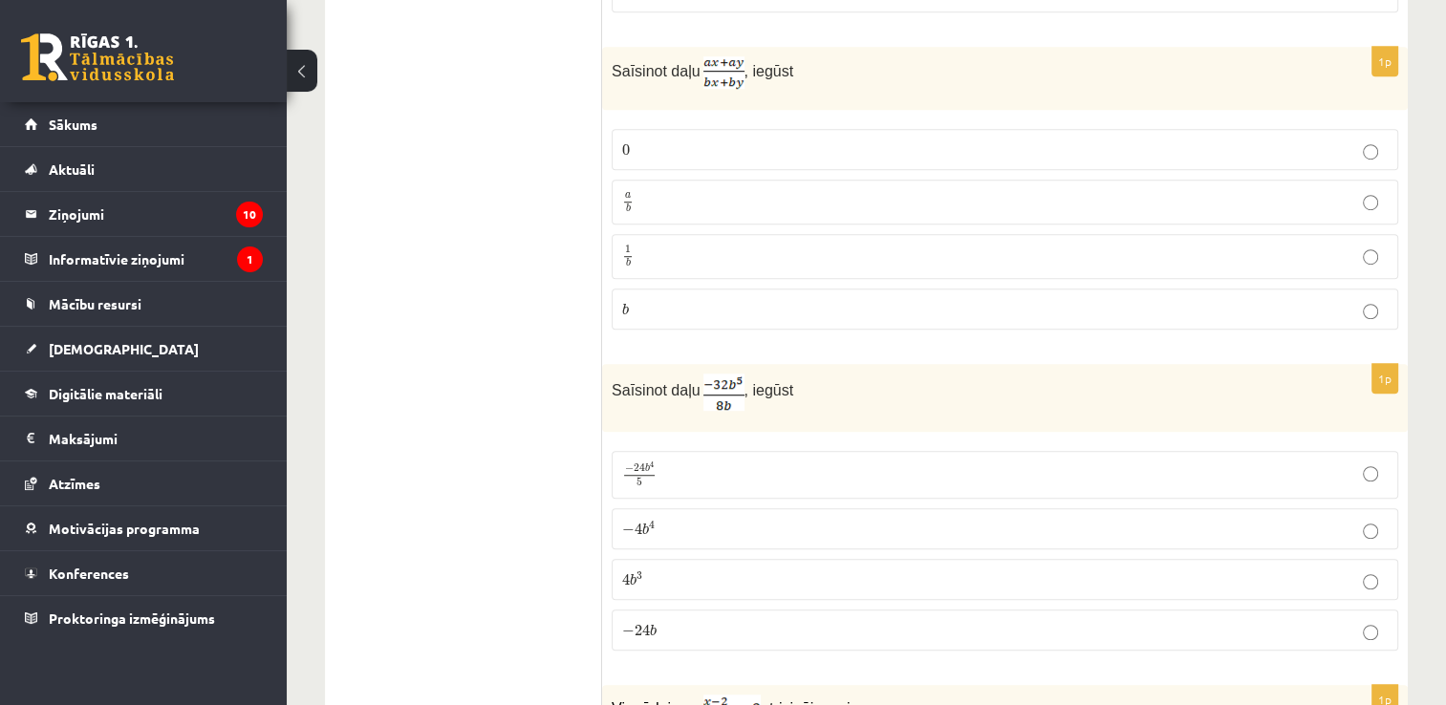
click at [677, 519] on p "− 4 b 4 − 4 b 4" at bounding box center [1005, 529] width 766 height 20
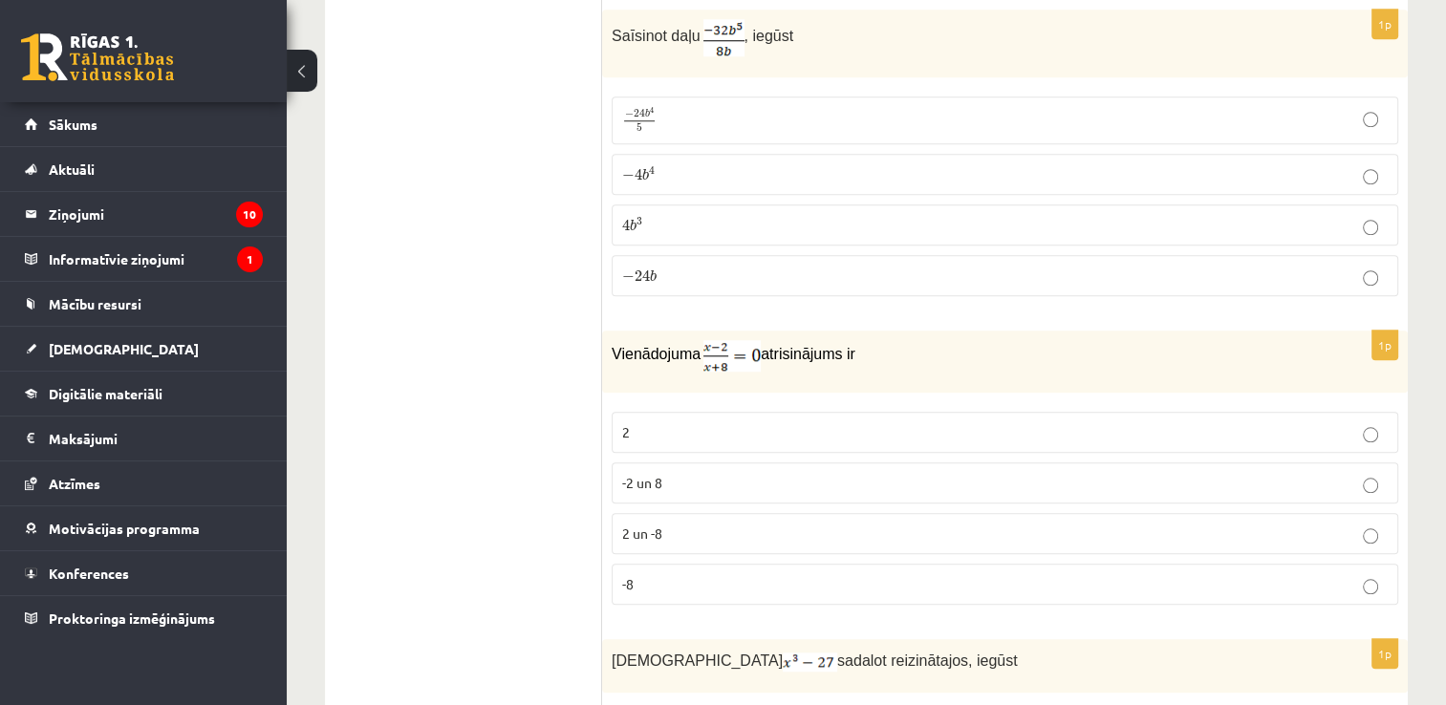
scroll to position [1664, 0]
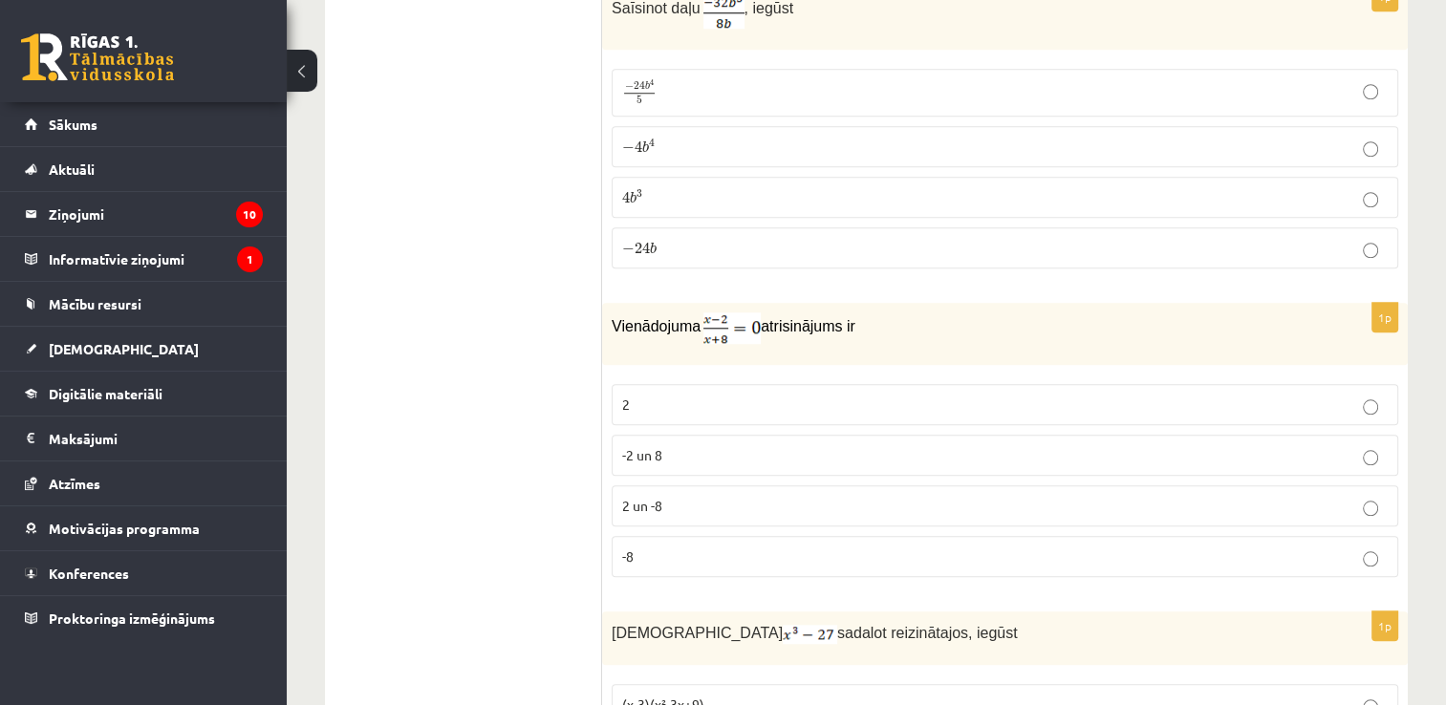
click at [655, 401] on p "2" at bounding box center [1005, 405] width 766 height 20
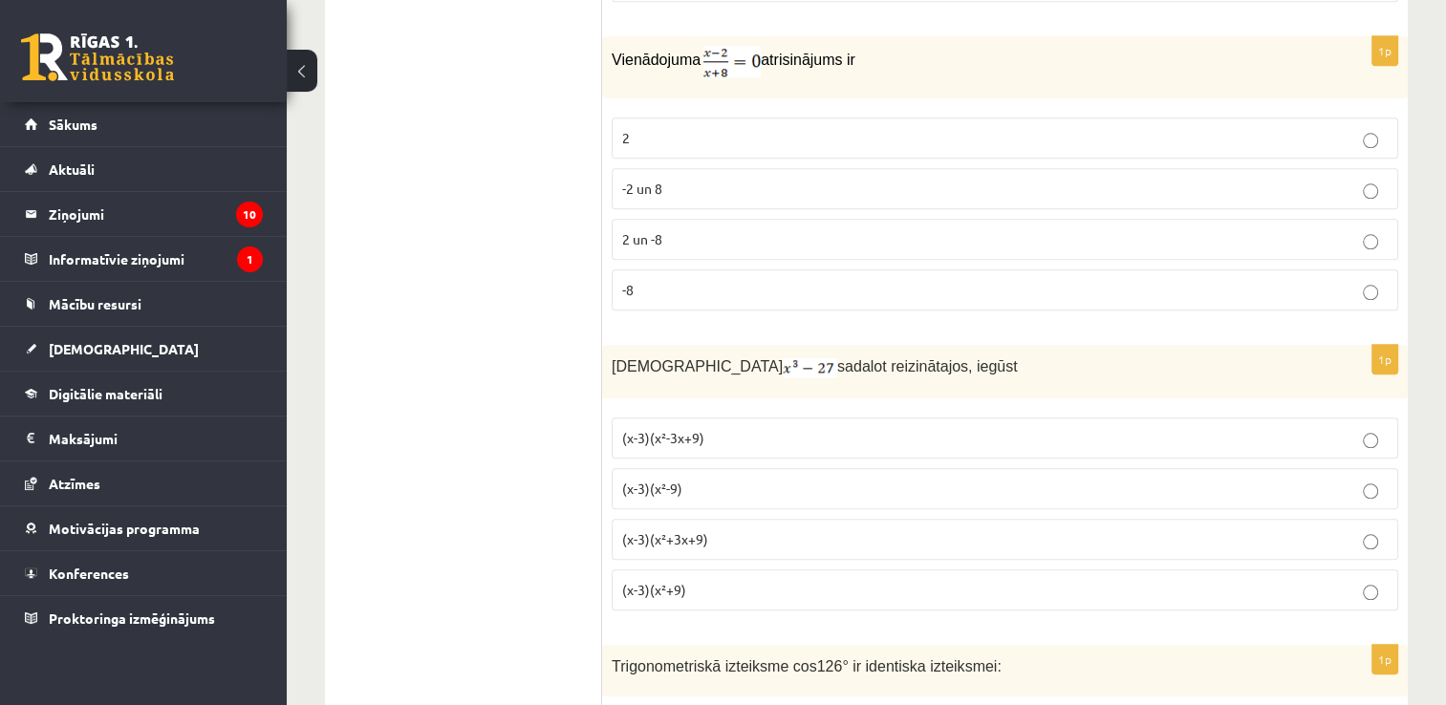
scroll to position [1951, 0]
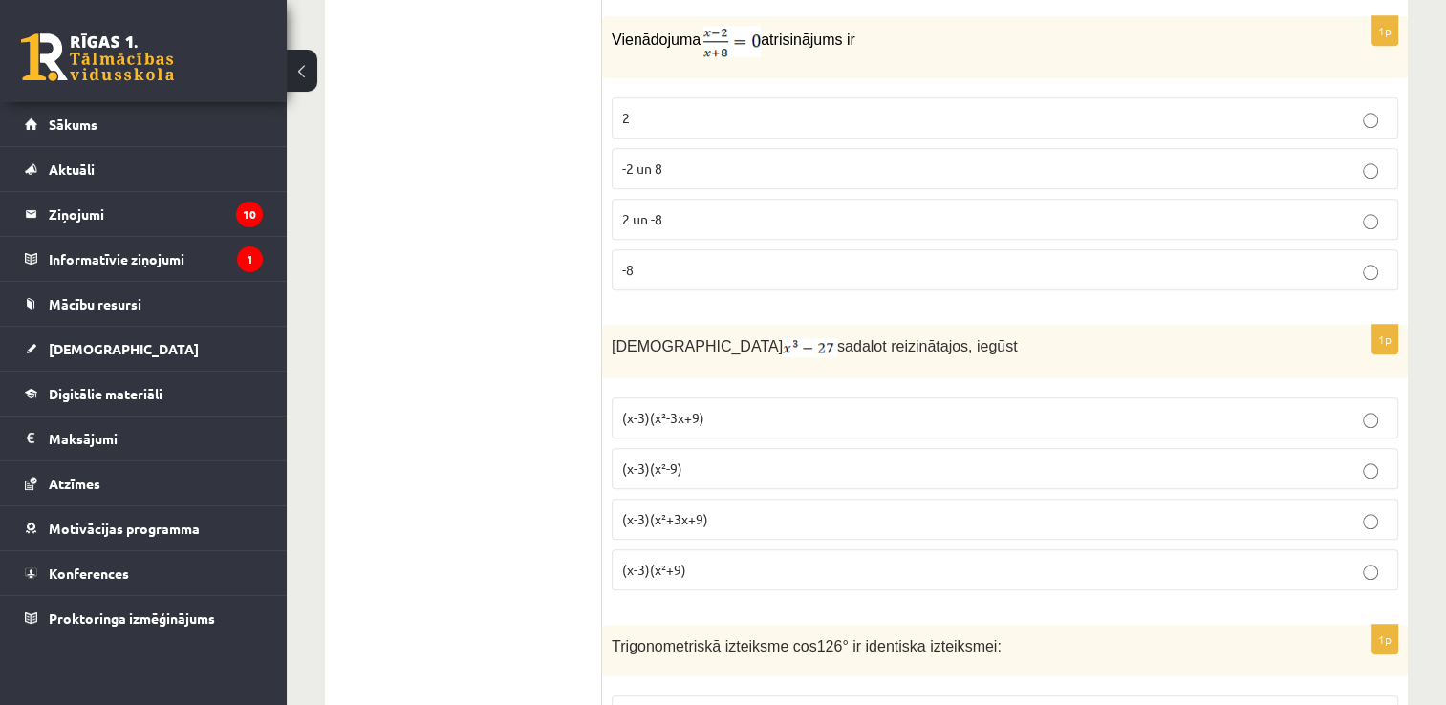
click at [705, 511] on span "(x-3)(x²+3x+9)" at bounding box center [665, 518] width 86 height 17
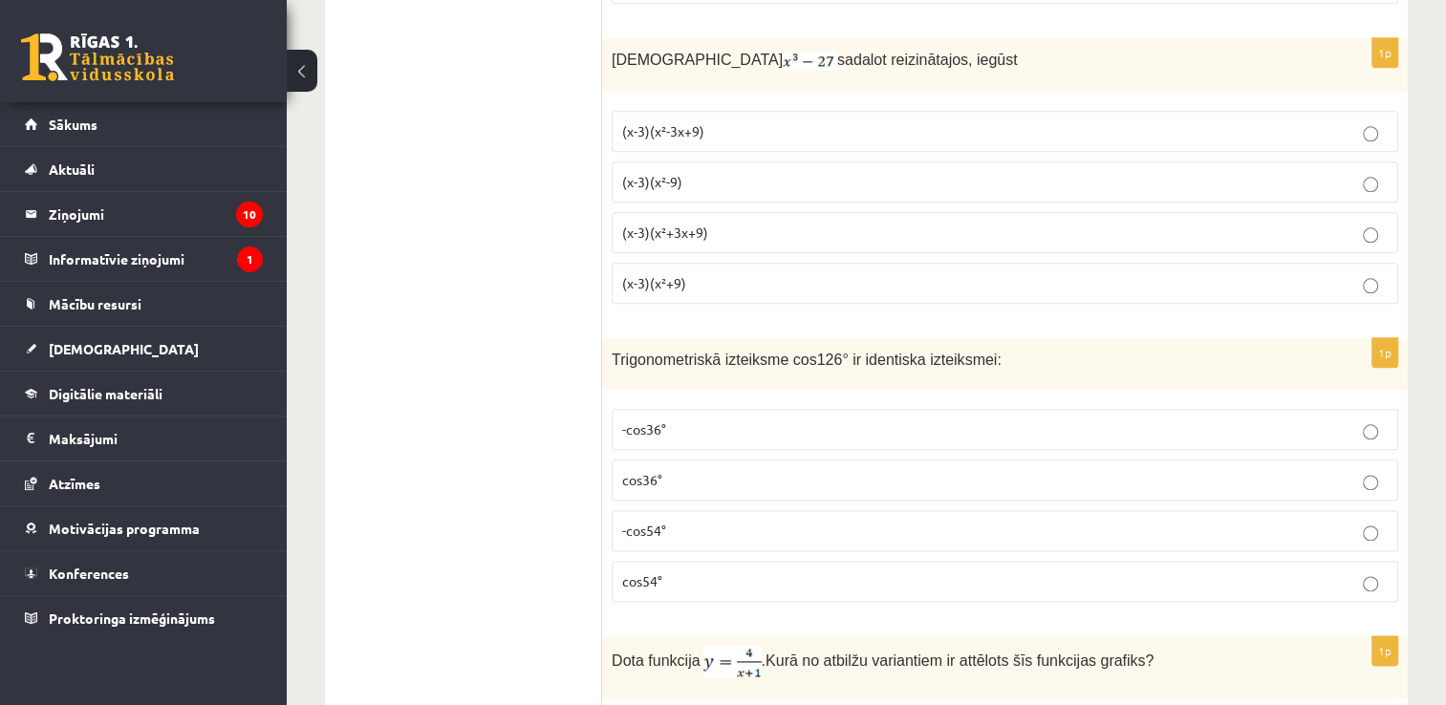
scroll to position [2333, 0]
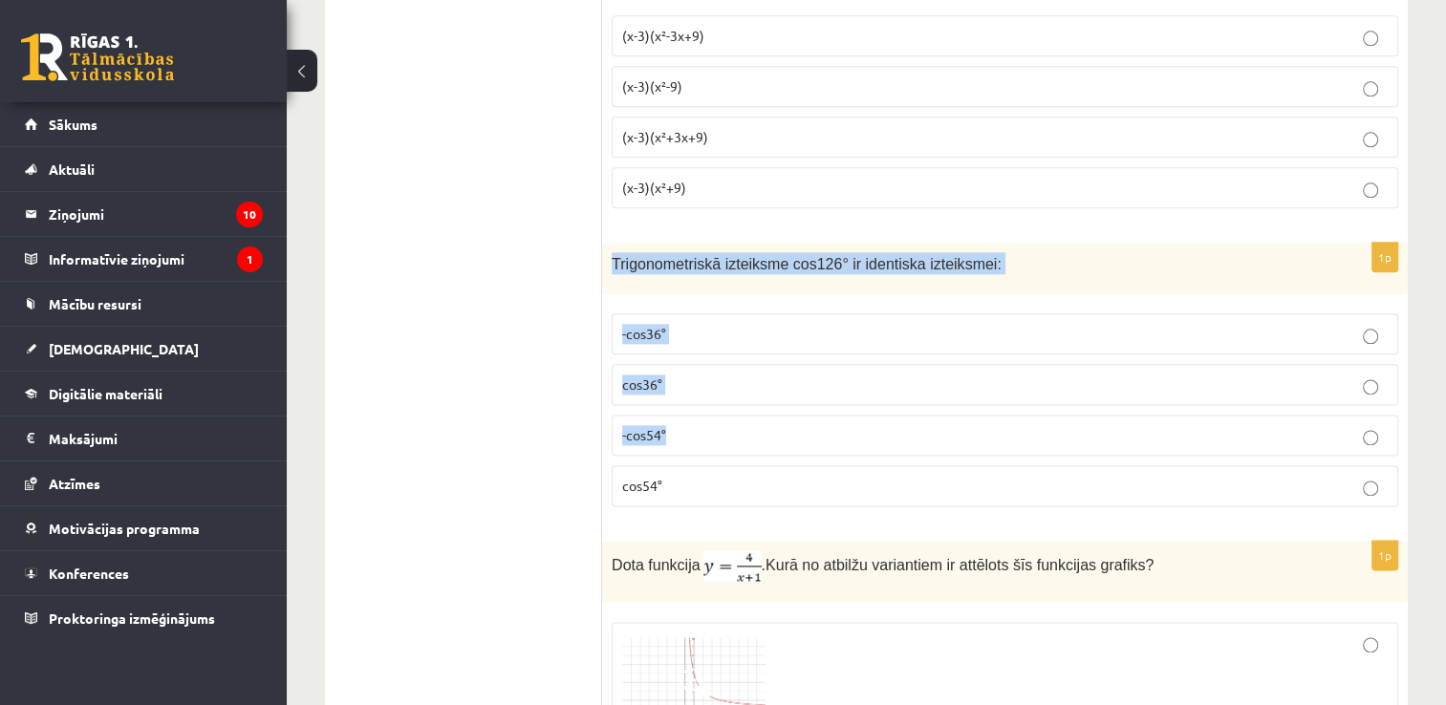
drag, startPoint x: 646, startPoint y: 305, endPoint x: 720, endPoint y: 438, distance: 151.9
click at [720, 438] on div "1p Trigonometriskā izteiksme cos126° ir identiska izteiksmei: -cos36° cos36° -c…" at bounding box center [1005, 383] width 806 height 280
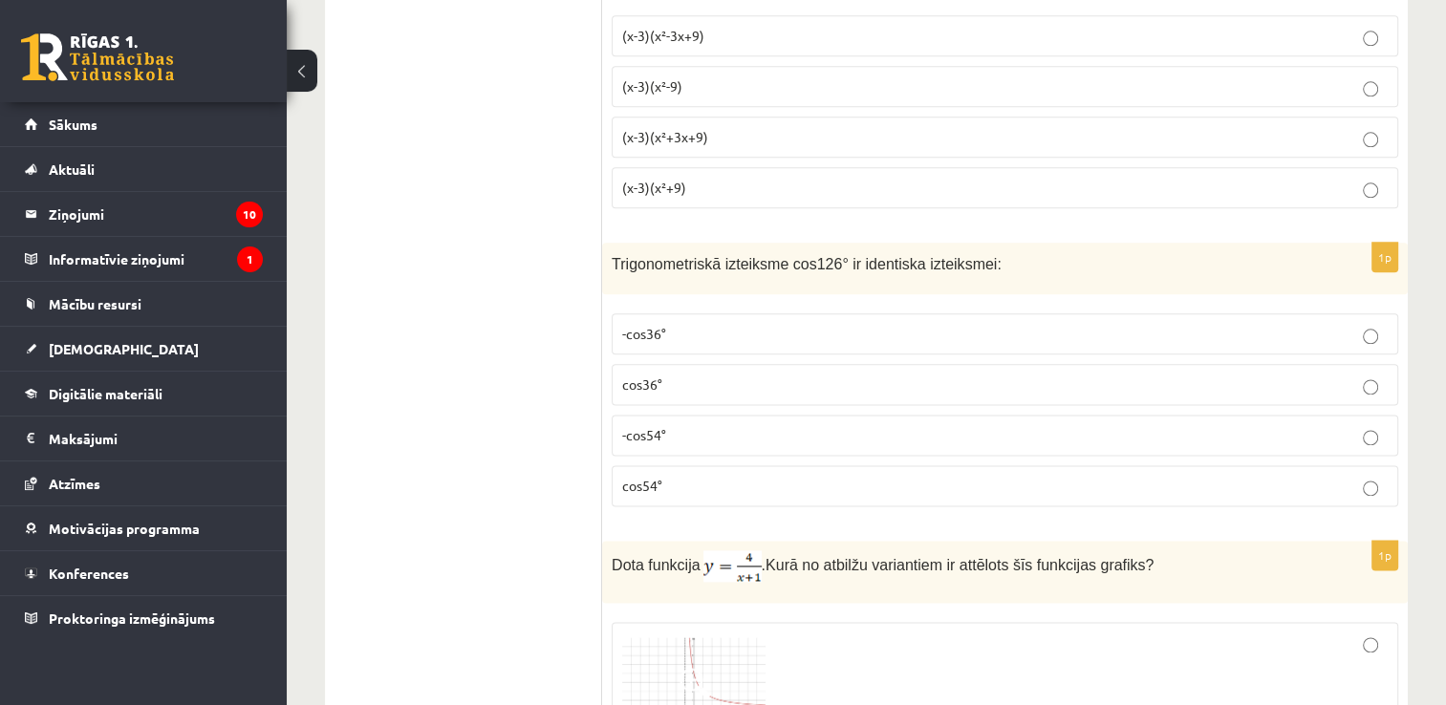
drag, startPoint x: 720, startPoint y: 438, endPoint x: 729, endPoint y: 475, distance: 38.5
click at [729, 476] on p "cos54°" at bounding box center [1005, 486] width 766 height 20
click at [607, 243] on div "Trigonometriskā izteiksme cos126° ir identiska izteiksmei:" at bounding box center [1005, 269] width 806 height 53
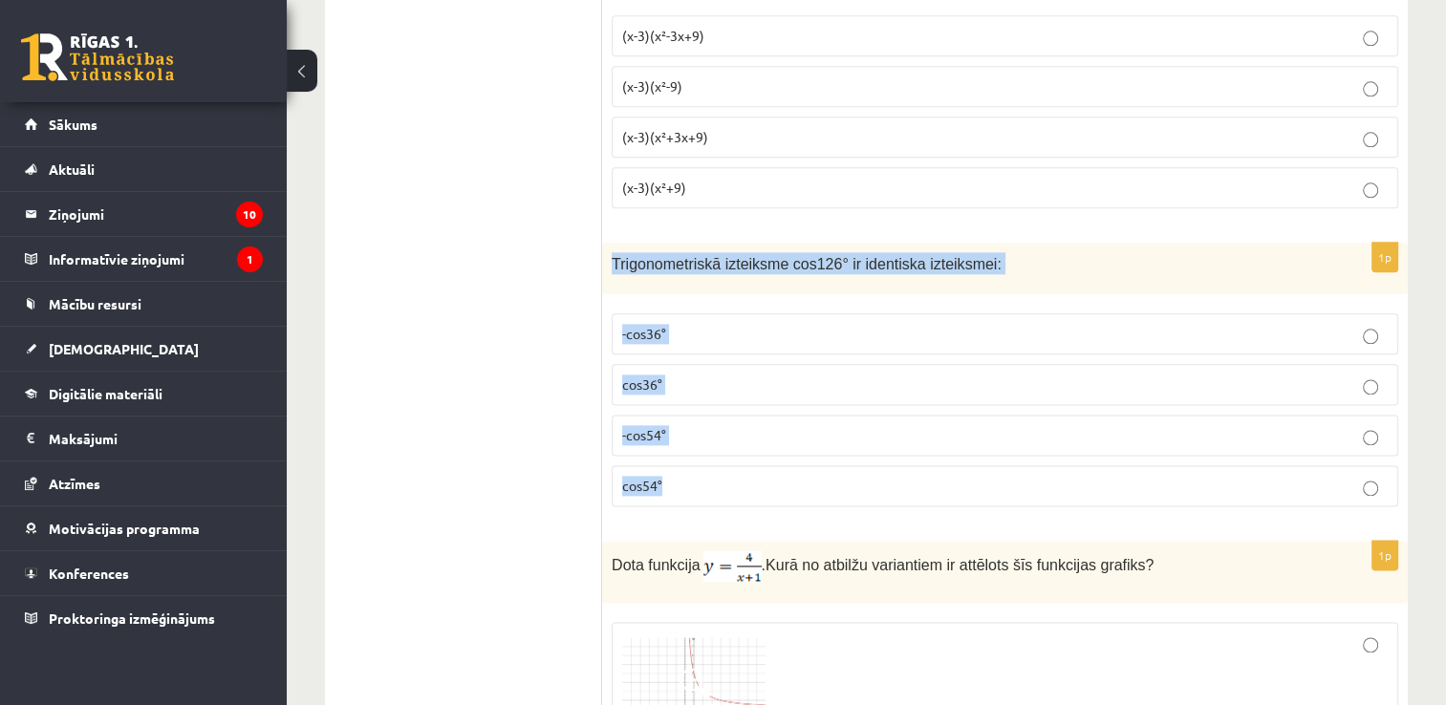
drag, startPoint x: 613, startPoint y: 254, endPoint x: 684, endPoint y: 465, distance: 222.2
click at [684, 465] on div "1p Trigonometriskā izteiksme cos126° ir identiska izteiksmei: -cos36° cos36° -c…" at bounding box center [1005, 383] width 806 height 280
copy div "Trigonometriskā izteiksme cos126° ir identiska izteiksmei: -cos36° cos36° -cos5…"
click at [635, 426] on span "-cos54°" at bounding box center [644, 434] width 44 height 17
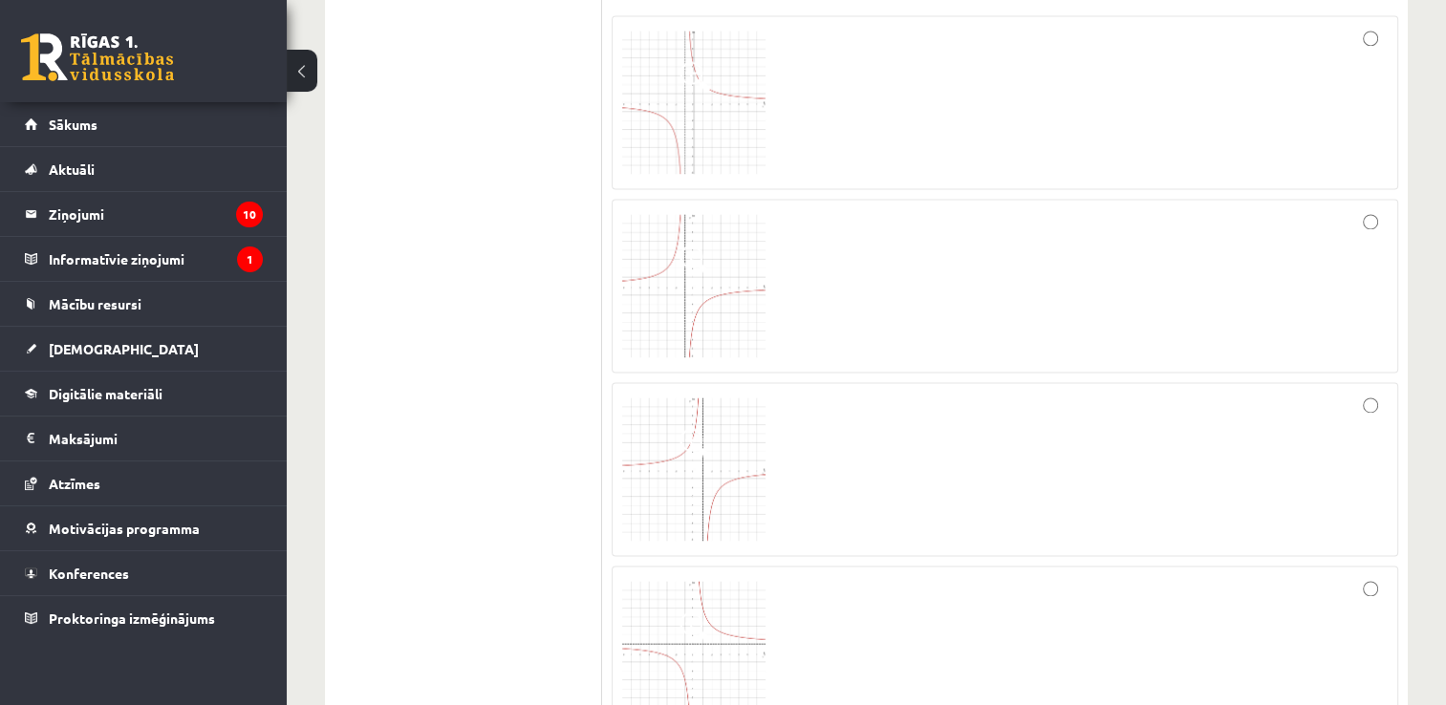
scroll to position [2907, 0]
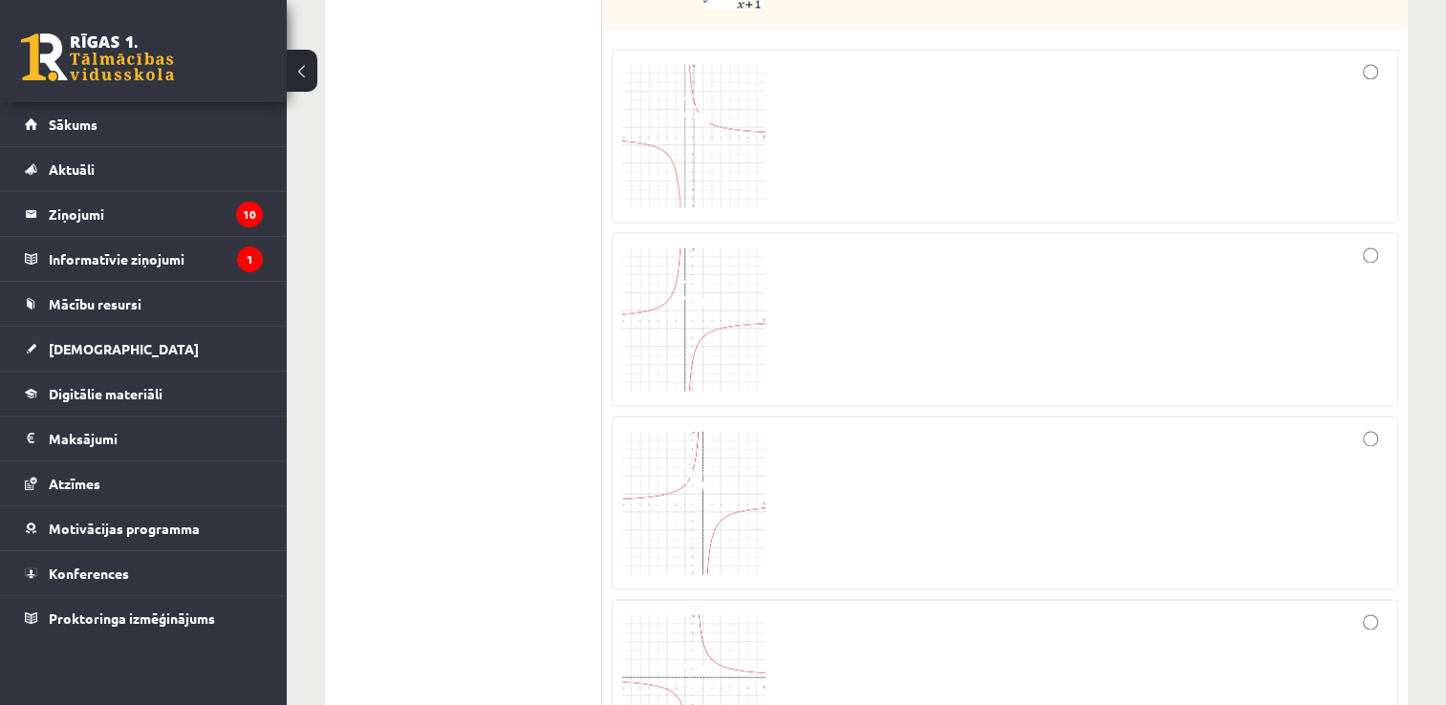
click at [726, 81] on img at bounding box center [693, 135] width 143 height 143
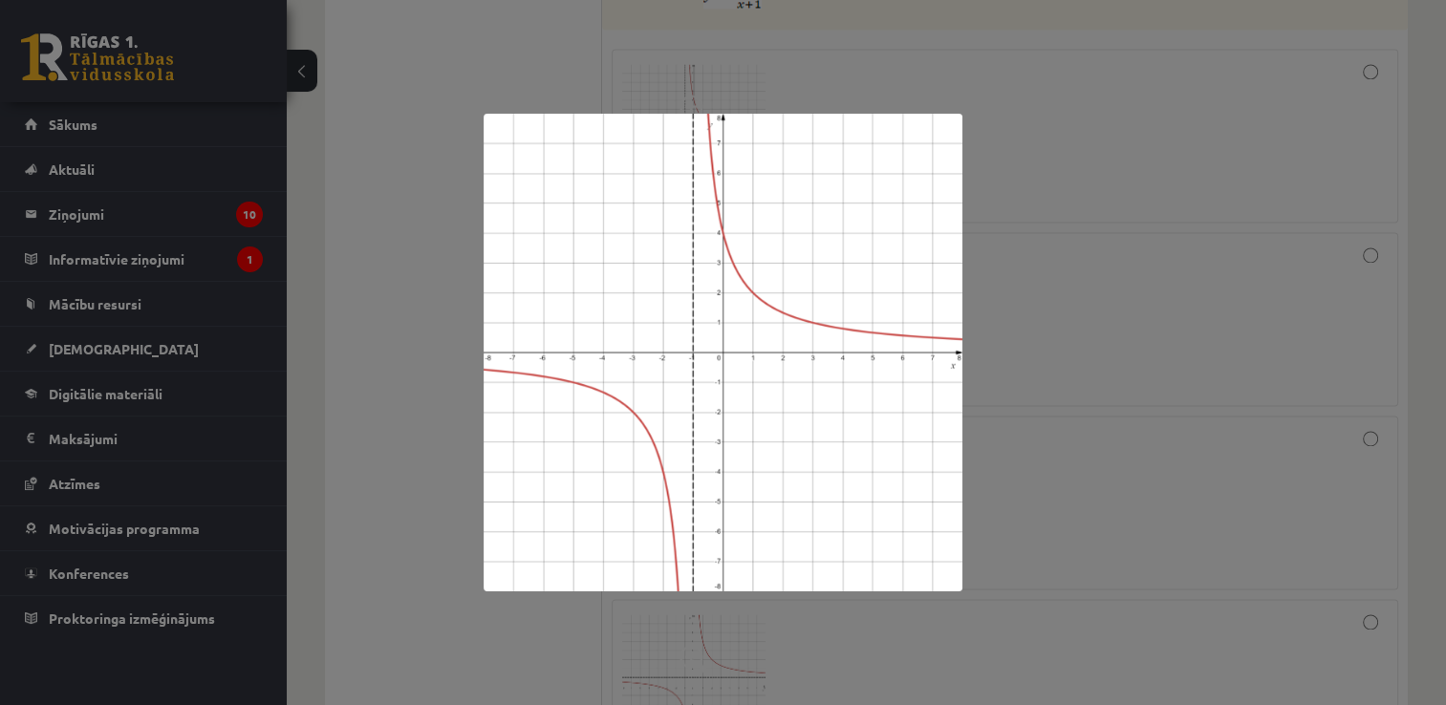
click at [775, 105] on div at bounding box center [723, 352] width 1446 height 705
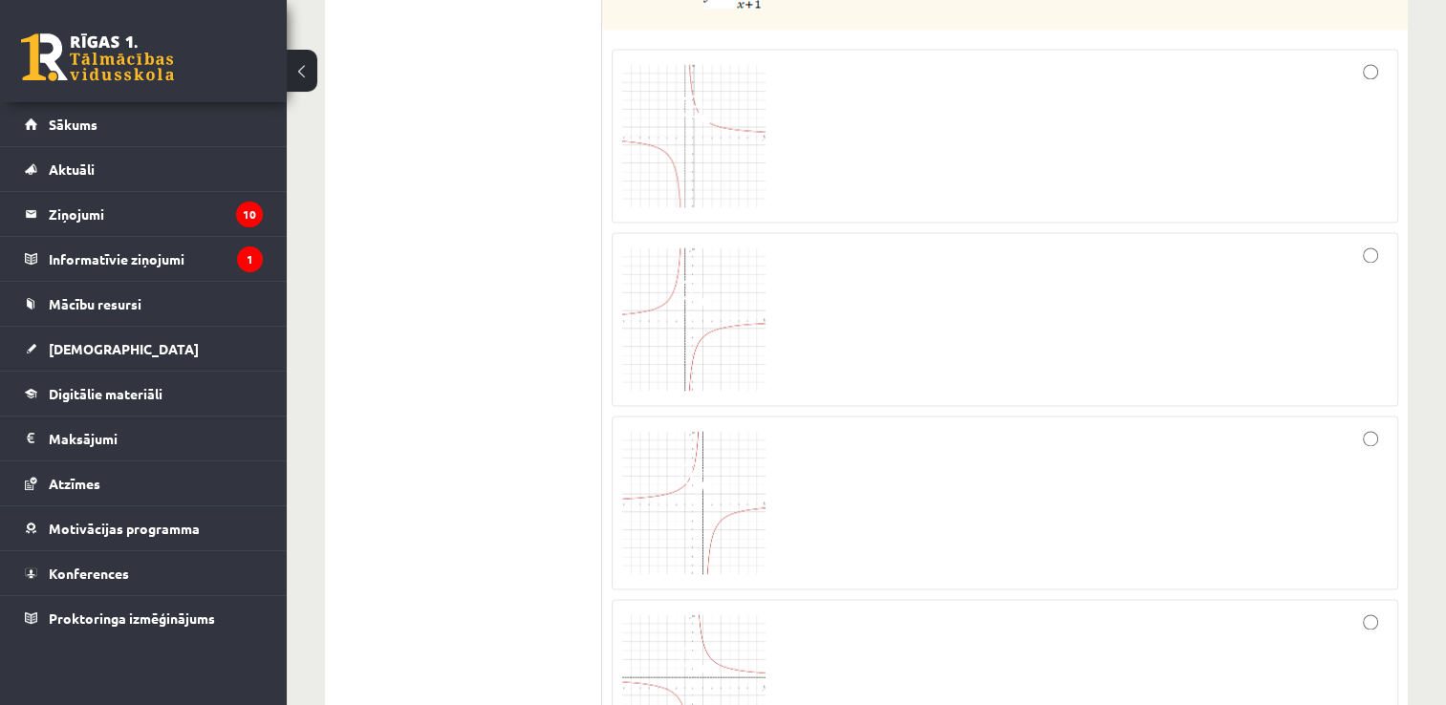
click at [700, 649] on span at bounding box center [695, 660] width 31 height 31
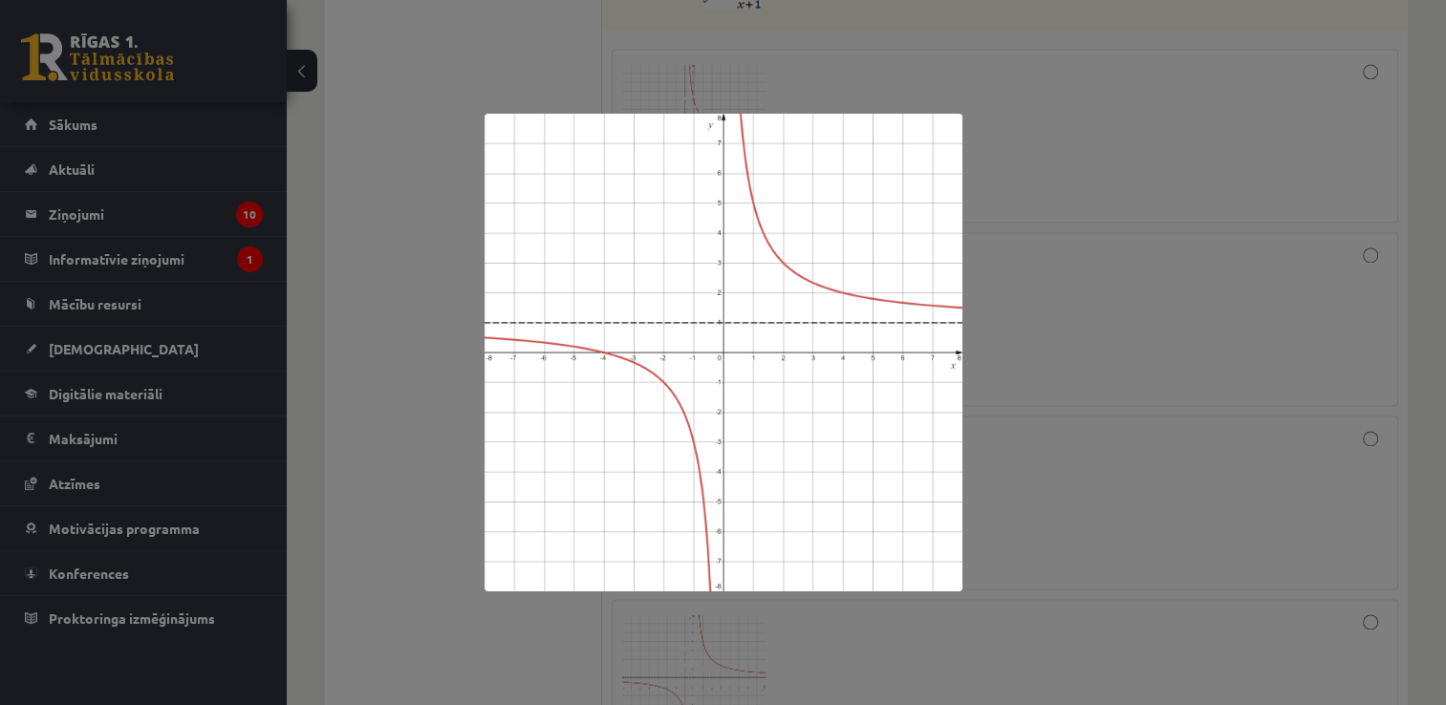
click at [864, 88] on div at bounding box center [723, 352] width 1446 height 705
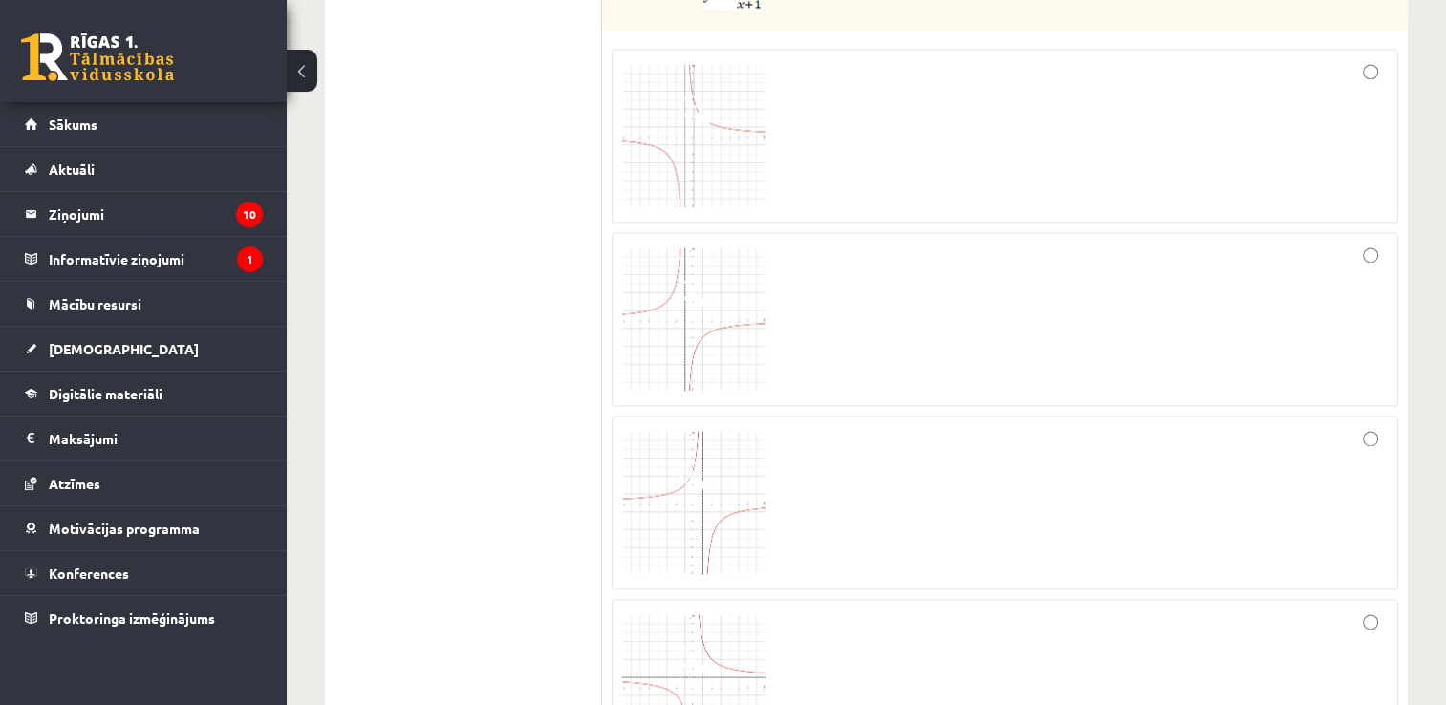
click at [1073, 134] on div at bounding box center [1005, 135] width 766 height 153
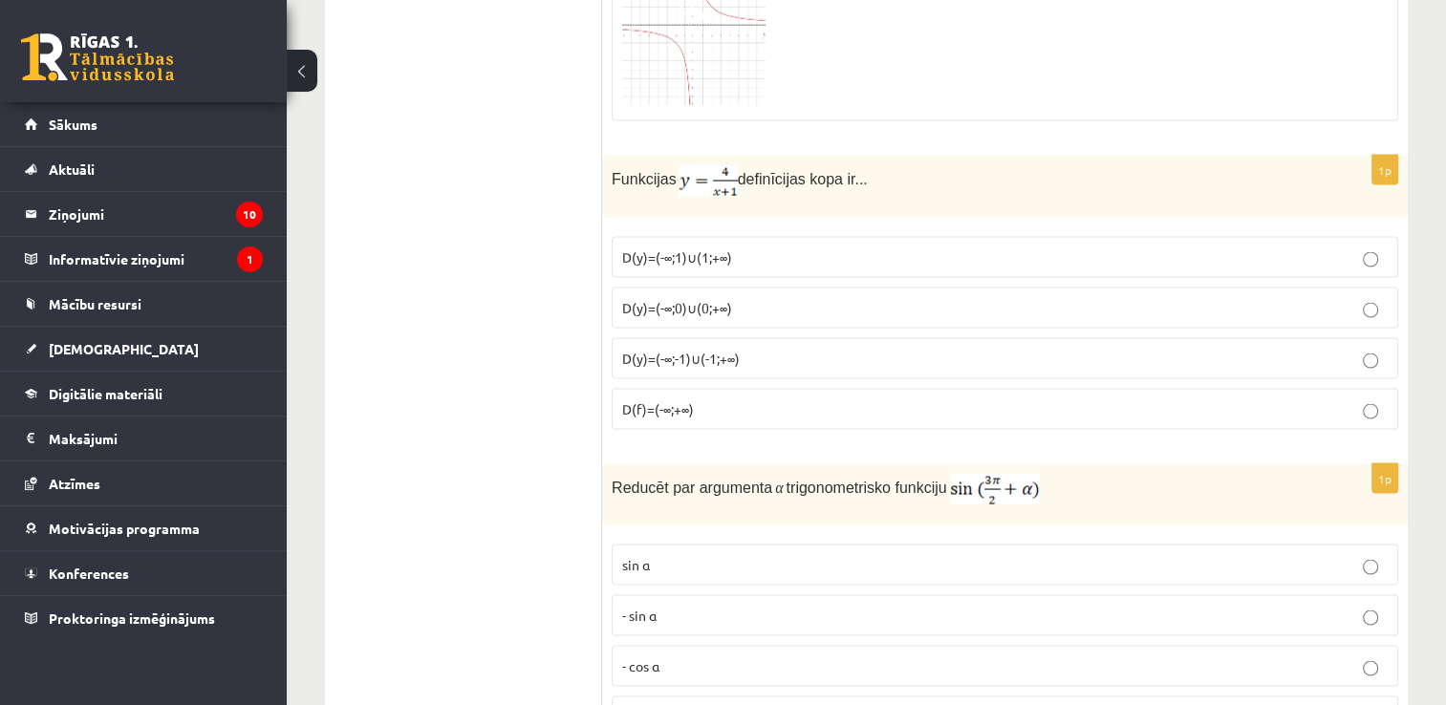
scroll to position [3576, 0]
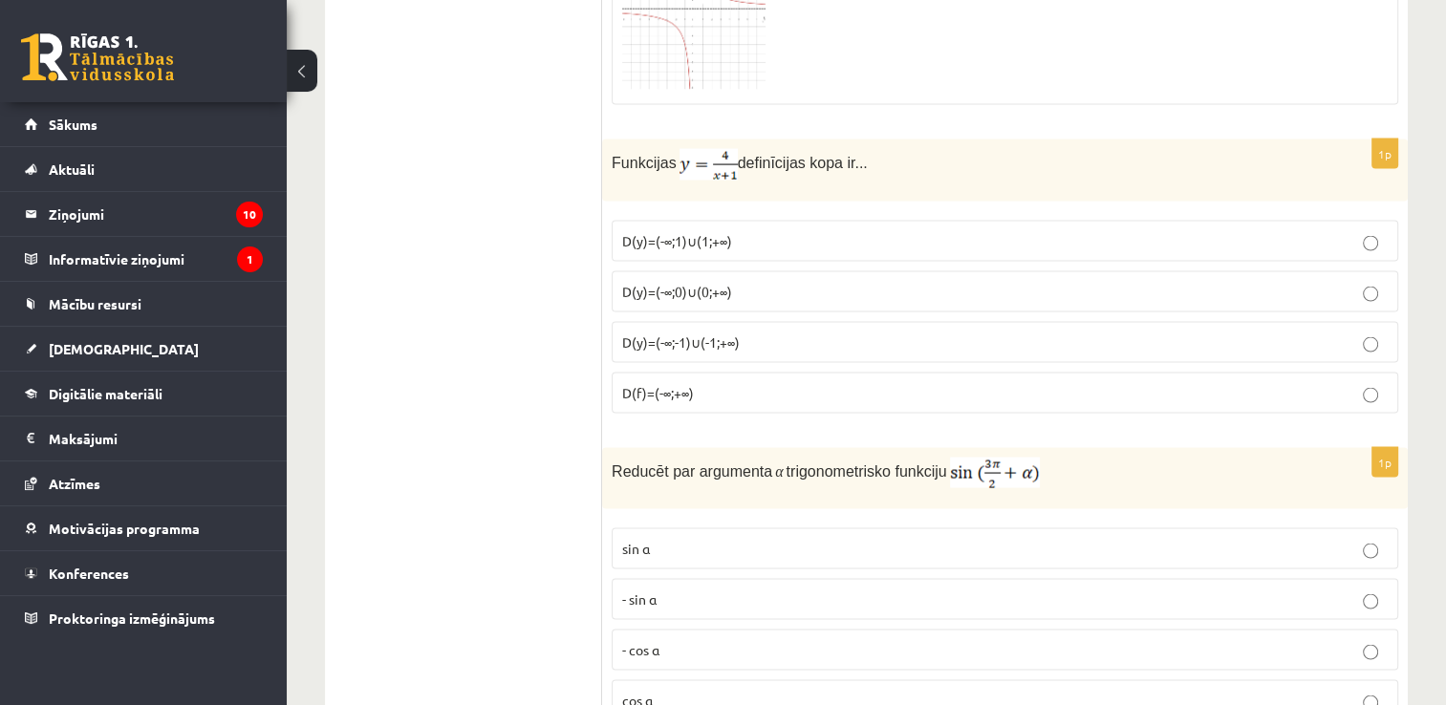
click at [726, 282] on p "D(y)=(-∞;0)∪(0;+∞)" at bounding box center [1005, 291] width 766 height 20
click at [733, 335] on label "D(y)=(-∞;-1)∪(-1;+∞)" at bounding box center [1005, 341] width 787 height 41
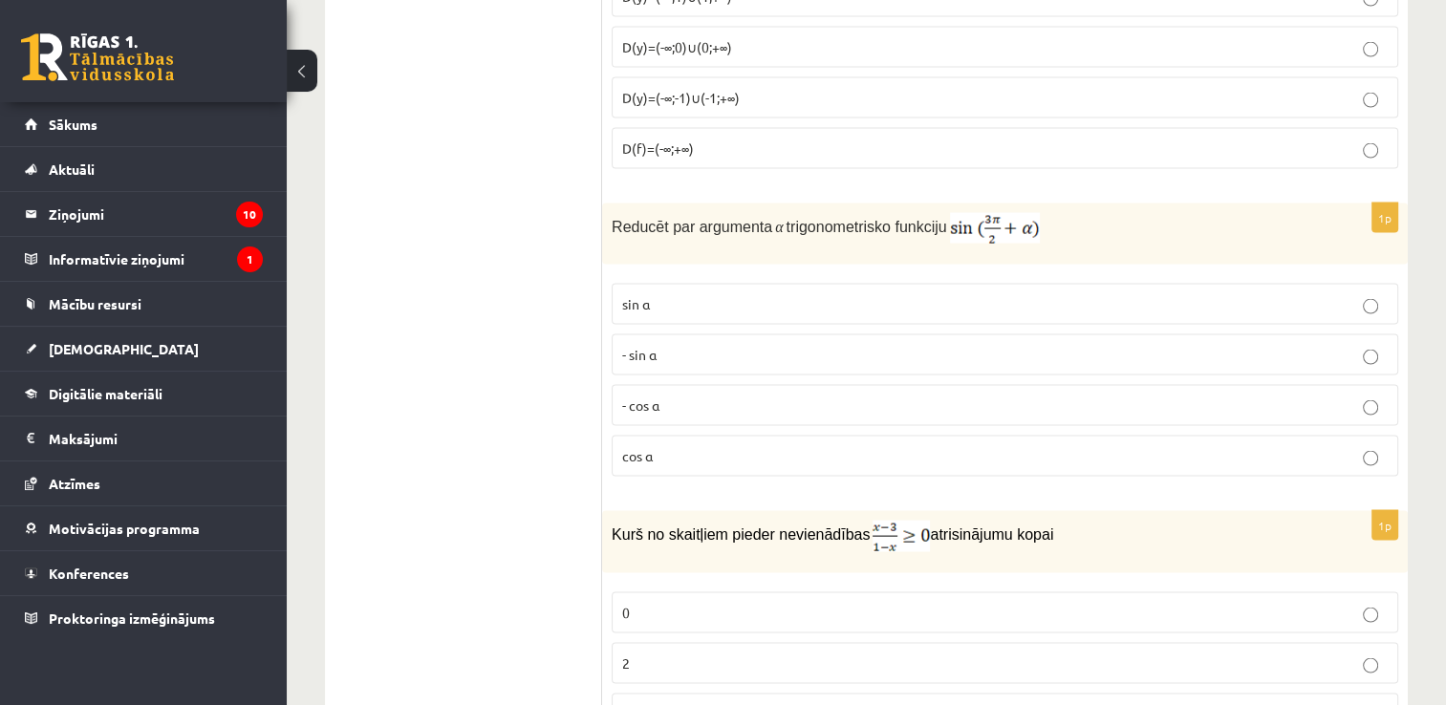
scroll to position [3863, 0]
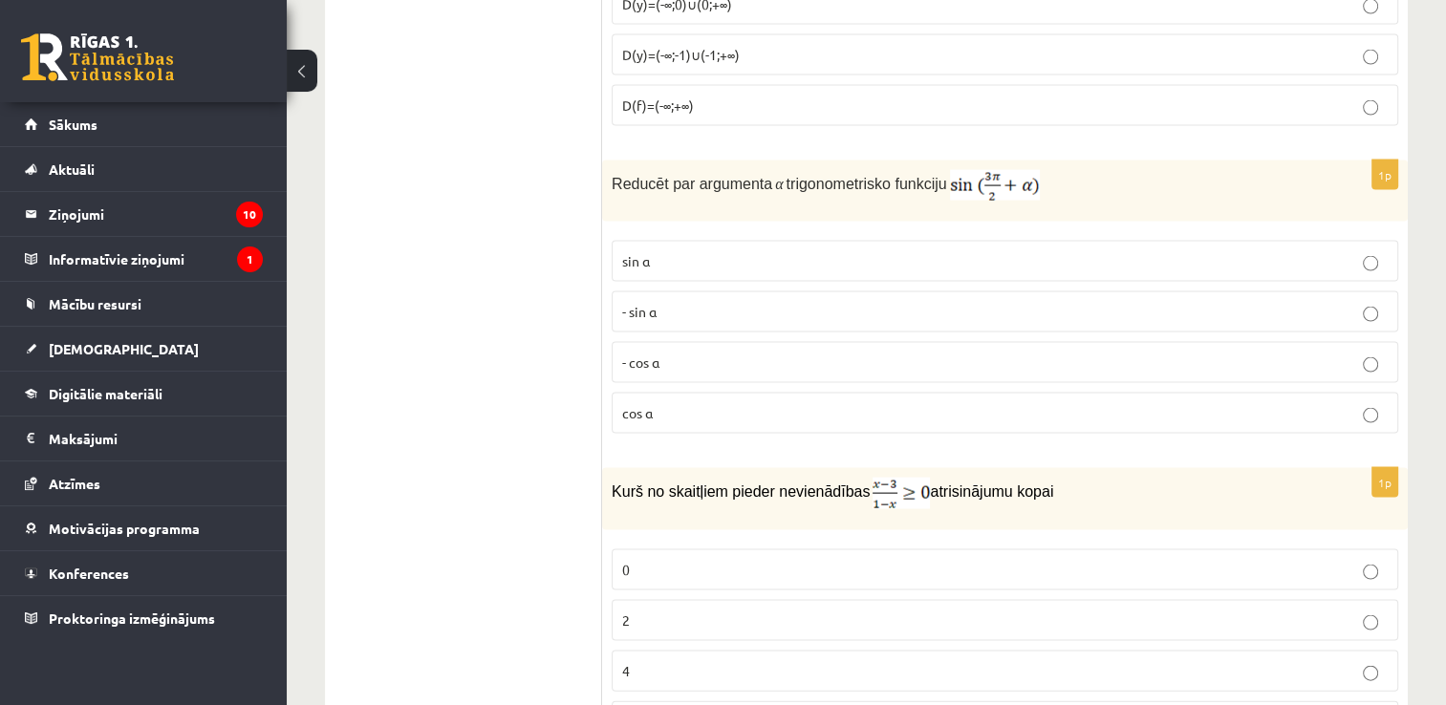
click at [661, 353] on p "- cos ⁡α" at bounding box center [1005, 363] width 766 height 20
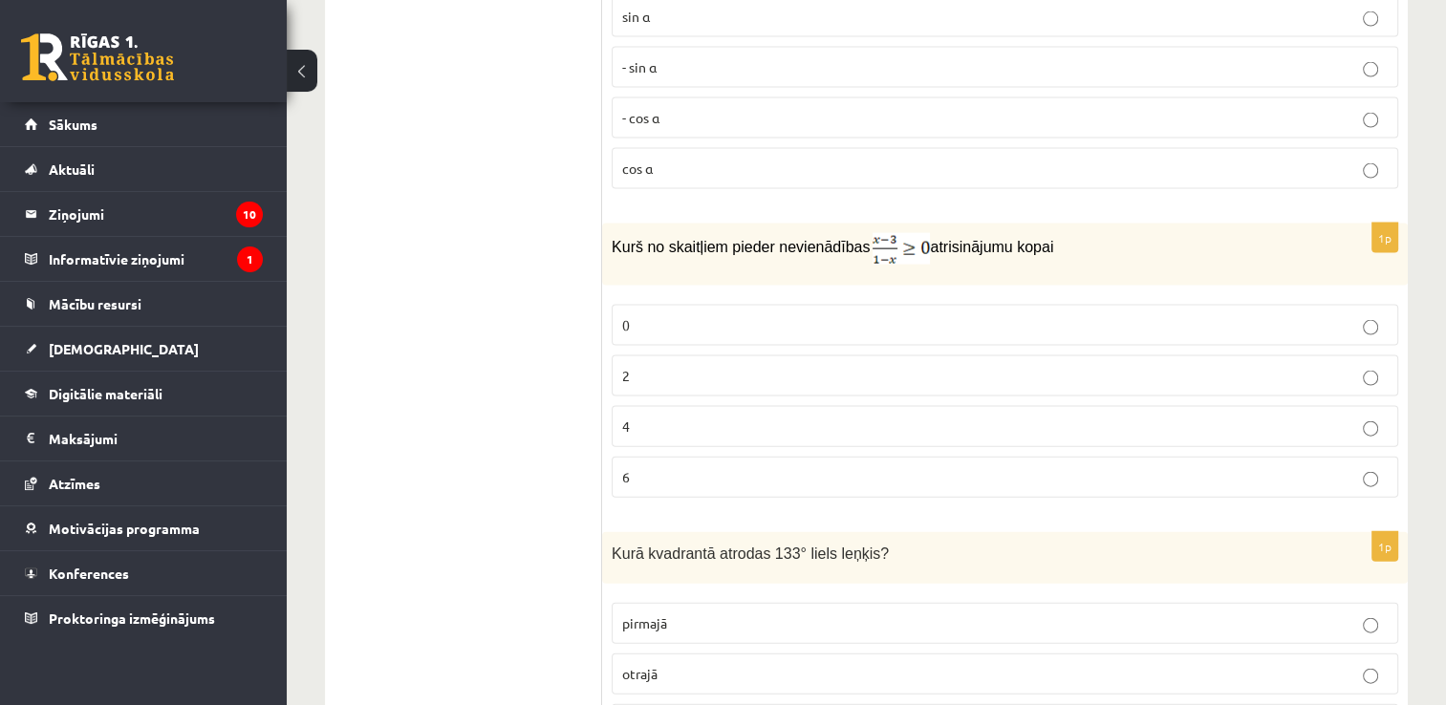
scroll to position [4150, 0]
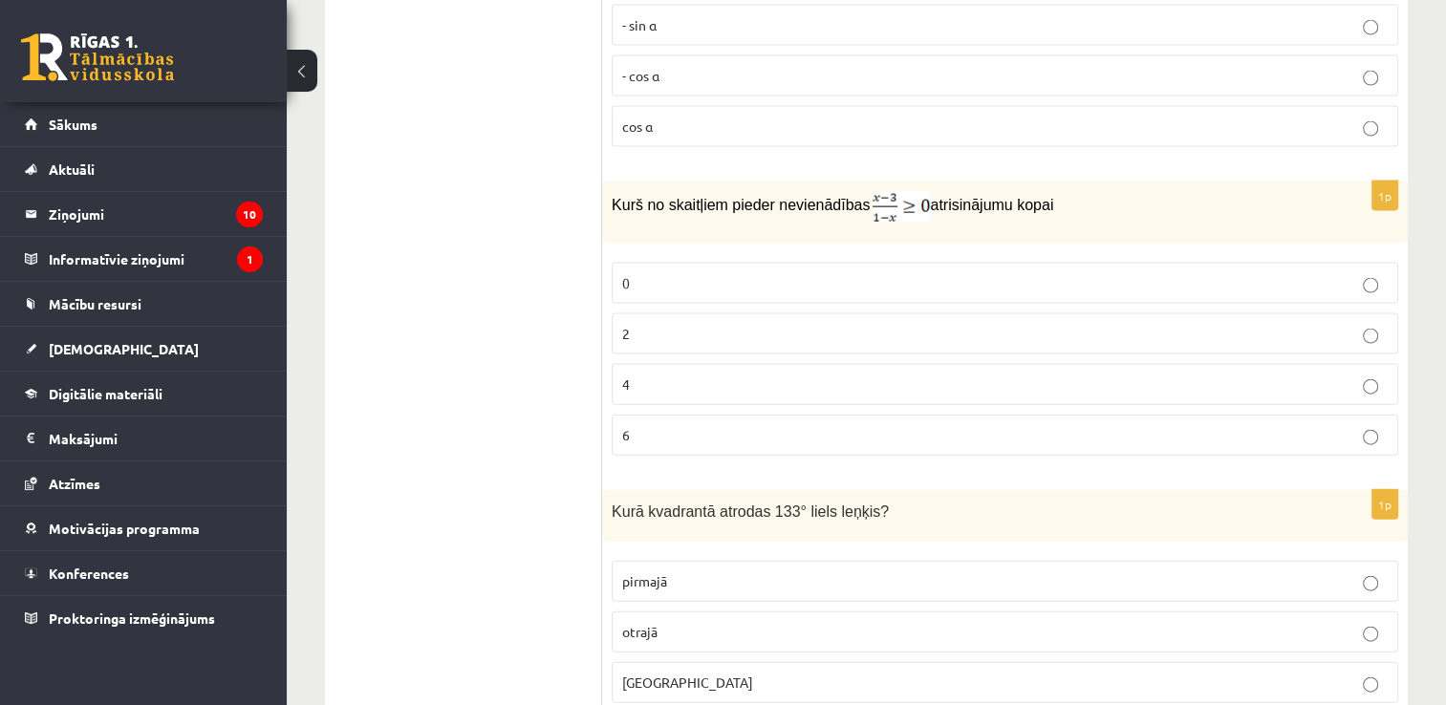
click at [639, 273] on p "0" at bounding box center [1005, 283] width 766 height 20
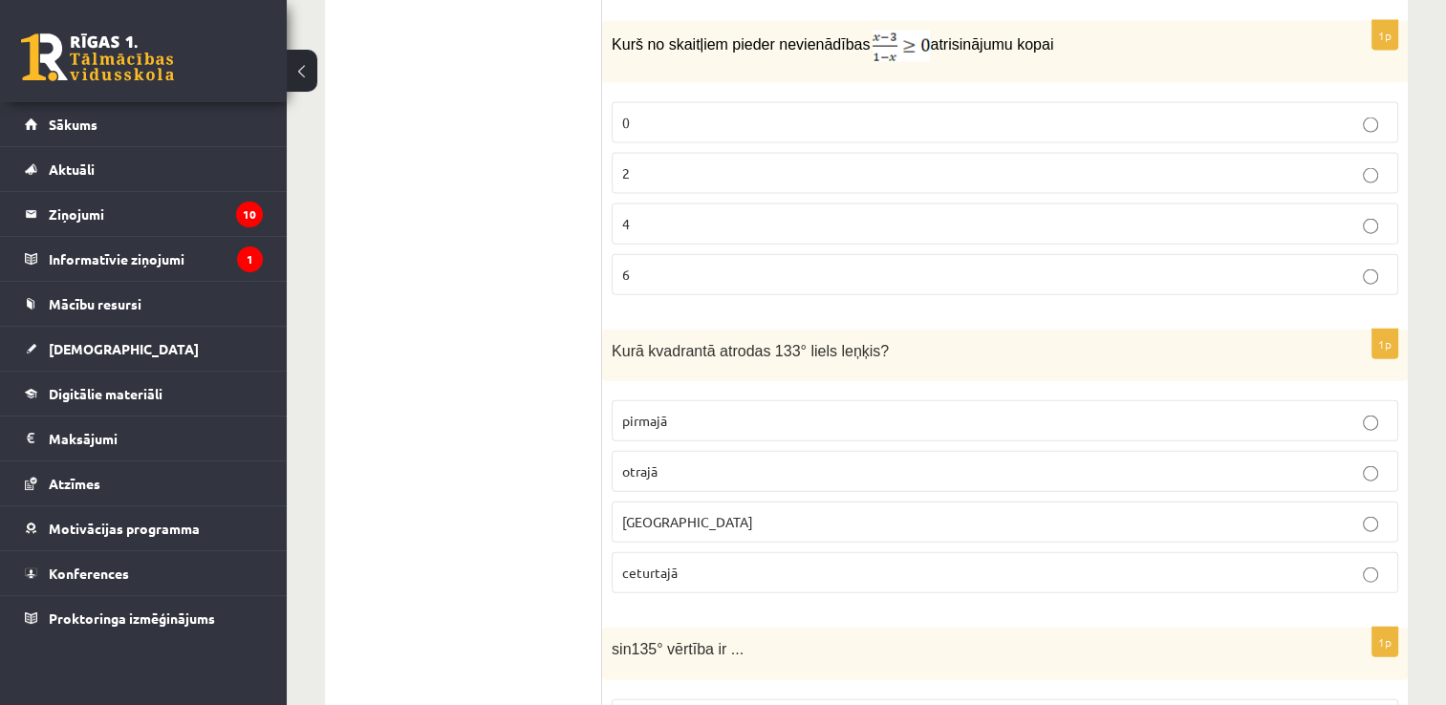
scroll to position [4341, 0]
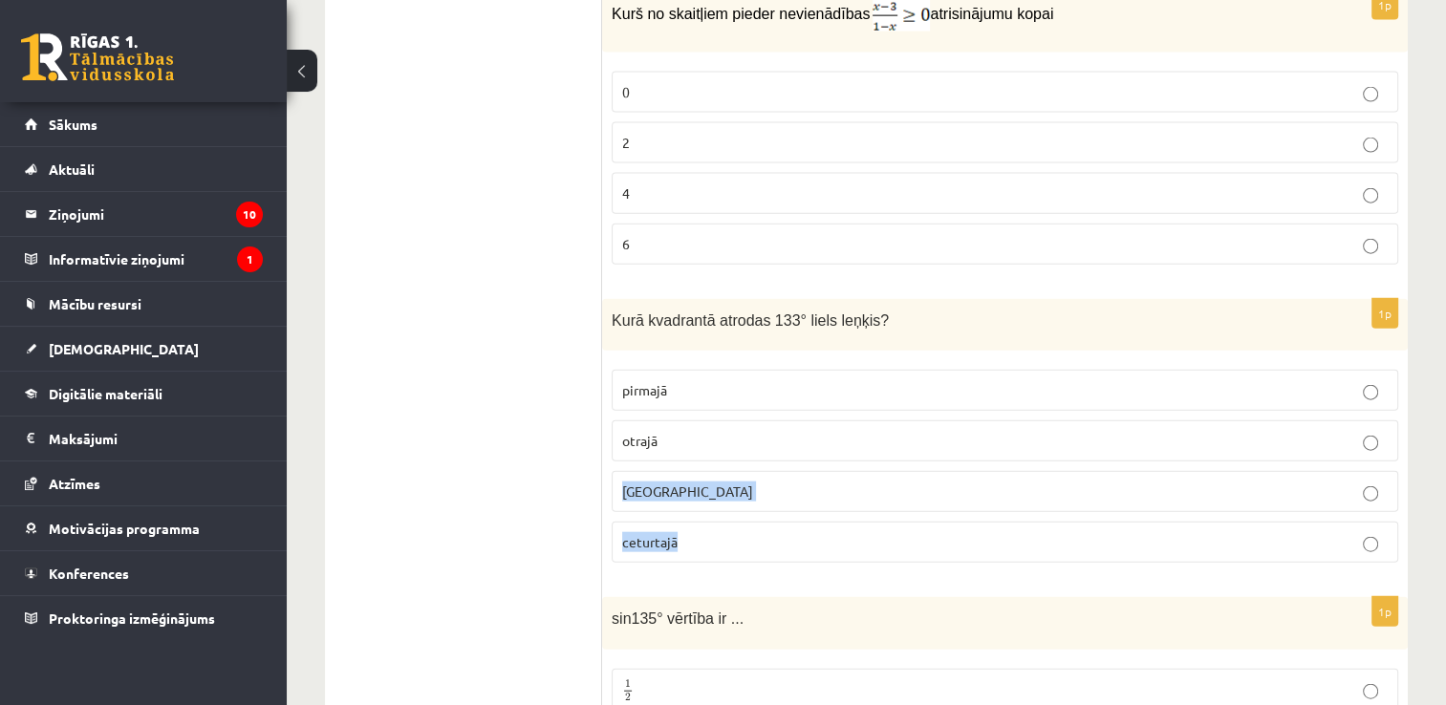
drag, startPoint x: 676, startPoint y: 414, endPoint x: 707, endPoint y: 515, distance: 106.1
click at [707, 515] on fieldset "pirmajā otrajā trešajā ceturtajā" at bounding box center [1005, 464] width 787 height 208
drag, startPoint x: 707, startPoint y: 515, endPoint x: 648, endPoint y: 315, distance: 208.4
click at [648, 315] on div "Kurā kvadrantā atrodas 133° liels leņķis?" at bounding box center [1005, 325] width 806 height 53
drag, startPoint x: 611, startPoint y: 297, endPoint x: 746, endPoint y: 533, distance: 271.9
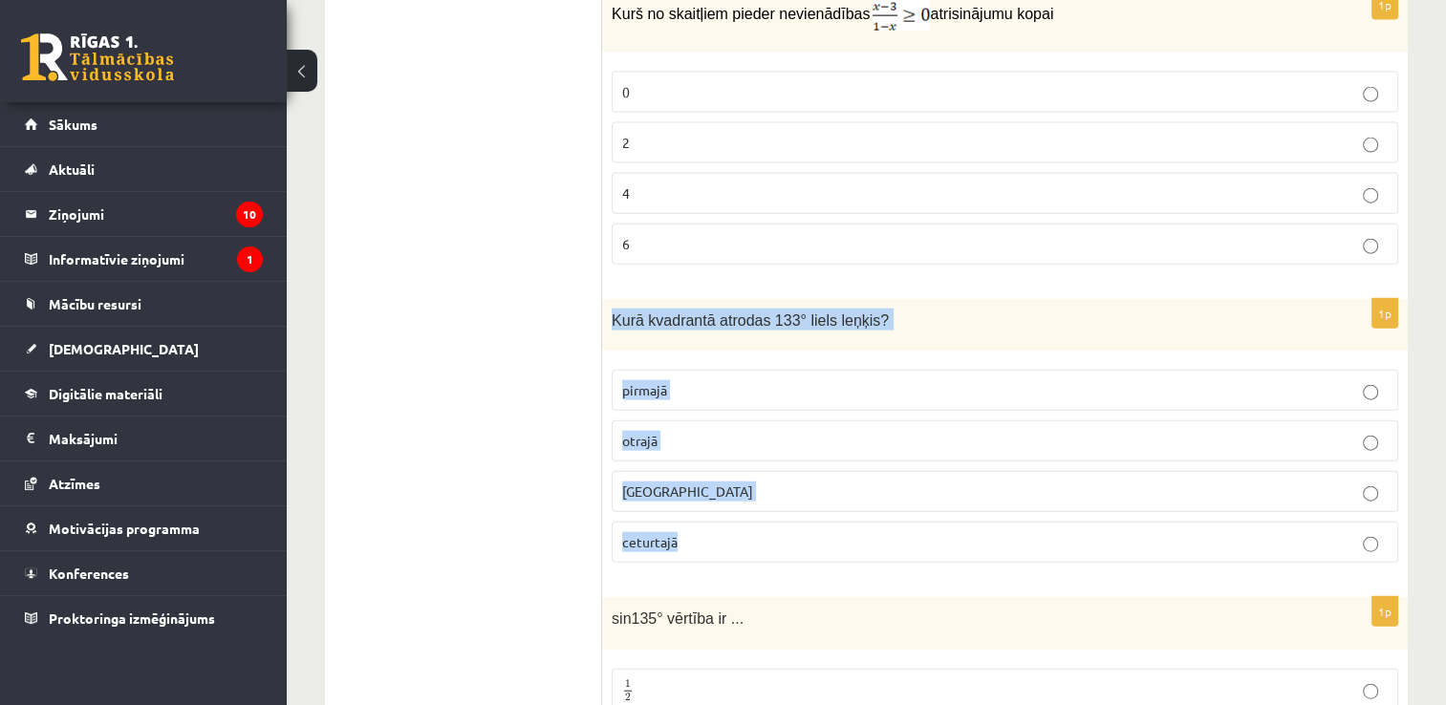
click at [746, 533] on div "1p Kurā kvadrantā atrodas 133° liels leņķis? pirmajā otrajā trešajā ceturtajā" at bounding box center [1005, 439] width 806 height 280
copy div "Kurā kvadrantā atrodas 133° liels leņķis? pirmajā otrajā trešajā ceturtajā"
click at [715, 431] on p "otrajā" at bounding box center [1005, 441] width 766 height 20
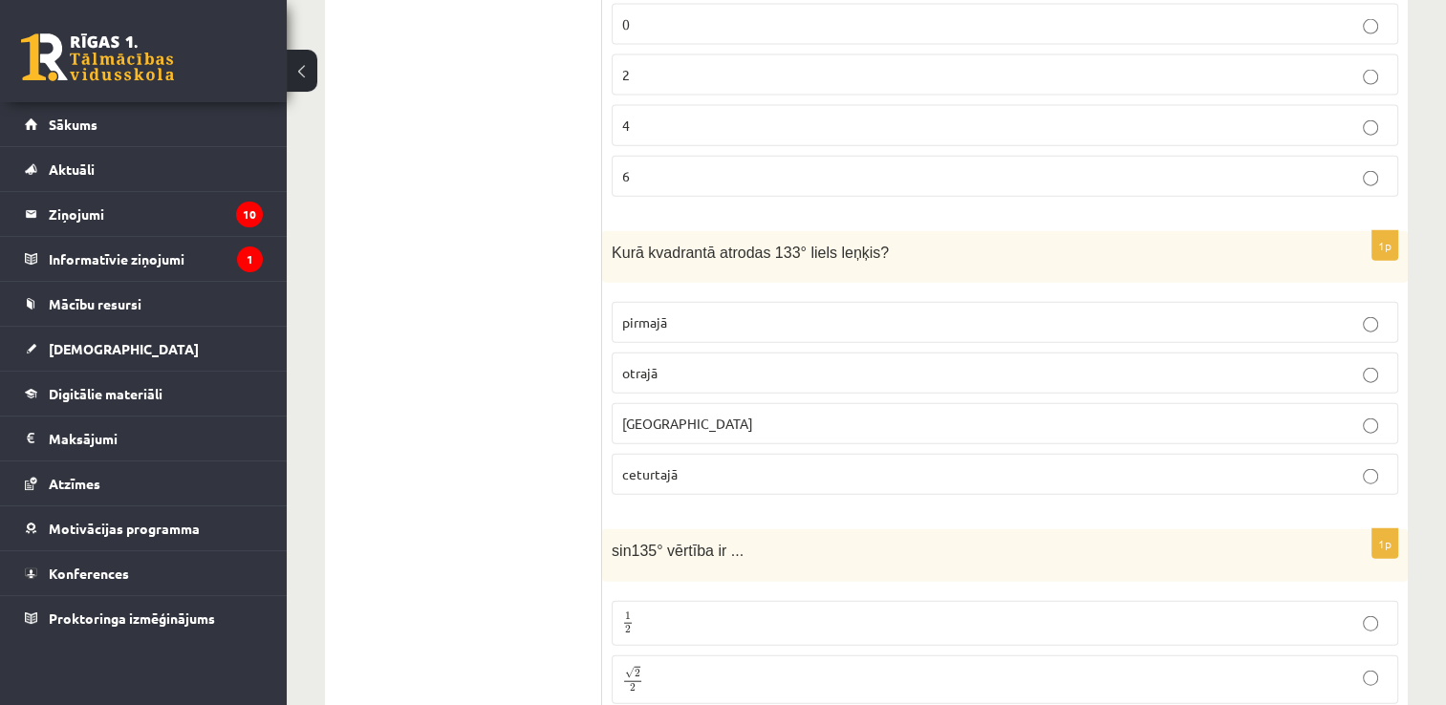
scroll to position [4532, 0]
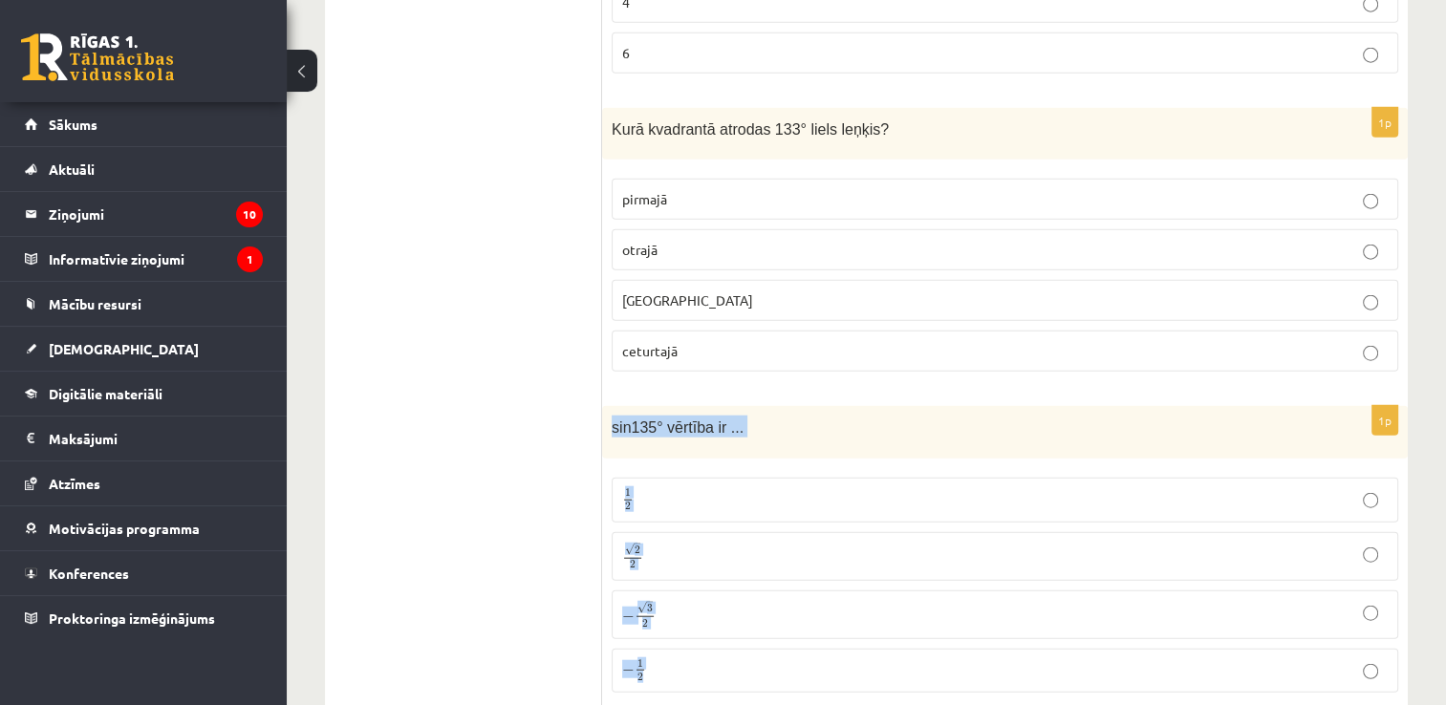
drag, startPoint x: 606, startPoint y: 403, endPoint x: 711, endPoint y: 623, distance: 243.7
click at [711, 623] on div "1p sin135° vērtība ir ... 1 2 1 2 √ 2 2 2 2 − √ 3 2 − 3 2 − 1 2 − 1 2" at bounding box center [1005, 557] width 806 height 302
drag, startPoint x: 711, startPoint y: 623, endPoint x: 680, endPoint y: 653, distance: 43.3
click at [699, 656] on fieldset "1 2 1 2 √ 2 2 2 2 − √ 3 2 − 3 2 − 1 2 − 1 2" at bounding box center [1005, 583] width 787 height 230
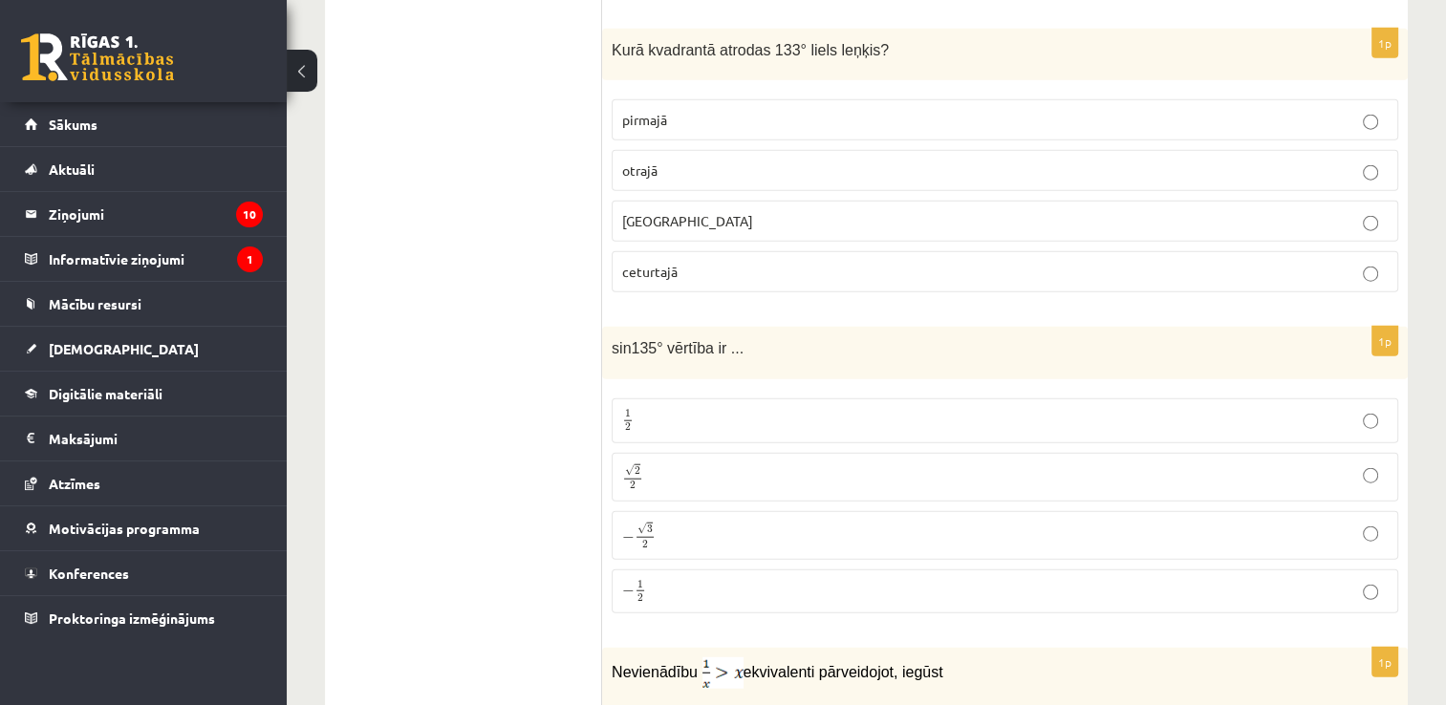
scroll to position [4723, 0]
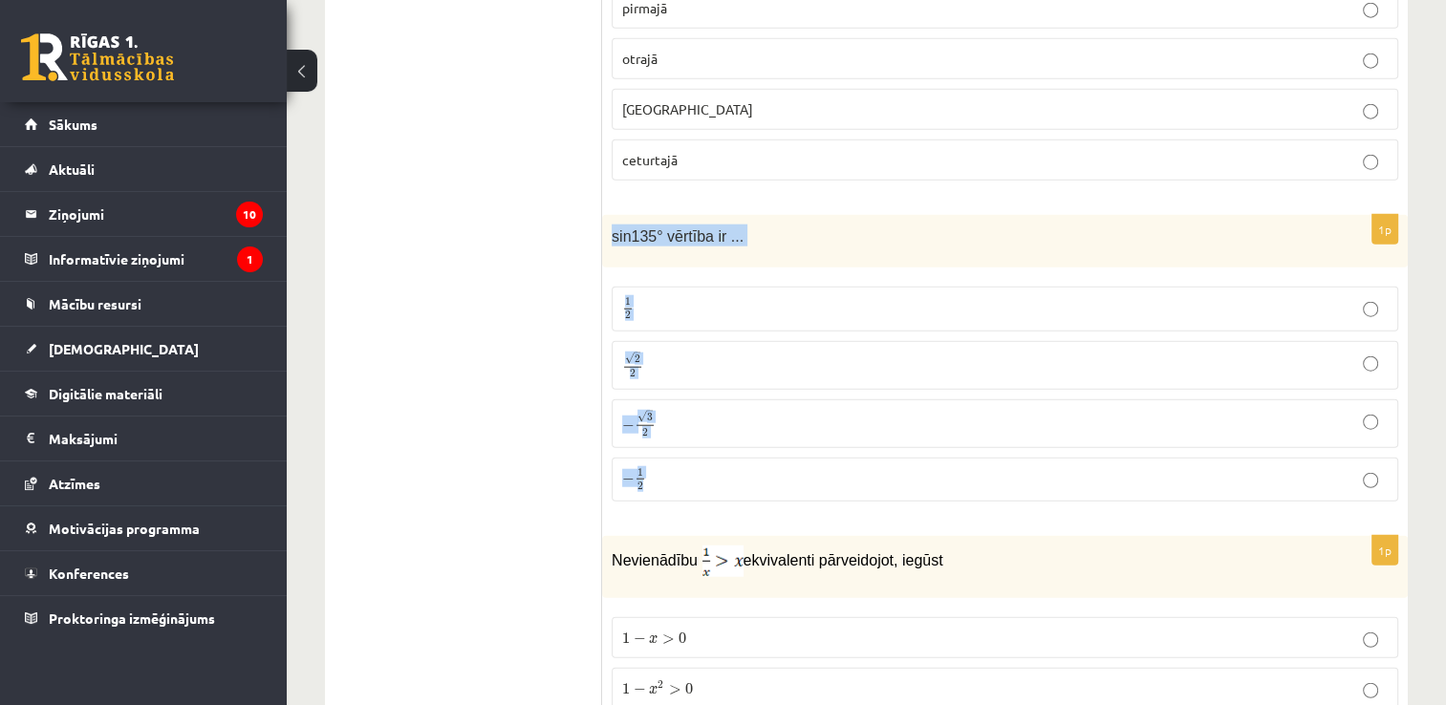
drag, startPoint x: 607, startPoint y: 208, endPoint x: 686, endPoint y: 461, distance: 264.5
click at [686, 461] on div "1p sin135° vērtība ir ... 1 2 1 2 √ 2 2 2 2 − √ 3 2 − 3 2 − 1 2 − 1 2" at bounding box center [1005, 366] width 806 height 302
copy div "sin135° vērtība ir ... 1 2 1 2 √ 2 2 2 2 − √ 3 2 − 3 2 − 1 2"
click at [652, 352] on p "√ 2 2 2 2" at bounding box center [1005, 366] width 766 height 28
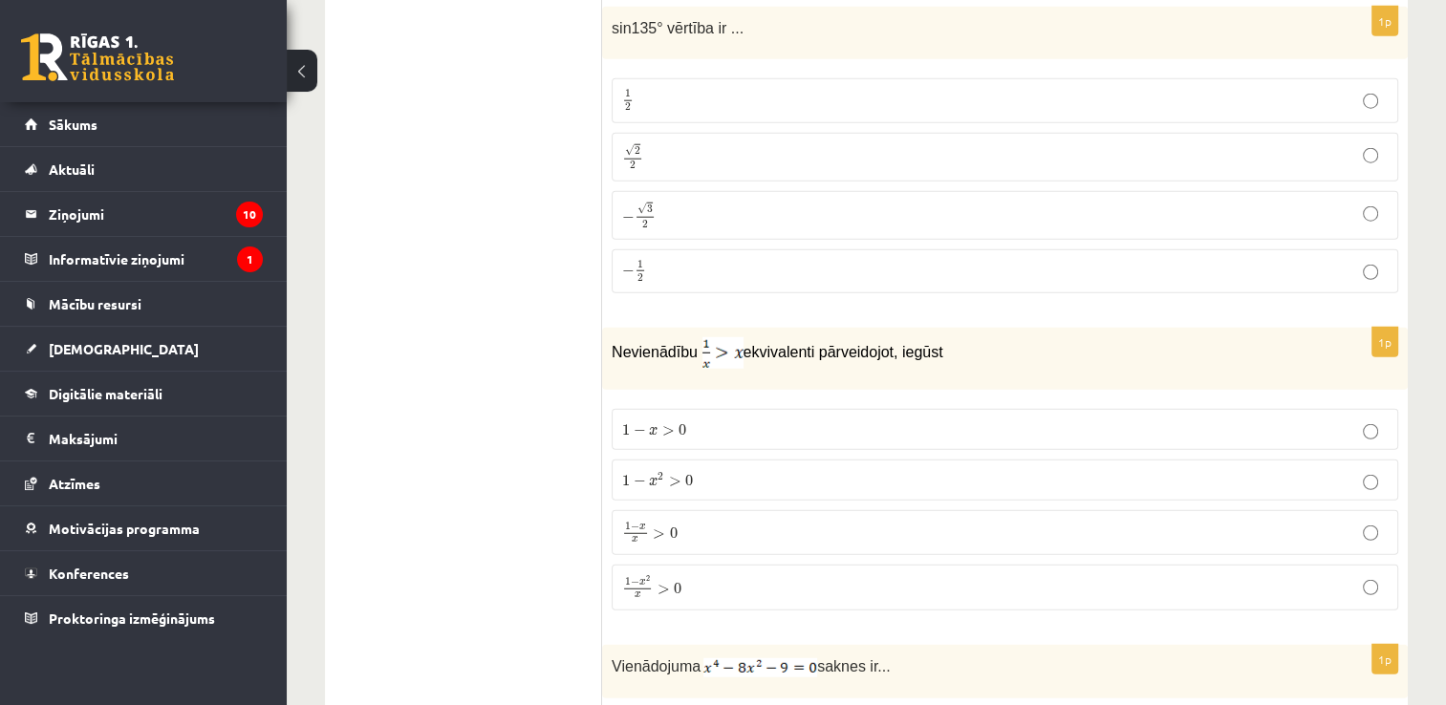
scroll to position [5105, 0]
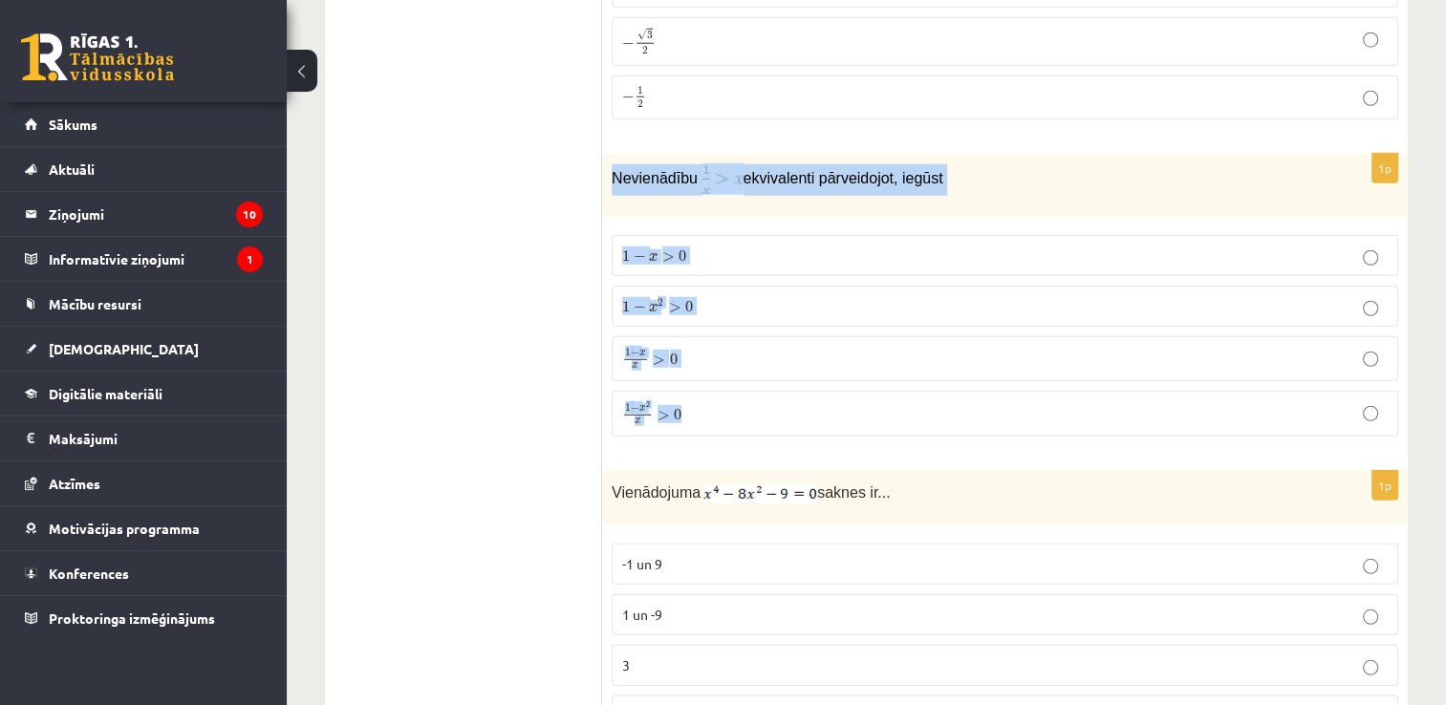
drag, startPoint x: 606, startPoint y: 147, endPoint x: 732, endPoint y: 384, distance: 268.6
click at [732, 384] on div "1p Nevienādību ekvivalenti pārveidojot, iegūst 1 − x > 0 1 − x > 0 1 − x 2 > 0 …" at bounding box center [1005, 303] width 806 height 298
copy div "Nevienādību ekvivalenti pārveidojot, iegūst 1 − x > 0 1 − x > 0 1 − x 2 > 0 1 −…"
click at [705, 183] on div "Nevienādību ekvivalenti pārveidojot, iegūst" at bounding box center [1005, 185] width 806 height 62
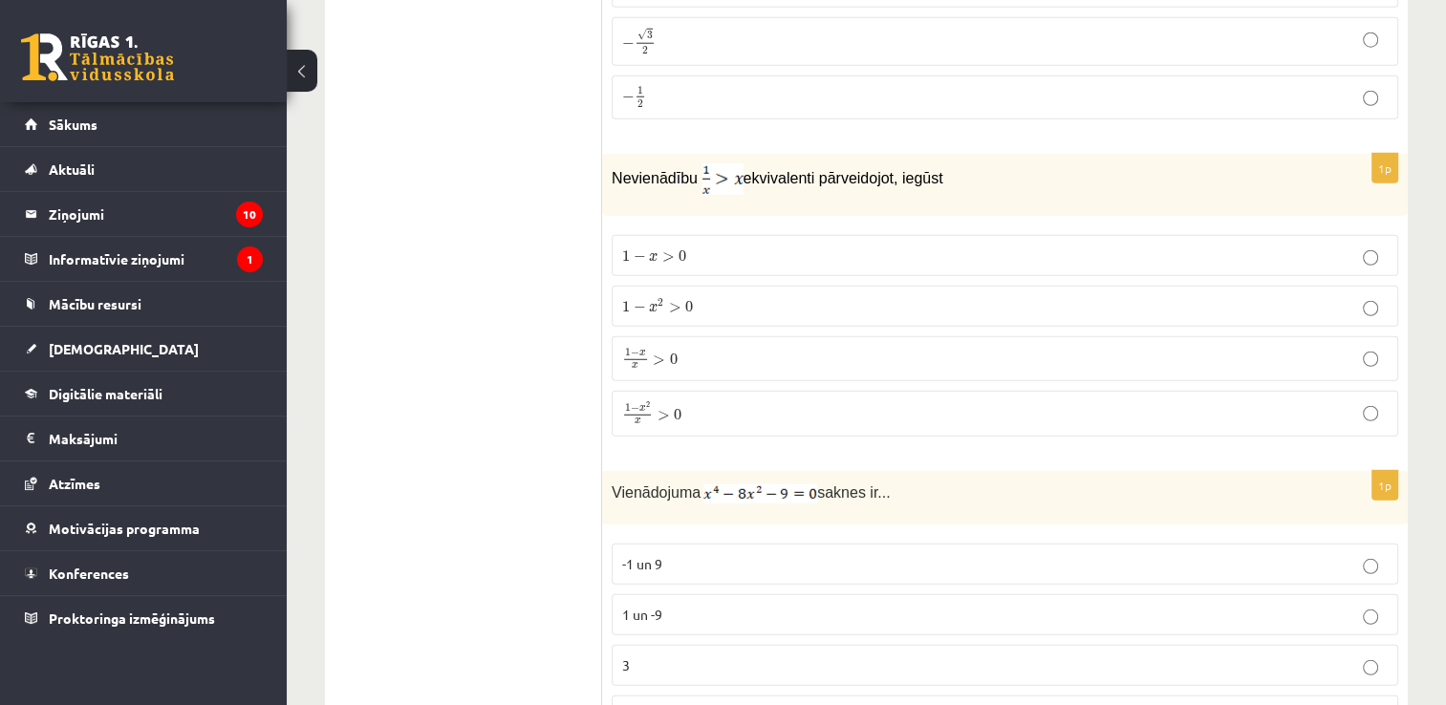
click at [710, 296] on p "1 − x 2 > 0 1 − x 2 > 0" at bounding box center [1005, 306] width 766 height 20
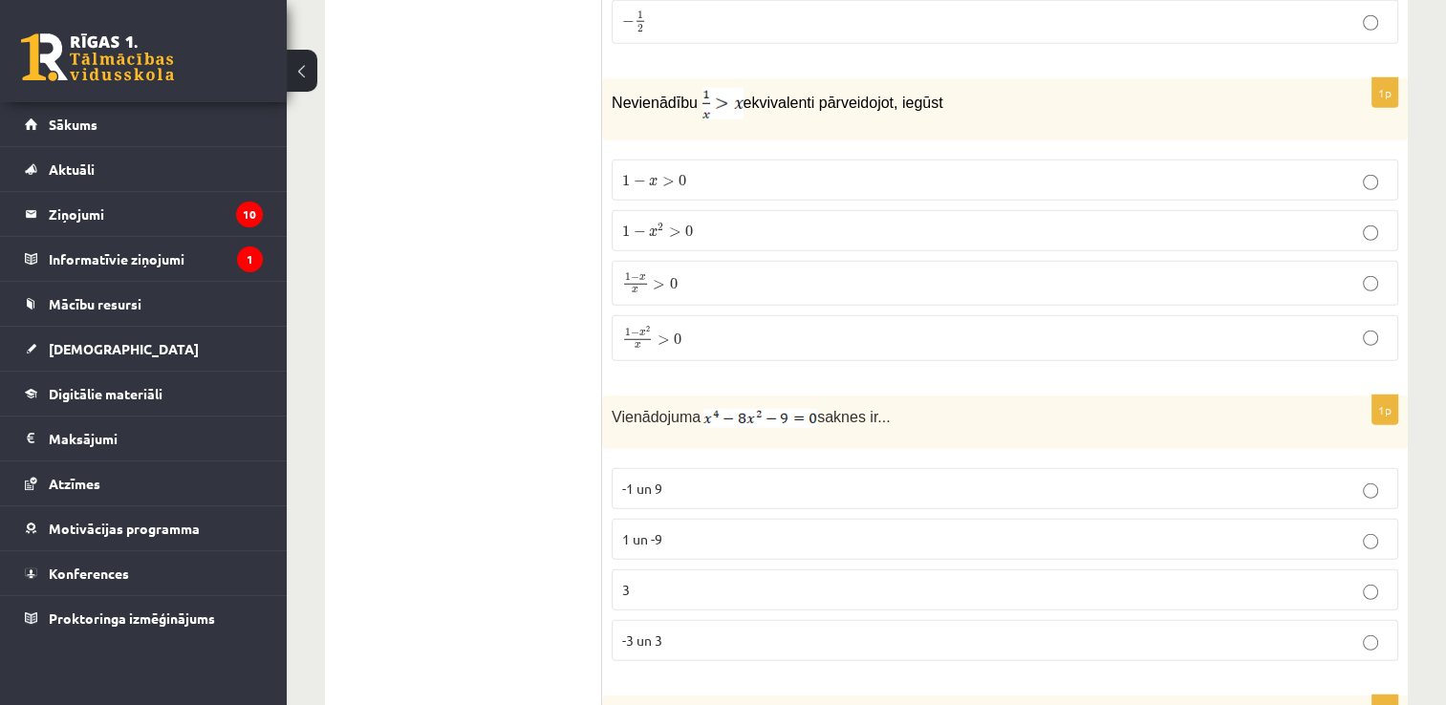
scroll to position [5297, 0]
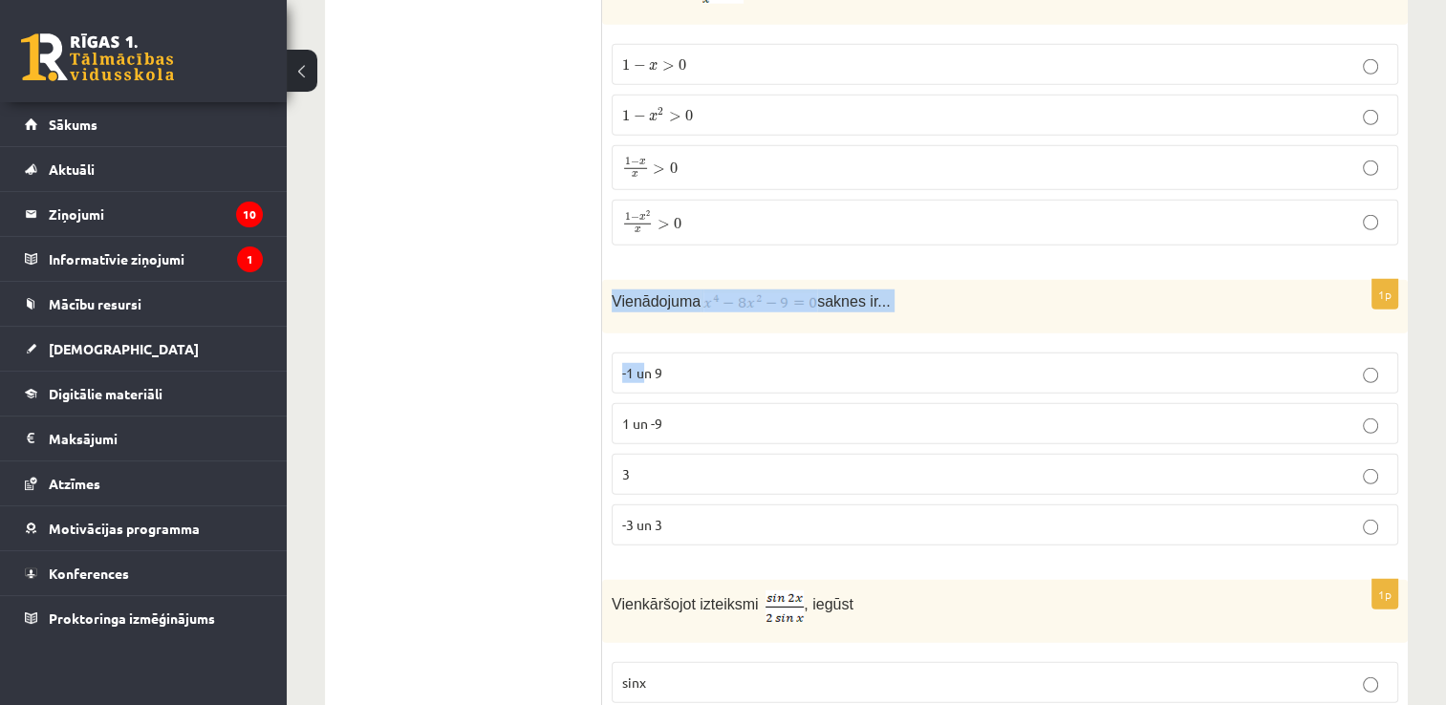
drag, startPoint x: 612, startPoint y: 274, endPoint x: 639, endPoint y: 335, distance: 66.3
click at [639, 335] on div "1p Vienādojuma saknes ir... -1 un 9 1 un -9 3 -3 un 3" at bounding box center [1005, 420] width 806 height 281
drag, startPoint x: 639, startPoint y: 335, endPoint x: 618, endPoint y: 285, distance: 54.0
click at [618, 290] on p "Vienādojuma saknes ir..." at bounding box center [957, 301] width 691 height 23
click at [640, 314] on div "1p Vienādojuma saknes ir... -1 un 9 1 un -9 3 -3 un 3" at bounding box center [1005, 420] width 806 height 281
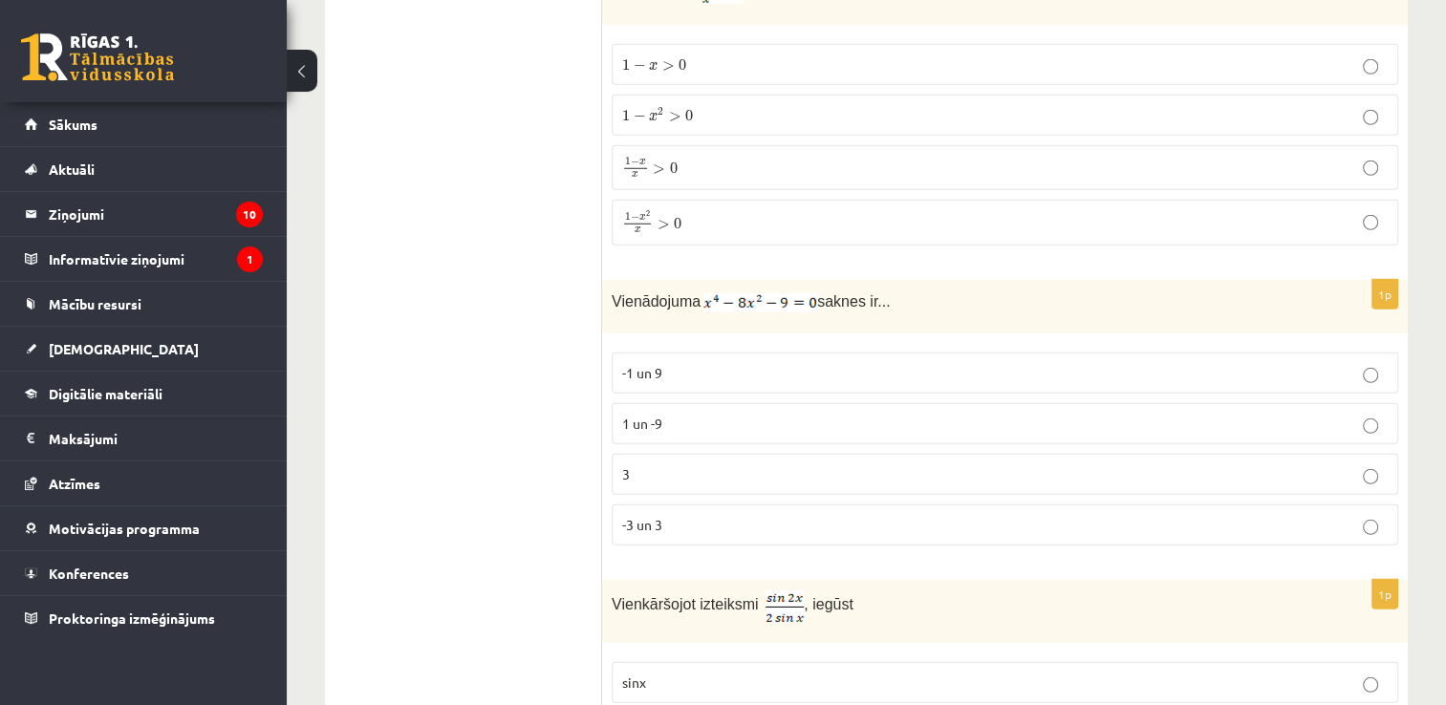
click at [696, 515] on p "-3 un 3" at bounding box center [1005, 525] width 766 height 20
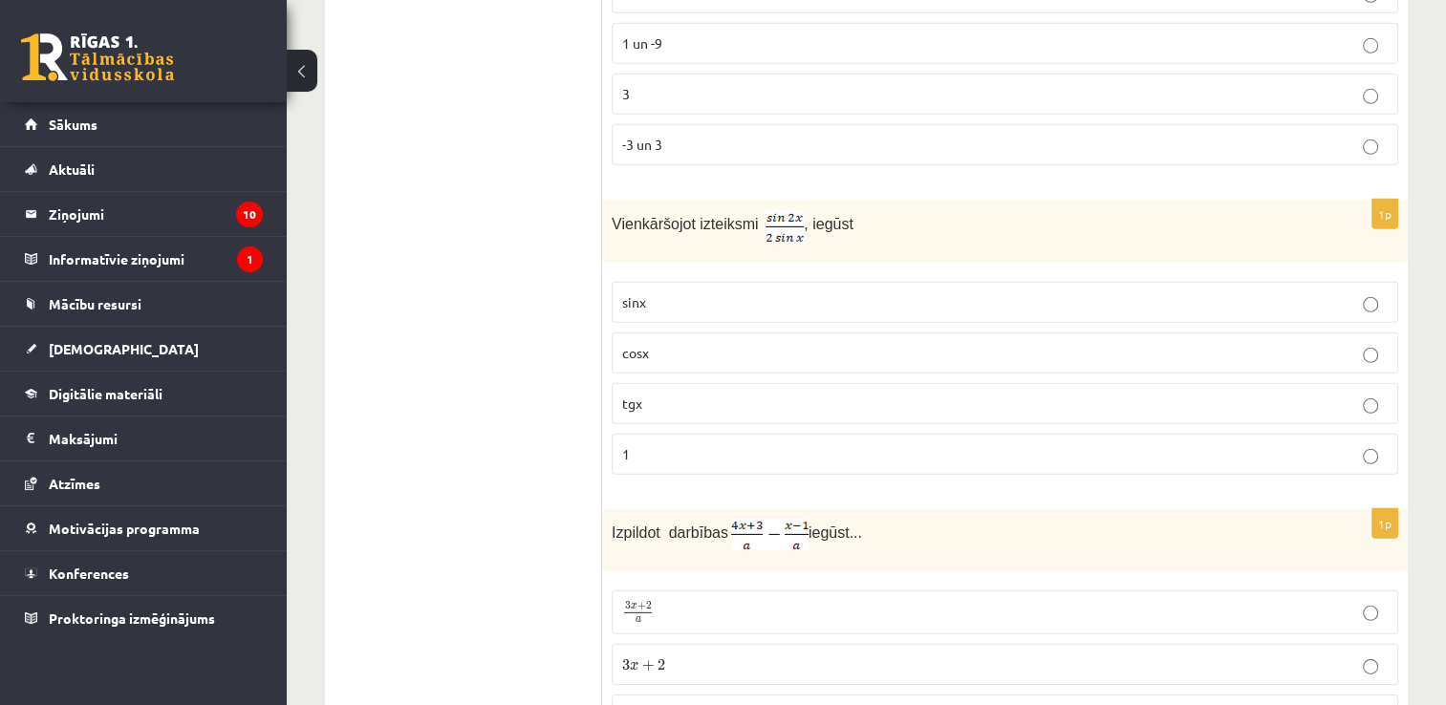
scroll to position [5679, 0]
click at [674, 341] on p "cosx" at bounding box center [1005, 351] width 766 height 20
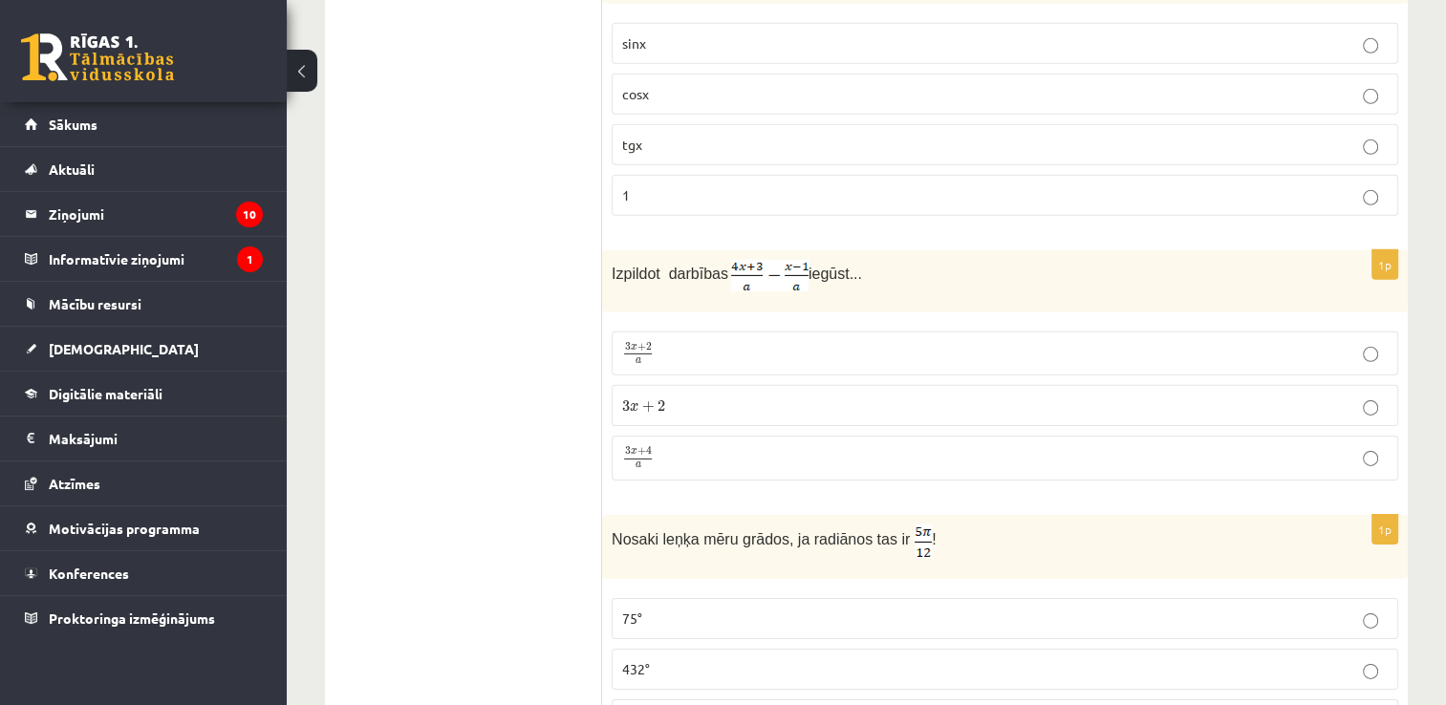
scroll to position [6061, 0]
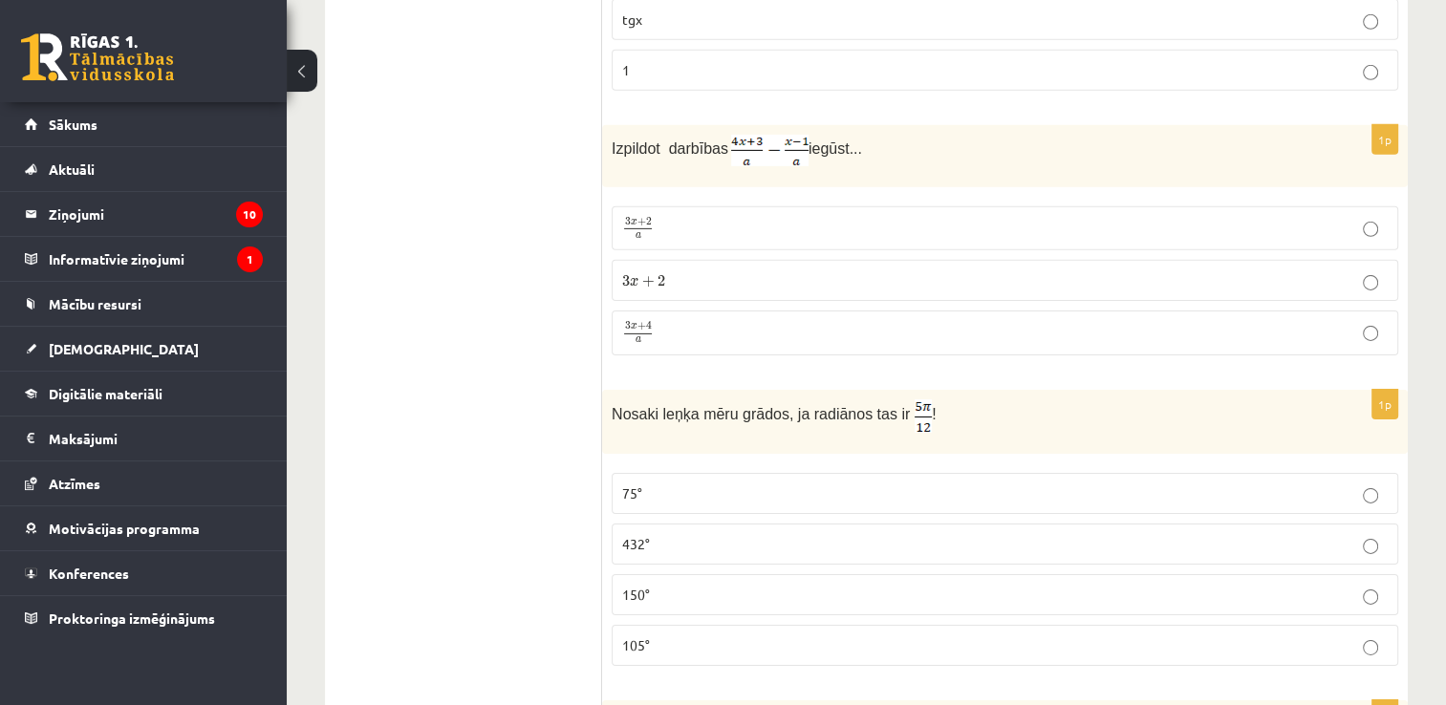
click at [710, 321] on p "3 x + 4 a 3 x + 4 a" at bounding box center [1005, 333] width 766 height 24
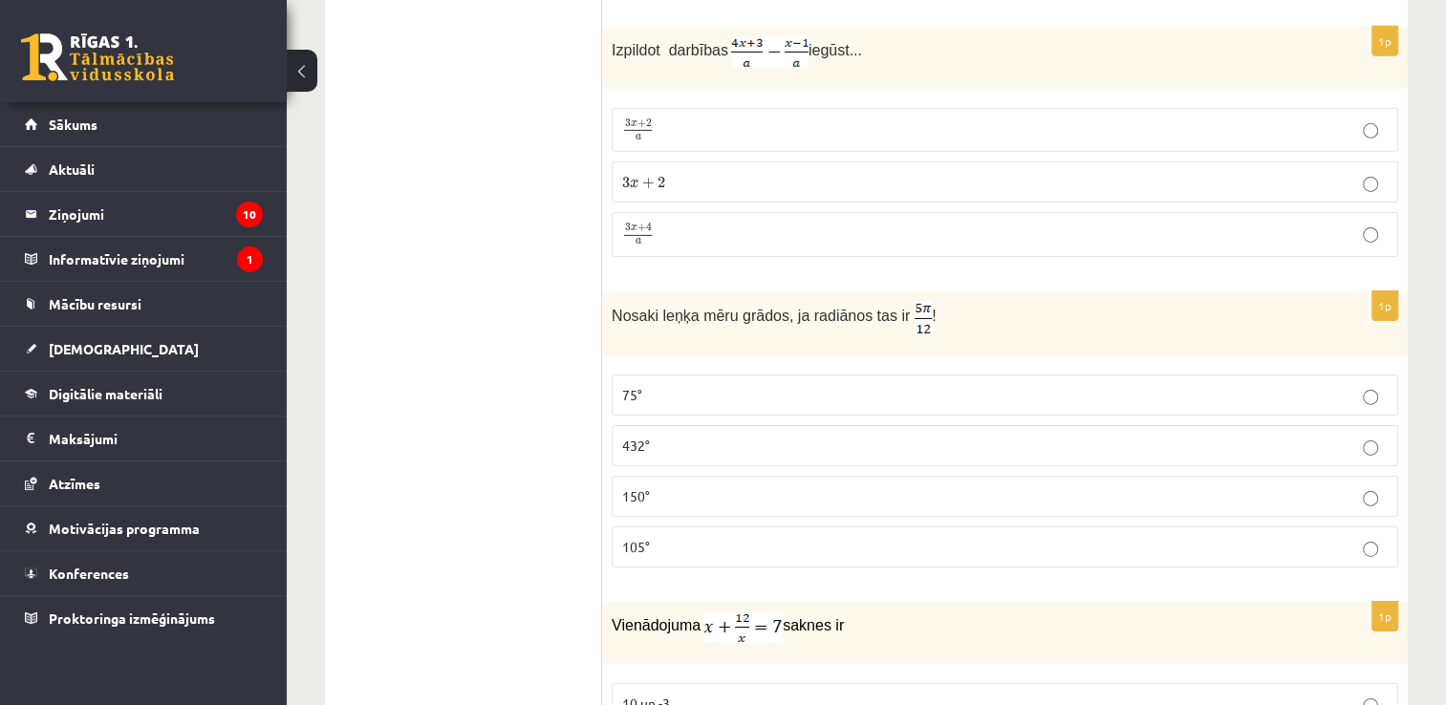
scroll to position [6253, 0]
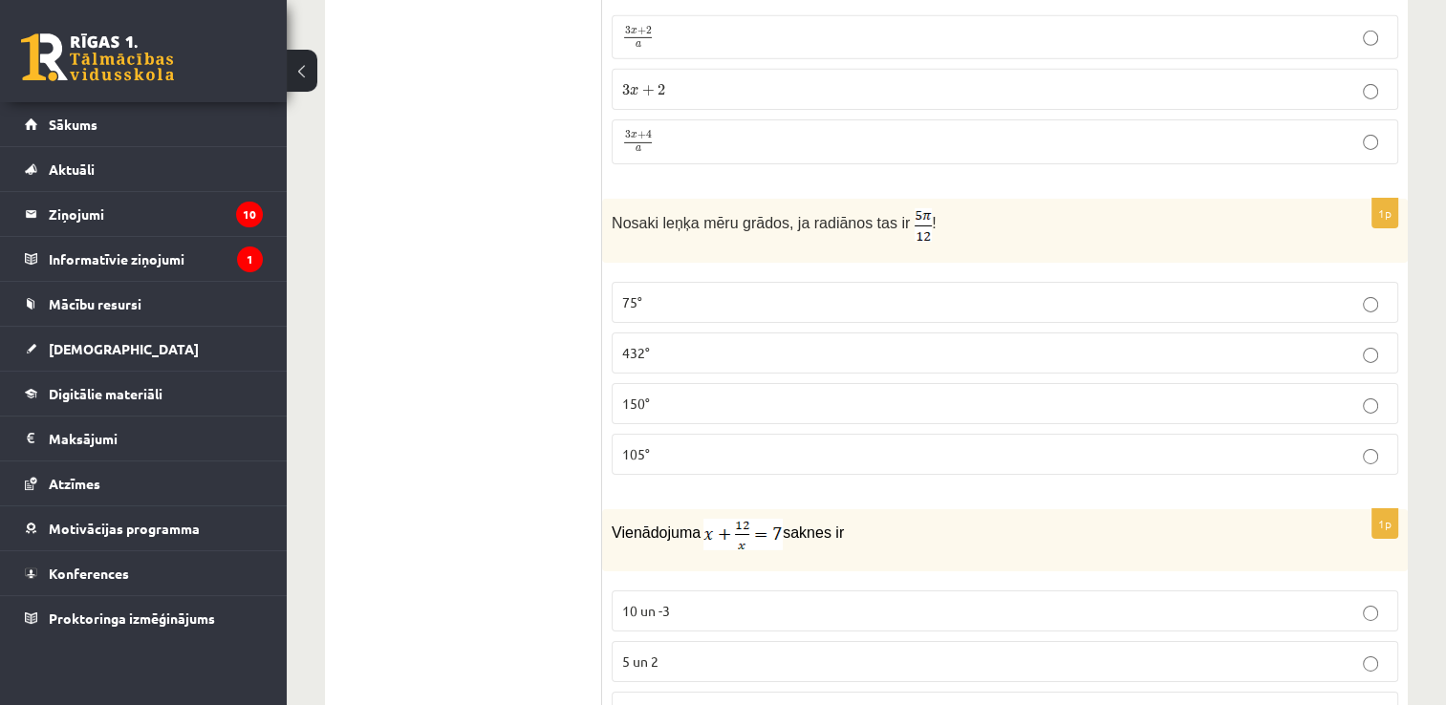
click at [803, 444] on p "105°" at bounding box center [1005, 454] width 766 height 20
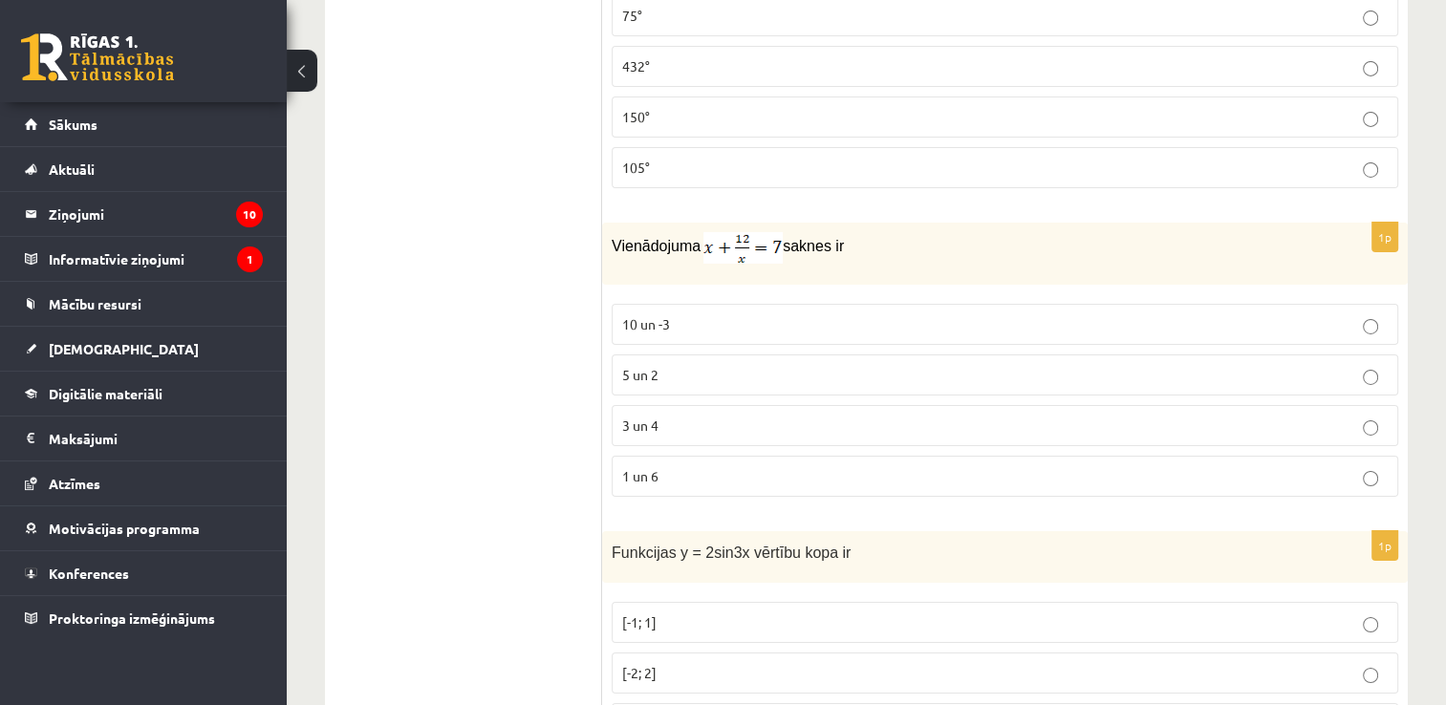
scroll to position [6635, 0]
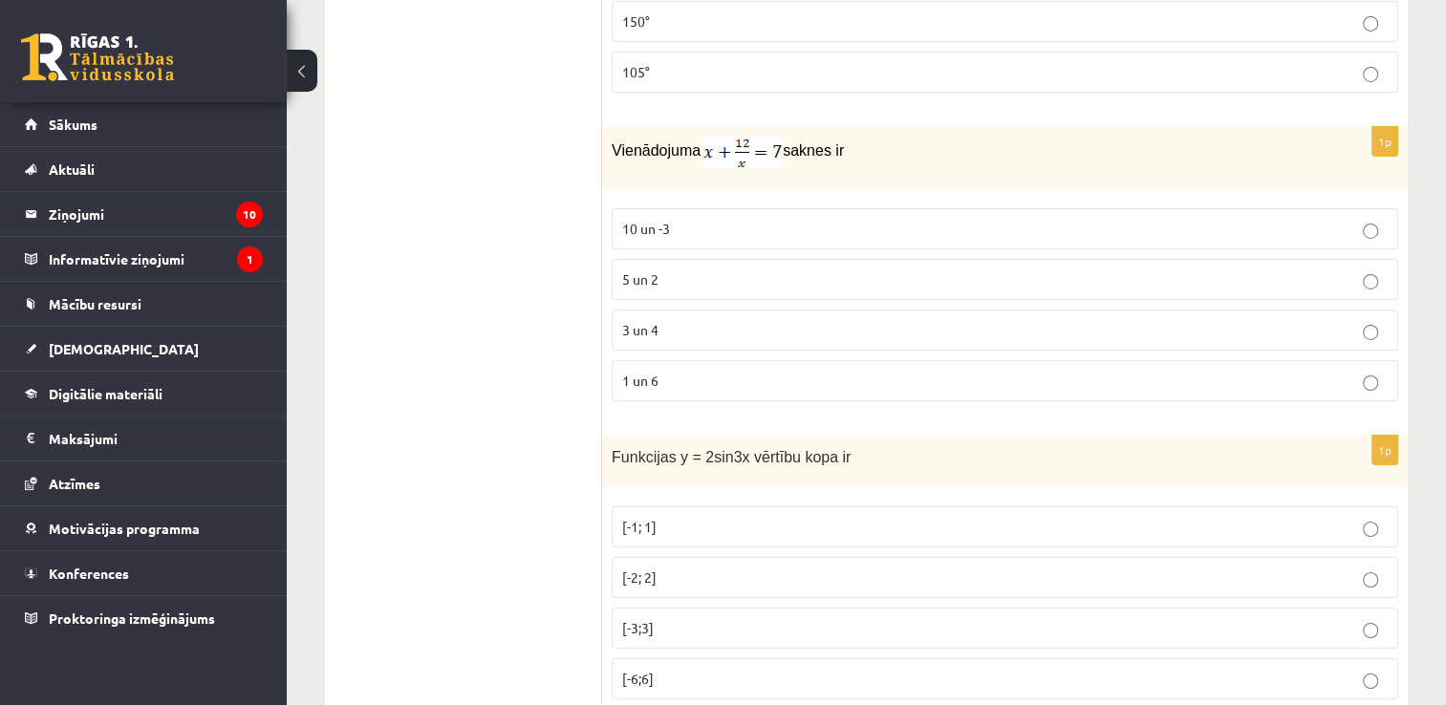
click at [739, 320] on p "3 un 4" at bounding box center [1005, 330] width 766 height 20
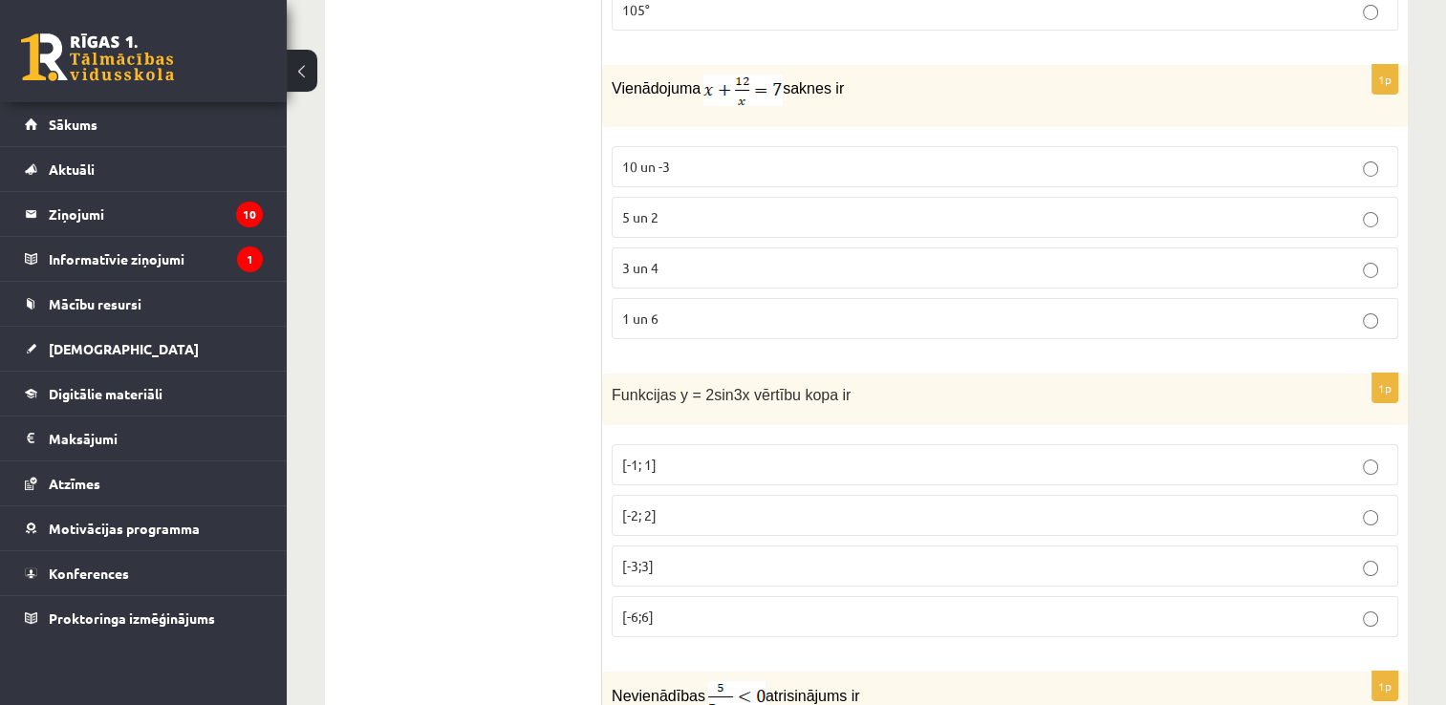
scroll to position [6730, 0]
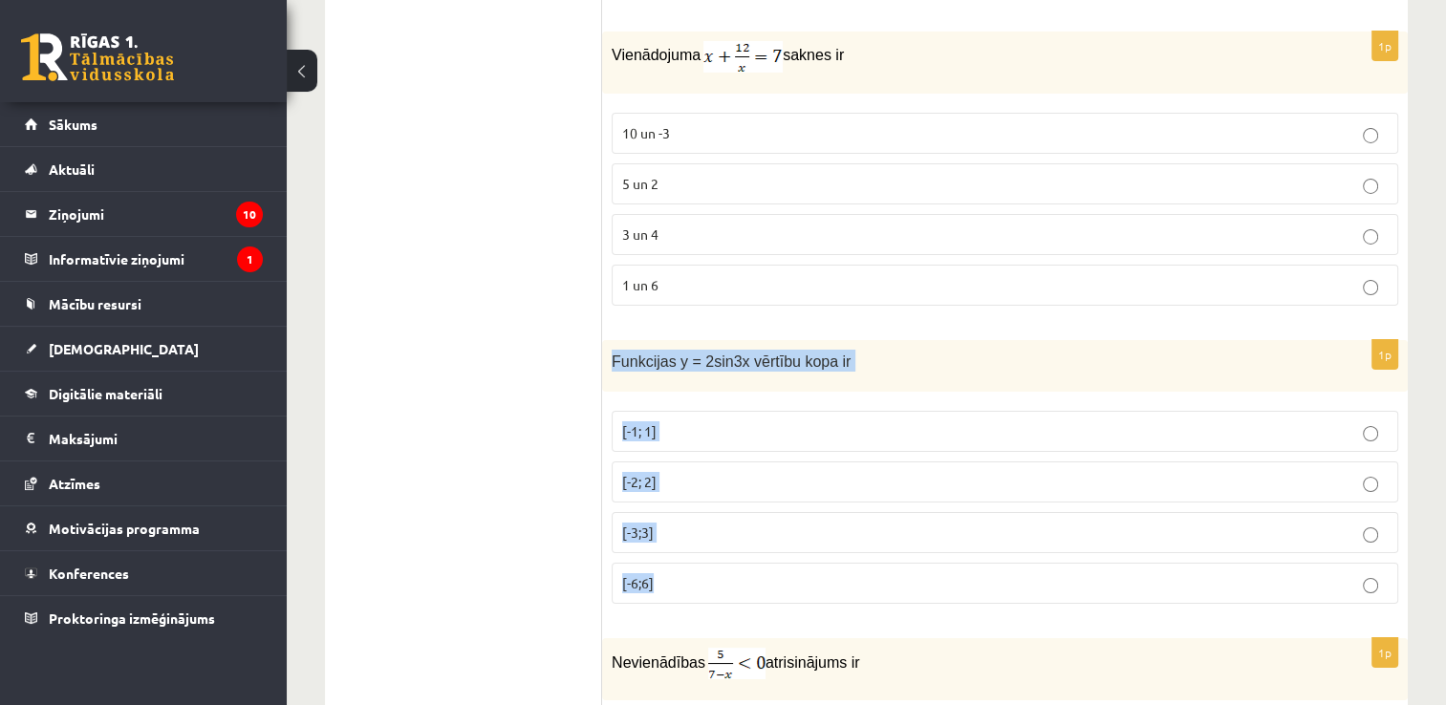
drag, startPoint x: 630, startPoint y: 349, endPoint x: 691, endPoint y: 543, distance: 203.5
click at [691, 543] on div "1p Funkcijas y = 2sin3x vērtību kopa ir [-1; 1] [-2; 2] [-3;3] [-6;6]" at bounding box center [1005, 480] width 806 height 280
copy div "Funkcijas y = 2sin3x vērtību kopa ir [-1; 1] [-2; 2] [-3;3] [-6;6]"
click at [683, 472] on p "[-2; 2]" at bounding box center [1005, 482] width 766 height 20
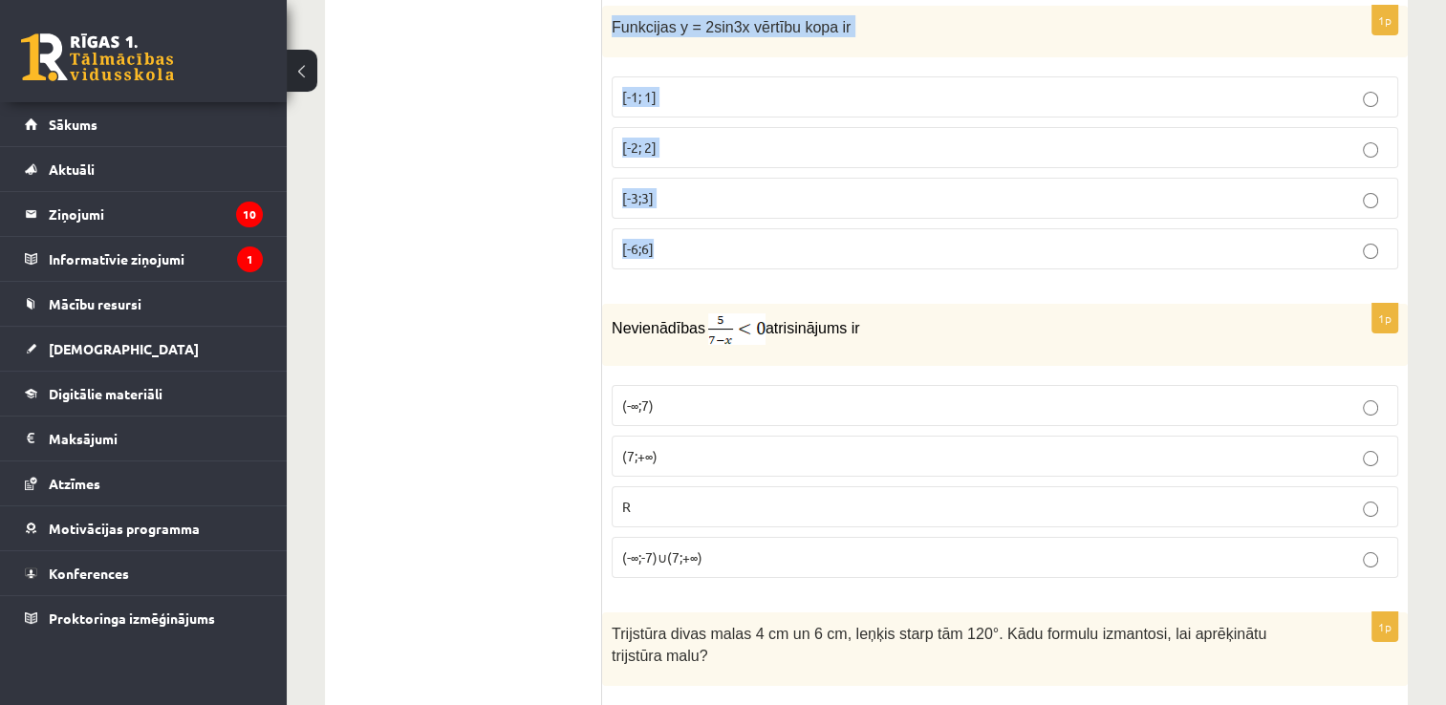
scroll to position [7113, 0]
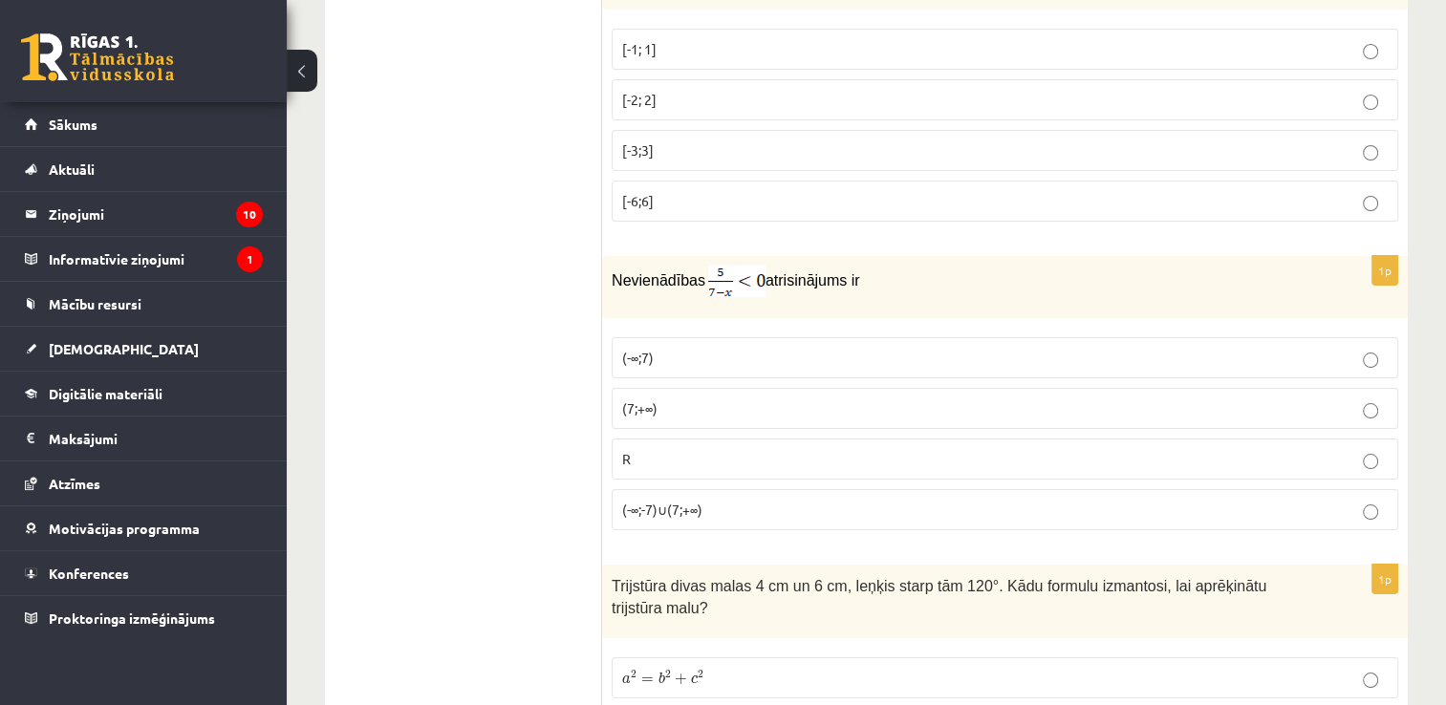
click at [675, 399] on p "(7;+∞)" at bounding box center [1005, 409] width 766 height 20
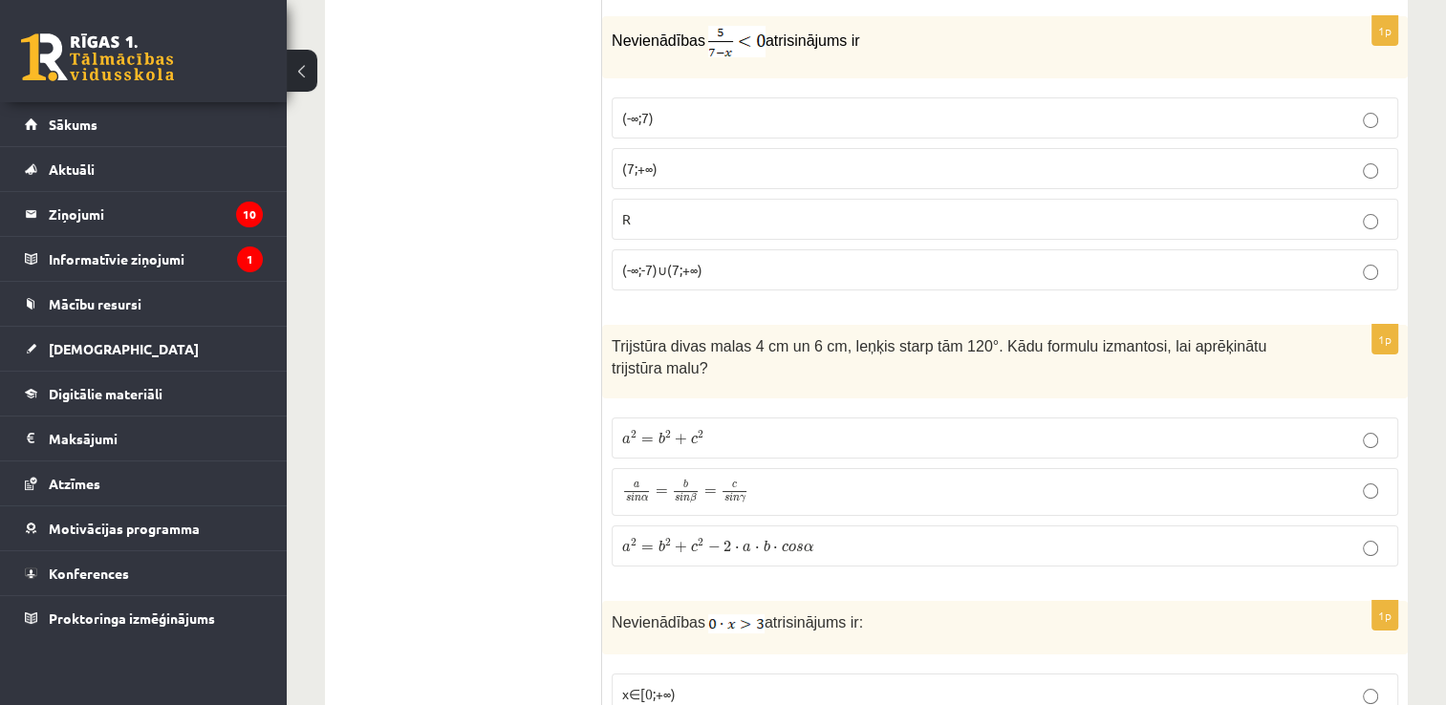
scroll to position [7400, 0]
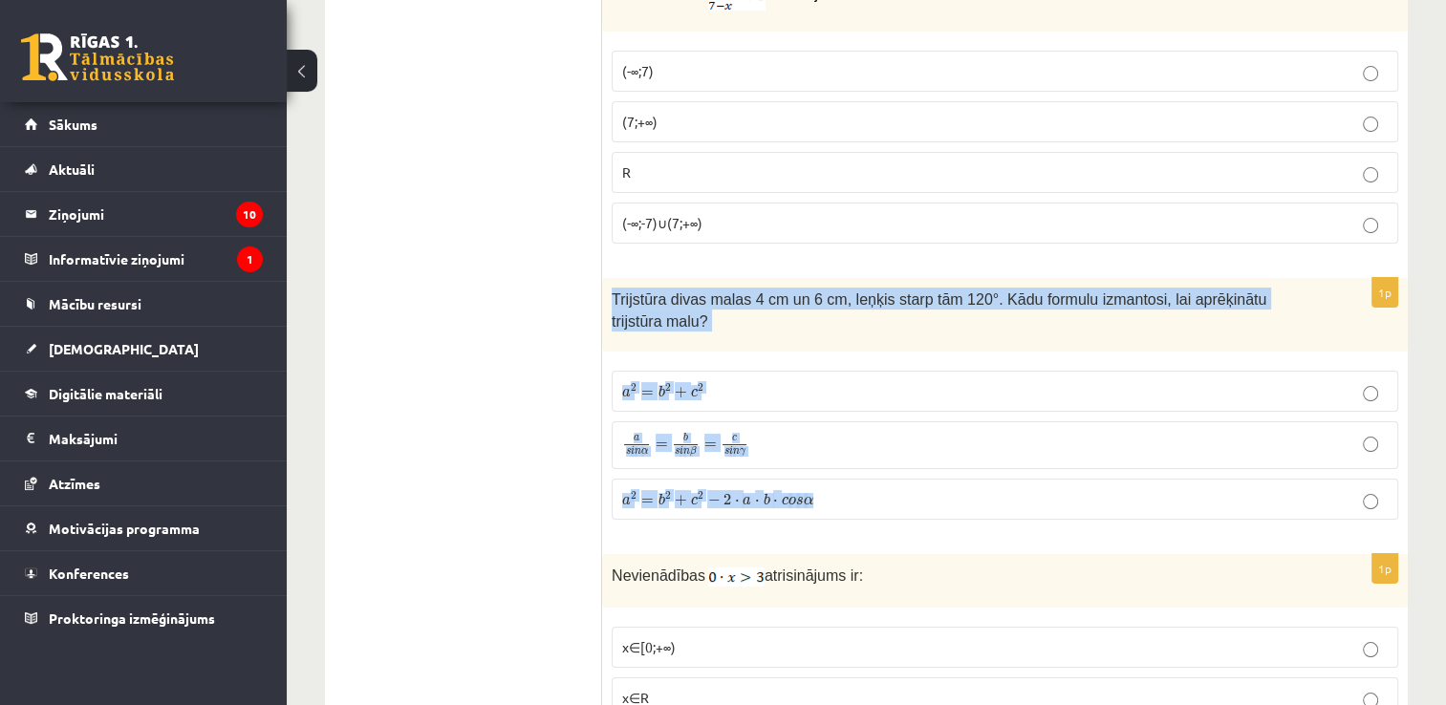
drag, startPoint x: 624, startPoint y: 273, endPoint x: 832, endPoint y: 442, distance: 267.1
click at [832, 442] on div "1p Trijstūra divas malas 4 cm un 6 cm, leņķis starp tām 120°. Kādu formulu izma…" at bounding box center [1005, 406] width 806 height 257
copy div "Trijstūra divas malas 4 cm un 6 cm, leņķis starp tām 120°. Kādu formulu izmanto…"
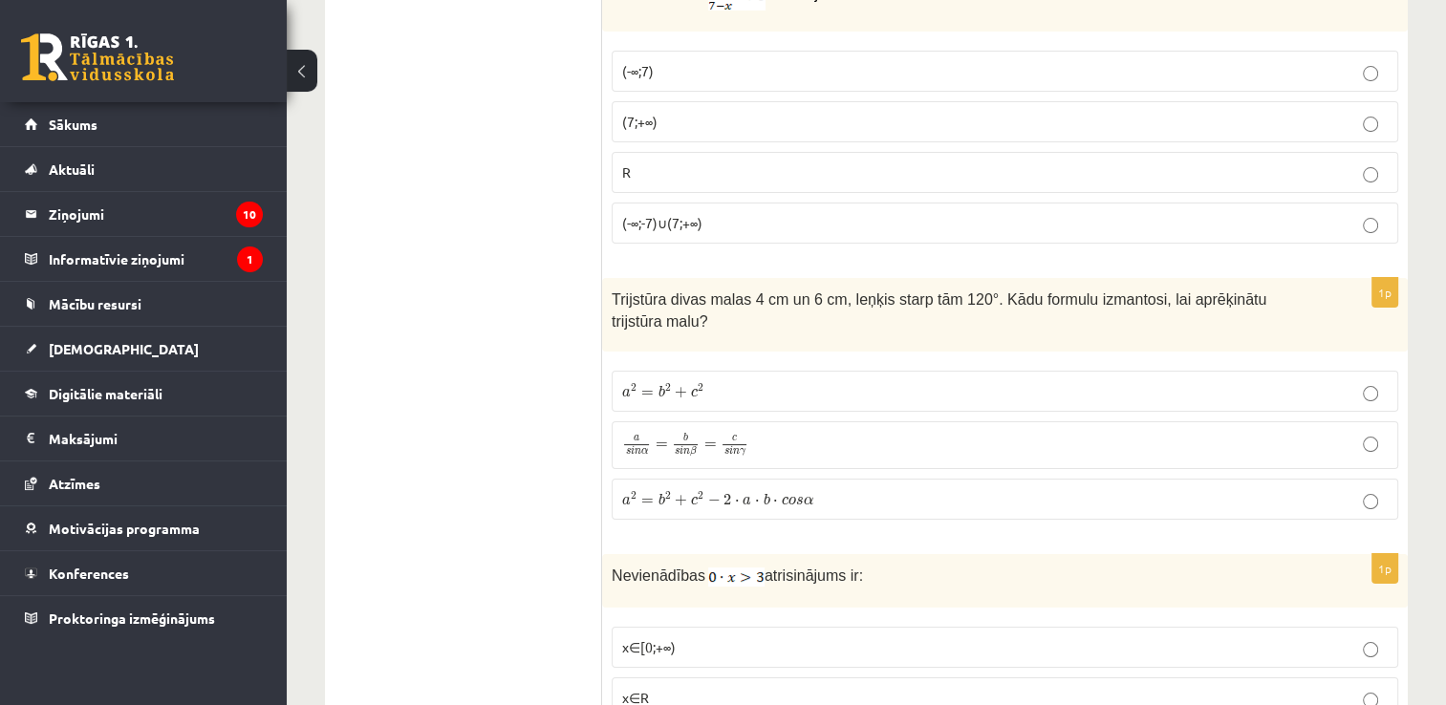
click at [729, 479] on label "a 2 = b 2 + c 2 − 2 ⋅ a ⋅ b ⋅ c o s α a 2 = b 2 + c 2 − 2 ⋅ a ⋅ b ⋅ c o s α" at bounding box center [1005, 499] width 787 height 41
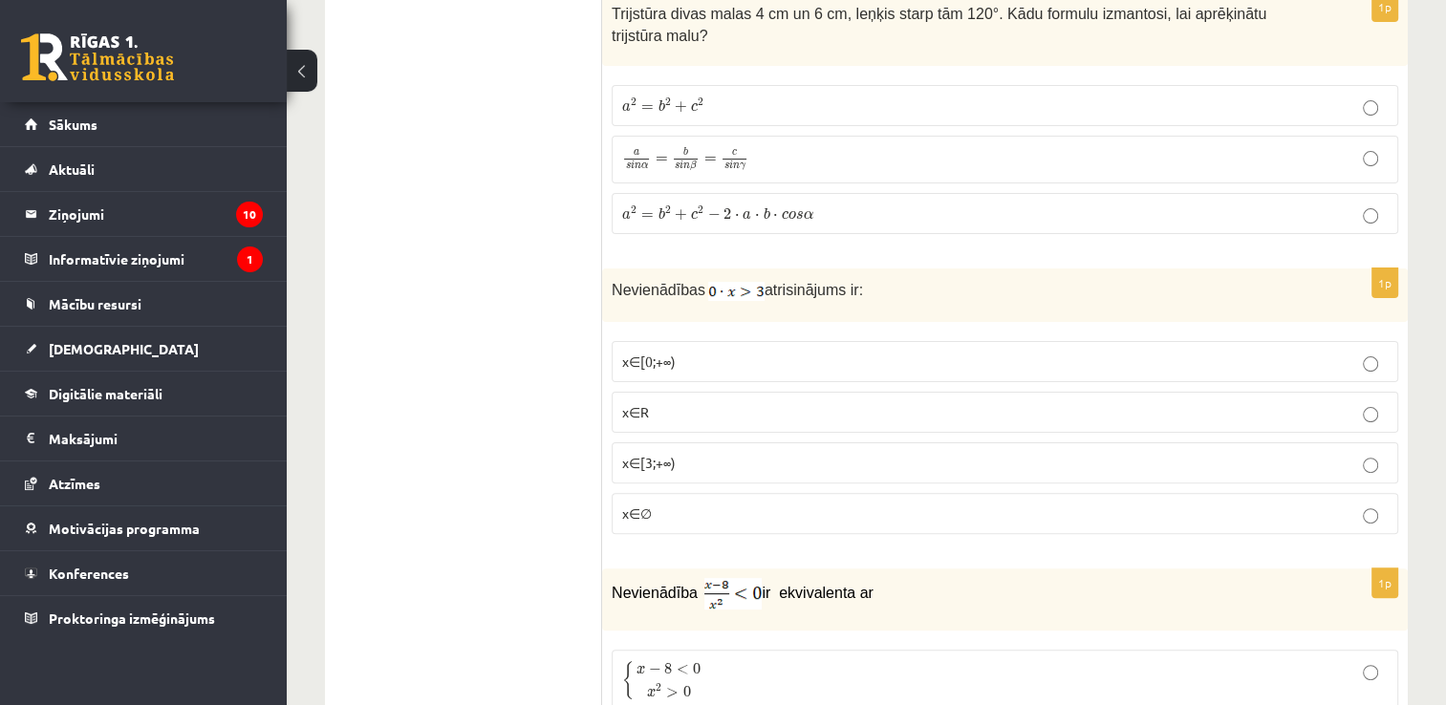
scroll to position [7686, 0]
click at [700, 503] on p "x∈∅" at bounding box center [1005, 513] width 766 height 20
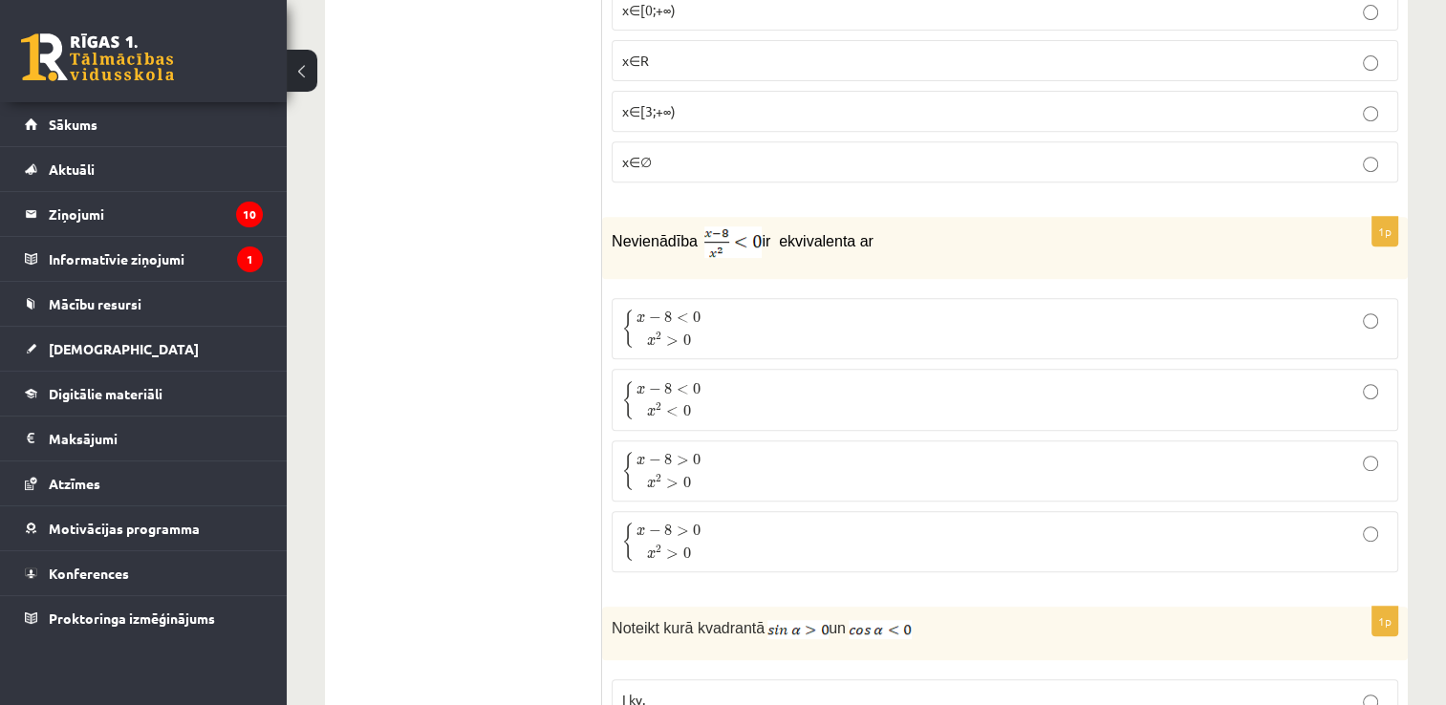
scroll to position [8069, 0]
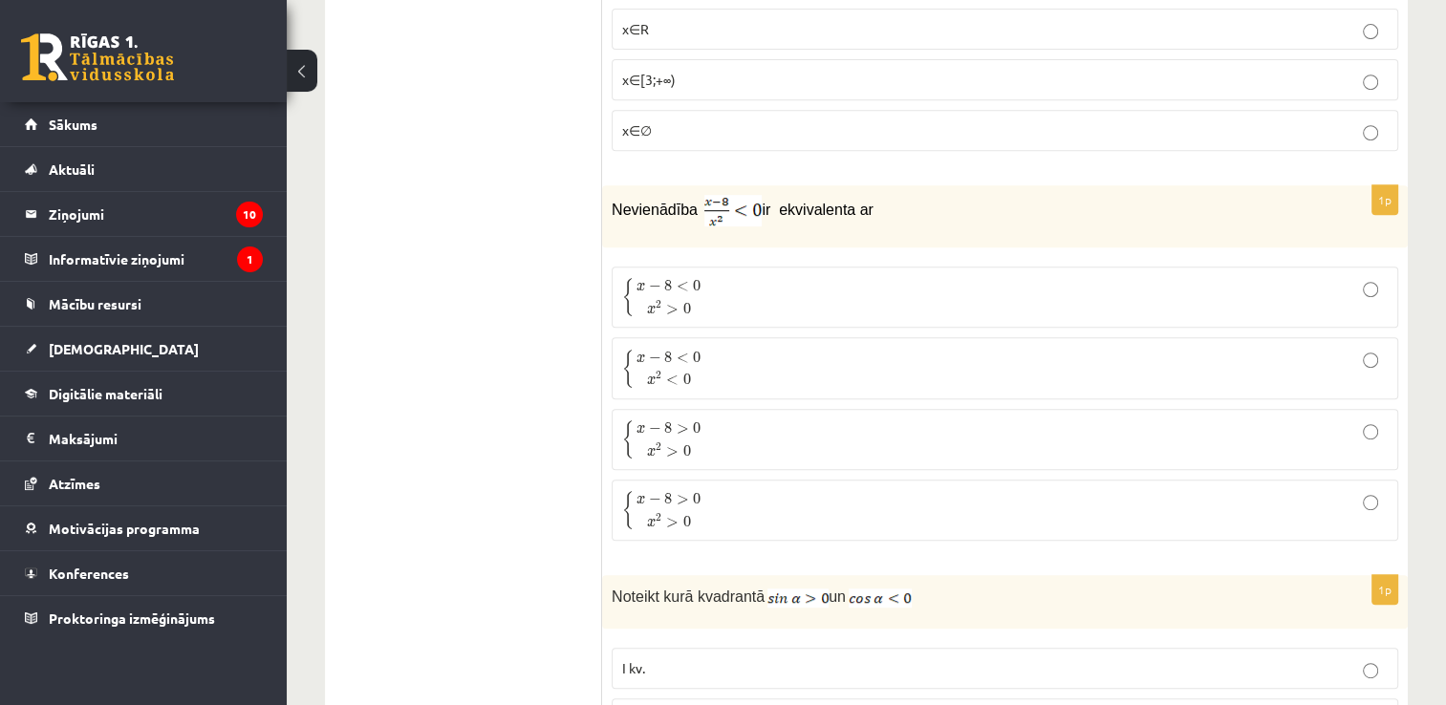
click at [725, 348] on p "{ x − 8 < 0 x 2 < 0 { x − 8 < 0 x 2 < 0" at bounding box center [1005, 368] width 766 height 40
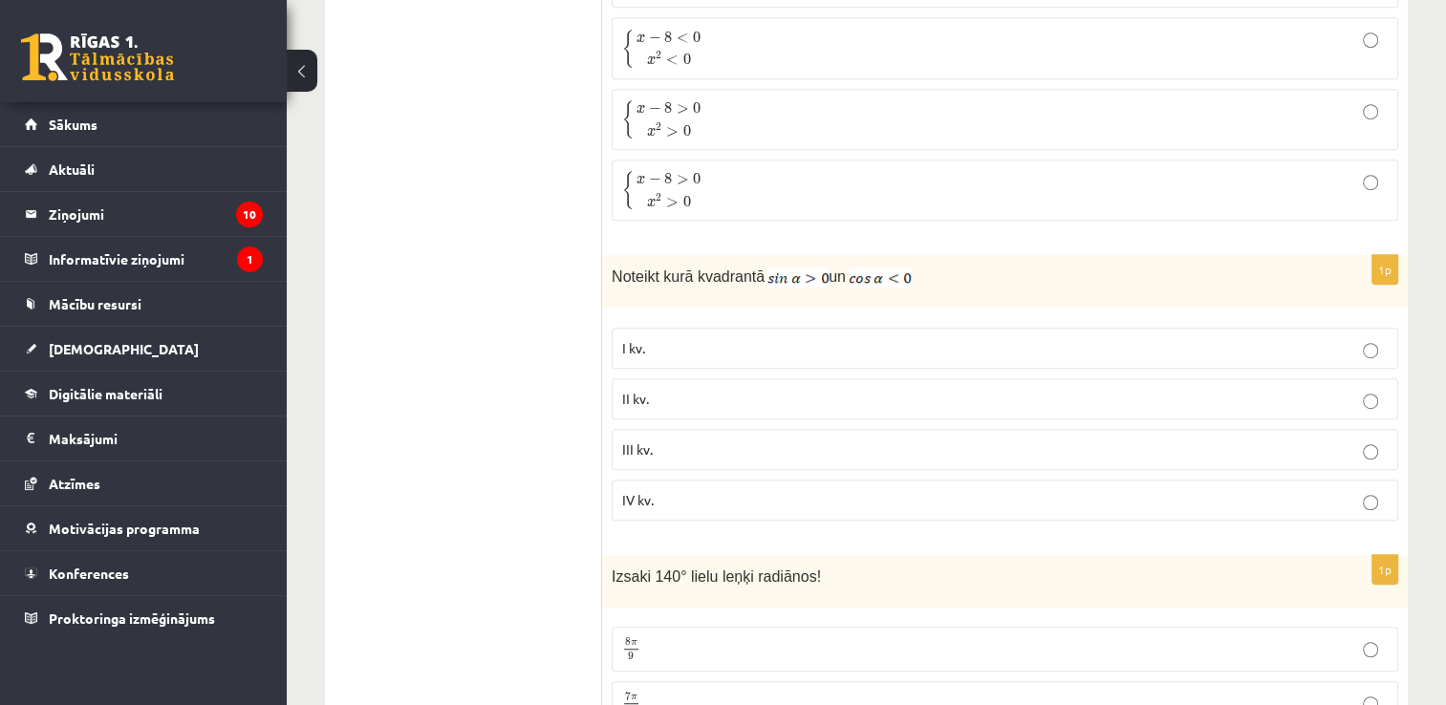
scroll to position [8451, 0]
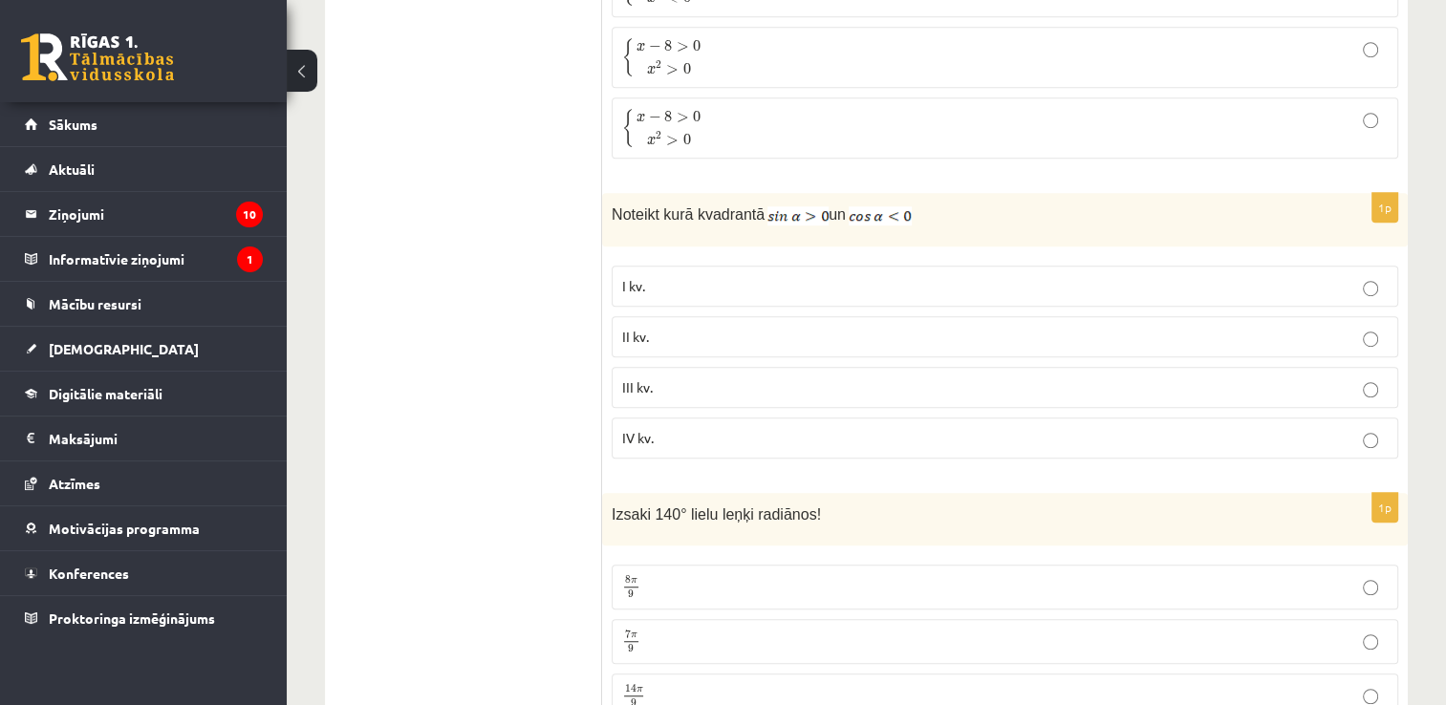
click at [684, 378] on p "III kv." at bounding box center [1005, 388] width 766 height 20
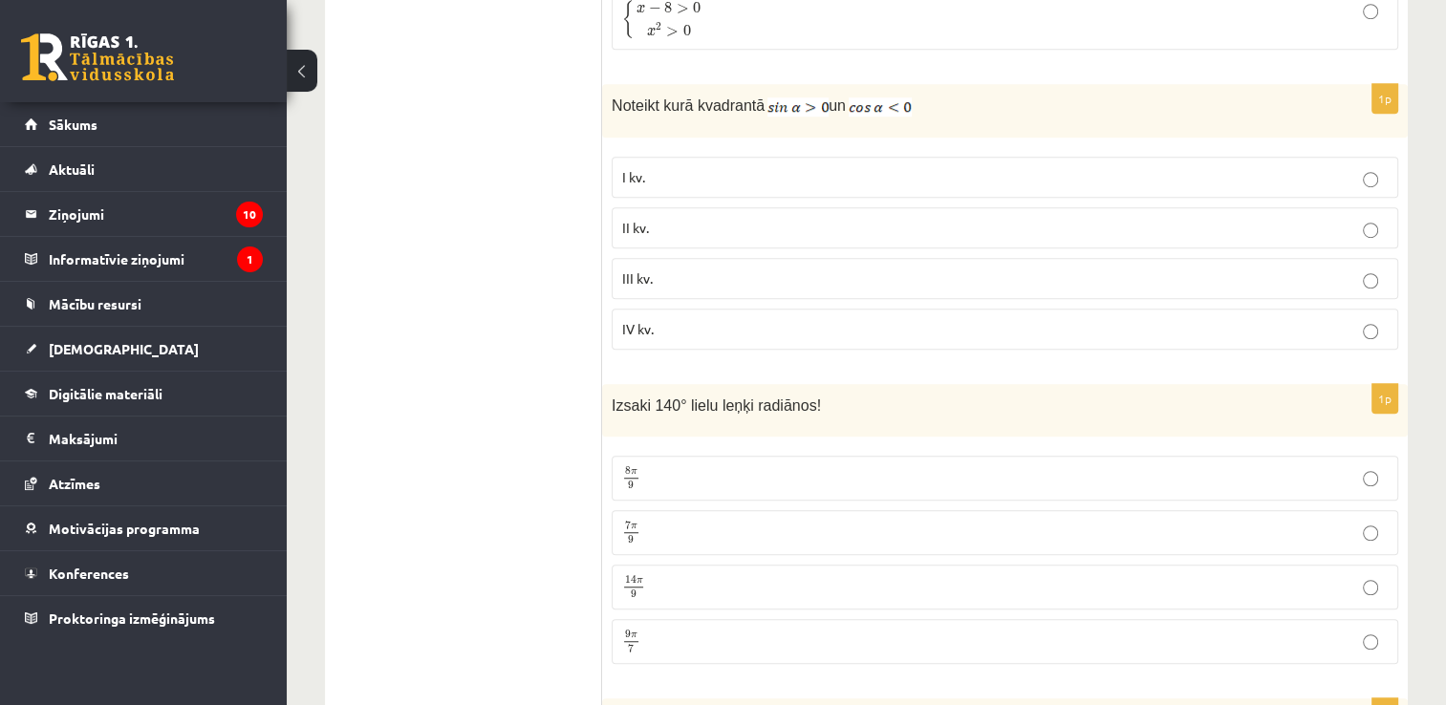
scroll to position [8642, 0]
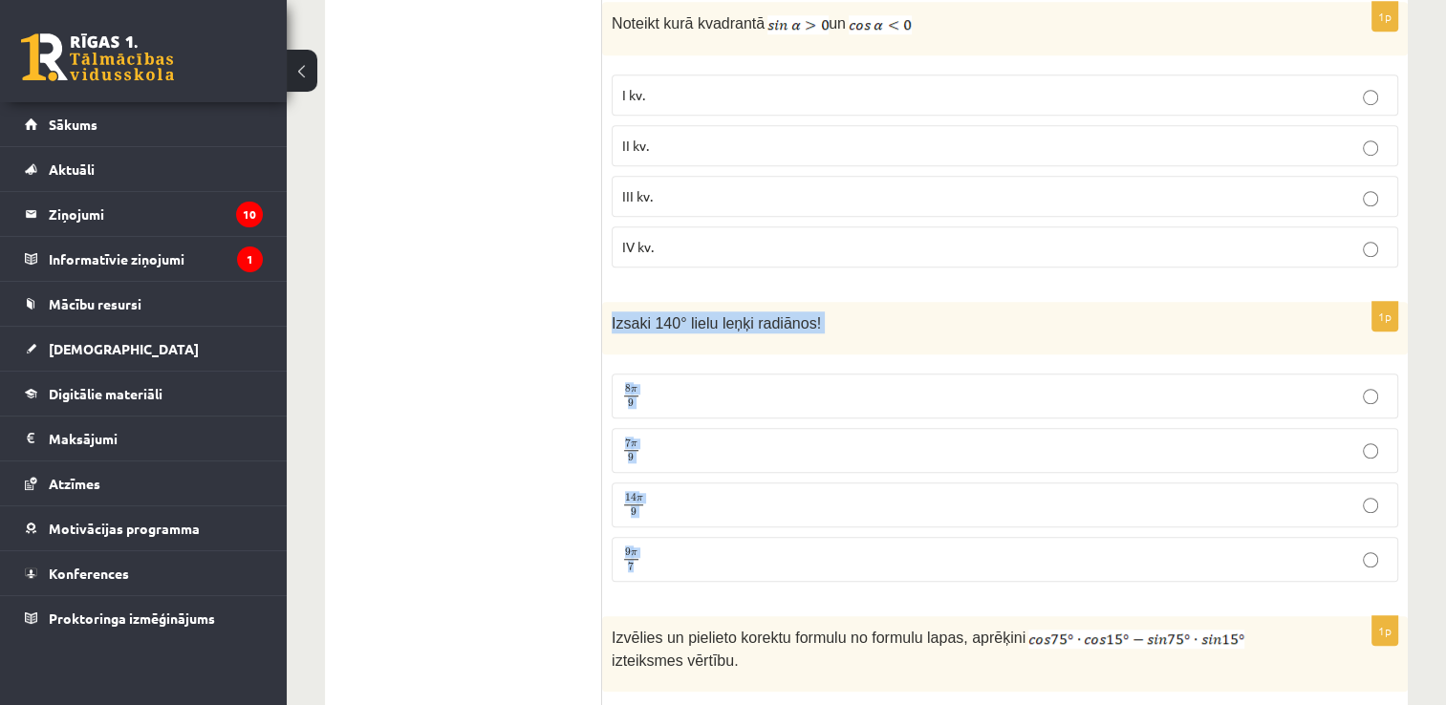
drag, startPoint x: 604, startPoint y: 251, endPoint x: 700, endPoint y: 488, distance: 255.6
click at [700, 488] on div "1p Izsaki 140° lielu leņķi radiānos! 8 π 9 8 π 9 7 π 9 7 π 9 14 π 9 14 π 9 9 π …" at bounding box center [1005, 449] width 806 height 295
copy div "Izsaki 140° lielu leņķi radiānos! 8 π 9 8 π 9 7 π 9 7 π 9 14 π 9 14 π 9 9 π 7"
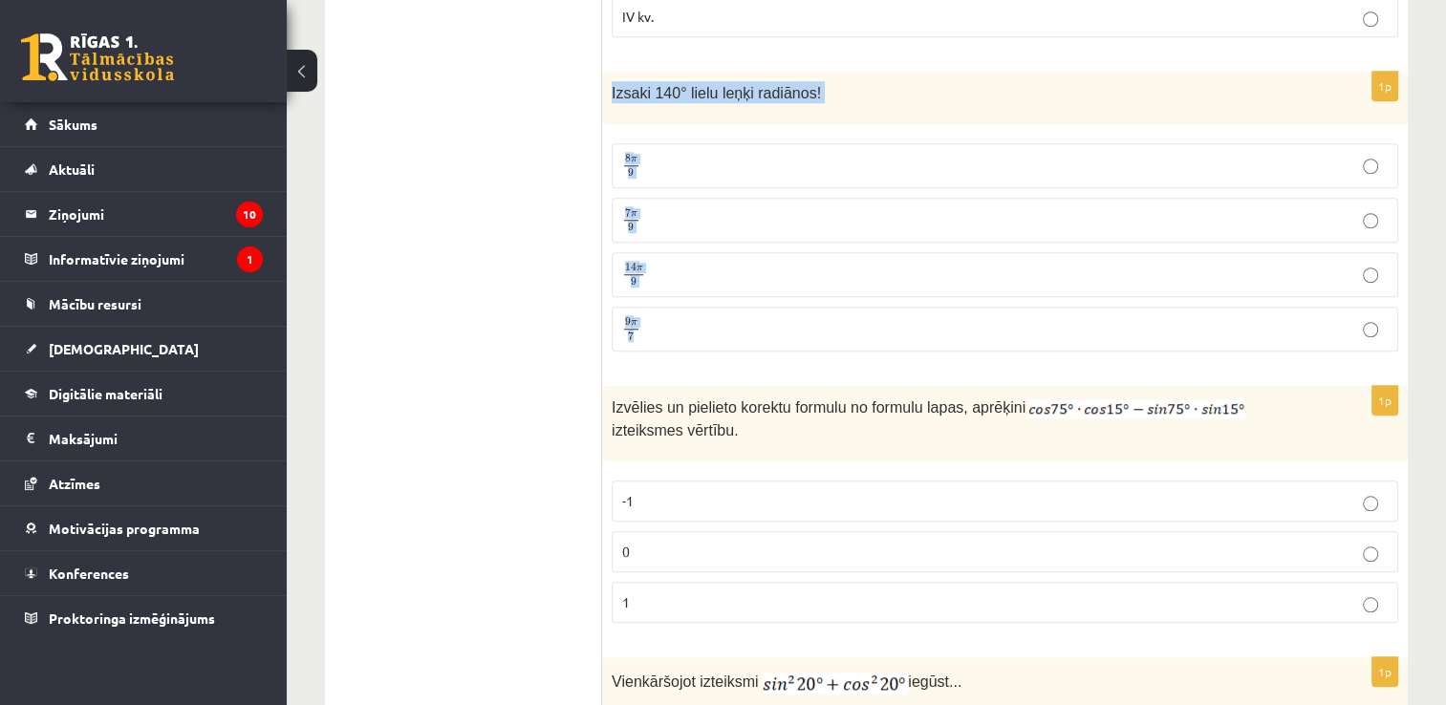
scroll to position [8968, 0]
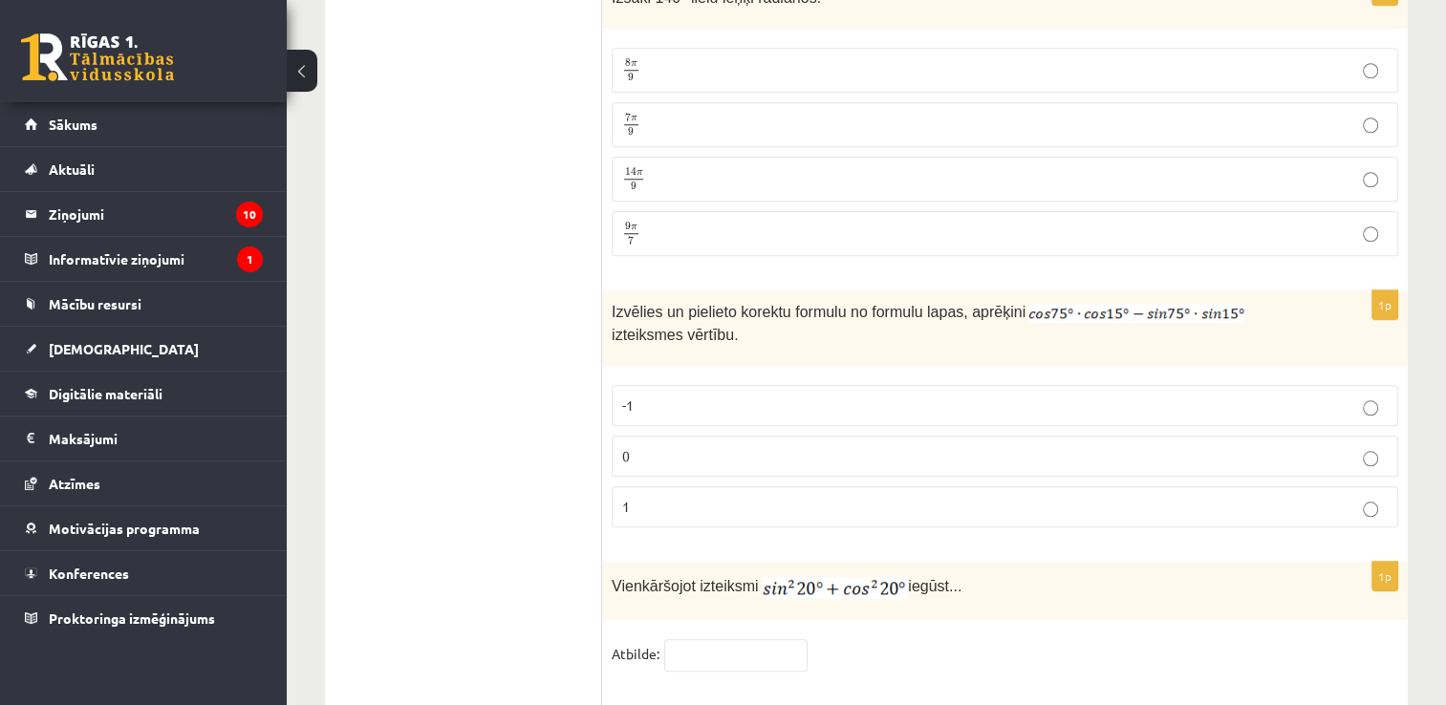
click at [830, 446] on p "0" at bounding box center [1005, 456] width 766 height 20
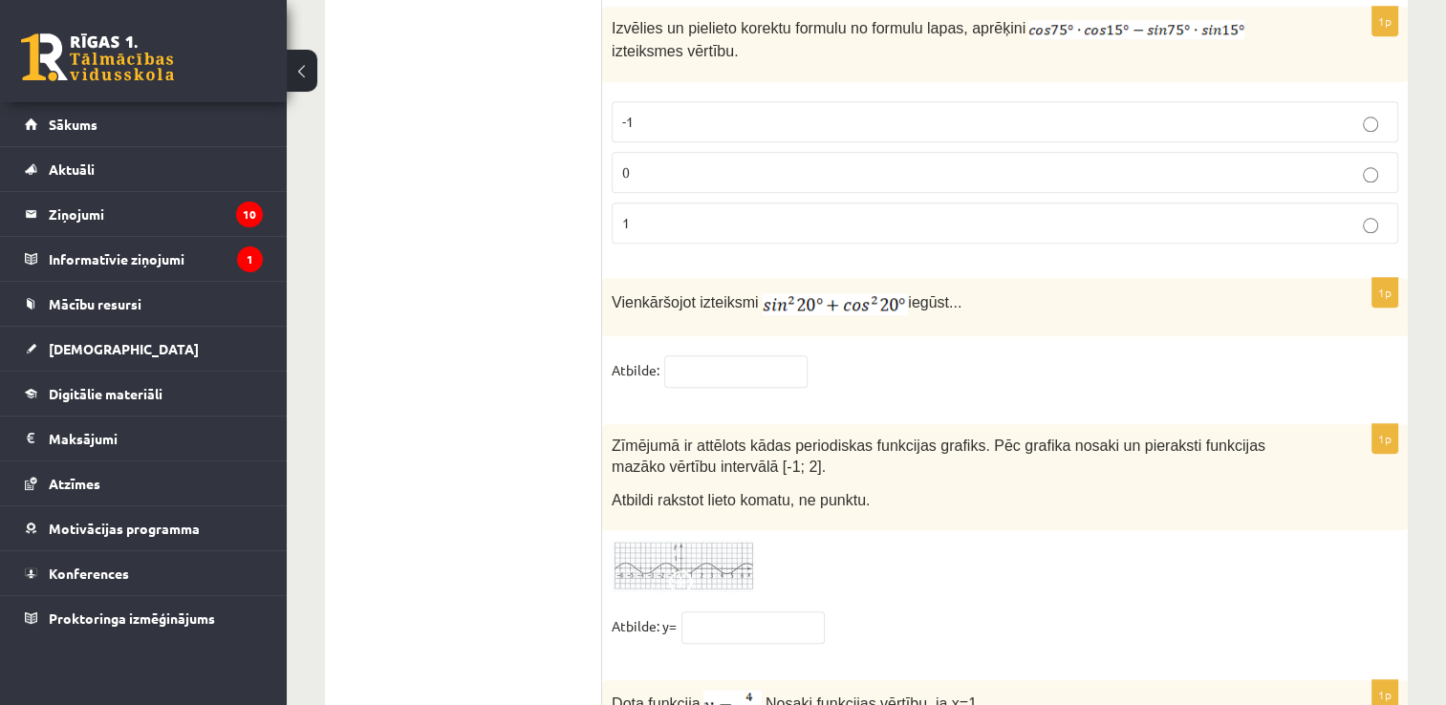
scroll to position [9255, 0]
click at [740, 353] on input "text" at bounding box center [735, 369] width 143 height 33
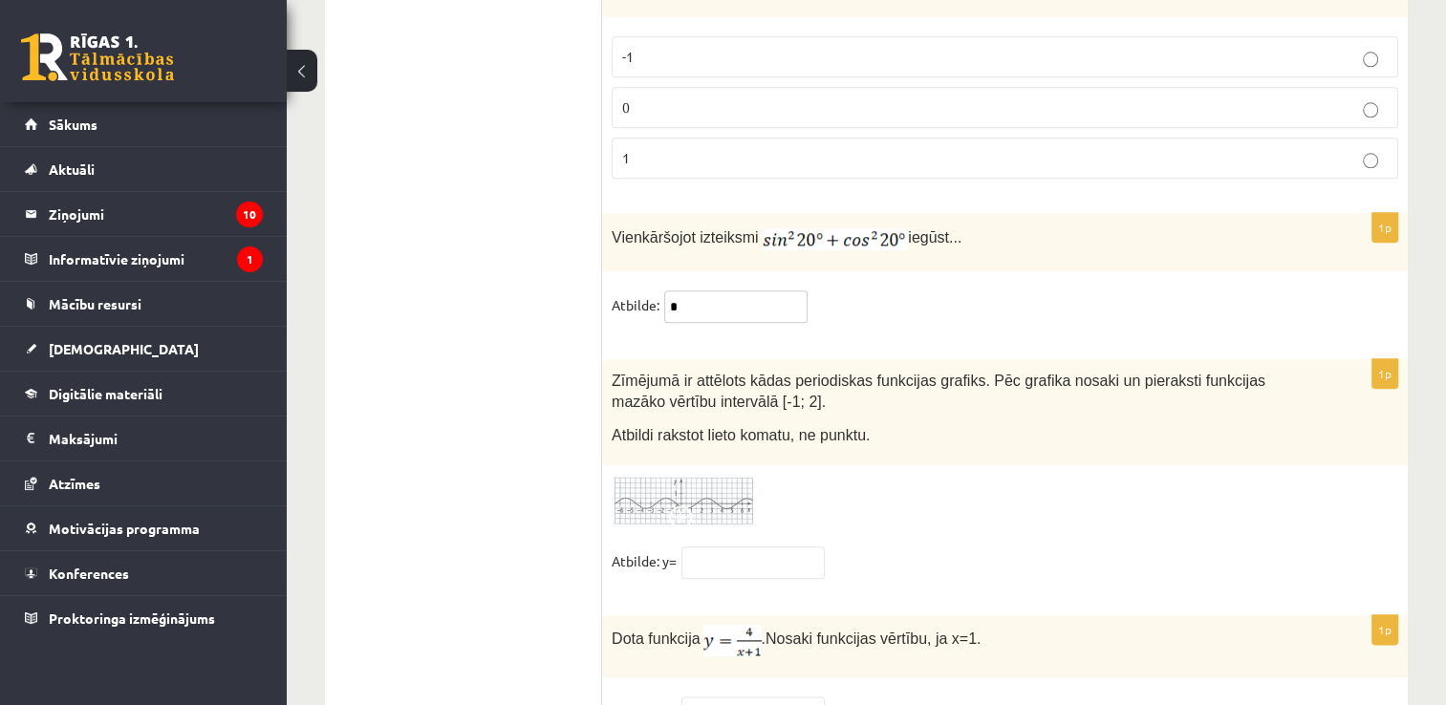
scroll to position [9351, 0]
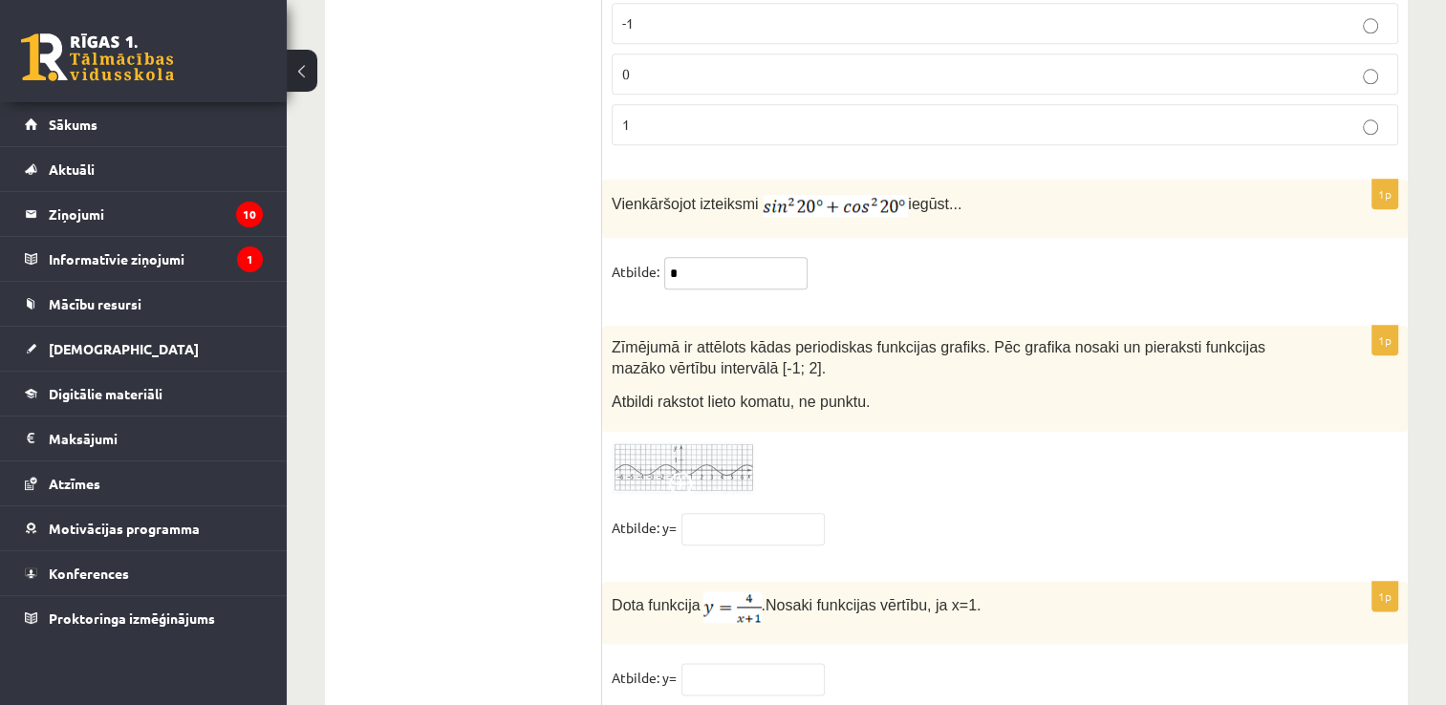
type input "*"
click at [713, 663] on input "text" at bounding box center [753, 679] width 143 height 33
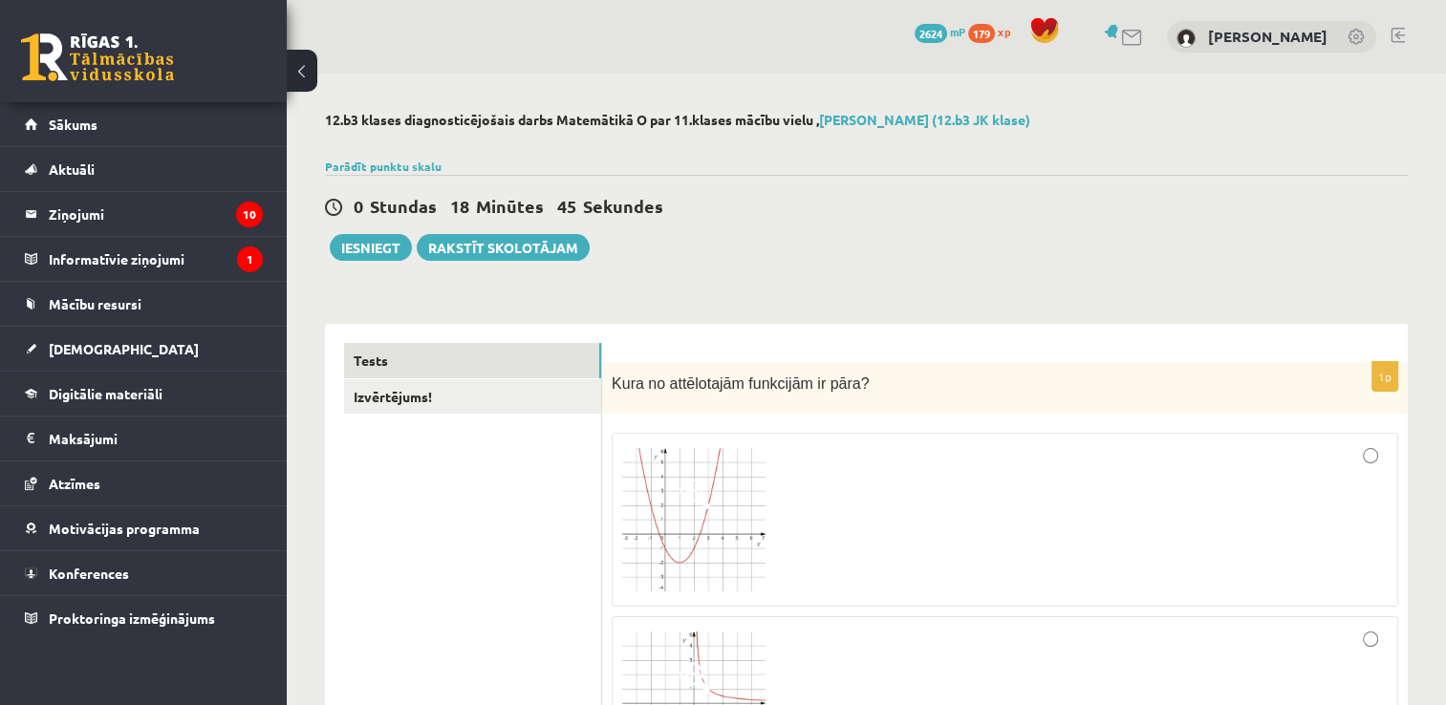
scroll to position [0, 0]
type input "*"
click at [382, 243] on button "Iesniegt" at bounding box center [371, 247] width 82 height 27
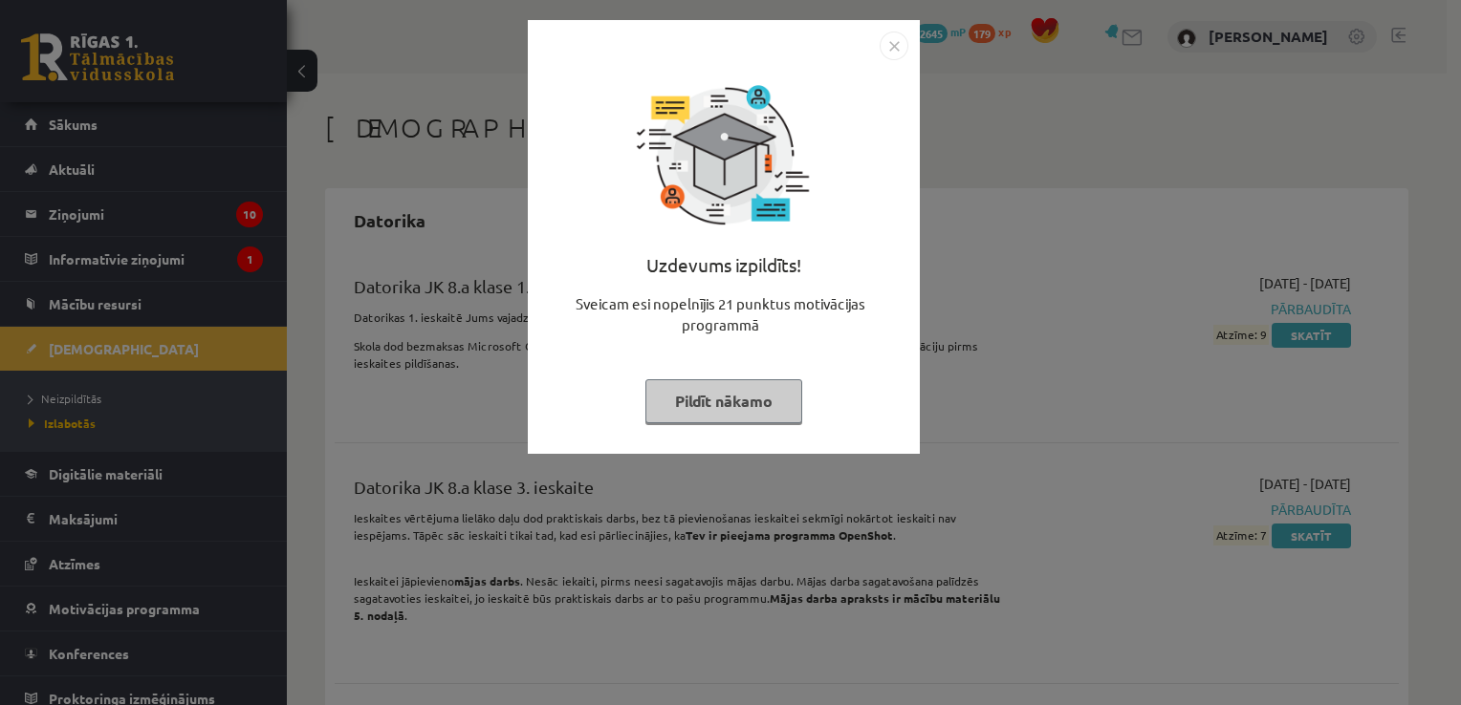
click at [732, 392] on button "Pildīt nākamo" at bounding box center [723, 401] width 157 height 44
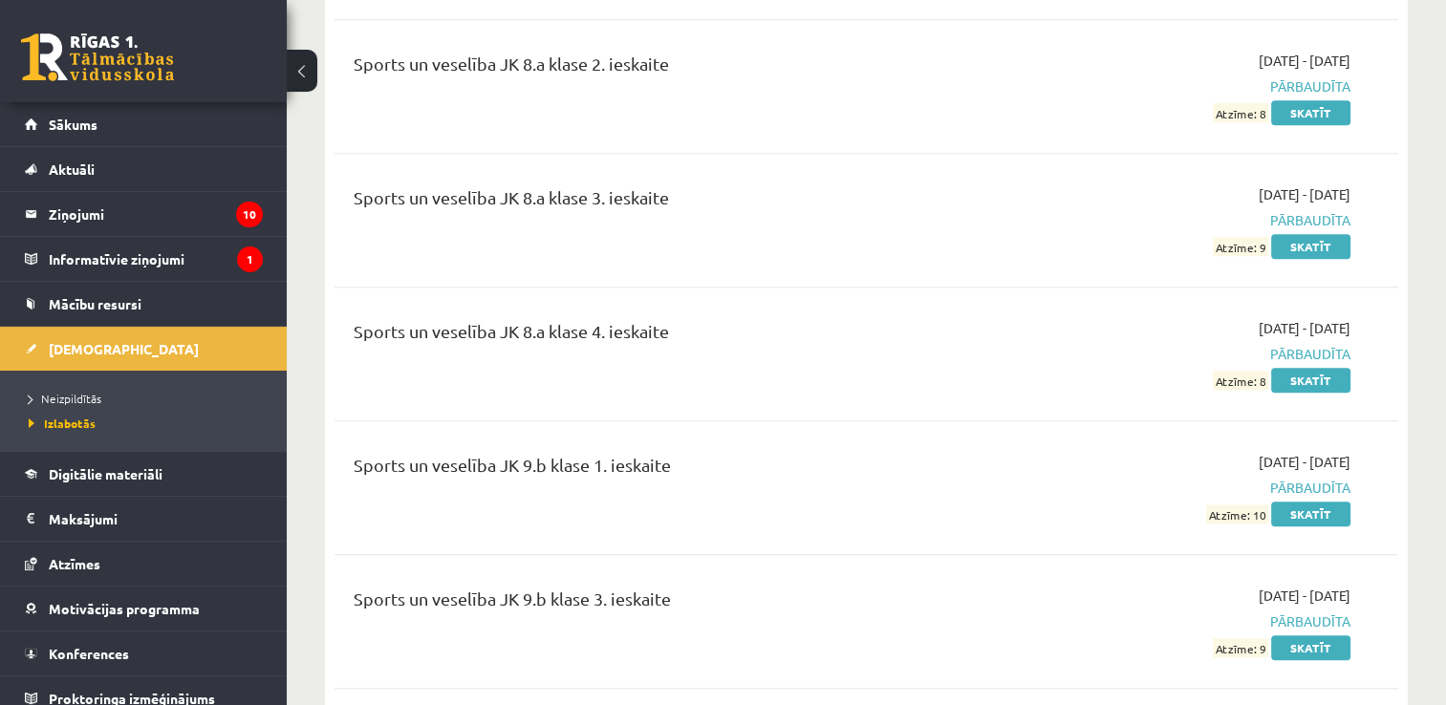
scroll to position [16209, 0]
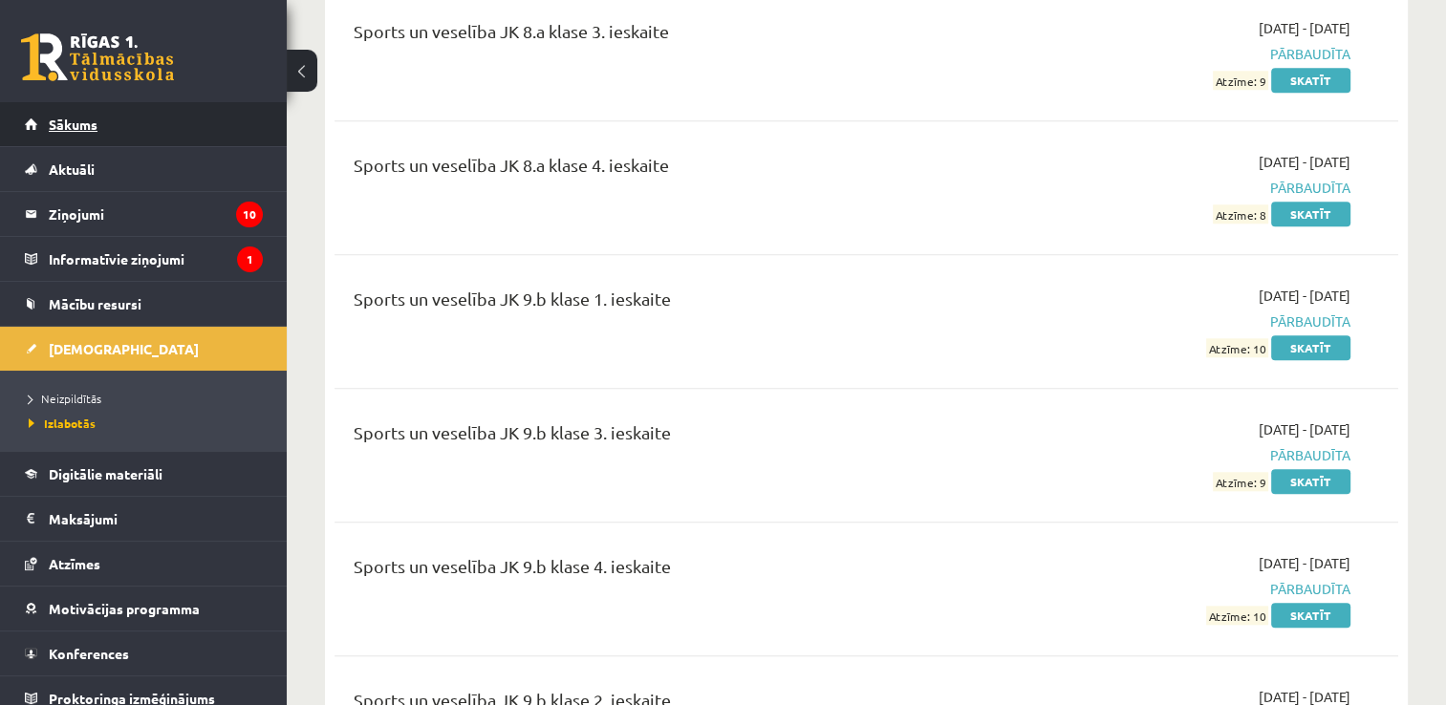
click at [118, 128] on link "Sākums" at bounding box center [144, 124] width 238 height 44
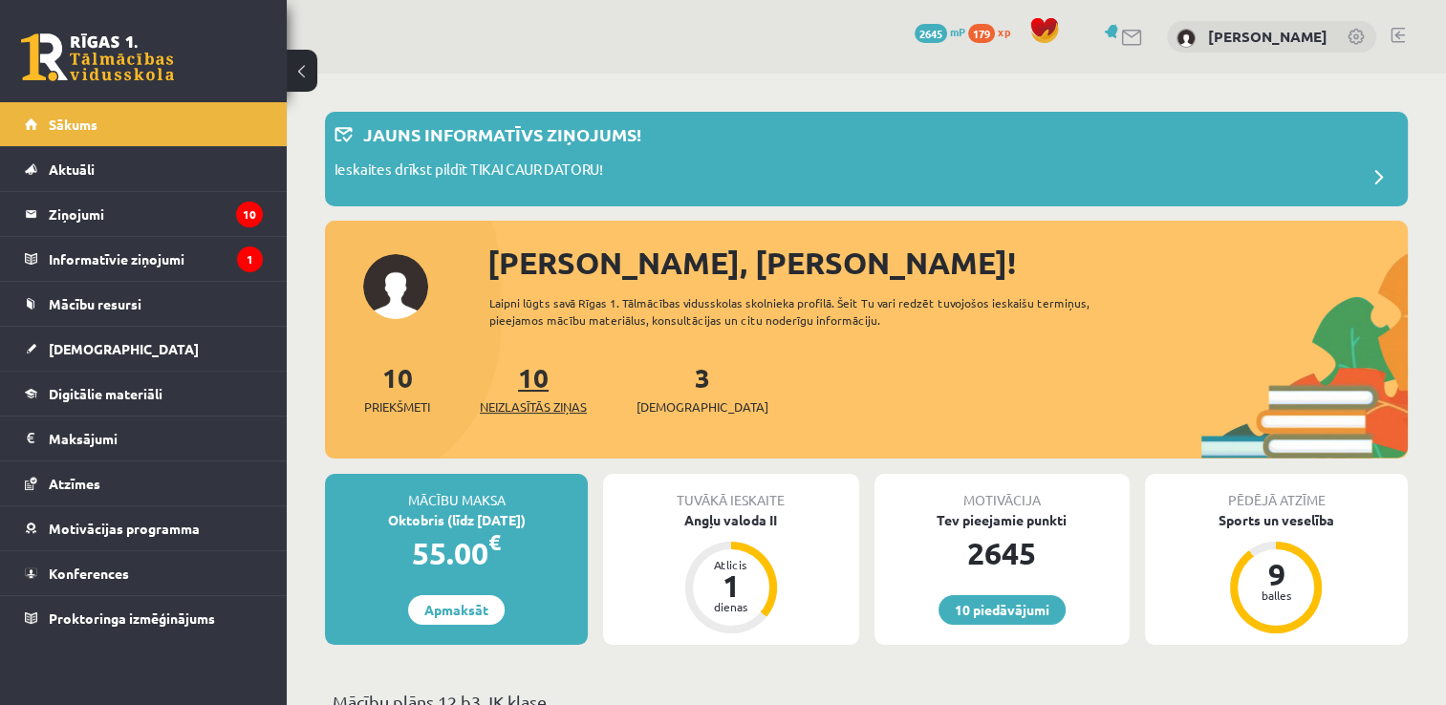
click at [540, 377] on link "10 Neizlasītās ziņas" at bounding box center [533, 388] width 107 height 56
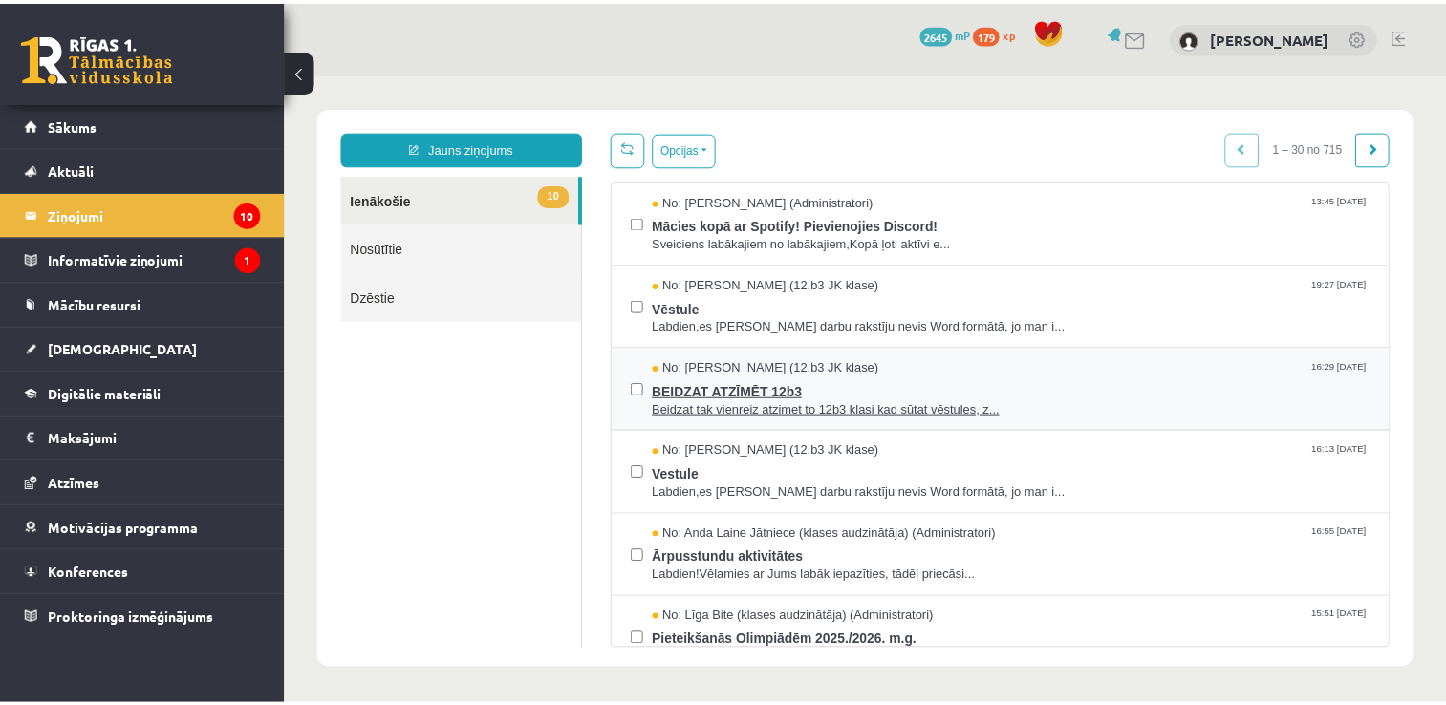
scroll to position [287, 0]
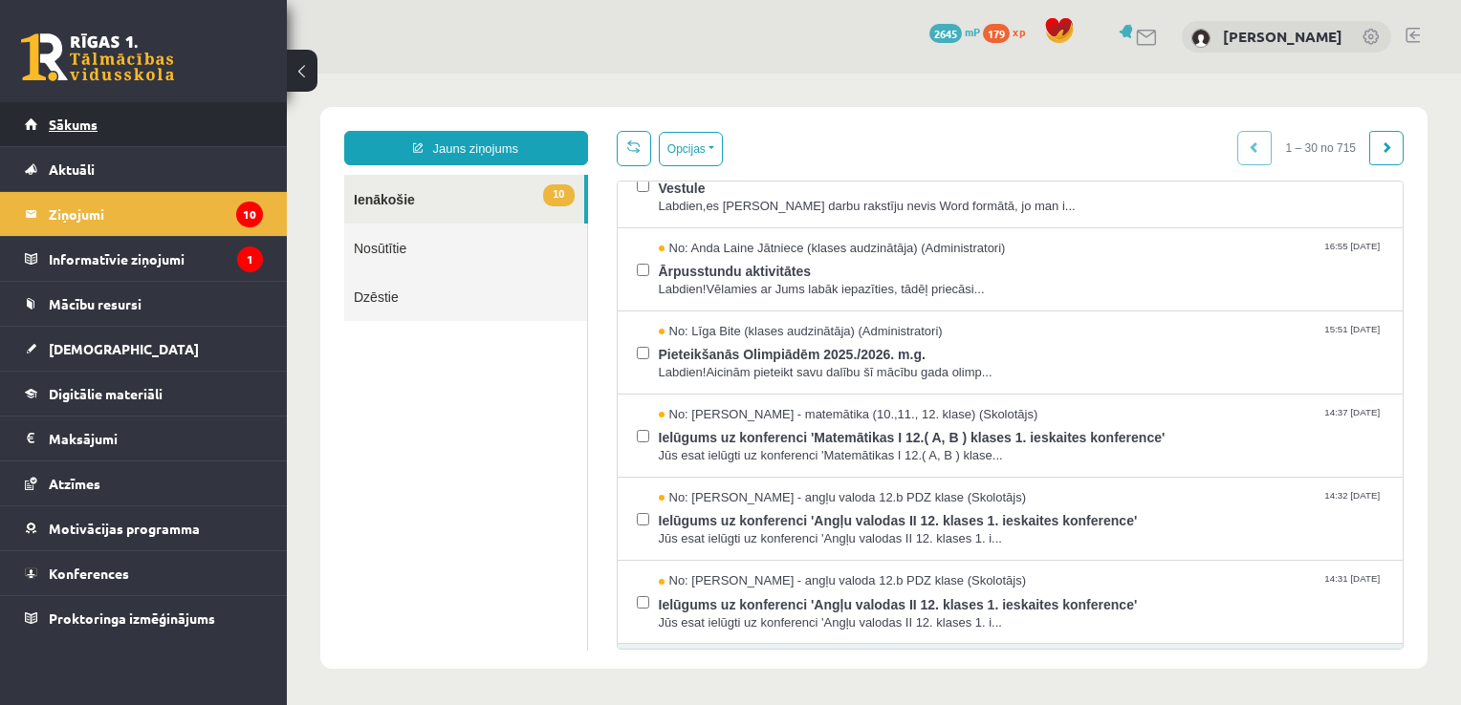
click at [161, 139] on link "Sākums" at bounding box center [144, 124] width 238 height 44
